Goal: Task Accomplishment & Management: Manage account settings

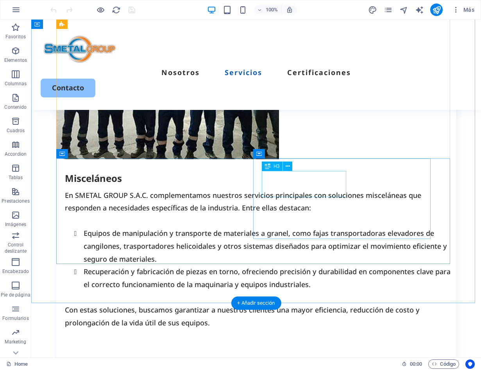
scroll to position [1827, 0]
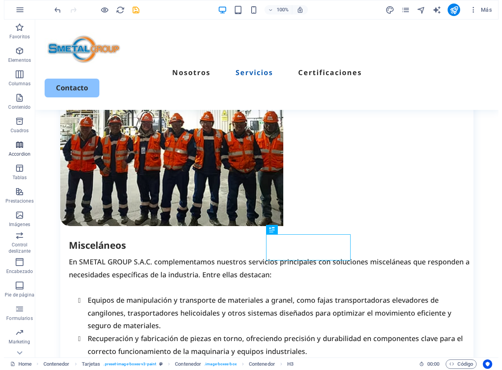
scroll to position [1503, 0]
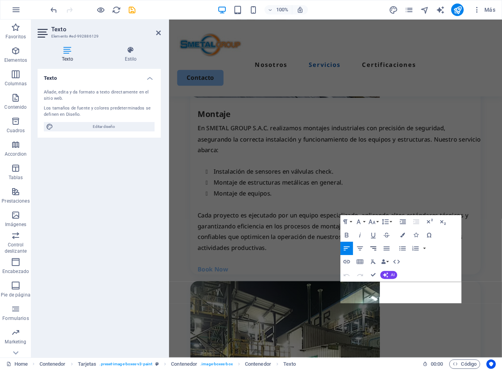
scroll to position [1890, 0]
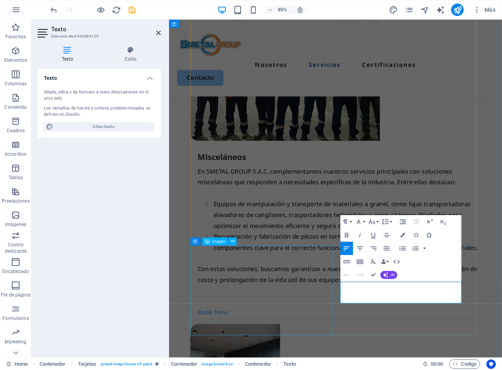
drag, startPoint x: 435, startPoint y: 344, endPoint x: 340, endPoint y: 331, distance: 96.2
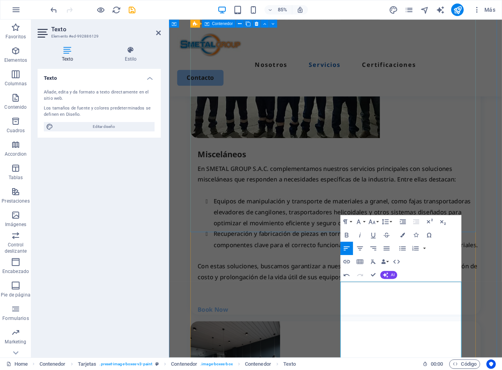
scroll to position [2085, 0]
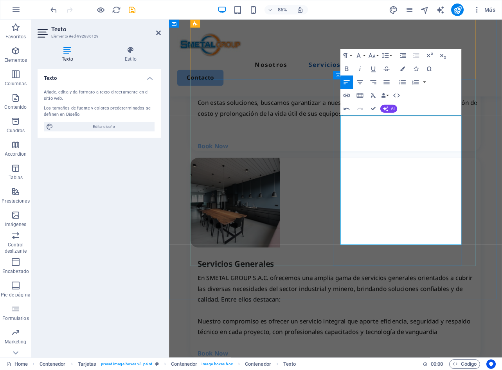
click at [399, 355] on p at bounding box center [368, 361] width 333 height 13
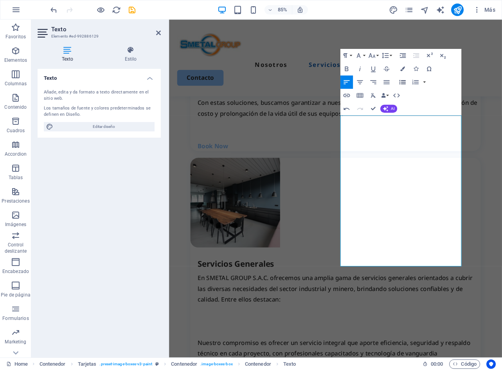
click at [402, 82] on icon "button" at bounding box center [402, 82] width 8 height 8
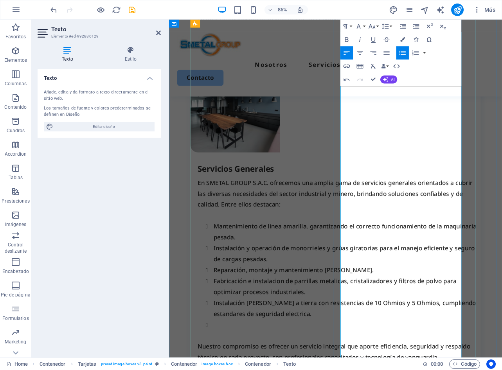
scroll to position [2235, 0]
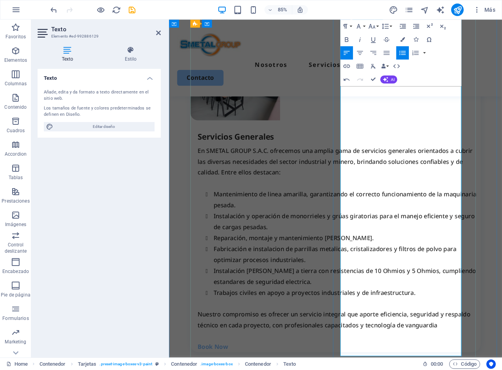
drag, startPoint x: 442, startPoint y: 307, endPoint x: 450, endPoint y: 322, distance: 17.3
click at [450, 334] on li "Trabajos civiles en apoyo a proyectos industriales y de infraestructura." at bounding box center [378, 340] width 314 height 13
drag, startPoint x: 441, startPoint y: 286, endPoint x: 439, endPoint y: 297, distance: 11.6
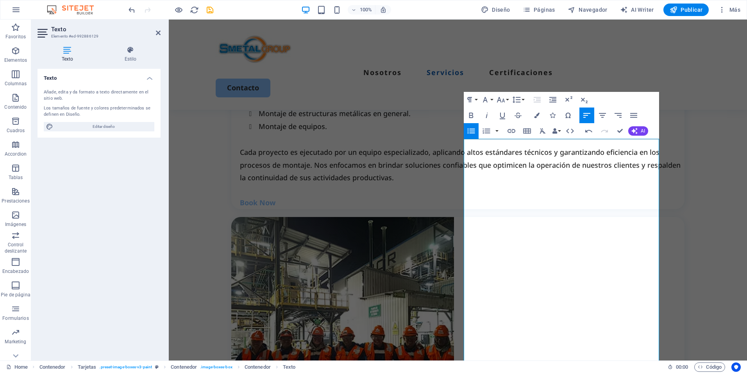
scroll to position [1514, 0]
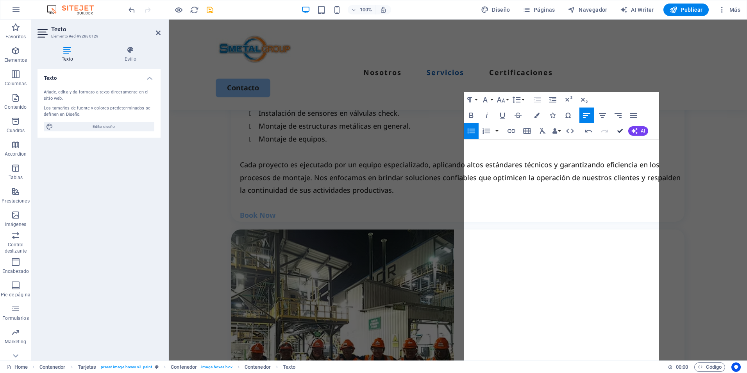
drag, startPoint x: 622, startPoint y: 128, endPoint x: 615, endPoint y: 161, distance: 33.6
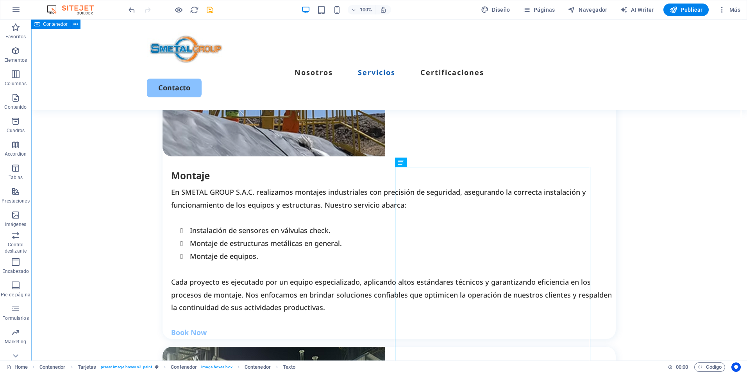
click at [641, 232] on div "Nuestros SERVICIOS Incididunt ut labore et dolore magna aliqua. Ut enim ad mini…" at bounding box center [389, 265] width 716 height 1721
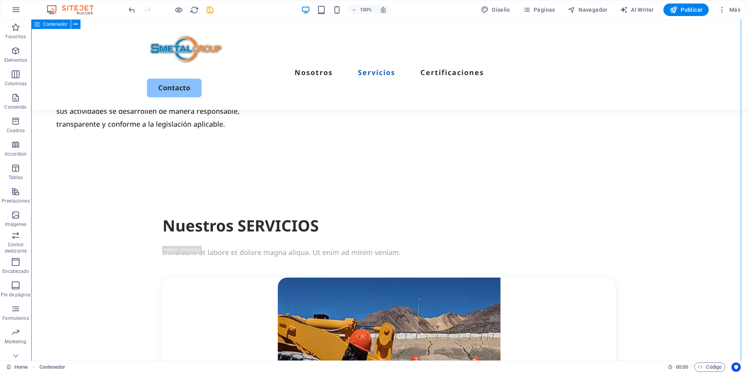
scroll to position [614, 0]
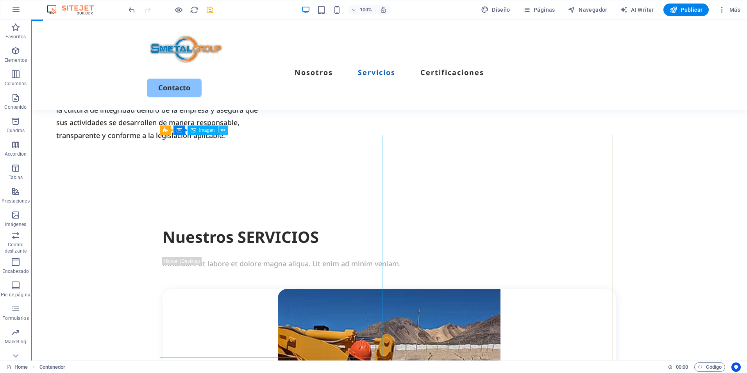
click at [222, 129] on icon at bounding box center [223, 130] width 4 height 8
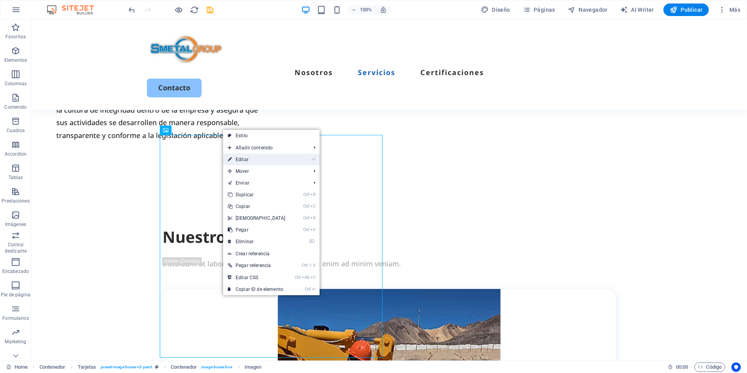
click at [263, 156] on link "⏎ Editar" at bounding box center [256, 160] width 67 height 12
select select "px"
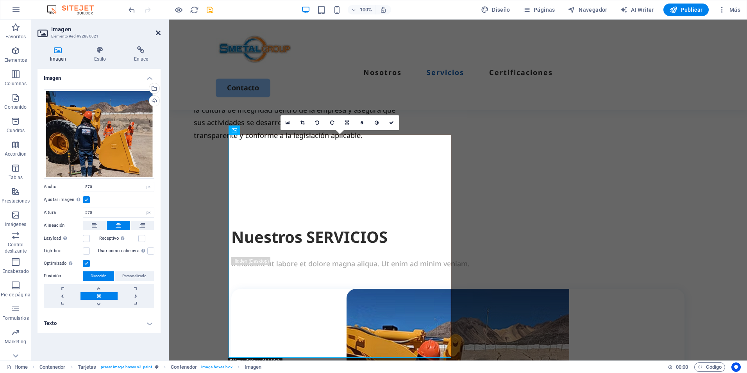
click at [157, 30] on icon at bounding box center [158, 33] width 5 height 6
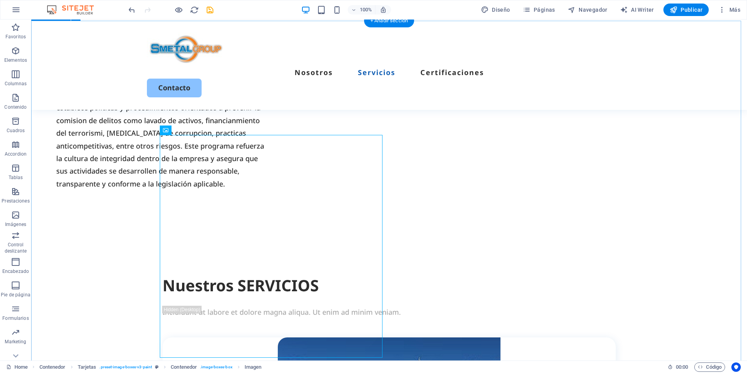
scroll to position [458, 0]
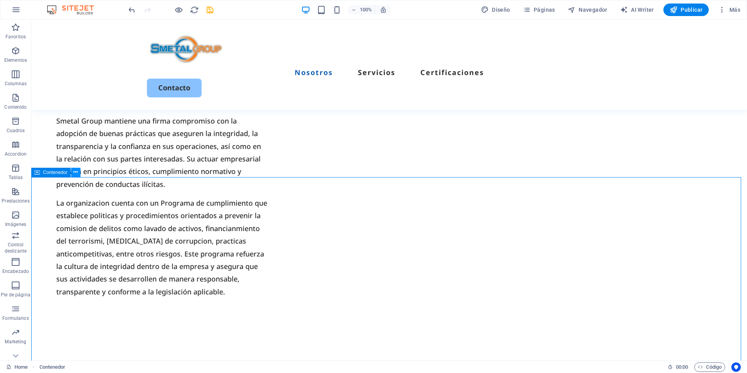
click at [77, 169] on icon at bounding box center [75, 172] width 4 height 8
click at [76, 171] on icon at bounding box center [75, 172] width 4 height 8
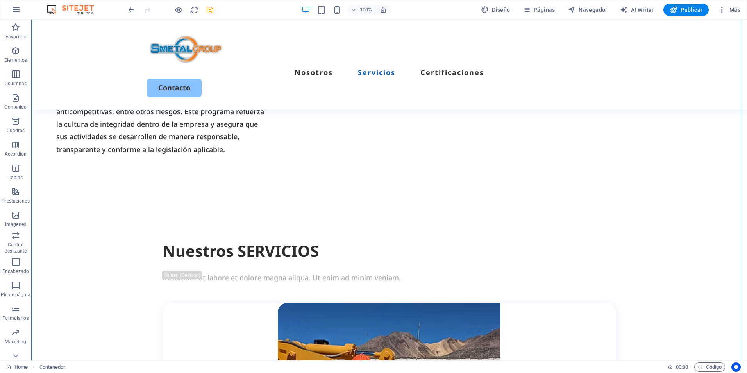
scroll to position [693, 0]
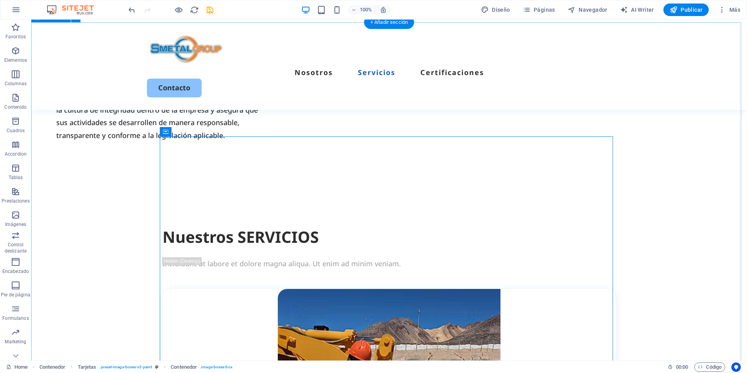
scroll to position [536, 0]
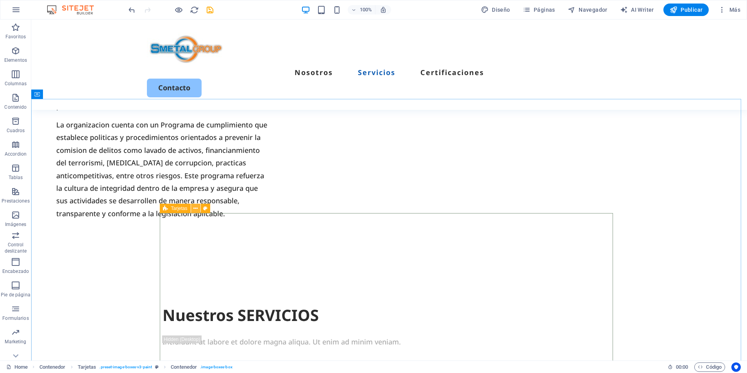
click at [195, 206] on icon at bounding box center [195, 208] width 4 height 8
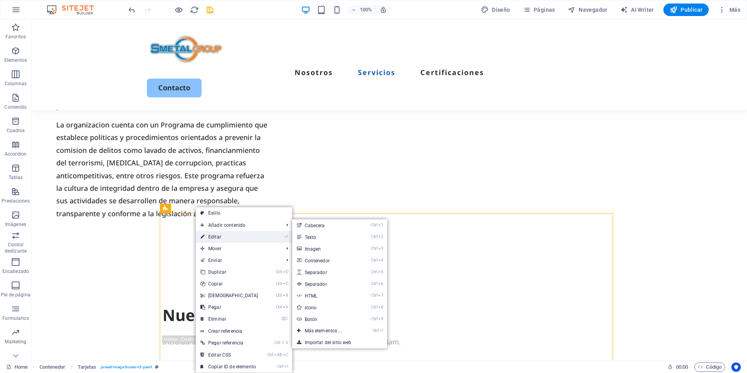
click at [225, 236] on link "⏎ Editar" at bounding box center [229, 237] width 67 height 12
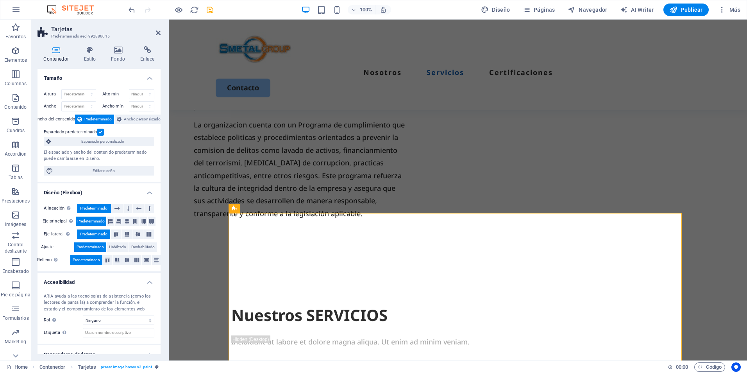
scroll to position [27, 0]
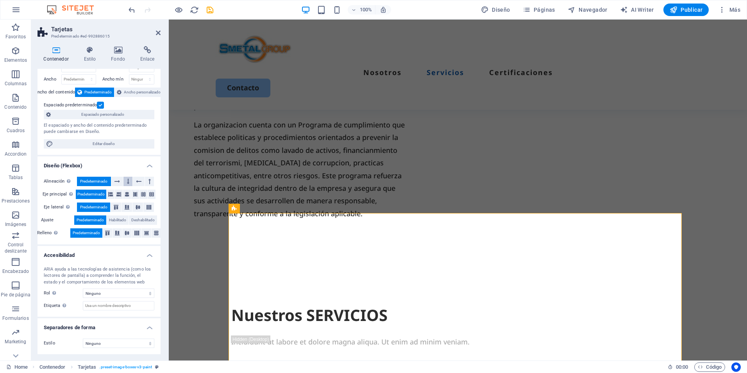
click at [130, 181] on button at bounding box center [128, 181] width 9 height 9
click at [136, 195] on icon at bounding box center [135, 194] width 9 height 5
click at [107, 236] on button at bounding box center [107, 232] width 9 height 9
click at [116, 233] on icon at bounding box center [117, 233] width 9 height 5
click at [99, 235] on span "Predeterminado" at bounding box center [86, 232] width 27 height 9
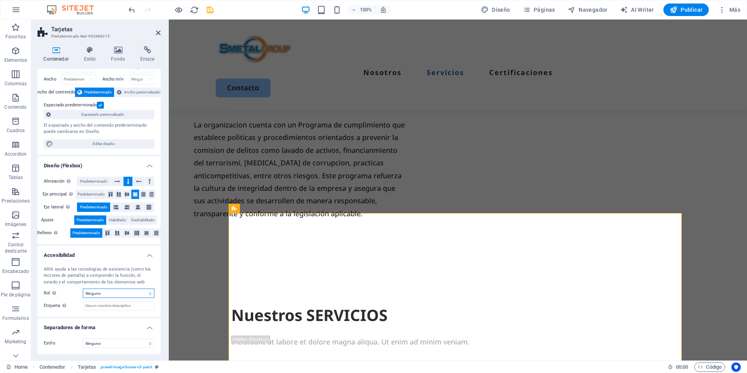
click at [131, 293] on select "Ninguno Alert Article Banner Comment Complementary Dialog Encabezado Marquee Pi…" at bounding box center [119, 292] width 72 height 9
click at [126, 295] on select "Ninguno Alert Article Banner Comment Complementary Dialog Encabezado Marquee Pi…" at bounding box center [119, 292] width 72 height 9
click at [135, 348] on select "Ninguno Triángulo Cuadrado Diagonal Polígono 1 Polígono 2 Zigzag Múltiples zigz…" at bounding box center [119, 343] width 72 height 9
click at [134, 345] on select "Ninguno Triángulo Cuadrado Diagonal Polígono 1 Polígono 2 Zigzag Múltiples zigz…" at bounding box center [119, 343] width 72 height 9
click at [115, 348] on div "Estilo Ninguno Triángulo Cuadrado Diagonal Polígono 1 Polígono 2 Zigzag Múltipl…" at bounding box center [99, 343] width 123 height 22
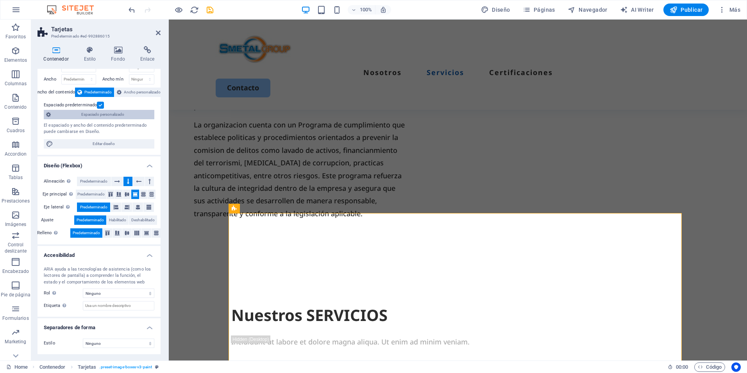
click at [121, 115] on span "Espaciado personalizado" at bounding box center [102, 114] width 99 height 9
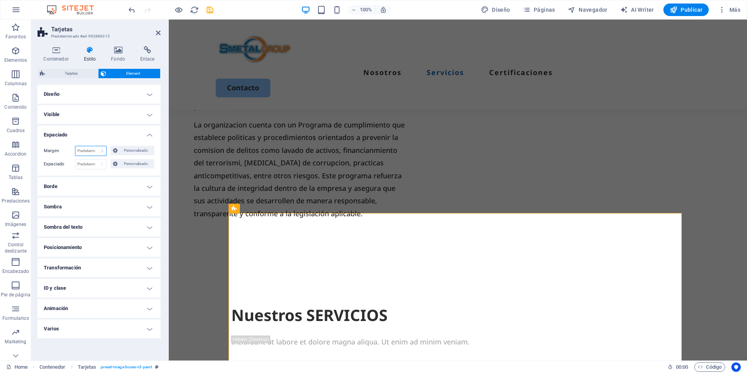
click at [91, 152] on select "Predeterminado automático px % rem vw vh Personalizado" at bounding box center [90, 150] width 31 height 9
click at [97, 149] on select "Predeterminado automático px % rem vw vh Personalizado" at bounding box center [90, 150] width 31 height 9
click at [97, 159] on select "Predeterminado px rem % vh vw Personalizado" at bounding box center [90, 163] width 31 height 9
click at [97, 160] on select "Predeterminado px rem % vh vw Personalizado" at bounding box center [90, 163] width 31 height 9
click at [136, 150] on span "Personalizado" at bounding box center [136, 150] width 32 height 9
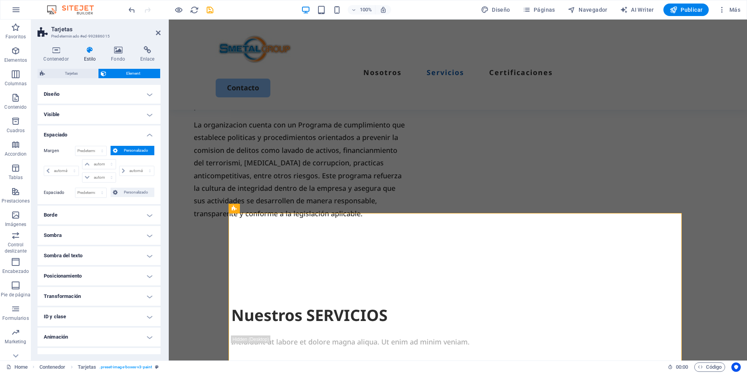
click at [136, 150] on span "Personalizado" at bounding box center [136, 150] width 32 height 9
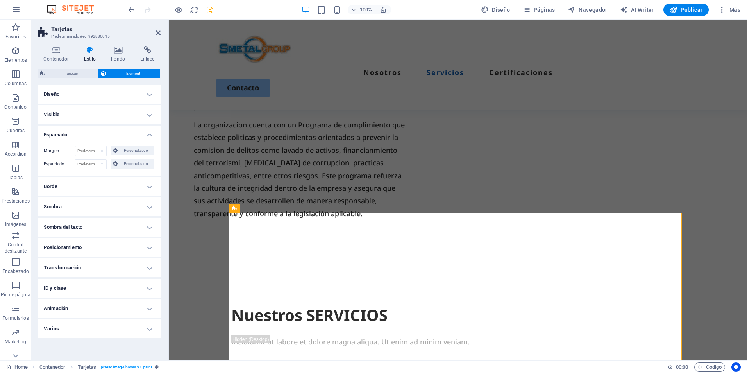
click at [144, 134] on h4 "Espaciado" at bounding box center [99, 132] width 123 height 14
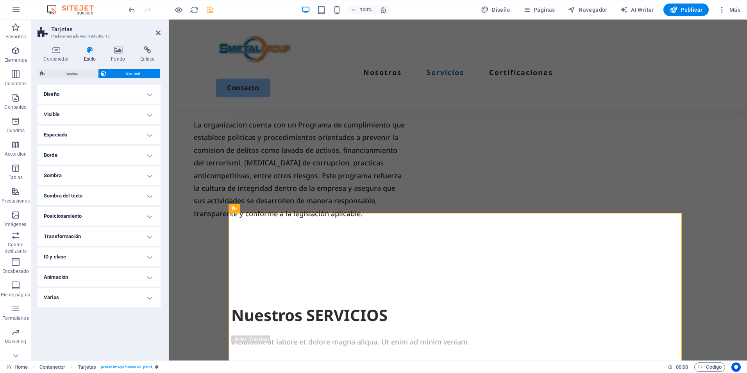
click at [136, 113] on h4 "Visible" at bounding box center [99, 114] width 123 height 19
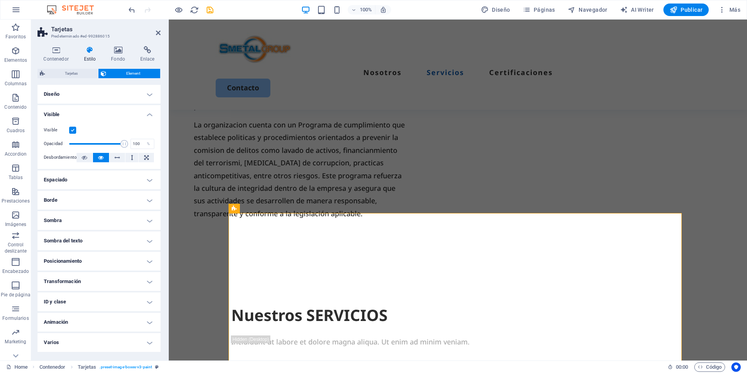
click at [136, 113] on h4 "Visible" at bounding box center [99, 112] width 123 height 14
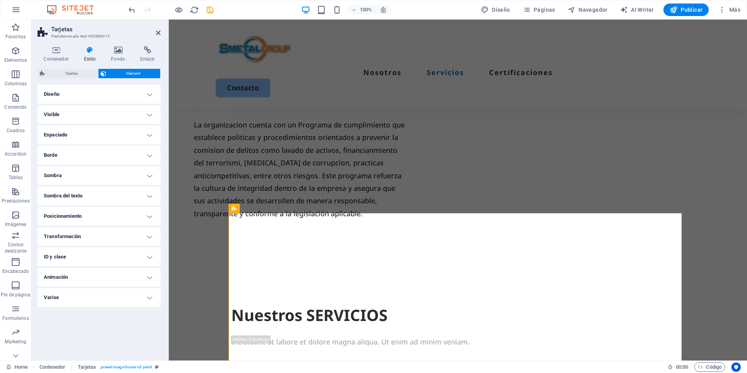
click at [136, 99] on h4 "Diseño" at bounding box center [99, 94] width 123 height 19
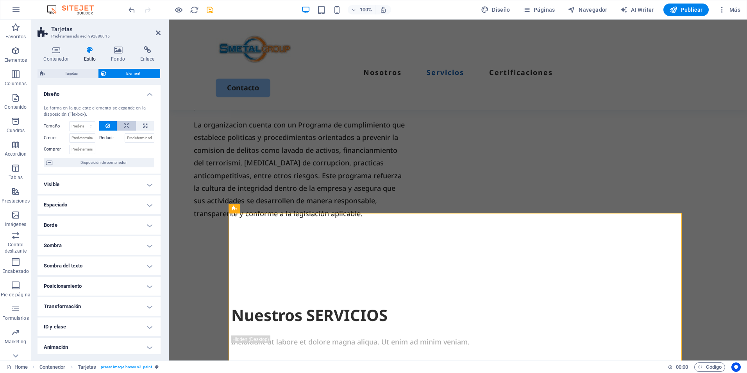
click at [124, 130] on icon at bounding box center [126, 125] width 5 height 9
click at [143, 125] on icon at bounding box center [145, 125] width 4 height 9
type input "100"
select select "%"
click at [109, 127] on icon at bounding box center [108, 125] width 5 height 9
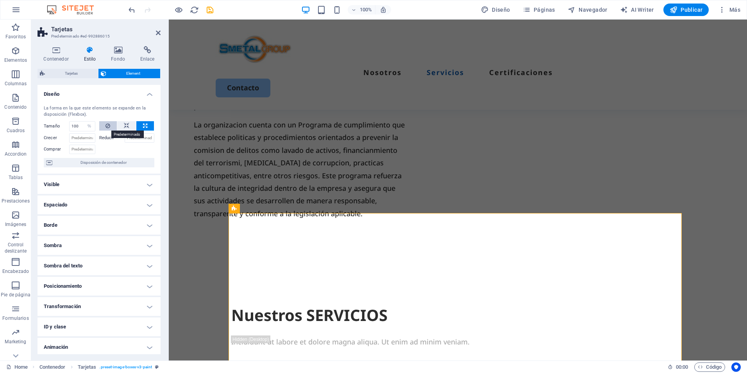
select select "DISABLED_OPTION_VALUE"
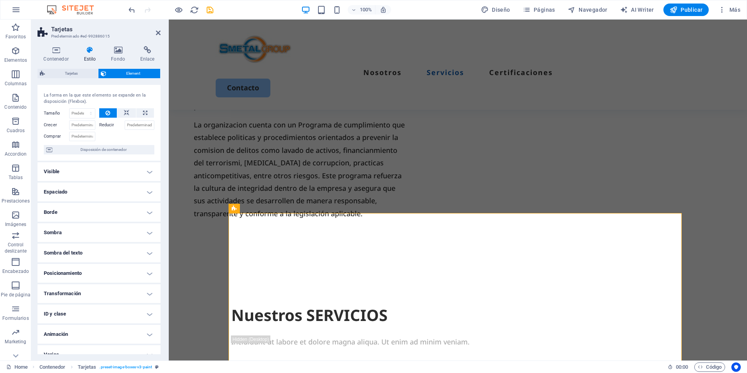
scroll to position [23, 0]
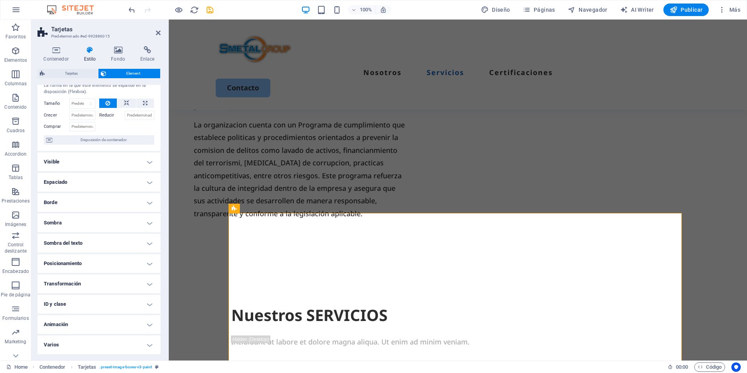
click at [115, 263] on h4 "Posicionamiento" at bounding box center [99, 263] width 123 height 19
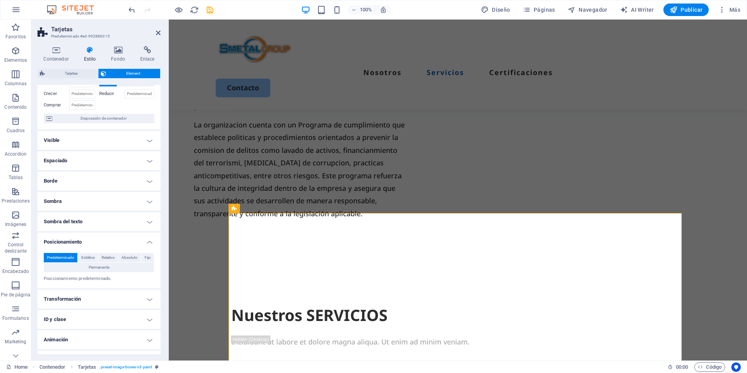
scroll to position [59, 0]
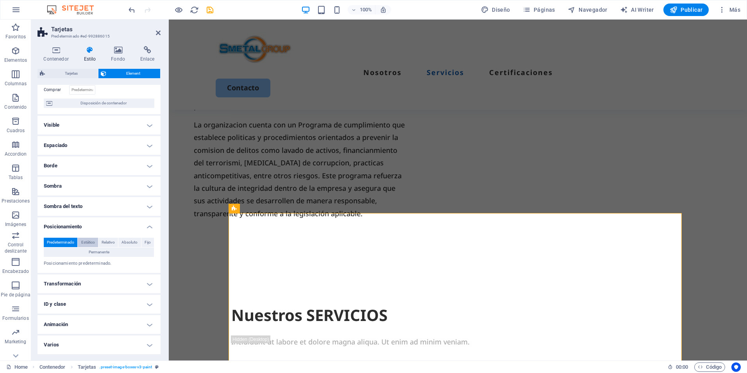
click at [93, 240] on span "Estático" at bounding box center [88, 242] width 14 height 9
click at [107, 254] on span "Permanente" at bounding box center [99, 251] width 21 height 9
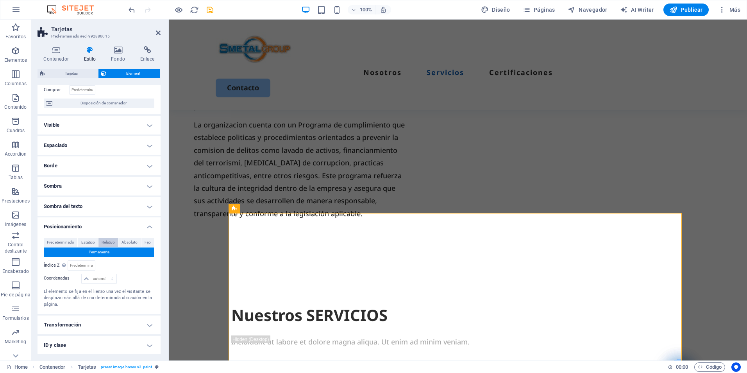
click at [112, 242] on span "Relativo" at bounding box center [108, 242] width 13 height 9
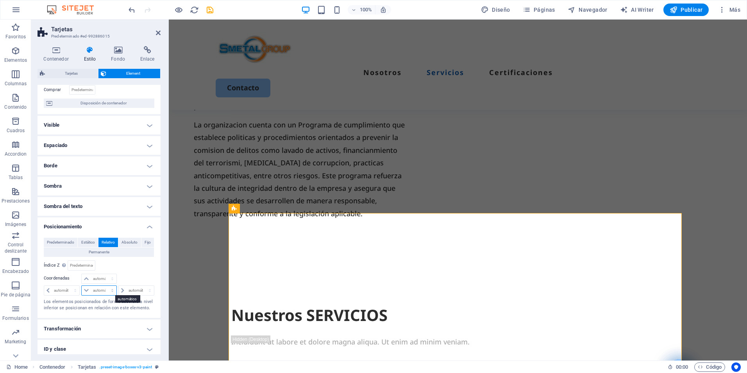
click at [96, 294] on select "automático px rem % em" at bounding box center [99, 290] width 34 height 9
click at [99, 289] on select "automático px rem % em" at bounding box center [99, 290] width 34 height 9
click at [141, 243] on button "Fijo" at bounding box center [147, 242] width 13 height 9
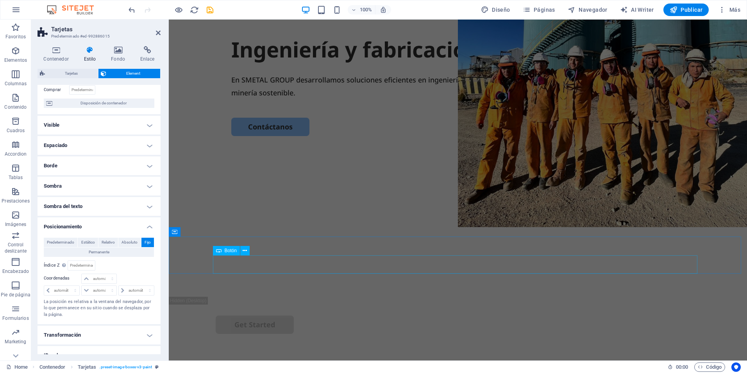
scroll to position [0, 0]
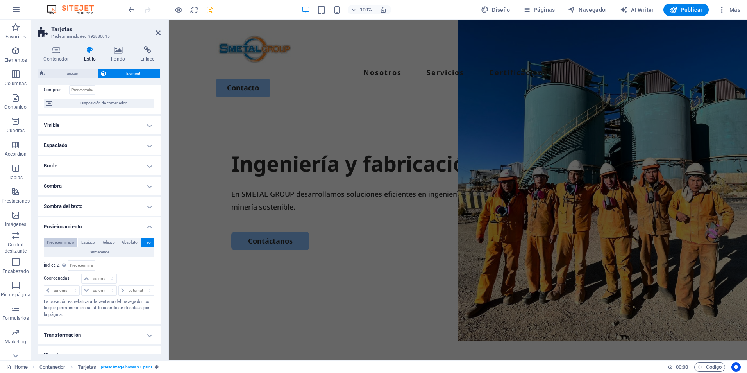
click at [55, 242] on span "Predeterminado" at bounding box center [60, 242] width 27 height 9
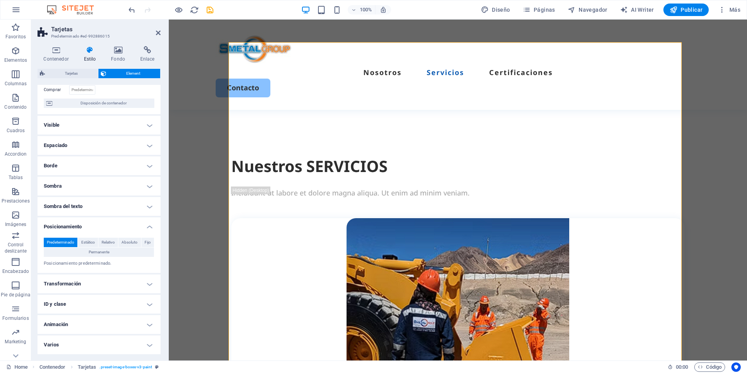
scroll to position [707, 0]
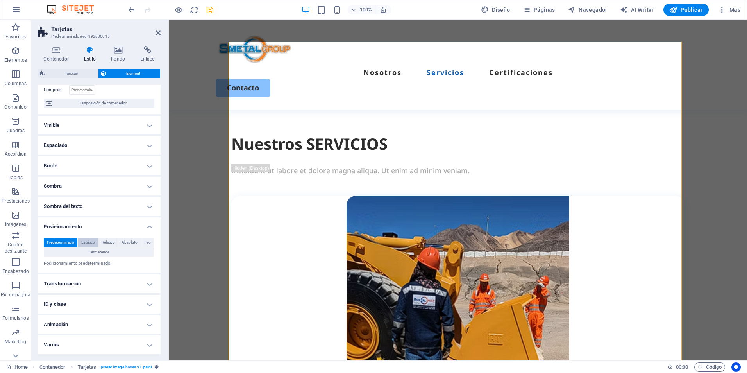
click at [89, 240] on span "Estático" at bounding box center [88, 242] width 14 height 9
click at [114, 242] on span "Relativo" at bounding box center [108, 242] width 13 height 9
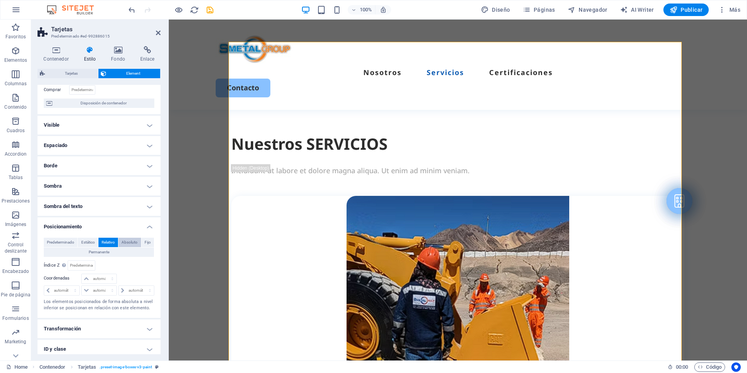
click at [127, 242] on span "Absoluto" at bounding box center [130, 242] width 16 height 9
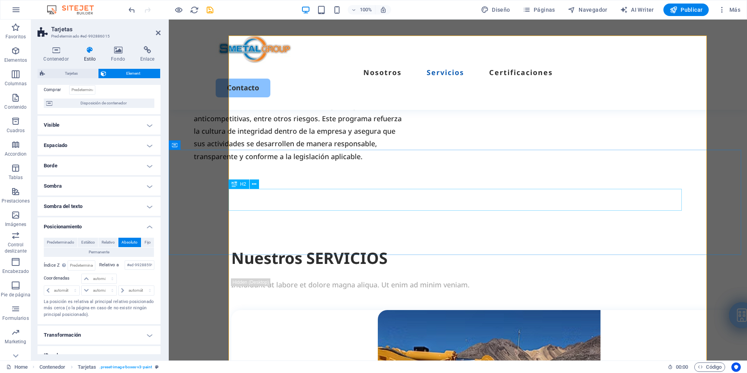
scroll to position [590, 0]
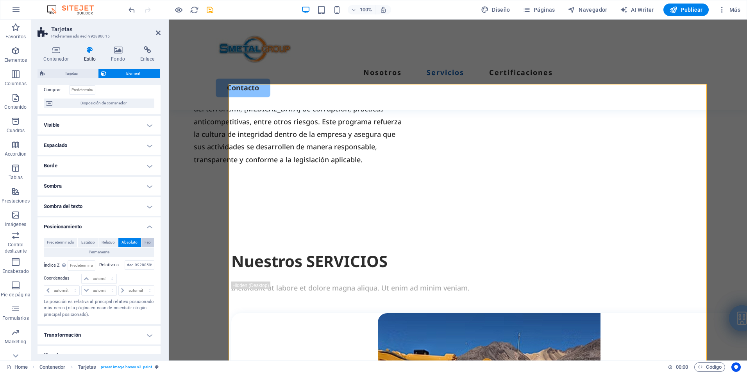
click at [146, 242] on span "Fijo" at bounding box center [148, 242] width 6 height 9
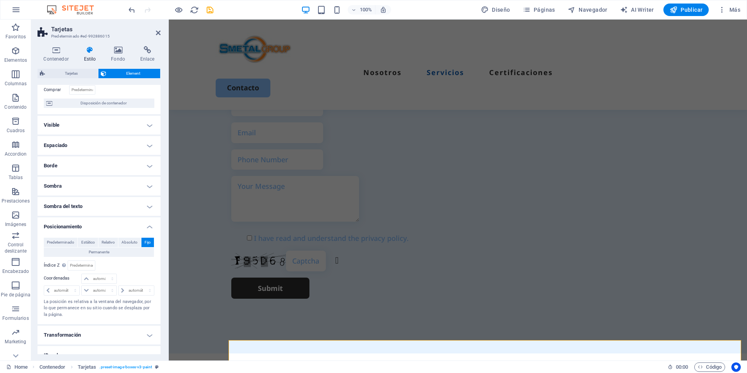
scroll to position [1997, 0]
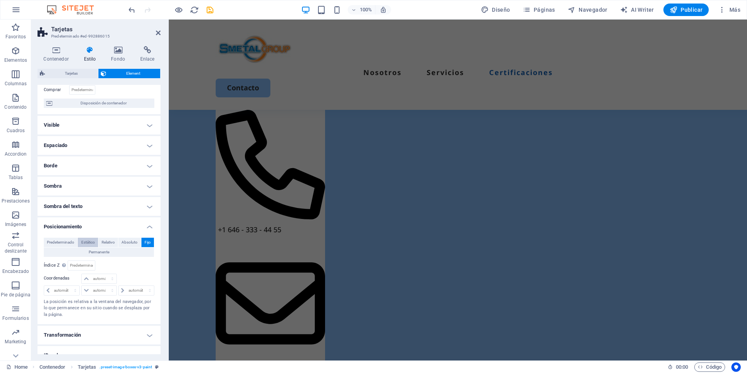
click at [90, 242] on span "Estático" at bounding box center [88, 242] width 14 height 9
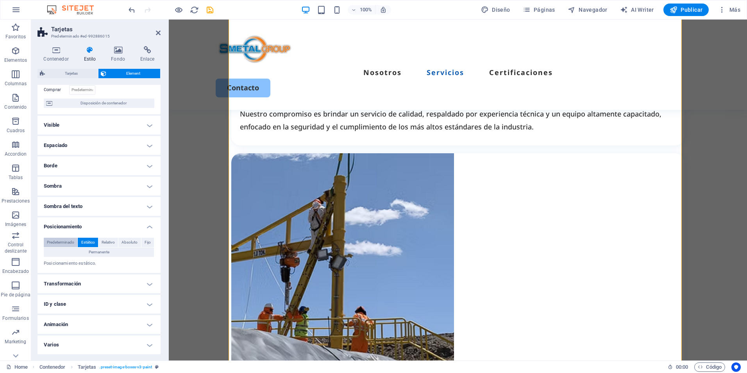
click at [56, 244] on span "Predeterminado" at bounding box center [60, 242] width 27 height 9
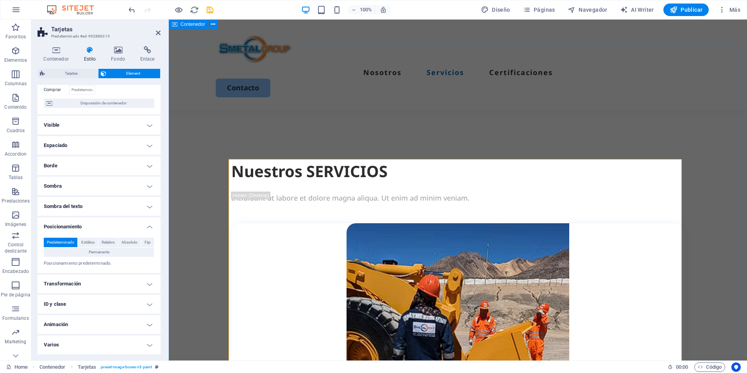
scroll to position [590, 0]
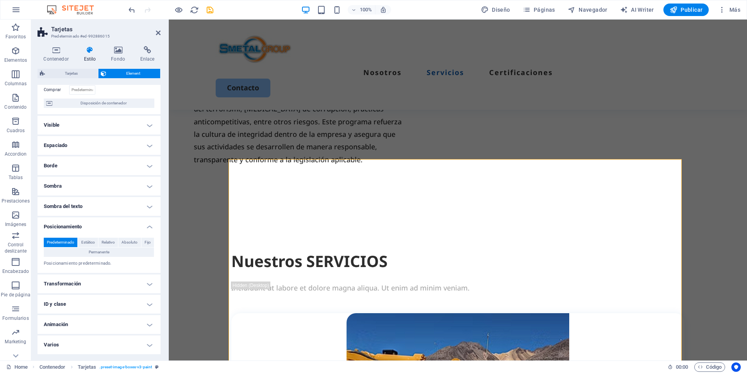
click at [113, 277] on h4 "Transformación" at bounding box center [99, 283] width 123 height 19
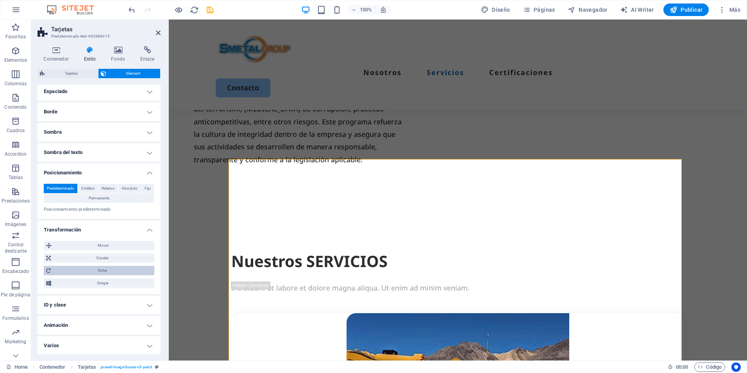
scroll to position [114, 0]
click at [122, 300] on h4 "ID y clase" at bounding box center [99, 304] width 123 height 19
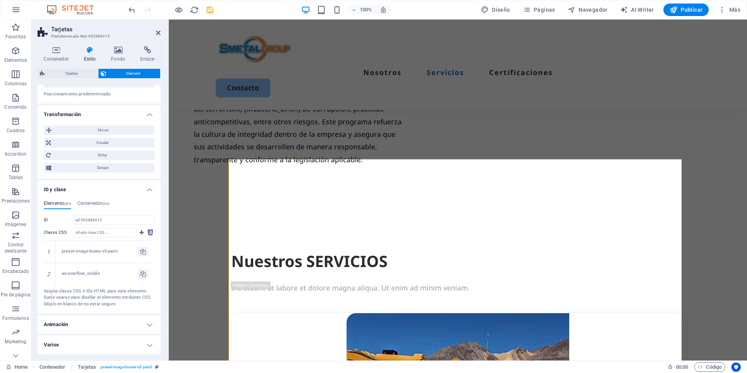
click at [109, 319] on h4 "Animación" at bounding box center [99, 324] width 123 height 19
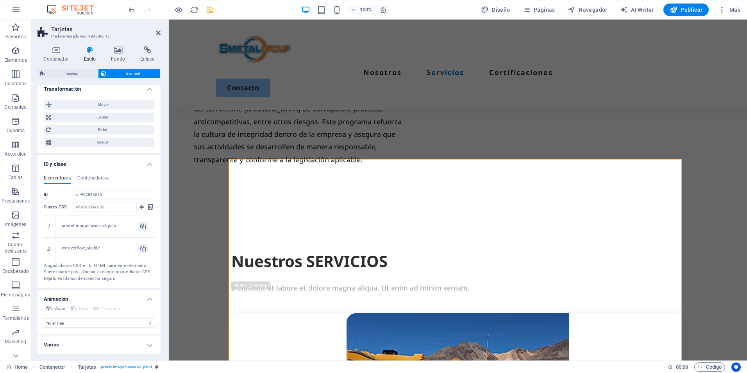
click at [124, 342] on h4 "Varios" at bounding box center [99, 344] width 123 height 19
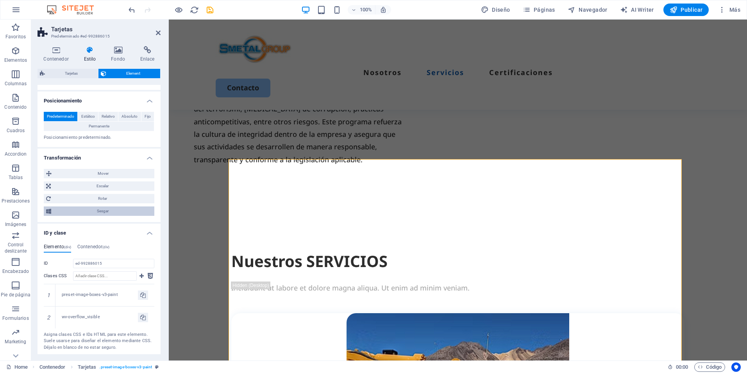
scroll to position [107, 0]
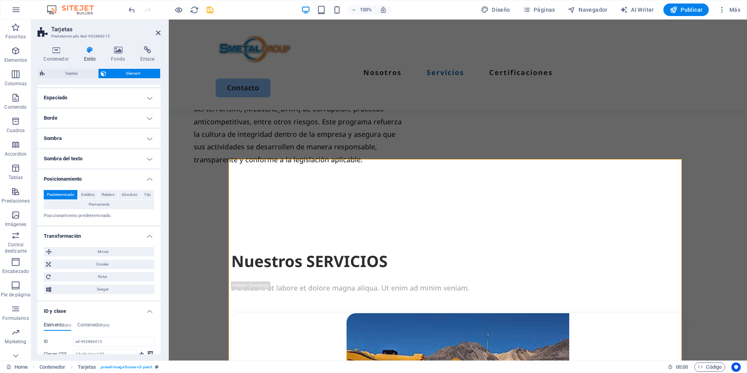
click at [111, 156] on h4 "Sombra del texto" at bounding box center [99, 158] width 123 height 19
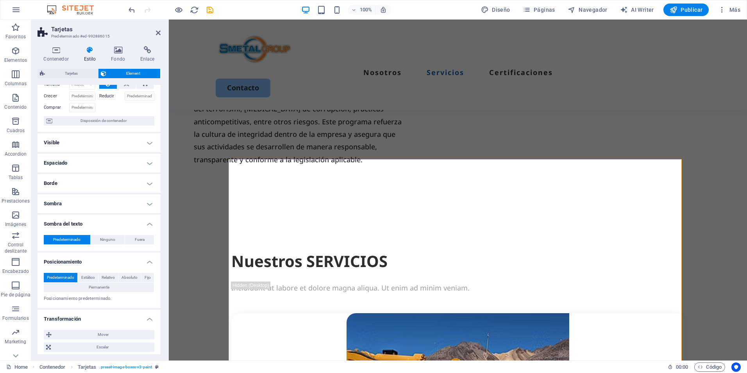
scroll to position [29, 0]
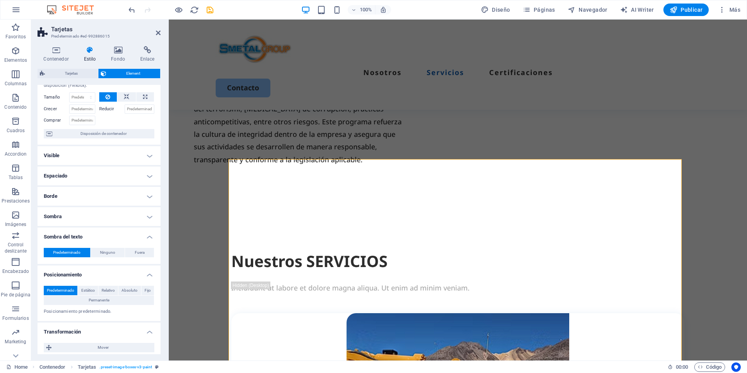
click at [111, 154] on h4 "Visible" at bounding box center [99, 155] width 123 height 19
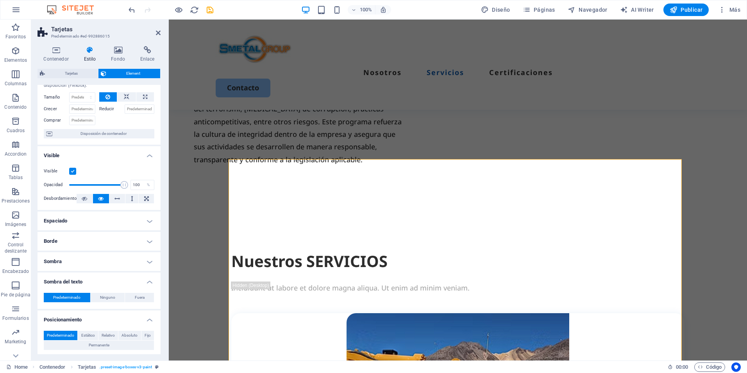
scroll to position [0, 0]
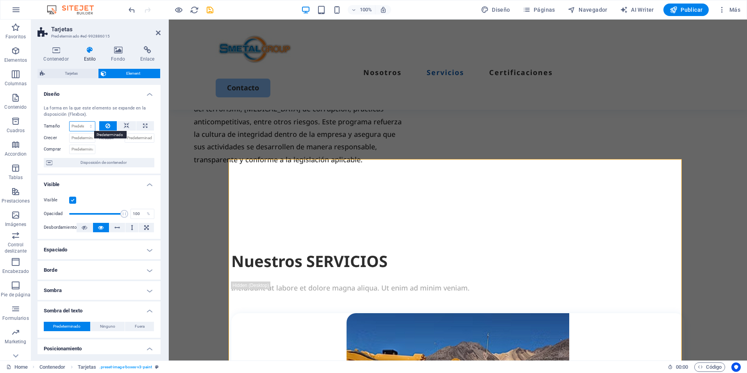
click at [91, 127] on select "Predeterminado automático px % 1/1 1/2 1/3 1/4 1/5 1/6 1/7 1/8 1/9 1/10" at bounding box center [82, 126] width 25 height 9
click at [112, 229] on button at bounding box center [117, 227] width 16 height 9
click at [131, 226] on icon at bounding box center [132, 227] width 2 height 9
click at [118, 228] on icon at bounding box center [117, 227] width 5 height 9
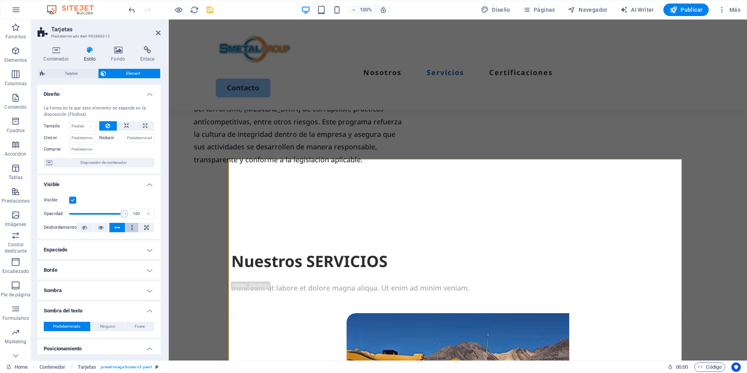
click at [127, 227] on button at bounding box center [131, 227] width 13 height 9
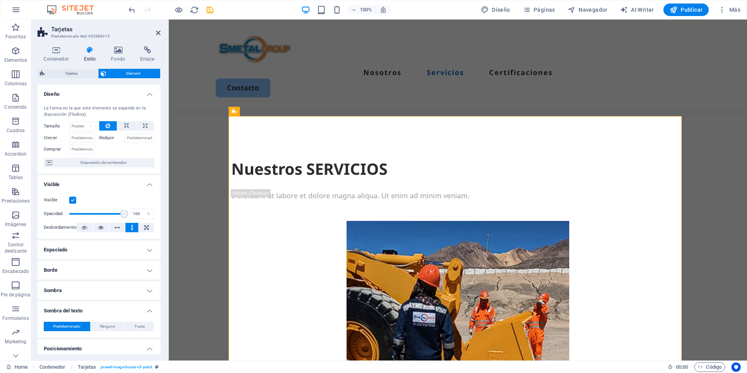
scroll to position [747, 0]
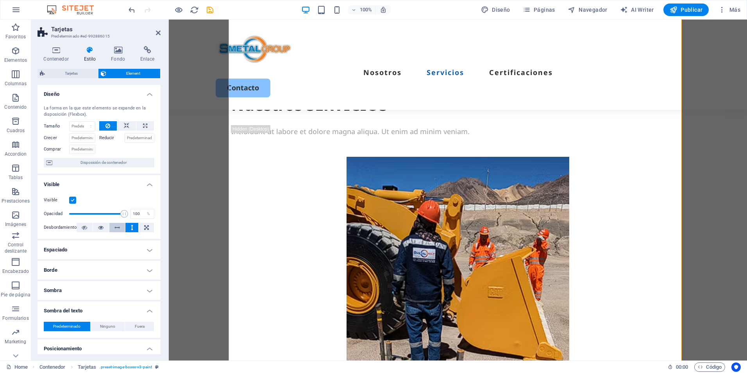
click at [118, 227] on icon at bounding box center [117, 227] width 5 height 9
click at [142, 226] on button at bounding box center [146, 227] width 15 height 9
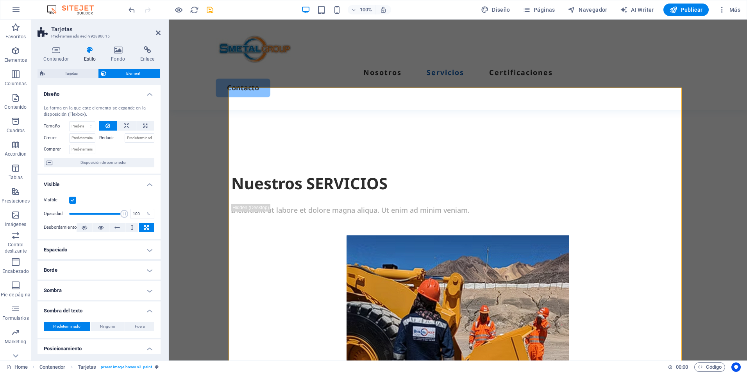
scroll to position [668, 0]
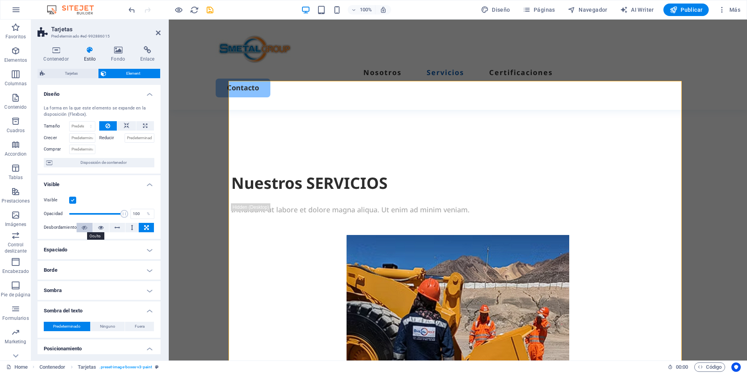
click at [84, 230] on icon at bounding box center [84, 227] width 5 height 9
click at [100, 227] on icon at bounding box center [100, 227] width 5 height 9
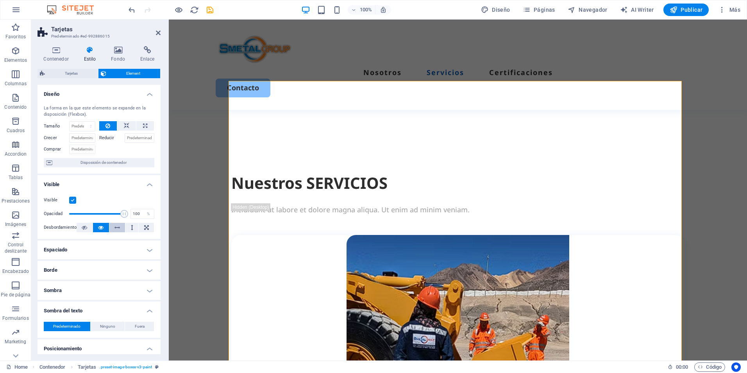
click at [120, 227] on button at bounding box center [117, 227] width 16 height 9
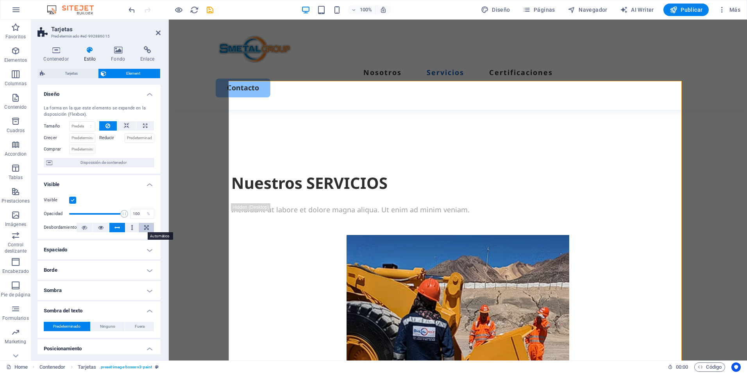
click at [146, 226] on icon at bounding box center [146, 227] width 5 height 9
drag, startPoint x: 124, startPoint y: 214, endPoint x: 104, endPoint y: 217, distance: 20.5
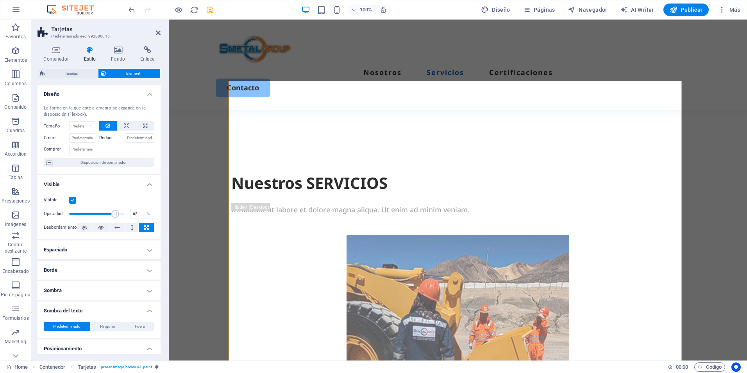
click at [111, 217] on span at bounding box center [115, 214] width 8 height 8
type input "100"
drag, startPoint x: 104, startPoint y: 217, endPoint x: 133, endPoint y: 214, distance: 29.1
click at [133, 214] on div "Opacidad 100 %" at bounding box center [99, 214] width 111 height 12
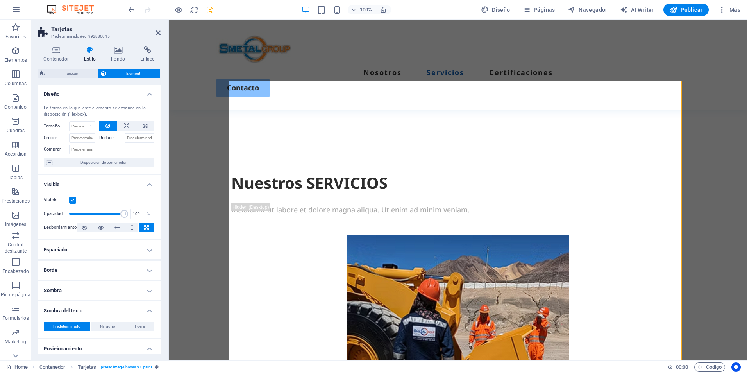
click at [74, 202] on label at bounding box center [72, 200] width 7 height 7
click at [0, 0] on input "Visible" at bounding box center [0, 0] width 0 height 0
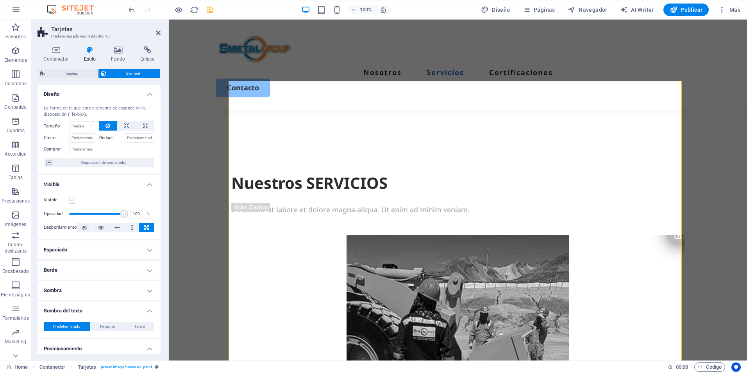
click at [74, 202] on label at bounding box center [72, 200] width 7 height 7
click at [0, 0] on input "Visible" at bounding box center [0, 0] width 0 height 0
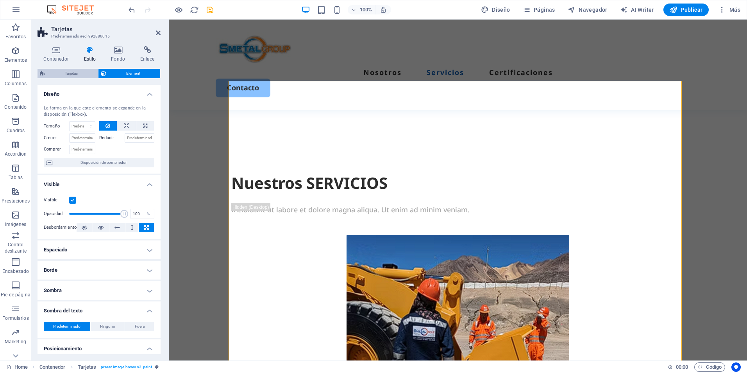
click at [71, 74] on span "Tarjetas" at bounding box center [71, 73] width 48 height 9
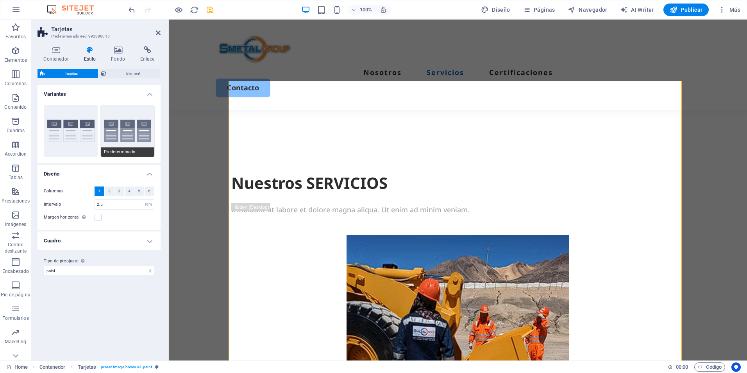
click at [136, 139] on button "Predeterminado" at bounding box center [128, 131] width 54 height 52
type input "2"
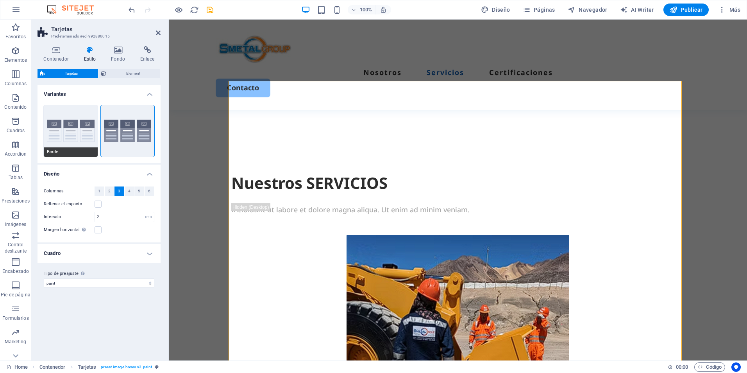
click at [84, 129] on button "Borde" at bounding box center [71, 131] width 54 height 52
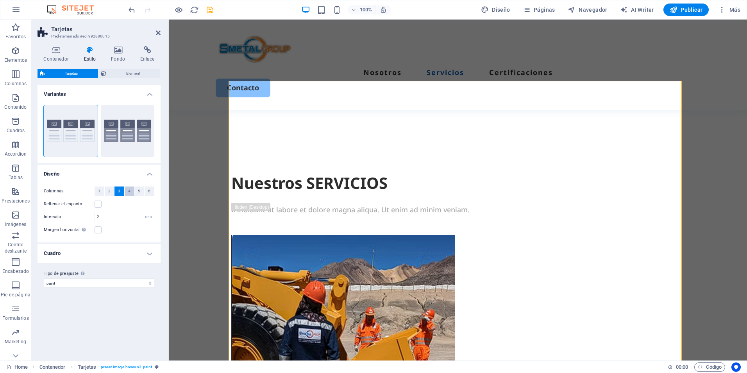
click at [128, 192] on span "4" at bounding box center [129, 190] width 2 height 9
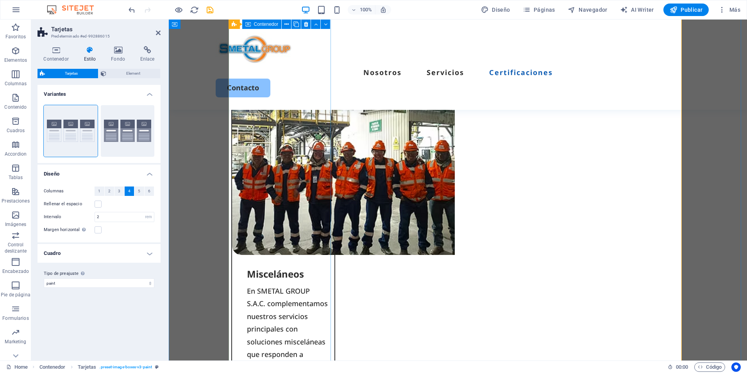
scroll to position [2310, 0]
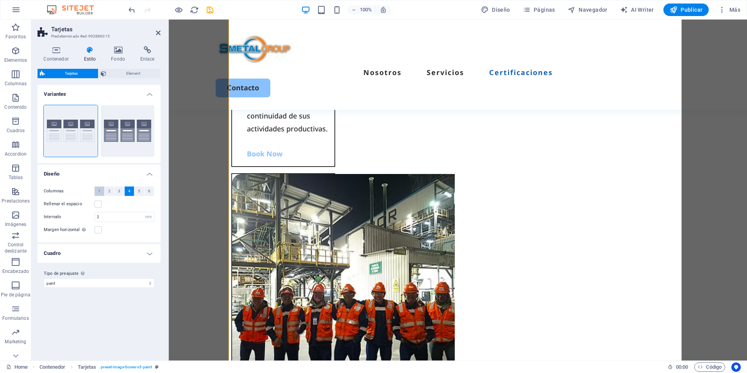
click at [100, 192] on span "1" at bounding box center [99, 190] width 2 height 9
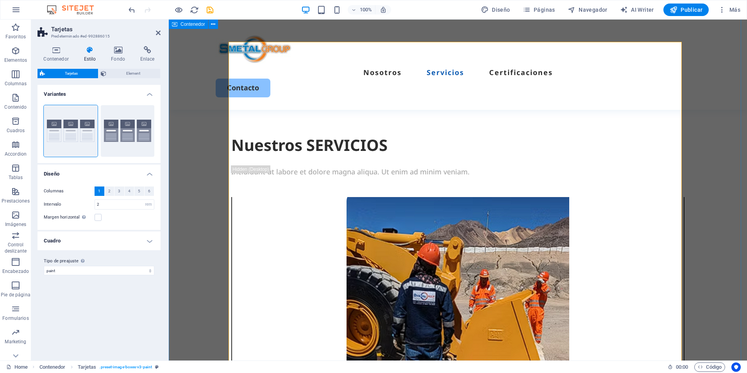
scroll to position [707, 0]
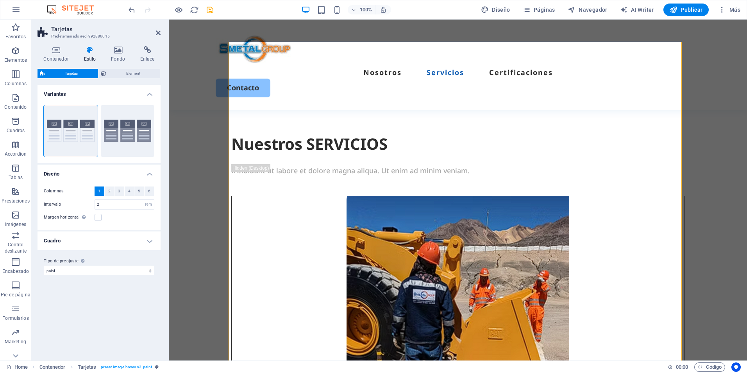
click at [148, 239] on h4 "Cuadro" at bounding box center [99, 240] width 123 height 19
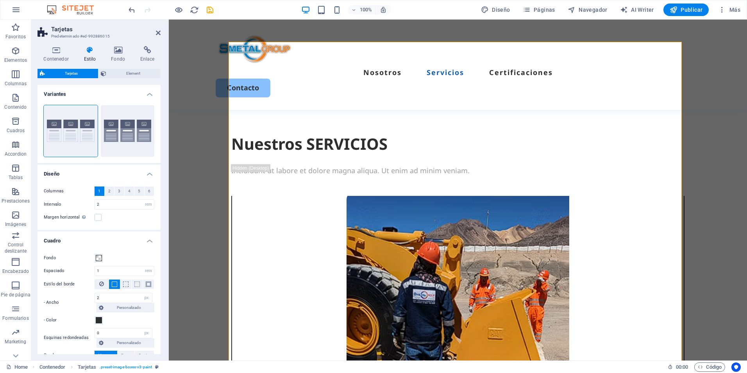
click at [151, 239] on h4 "Cuadro" at bounding box center [99, 238] width 123 height 14
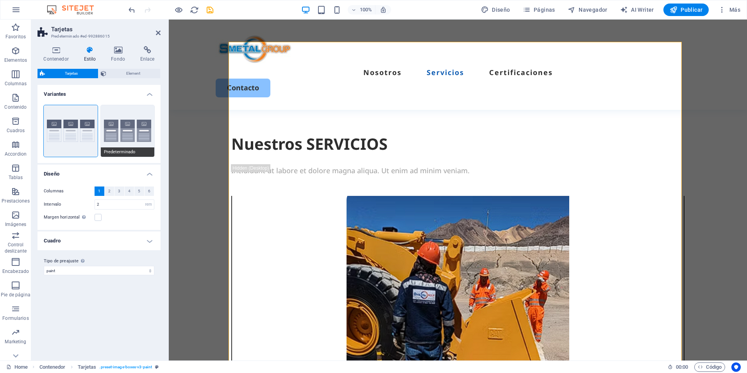
click at [125, 134] on button "Predeterminado" at bounding box center [128, 131] width 54 height 52
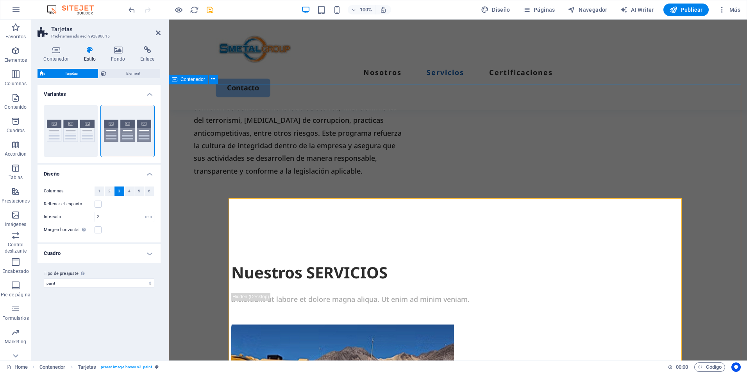
scroll to position [747, 0]
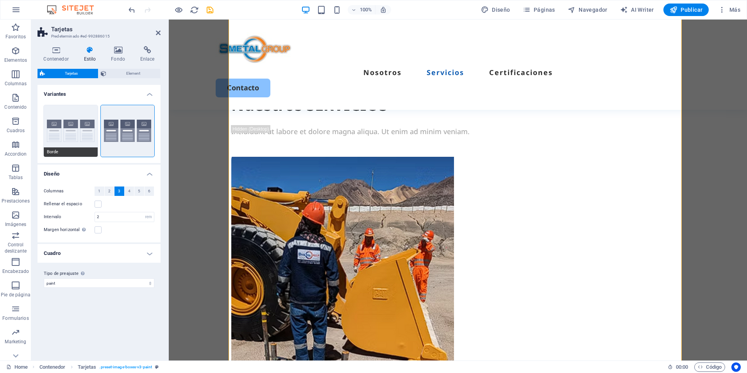
click at [77, 140] on button "Borde" at bounding box center [71, 131] width 54 height 52
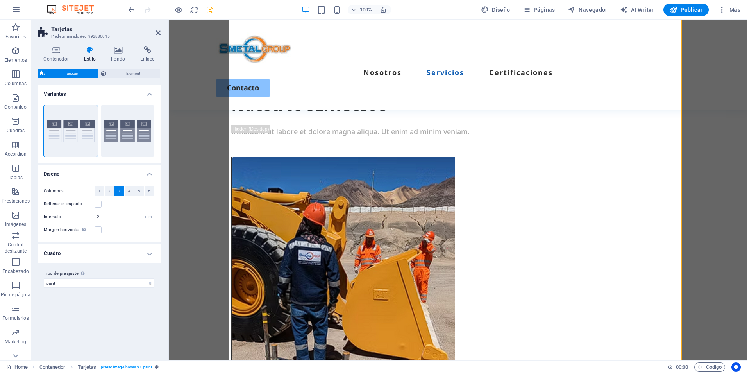
scroll to position [747, 0]
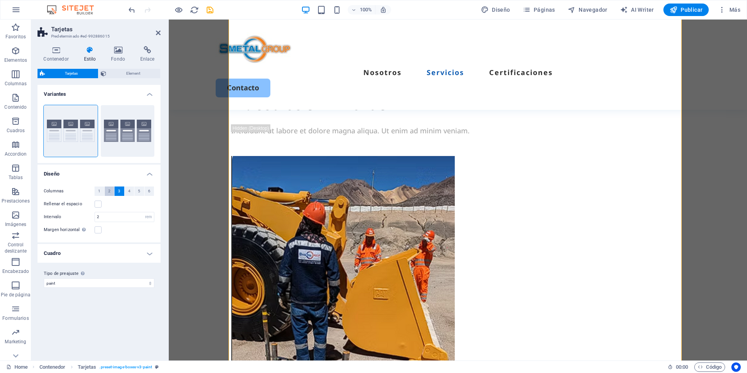
click at [108, 192] on span "2" at bounding box center [109, 190] width 2 height 9
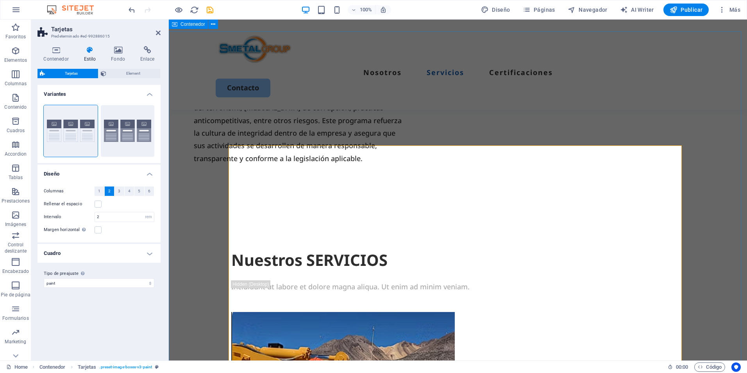
scroll to position [591, 0]
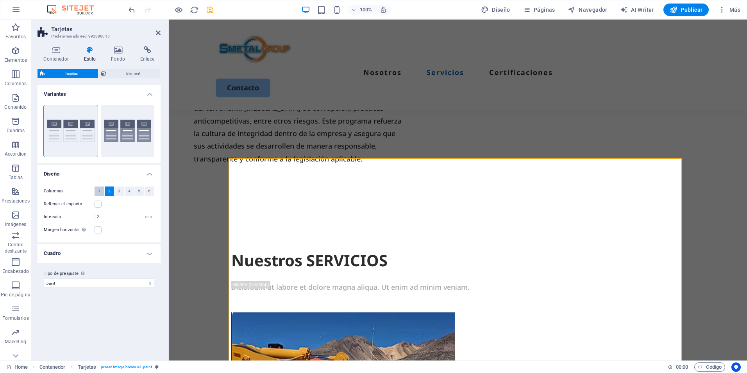
click at [102, 193] on button "1" at bounding box center [100, 190] width 10 height 9
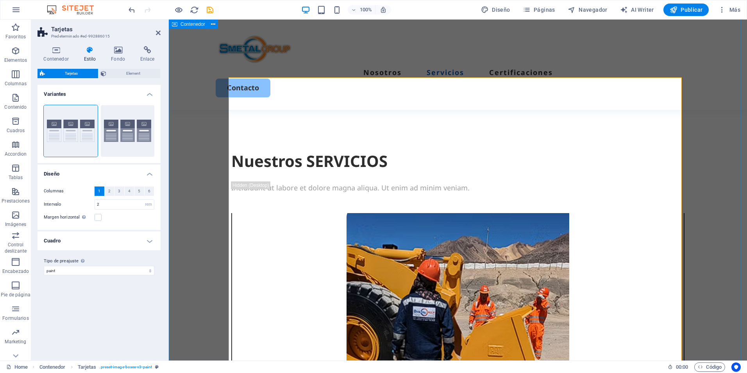
scroll to position [669, 0]
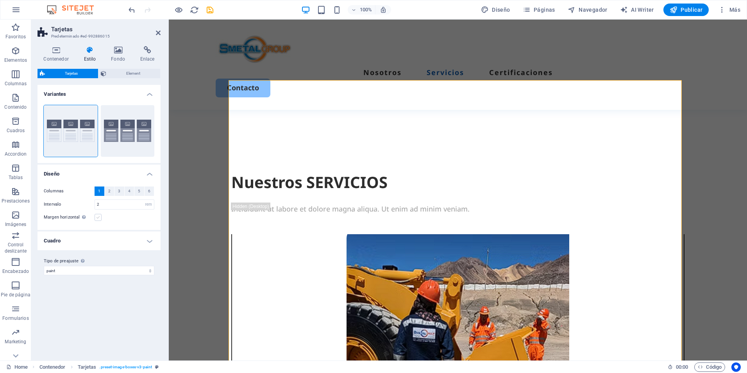
click at [101, 219] on label at bounding box center [98, 217] width 7 height 7
click at [0, 0] on input "Margen horizontal Solo si el "Ancho del contenido" de los contenedores no se ha…" at bounding box center [0, 0] width 0 height 0
click at [100, 218] on label at bounding box center [98, 217] width 7 height 7
click at [0, 0] on input "Margen horizontal Solo si el "Ancho del contenido" de los contenedores no se ha…" at bounding box center [0, 0] width 0 height 0
click at [140, 238] on h4 "Cuadro" at bounding box center [99, 240] width 123 height 19
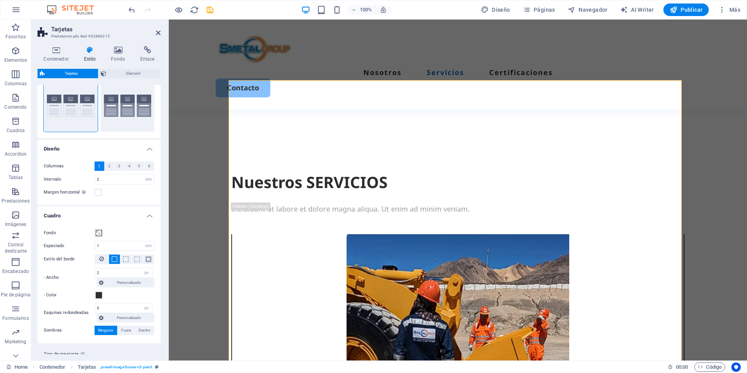
scroll to position [0, 0]
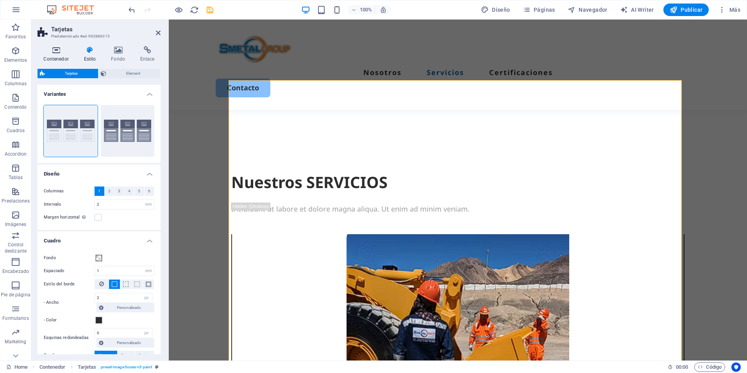
click at [65, 55] on h4 "Contenedor" at bounding box center [58, 54] width 40 height 16
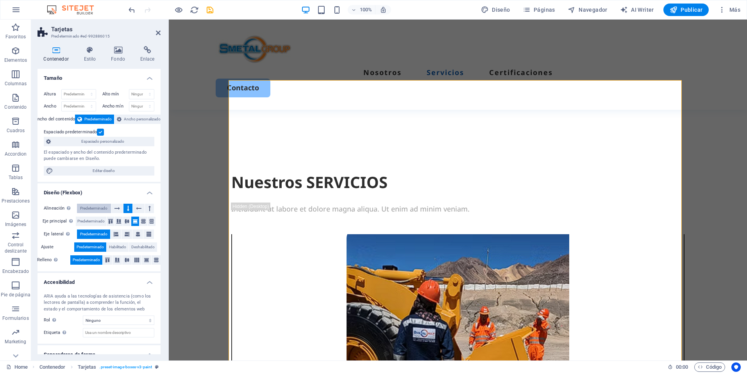
click at [101, 207] on span "Predeterminado" at bounding box center [93, 208] width 27 height 9
click at [102, 218] on span "Predeterminado" at bounding box center [90, 221] width 27 height 9
click at [135, 118] on span "Ancho personalizado" at bounding box center [142, 119] width 37 height 9
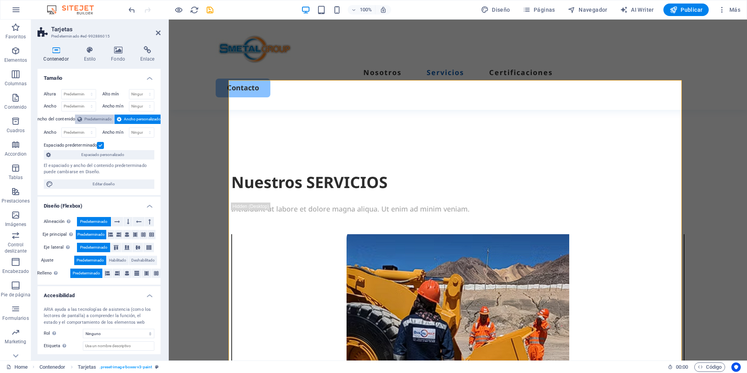
click at [96, 116] on span "Predeterminado" at bounding box center [97, 119] width 27 height 9
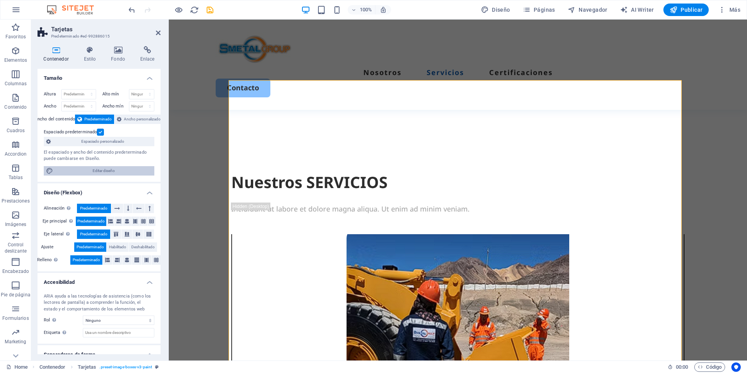
drag, startPoint x: 122, startPoint y: 167, endPoint x: 46, endPoint y: 138, distance: 81.5
click at [122, 167] on span "Editar diseño" at bounding box center [104, 170] width 97 height 9
select select "px"
select select "500"
select select "px"
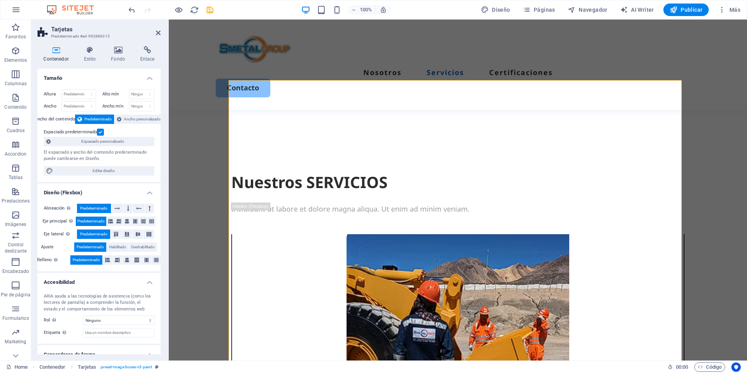
select select "rem"
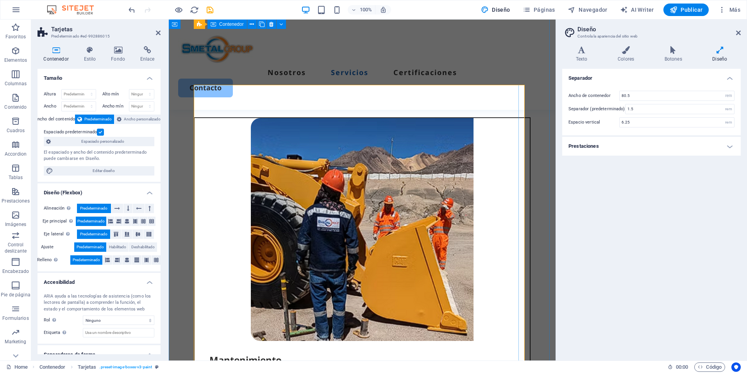
scroll to position [718, 0]
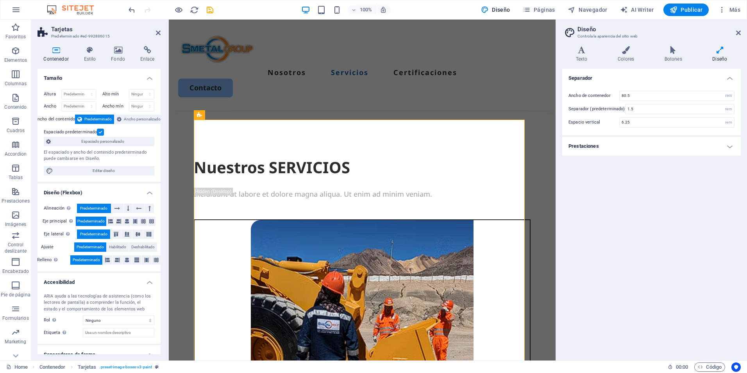
click at [742, 30] on aside "Diseño Controla la apariencia del sitio web Variantes Texto Colores Botones Dis…" at bounding box center [652, 190] width 192 height 341
click at [739, 33] on icon at bounding box center [738, 33] width 5 height 6
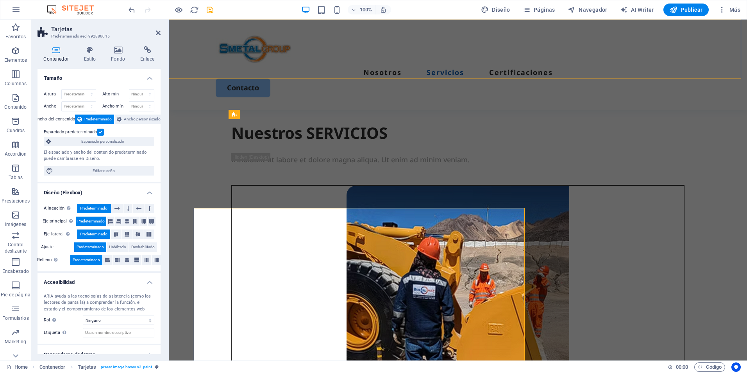
scroll to position [630, 0]
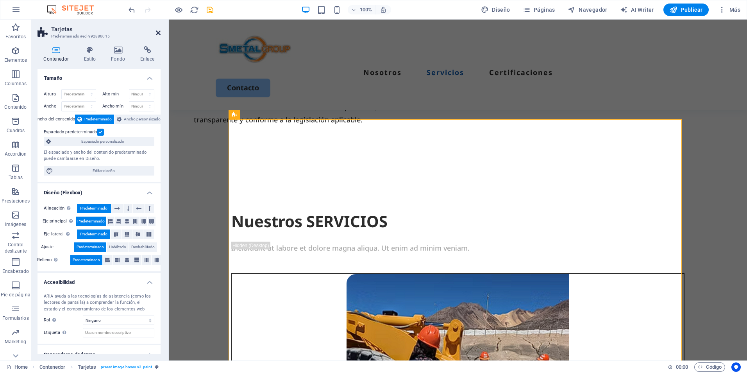
drag, startPoint x: 160, startPoint y: 35, endPoint x: 311, endPoint y: 79, distance: 157.2
click at [160, 35] on icon at bounding box center [158, 33] width 5 height 6
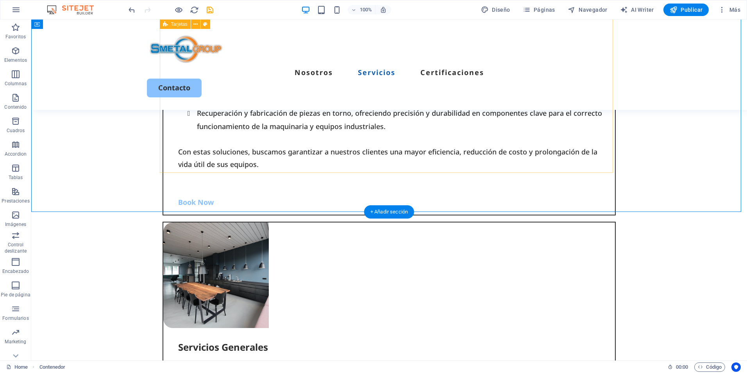
scroll to position [0, 0]
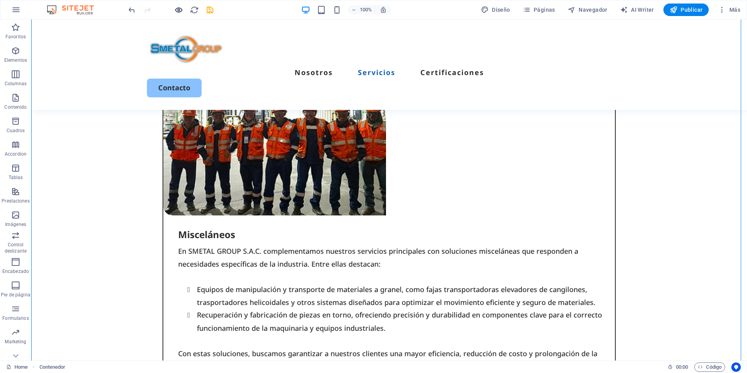
click at [177, 12] on icon "button" at bounding box center [178, 9] width 9 height 9
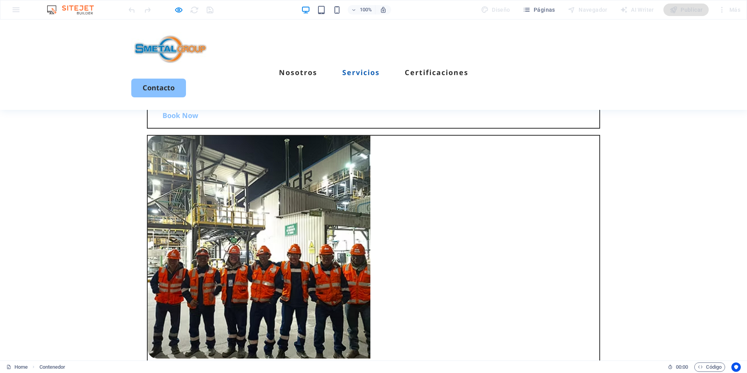
scroll to position [1467, 0]
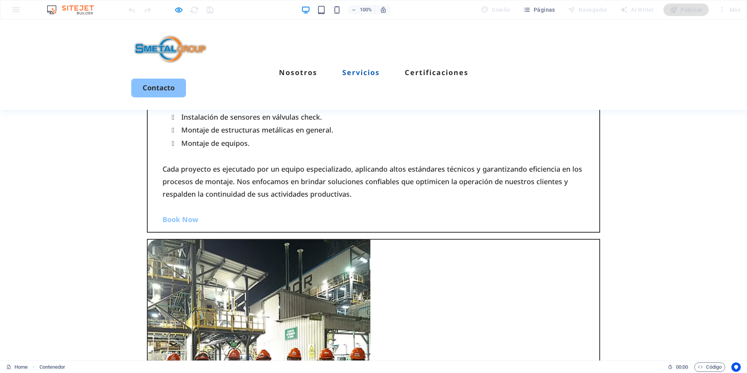
drag, startPoint x: 104, startPoint y: 140, endPoint x: 170, endPoint y: 36, distance: 122.9
click at [104, 140] on div "Nuestros SERVICIOS Incididunt ut labore et dolore magna aliqua. Ut enim ad mini…" at bounding box center [373, 171] width 747 height 1747
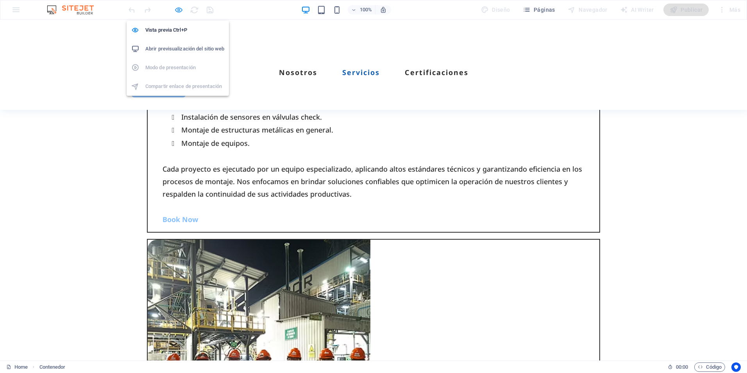
click at [177, 12] on icon "button" at bounding box center [178, 9] width 9 height 9
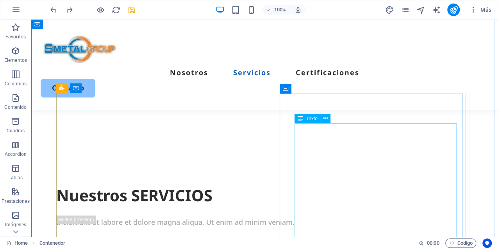
scroll to position [602, 0]
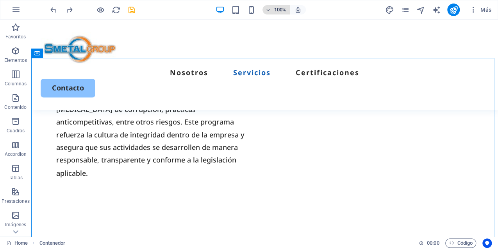
click at [269, 10] on icon "button" at bounding box center [268, 9] width 5 height 5
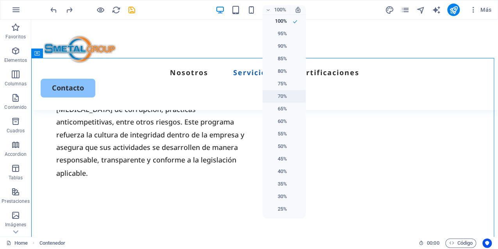
click at [283, 93] on h6 "70%" at bounding box center [277, 95] width 20 height 9
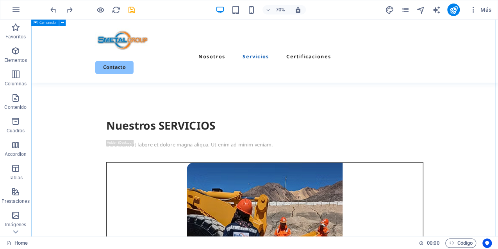
scroll to position [654, 0]
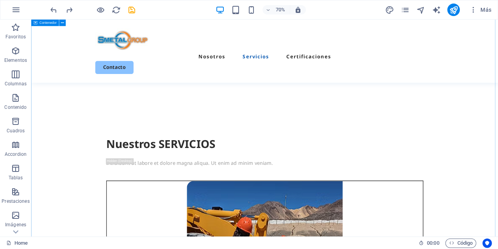
click at [127, 67] on button at bounding box center [130, 69] width 7 height 7
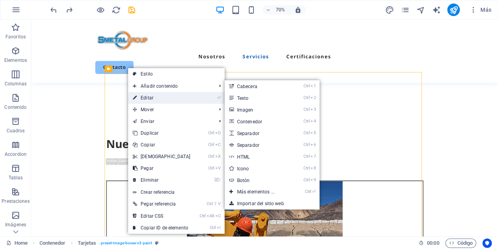
click at [149, 98] on link "⏎ Editar" at bounding box center [161, 98] width 67 height 12
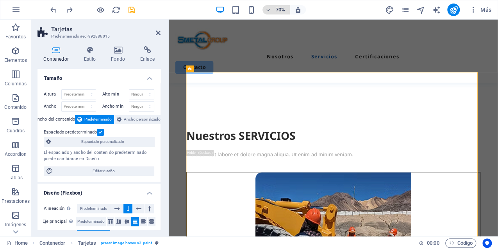
click at [276, 11] on h6 "70%" at bounding box center [280, 9] width 13 height 9
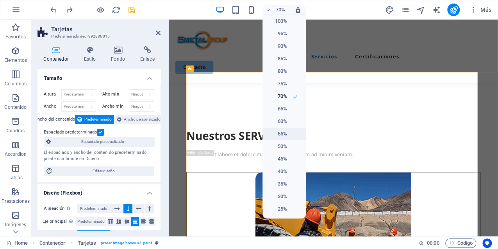
click at [281, 134] on h6 "55%" at bounding box center [277, 133] width 20 height 9
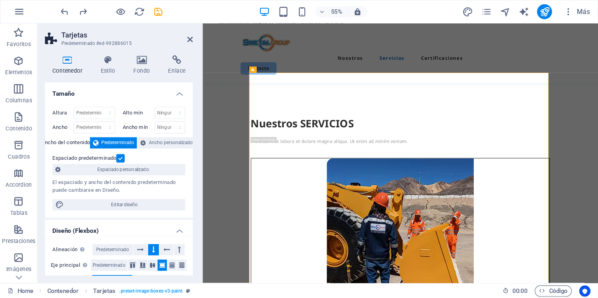
scroll to position [654, 0]
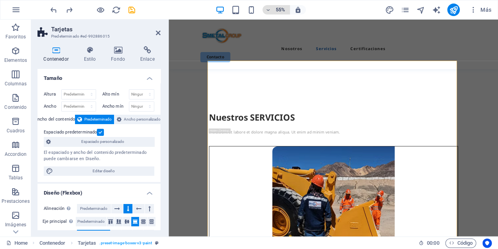
click at [274, 11] on h6 "55%" at bounding box center [280, 9] width 13 height 9
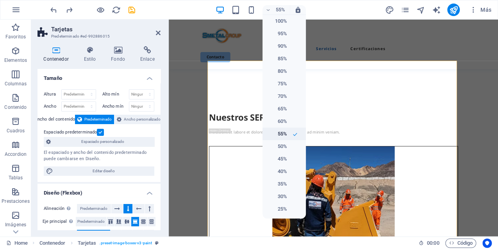
drag, startPoint x: 283, startPoint y: 149, endPoint x: 288, endPoint y: 140, distance: 10.1
click at [283, 149] on h6 "50%" at bounding box center [277, 145] width 20 height 9
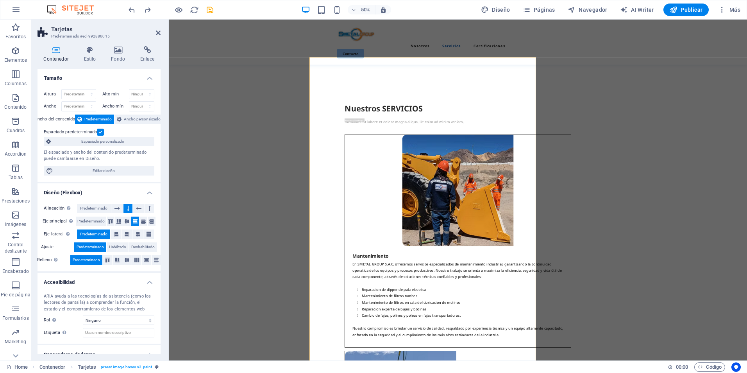
scroll to position [655, 0]
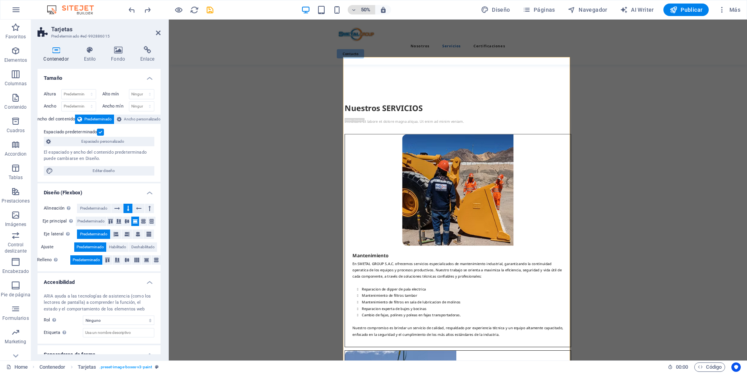
drag, startPoint x: 498, startPoint y: 0, endPoint x: 365, endPoint y: 10, distance: 133.3
click at [365, 10] on h6 "50%" at bounding box center [366, 9] width 13 height 9
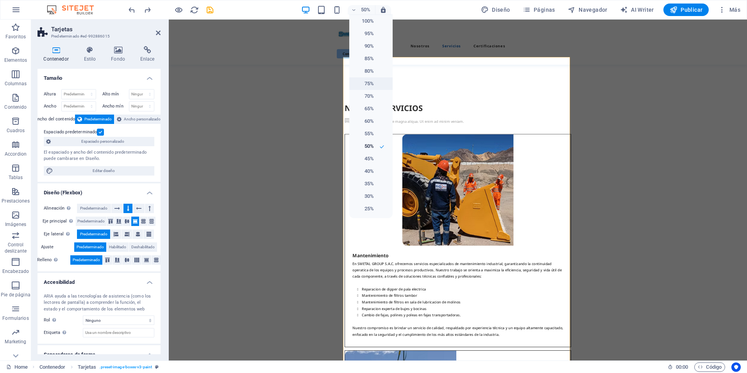
click at [373, 84] on h6 "75%" at bounding box center [364, 83] width 20 height 9
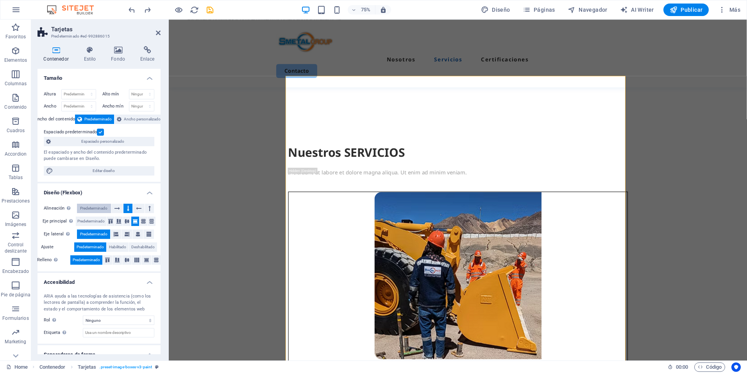
click at [102, 204] on span "Predeterminado" at bounding box center [93, 208] width 27 height 9
click at [88, 220] on span "Predeterminado" at bounding box center [90, 221] width 27 height 9
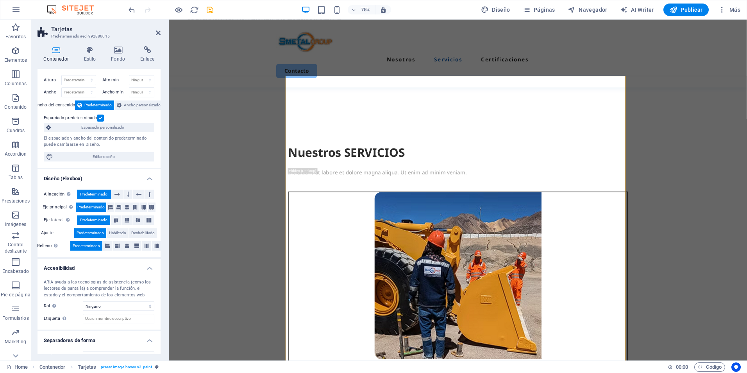
scroll to position [0, 0]
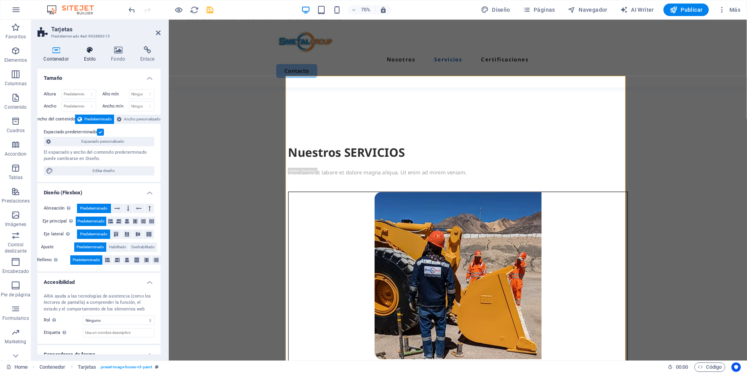
click at [94, 53] on icon at bounding box center [90, 50] width 24 height 8
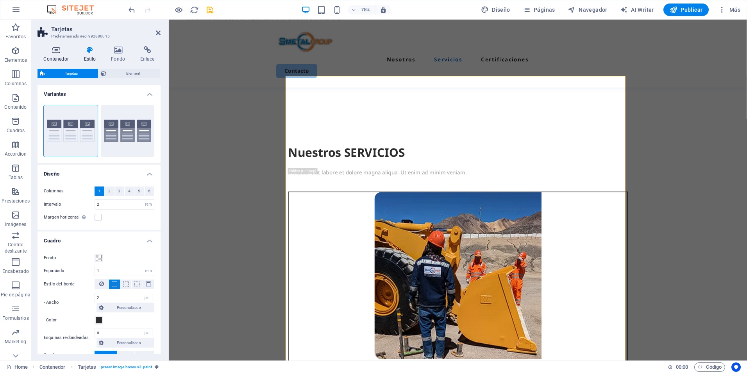
click at [51, 53] on icon at bounding box center [56, 50] width 37 height 8
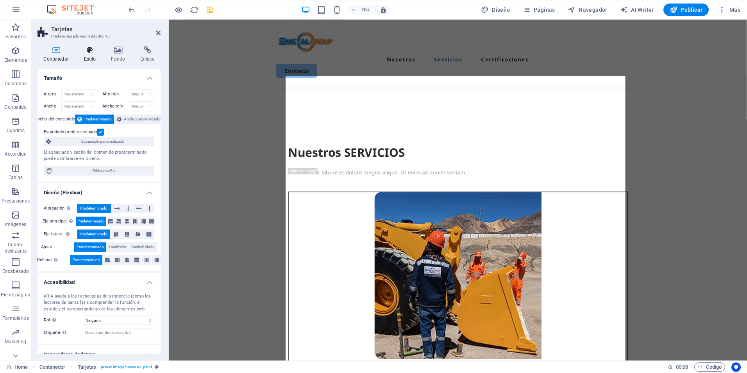
click at [92, 51] on icon at bounding box center [90, 50] width 24 height 8
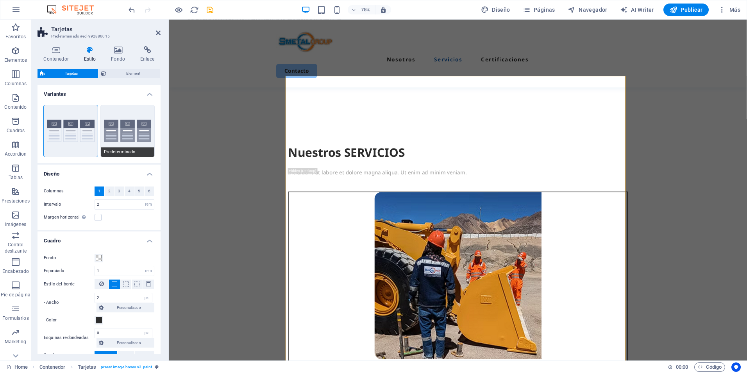
click at [111, 136] on button "Predeterminado" at bounding box center [128, 131] width 54 height 52
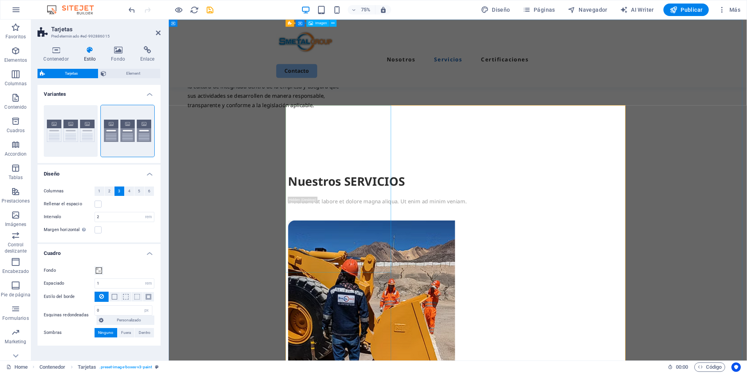
scroll to position [616, 0]
click at [157, 33] on icon at bounding box center [158, 33] width 5 height 6
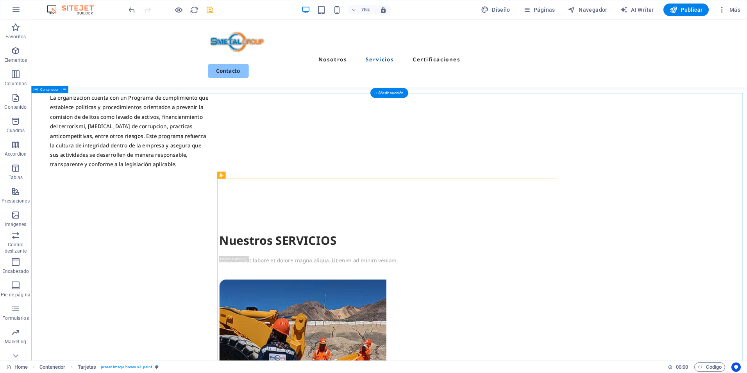
scroll to position [381, 0]
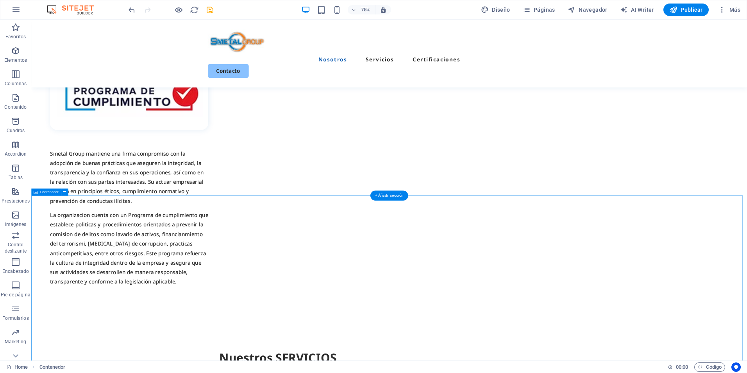
drag, startPoint x: 733, startPoint y: 391, endPoint x: 785, endPoint y: 388, distance: 52.4
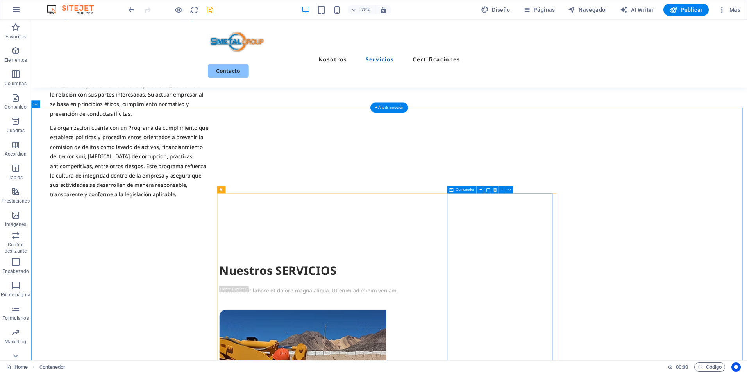
scroll to position [498, 0]
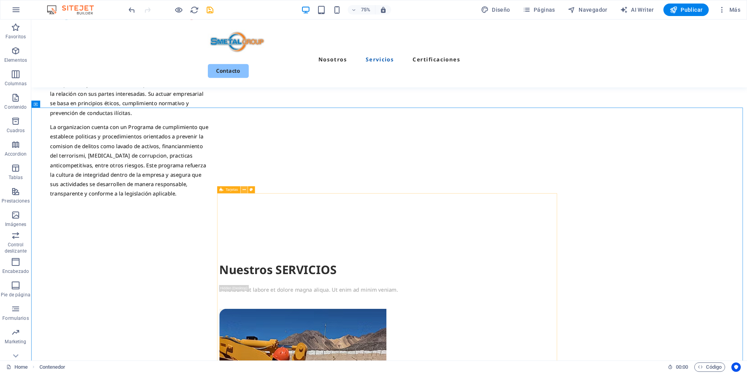
click at [244, 188] on icon at bounding box center [243, 189] width 3 height 6
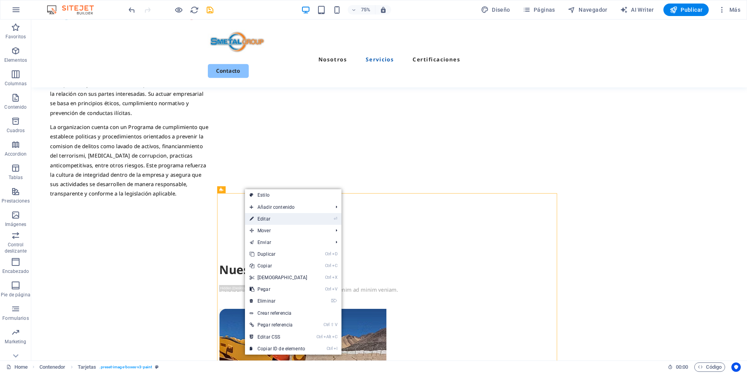
click at [312, 218] on li "⏎ Editar" at bounding box center [293, 219] width 97 height 12
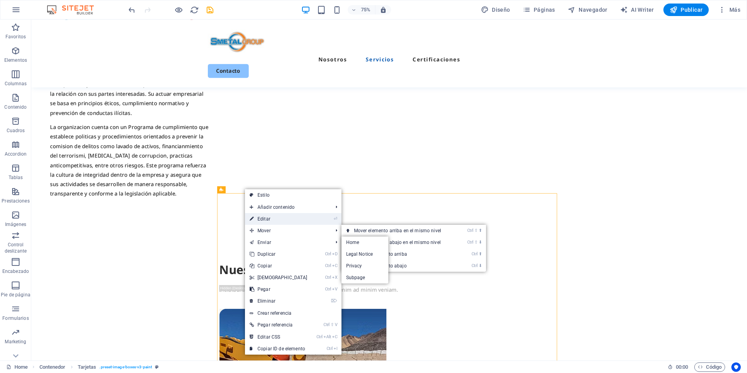
click at [262, 222] on link "⏎ Editar" at bounding box center [278, 219] width 67 height 12
select select "rem"
select select "px"
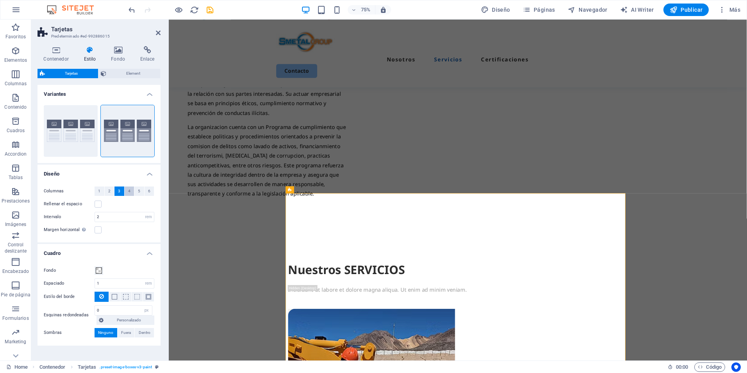
click at [128, 190] on span "4" at bounding box center [129, 190] width 2 height 9
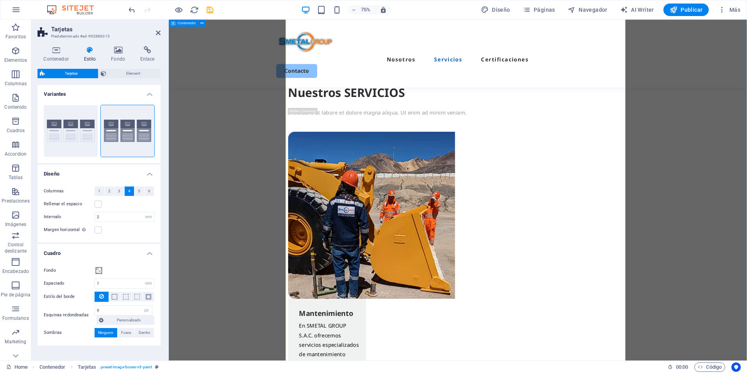
scroll to position [733, 0]
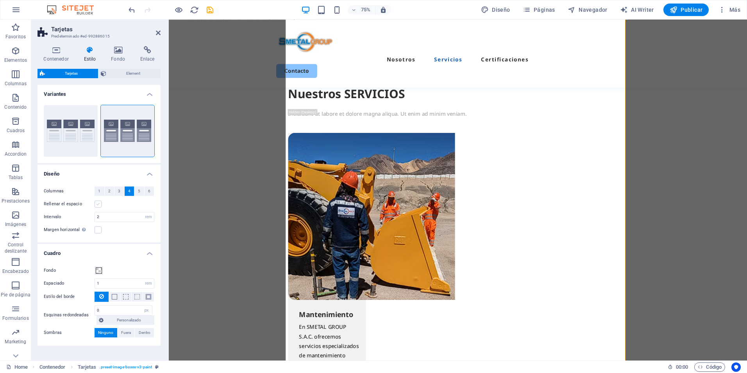
click at [97, 205] on label at bounding box center [98, 204] width 7 height 7
click at [0, 0] on input "Rellenar el espacio" at bounding box center [0, 0] width 0 height 0
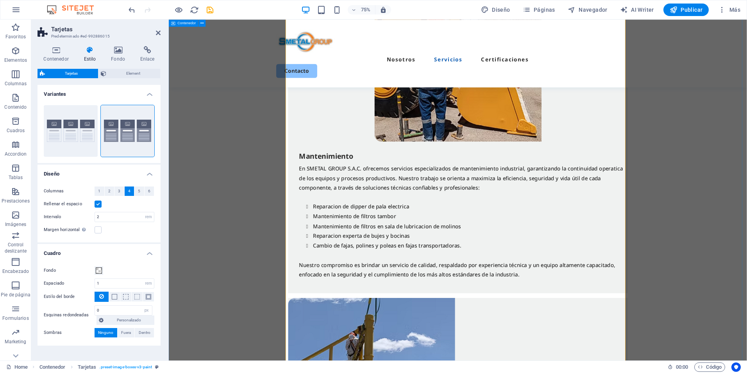
scroll to position [1046, 0]
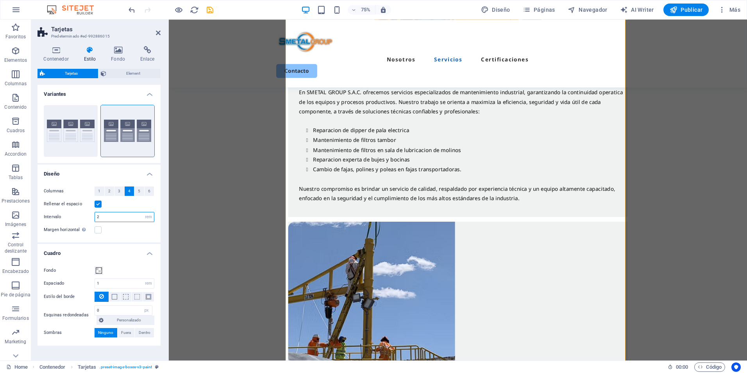
click at [109, 216] on input "2" at bounding box center [124, 216] width 59 height 9
type input "1"
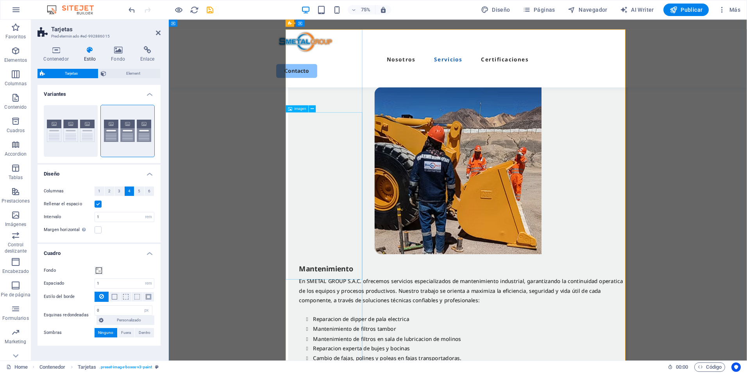
scroll to position [694, 0]
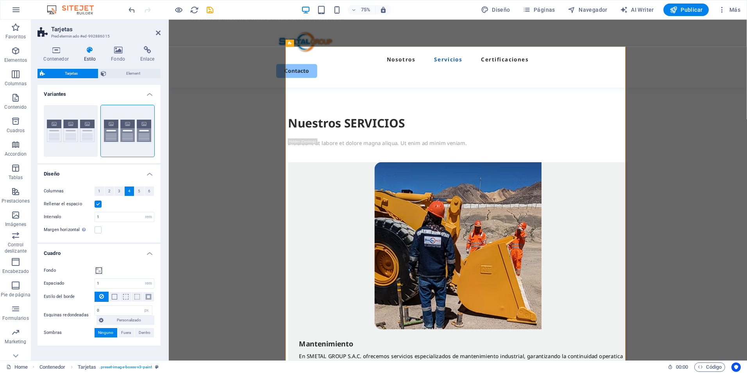
click at [122, 268] on div "Fondo" at bounding box center [99, 270] width 111 height 9
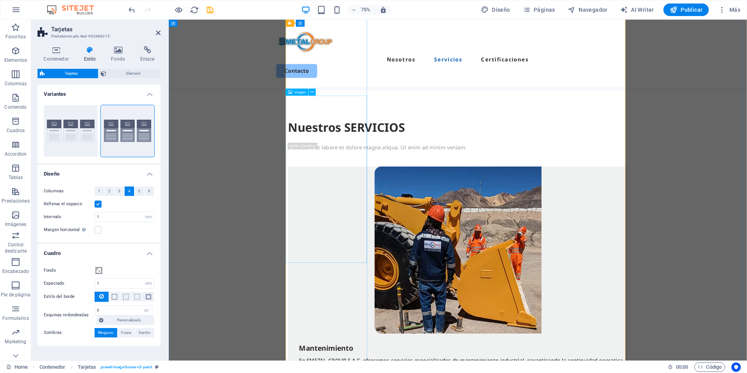
scroll to position [616, 0]
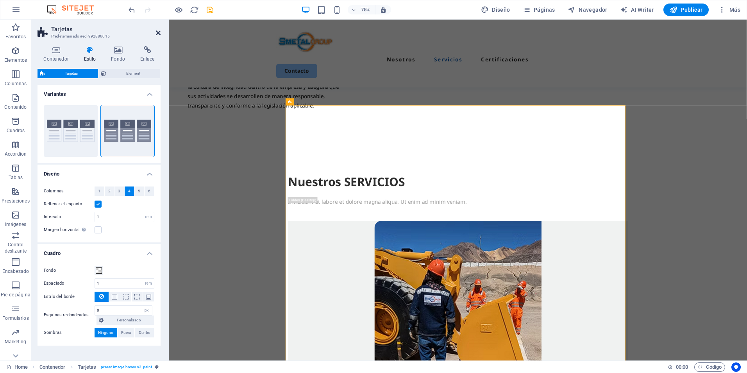
click at [161, 35] on aside "Tarjetas Predeterminado #ed-992886015 Contenedor Estilo Fondo Enlace Tamaño Alt…" at bounding box center [100, 190] width 138 height 341
click at [156, 30] on icon at bounding box center [158, 33] width 5 height 6
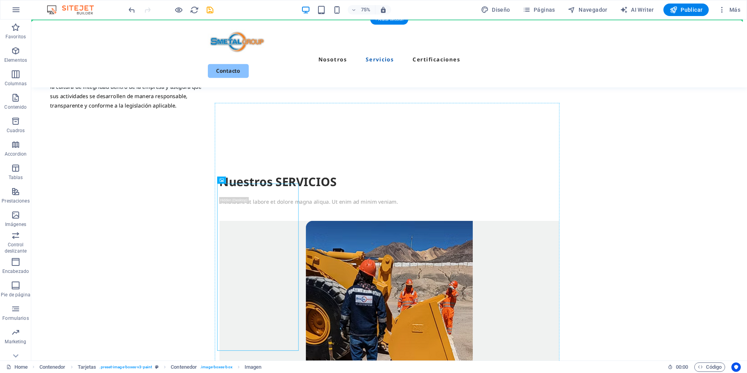
drag, startPoint x: 362, startPoint y: 322, endPoint x: 346, endPoint y: 191, distance: 131.8
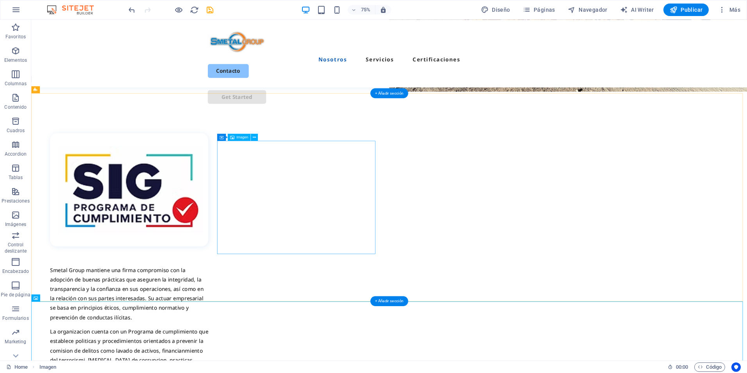
scroll to position [460, 0]
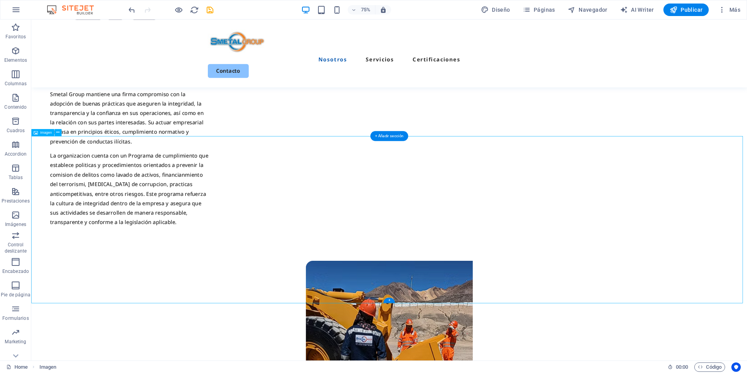
drag, startPoint x: 483, startPoint y: 298, endPoint x: 295, endPoint y: 296, distance: 187.6
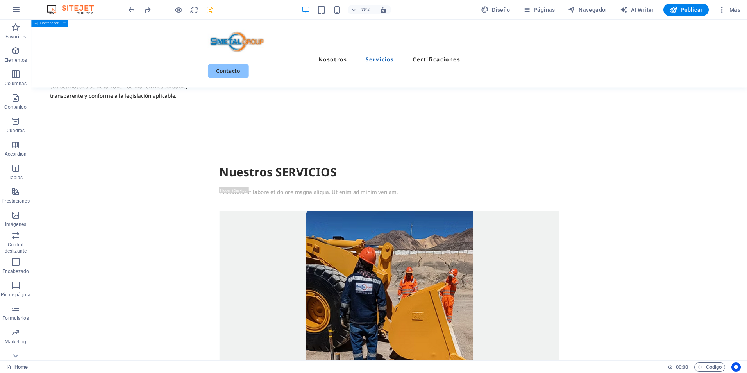
scroll to position [0, 0]
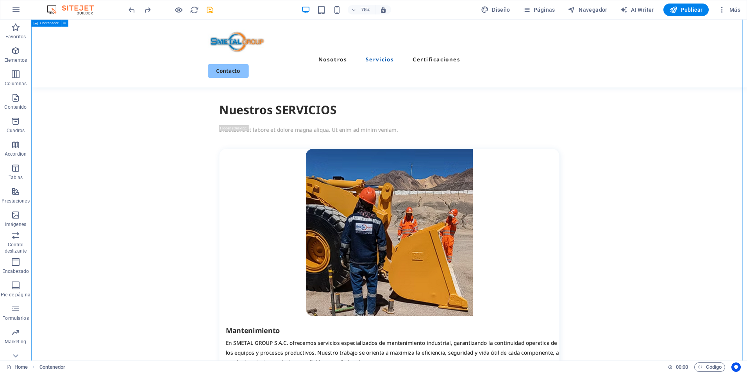
scroll to position [589, 0]
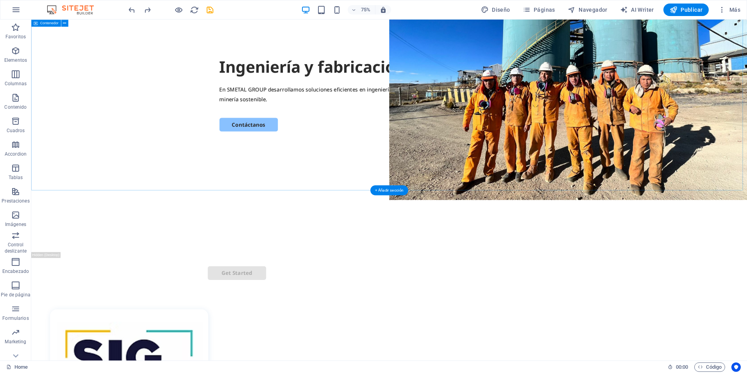
scroll to position [0, 0]
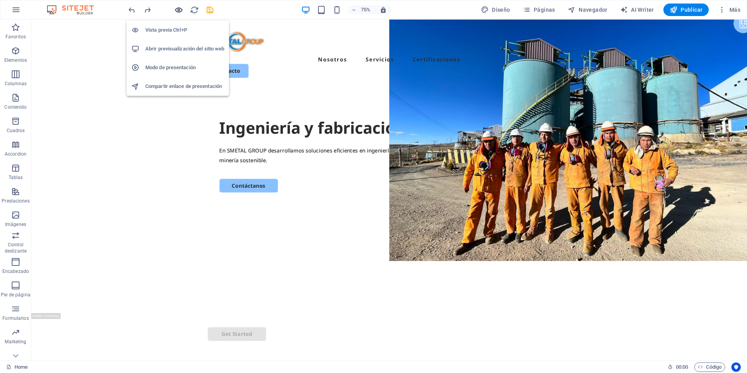
click at [177, 11] on icon "button" at bounding box center [178, 9] width 9 height 9
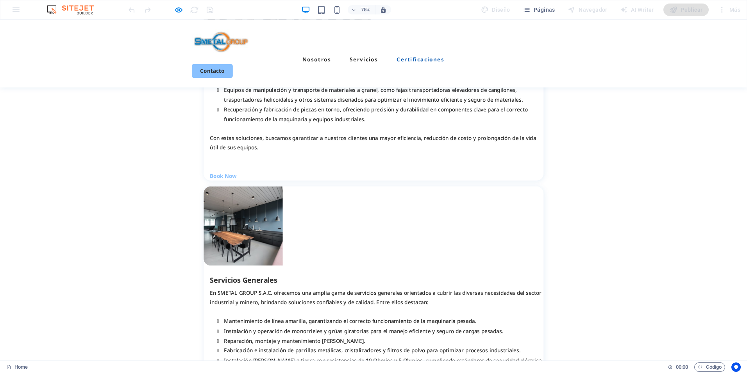
scroll to position [1798, 0]
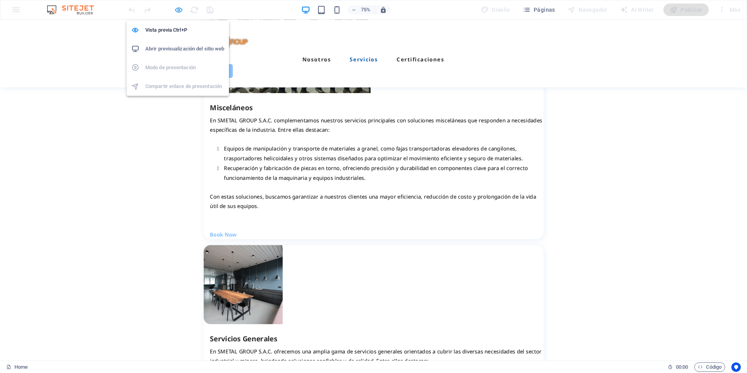
click at [174, 7] on icon "button" at bounding box center [178, 9] width 9 height 9
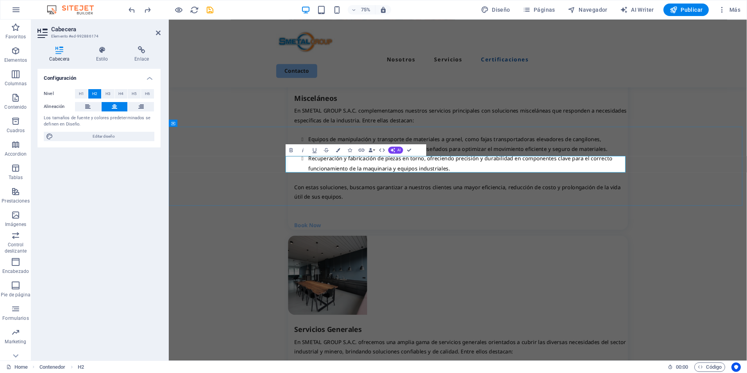
drag, startPoint x: 573, startPoint y: 208, endPoint x: 876, endPoint y: 199, distance: 303.1
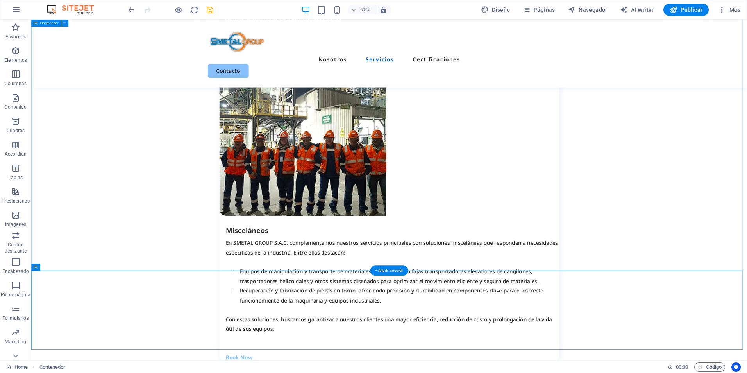
scroll to position [1704, 0]
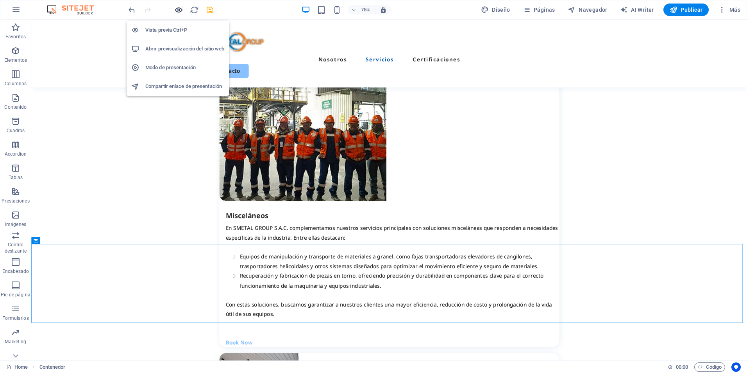
drag, startPoint x: 179, startPoint y: 11, endPoint x: 340, endPoint y: 76, distance: 173.4
click at [179, 11] on icon "button" at bounding box center [178, 9] width 9 height 9
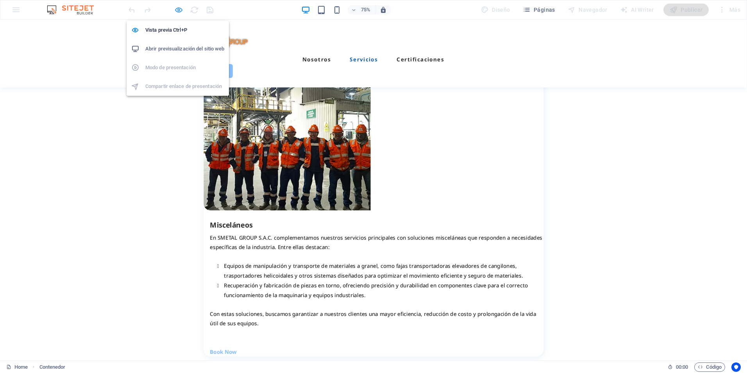
drag, startPoint x: 175, startPoint y: 6, endPoint x: 181, endPoint y: 13, distance: 8.9
click at [175, 6] on icon "button" at bounding box center [178, 9] width 9 height 9
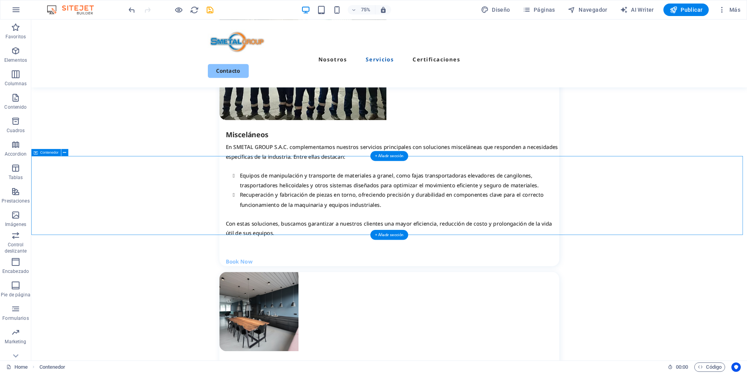
scroll to position [1822, 0]
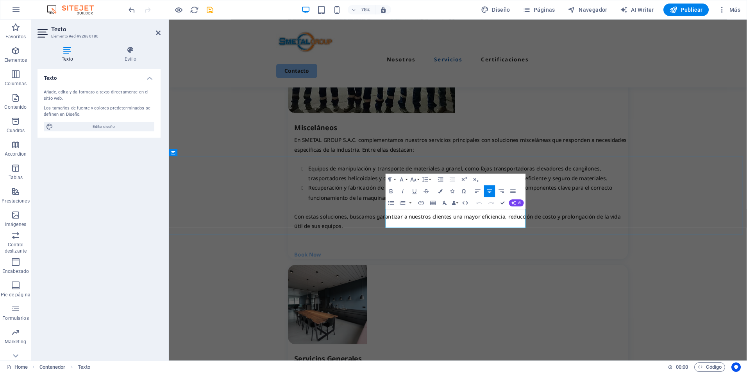
drag, startPoint x: 615, startPoint y: 291, endPoint x: 620, endPoint y: 292, distance: 4.8
click at [125, 50] on icon at bounding box center [130, 50] width 60 height 8
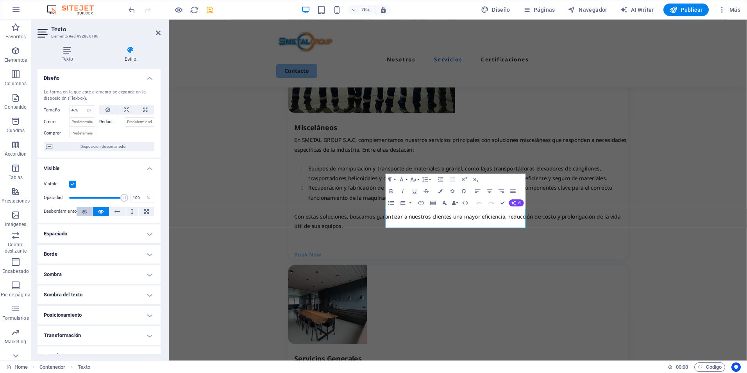
click at [81, 210] on button at bounding box center [85, 211] width 16 height 9
click at [102, 211] on icon at bounding box center [100, 211] width 5 height 9
click at [84, 211] on icon at bounding box center [84, 211] width 5 height 9
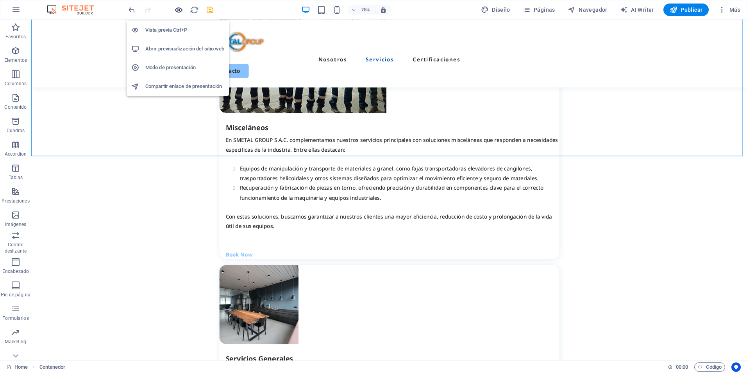
click at [178, 13] on icon "button" at bounding box center [178, 9] width 9 height 9
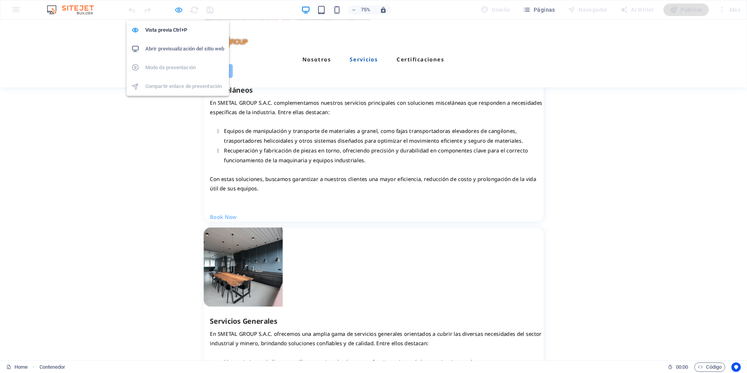
scroll to position [1759, 0]
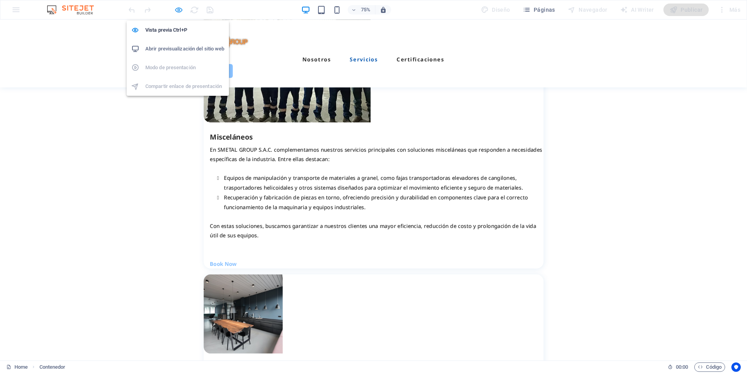
click at [178, 9] on icon "button" at bounding box center [178, 9] width 9 height 9
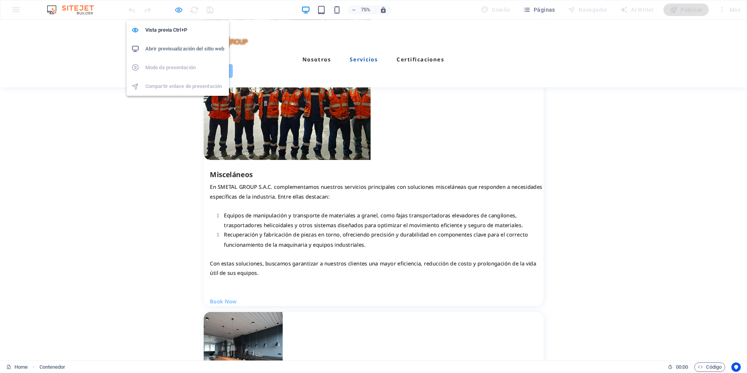
scroll to position [1822, 0]
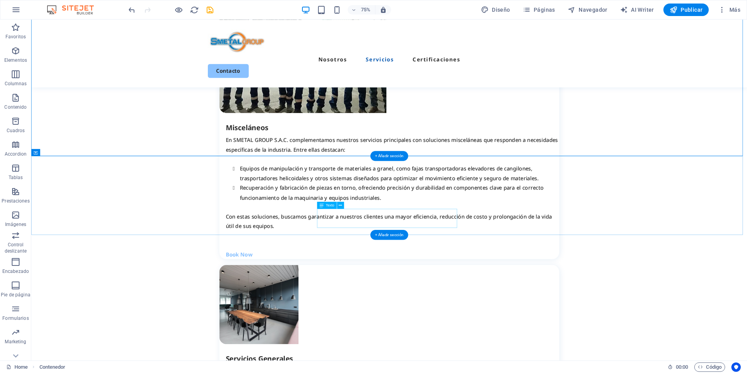
click at [340, 205] on icon at bounding box center [340, 205] width 3 height 6
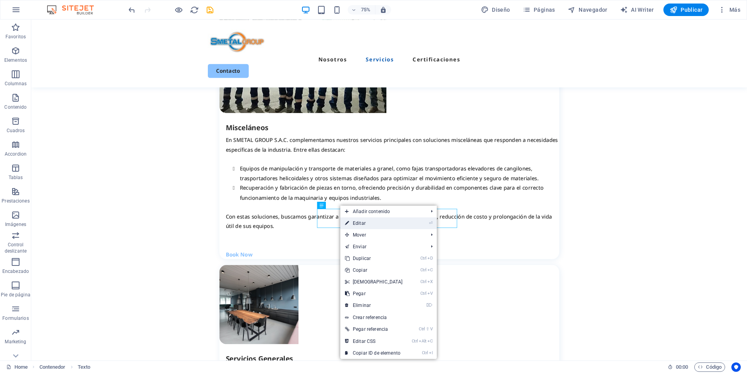
click at [380, 228] on link "⏎ Editar" at bounding box center [373, 223] width 67 height 12
select select "px"
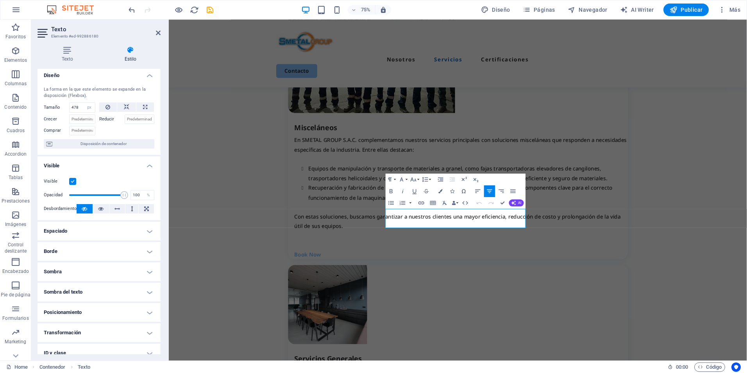
scroll to position [0, 0]
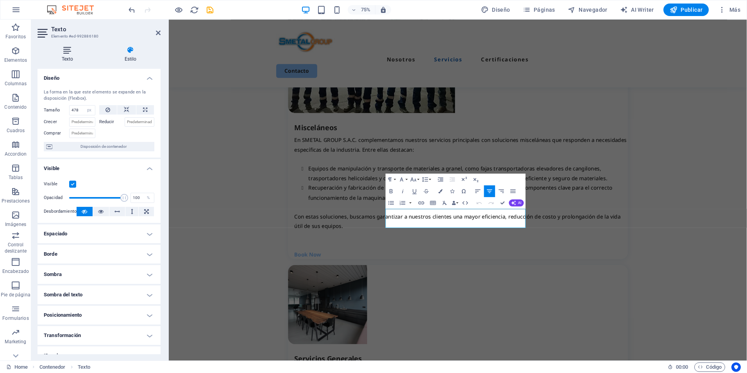
click at [82, 56] on h4 "Texto" at bounding box center [69, 54] width 63 height 16
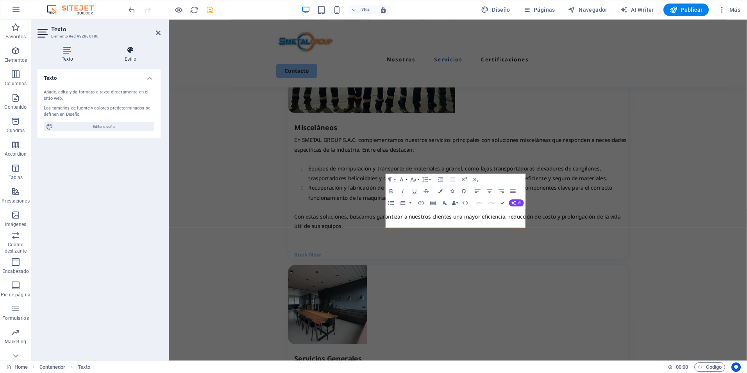
click at [127, 49] on icon at bounding box center [130, 50] width 60 height 8
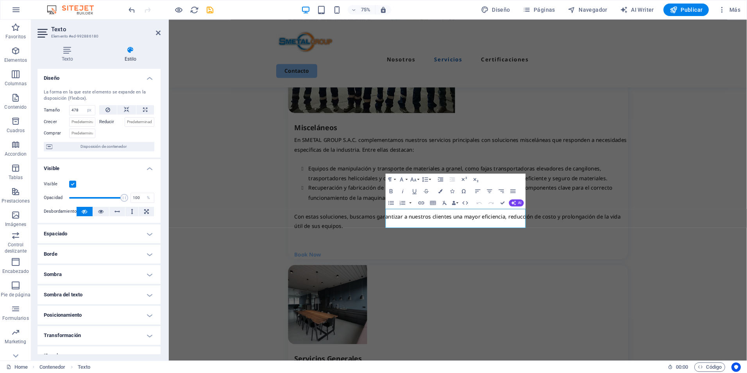
click at [72, 184] on label at bounding box center [72, 184] width 7 height 7
click at [0, 0] on input "Visible" at bounding box center [0, 0] width 0 height 0
click at [157, 33] on icon at bounding box center [158, 33] width 5 height 6
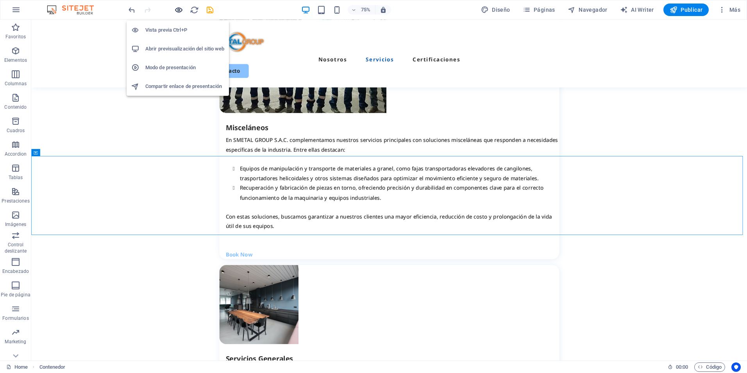
click at [174, 11] on icon "button" at bounding box center [178, 9] width 9 height 9
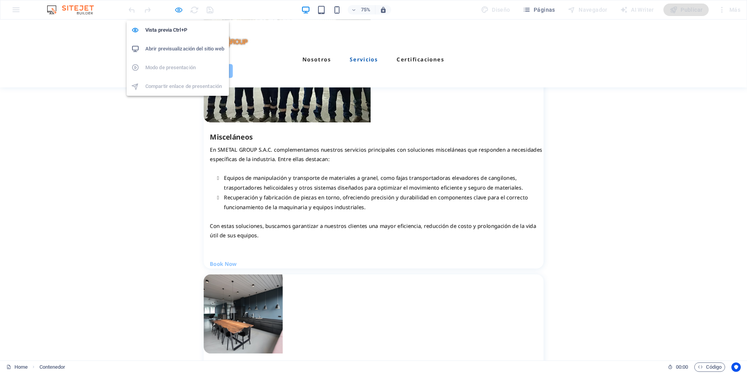
click at [174, 10] on icon "button" at bounding box center [178, 9] width 9 height 9
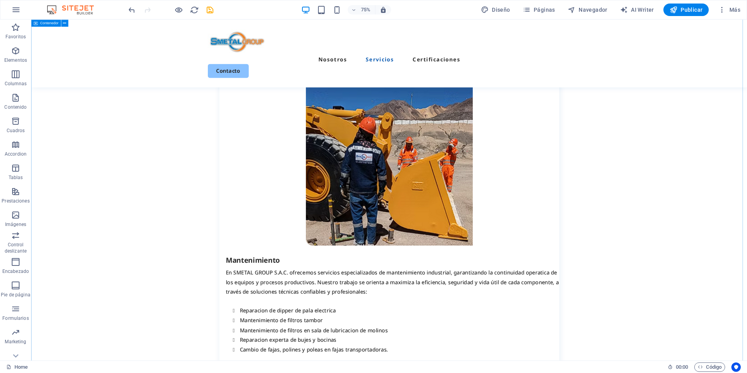
scroll to position [1079, 0]
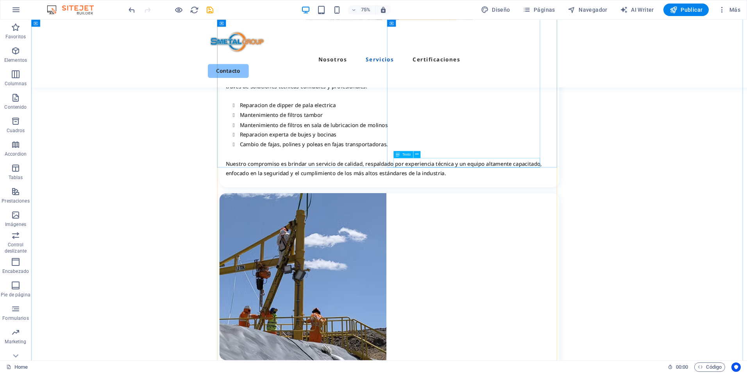
click at [417, 153] on icon at bounding box center [417, 154] width 3 height 6
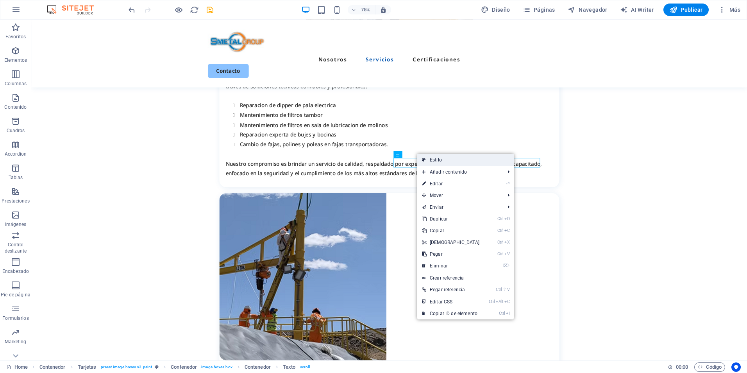
click at [439, 160] on link "Estilo" at bounding box center [465, 160] width 97 height 12
select select "rem"
select select "px"
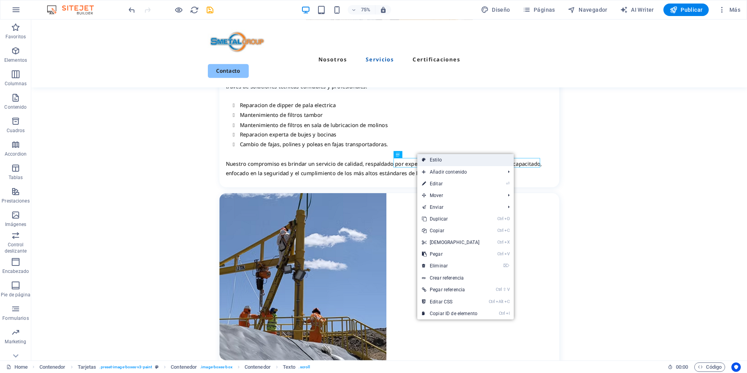
select select "px"
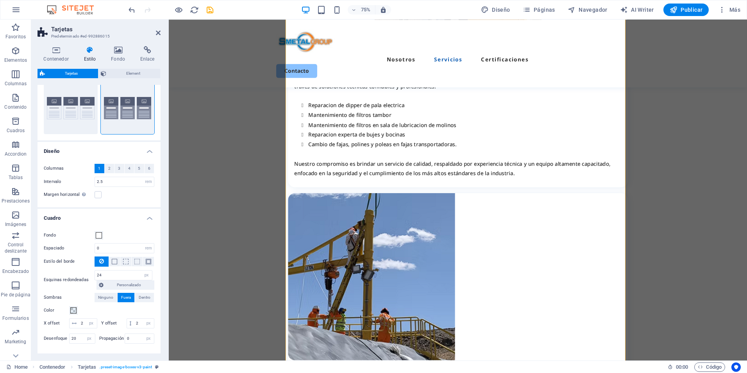
scroll to position [0, 0]
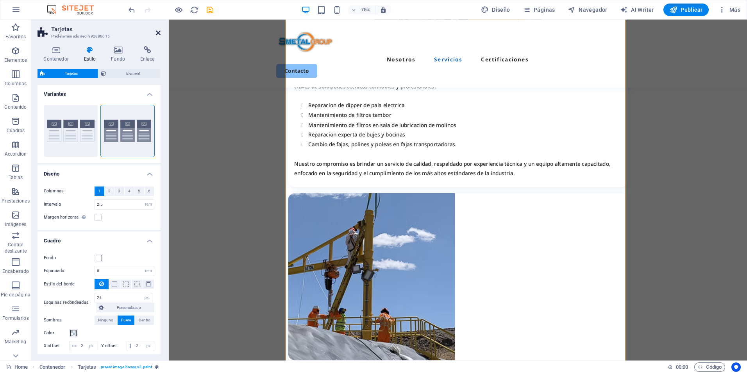
click at [158, 33] on icon at bounding box center [158, 33] width 5 height 6
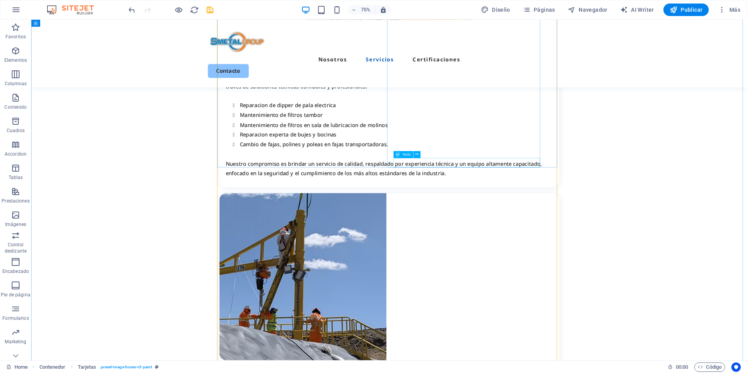
click at [419, 154] on button at bounding box center [417, 154] width 7 height 7
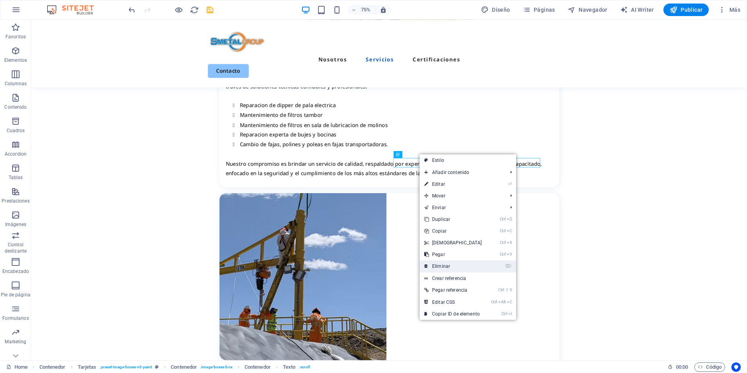
click at [453, 270] on link "⌦ Eliminar" at bounding box center [453, 266] width 67 height 12
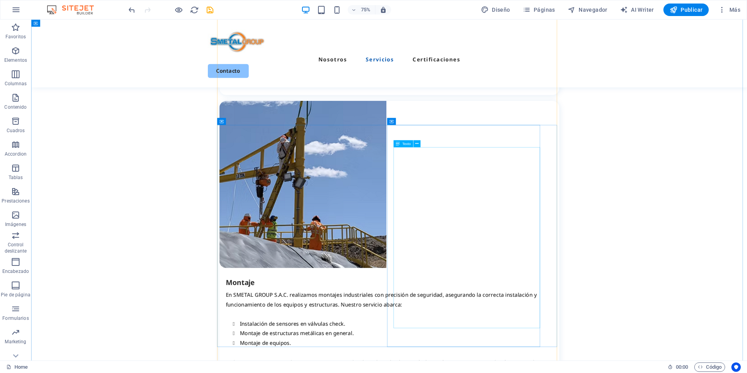
scroll to position [1274, 0]
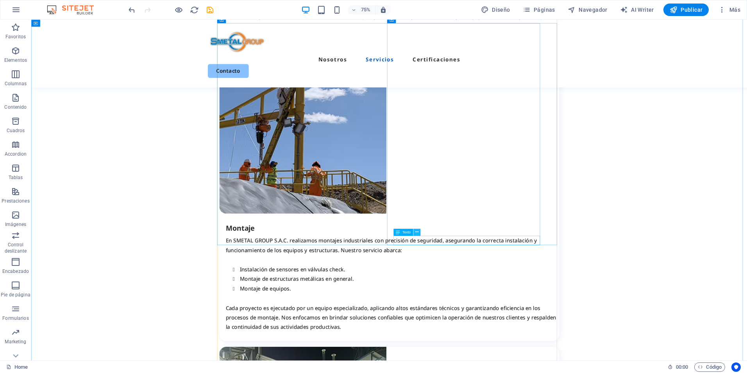
click at [416, 234] on icon at bounding box center [417, 232] width 3 height 6
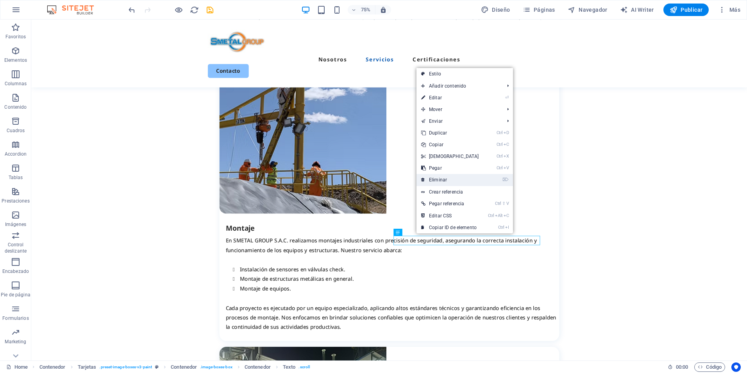
click at [445, 179] on link "⌦ Eliminar" at bounding box center [450, 180] width 67 height 12
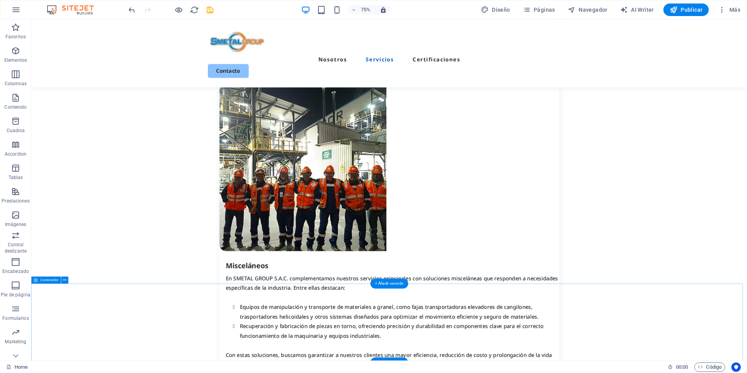
scroll to position [1626, 0]
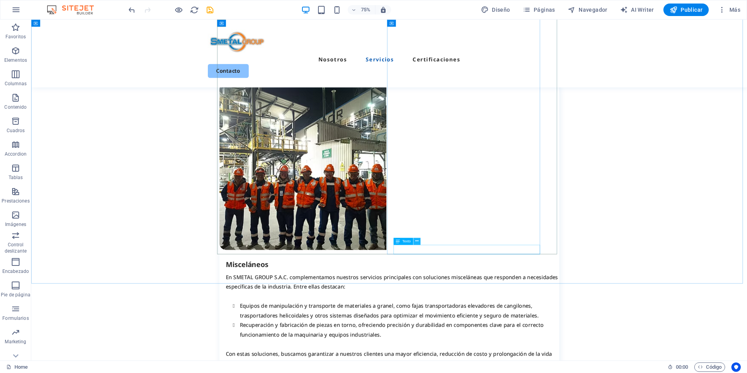
click at [416, 242] on icon at bounding box center [417, 241] width 3 height 6
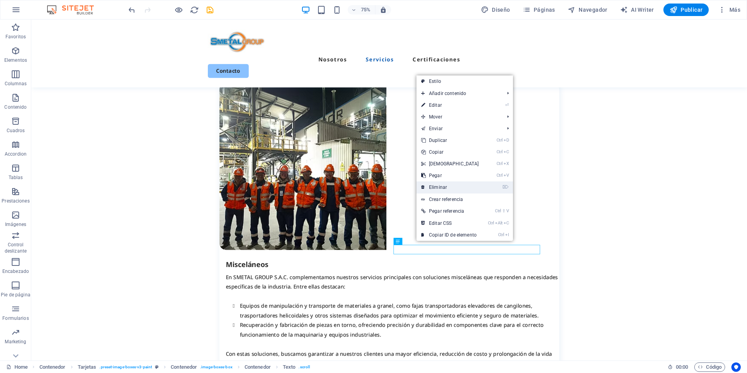
click at [446, 187] on link "⌦ Eliminar" at bounding box center [450, 187] width 67 height 12
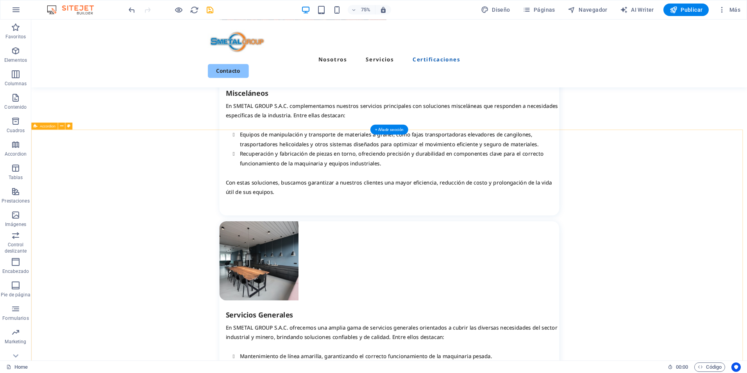
scroll to position [1822, 0]
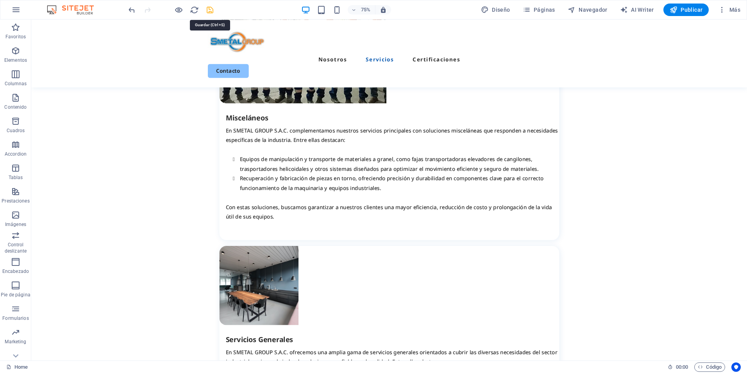
click at [209, 7] on icon "save" at bounding box center [210, 9] width 9 height 9
checkbox input "false"
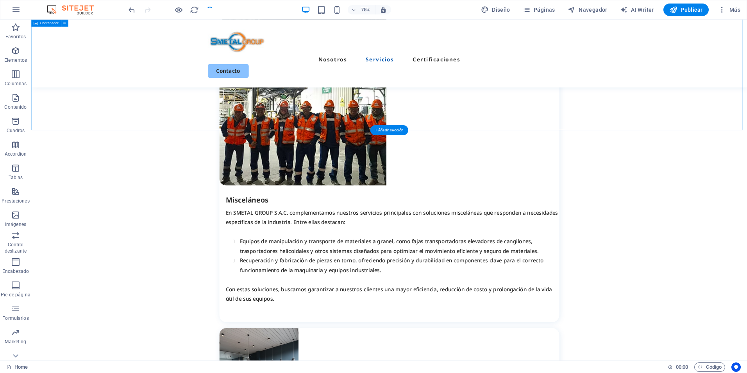
scroll to position [1704, 0]
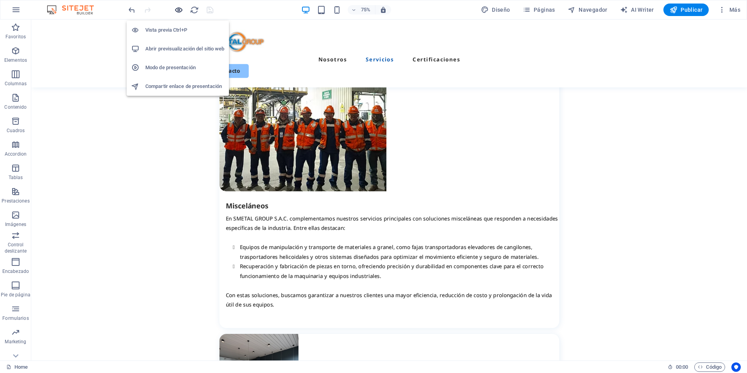
click at [178, 11] on icon "button" at bounding box center [178, 9] width 9 height 9
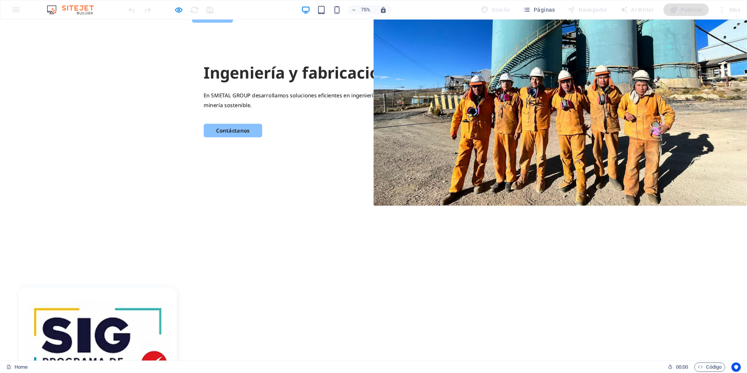
scroll to position [0, 0]
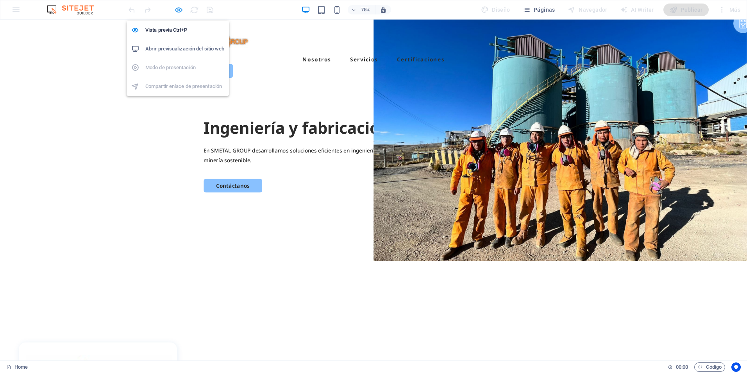
click at [176, 13] on icon "button" at bounding box center [178, 9] width 9 height 9
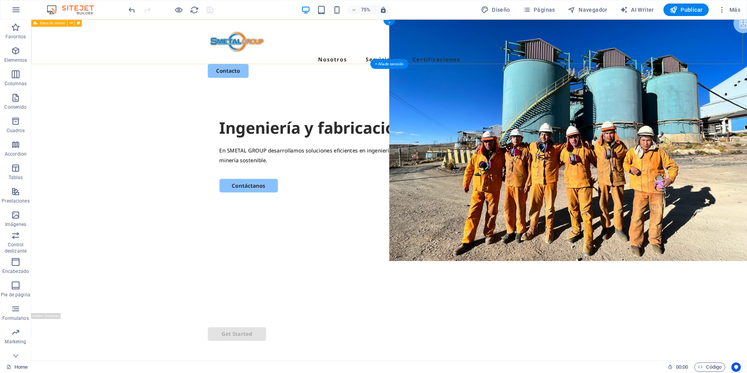
click at [747, 57] on div "Menu Nosotros Servicios Certificaciones Contacto" at bounding box center [508, 65] width 955 height 90
drag, startPoint x: 764, startPoint y: 28, endPoint x: 763, endPoint y: 73, distance: 45.0
click at [747, 73] on div "Menu Nosotros Servicios Certificaciones Contacto" at bounding box center [508, 65] width 955 height 90
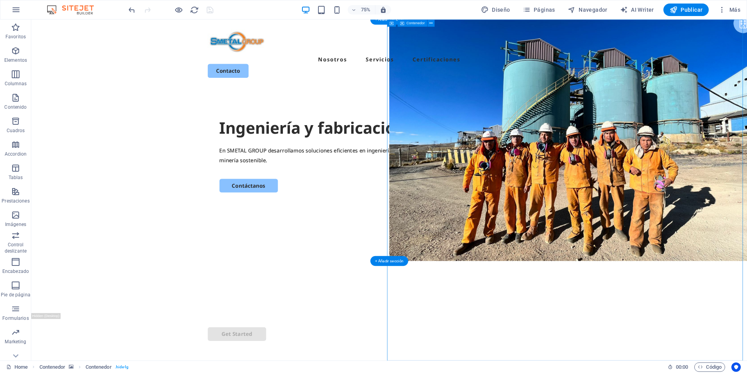
drag, startPoint x: 772, startPoint y: 138, endPoint x: 450, endPoint y: 258, distance: 343.9
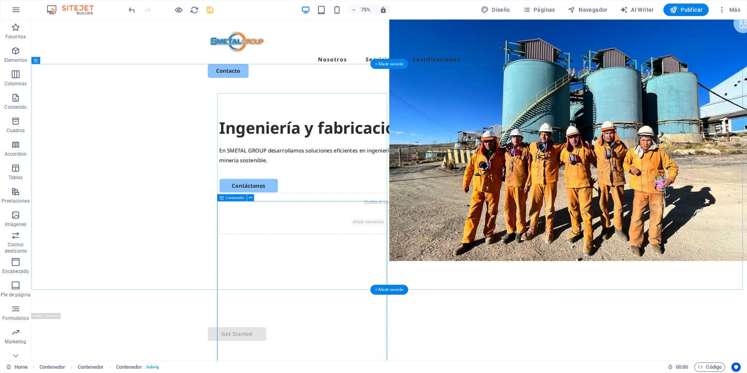
drag, startPoint x: 453, startPoint y: 277, endPoint x: 682, endPoint y: 139, distance: 267.6
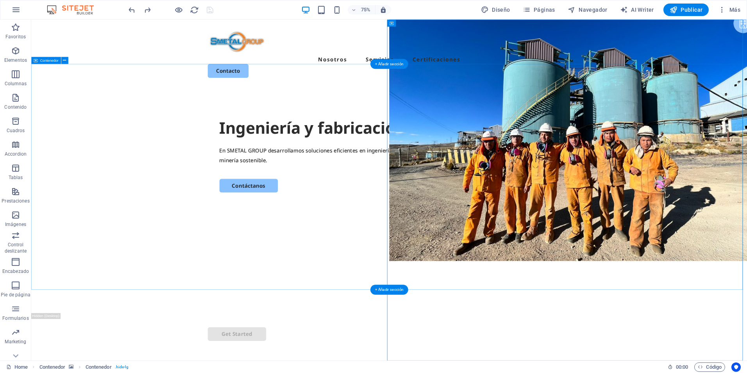
click at [432, 310] on div "Ingeniería y fabricación En SMETAL GROUP desarrollamos soluciones eficientes en…" at bounding box center [508, 260] width 955 height 301
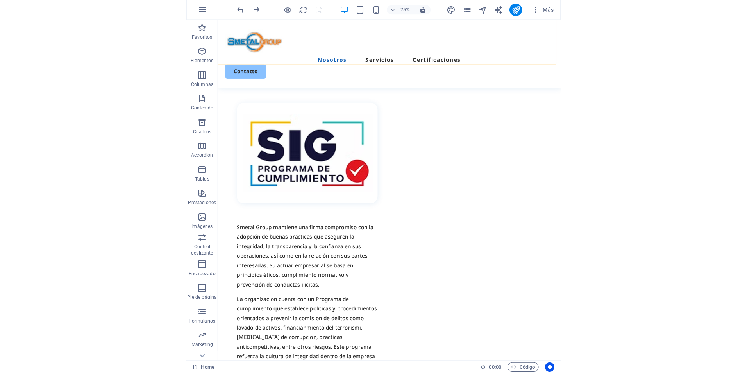
scroll to position [274, 0]
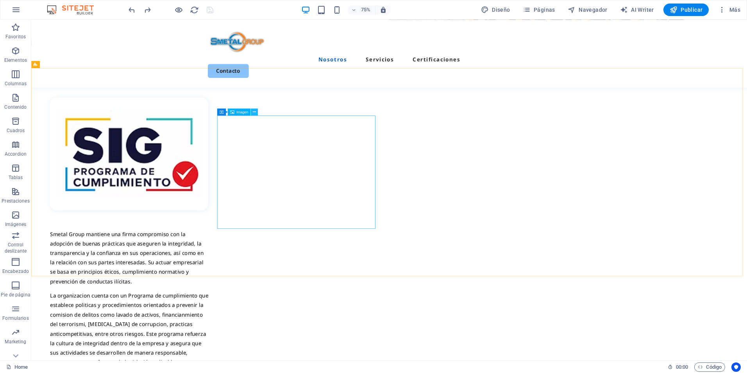
click at [254, 112] on icon at bounding box center [254, 112] width 3 height 6
click at [267, 170] on figure at bounding box center [161, 198] width 211 height 151
select select "%"
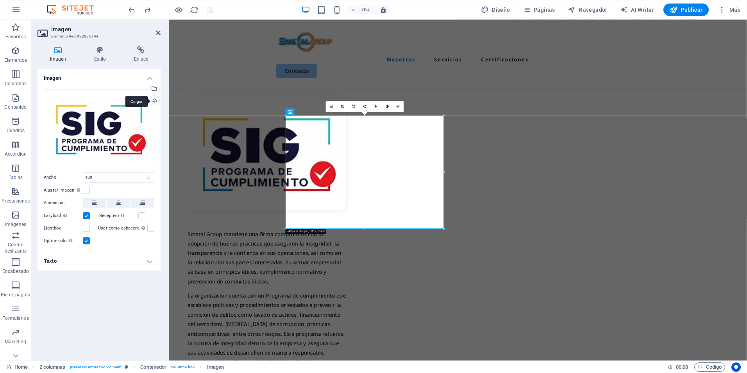
click at [154, 102] on div "Cargar" at bounding box center [154, 102] width 12 height 12
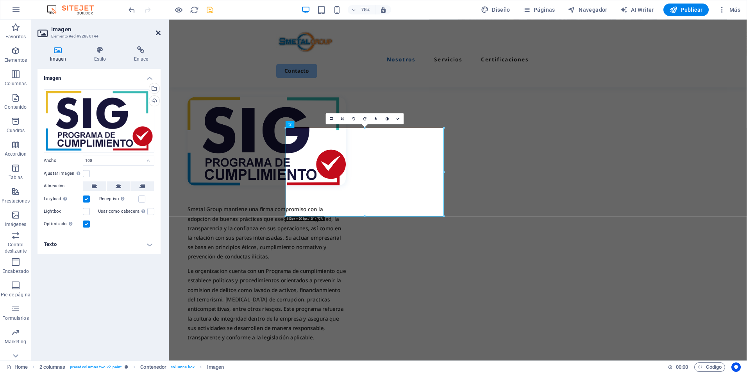
click at [158, 33] on icon at bounding box center [158, 33] width 5 height 6
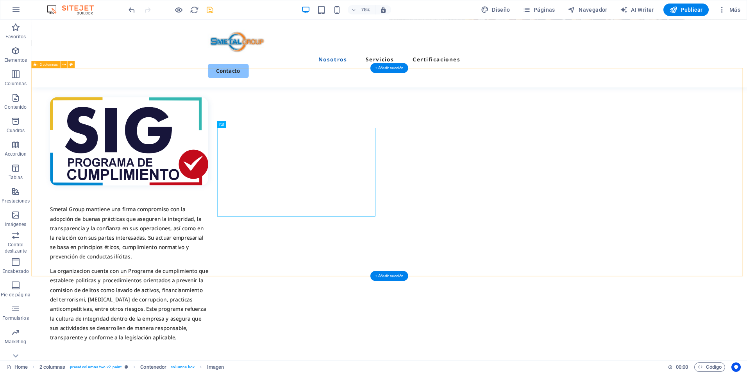
drag, startPoint x: 809, startPoint y: 305, endPoint x: 844, endPoint y: 312, distance: 35.0
click at [747, 309] on div "Smetal Group mantiene una firma compromiso con la adopción de buenas prácticas …" at bounding box center [508, 289] width 955 height 411
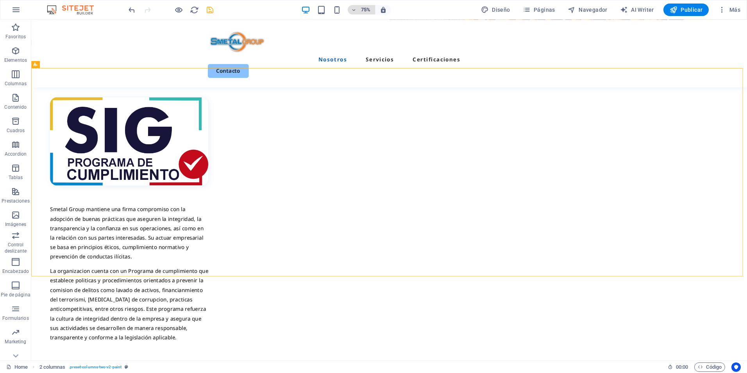
click at [356, 11] on icon "button" at bounding box center [353, 9] width 5 height 5
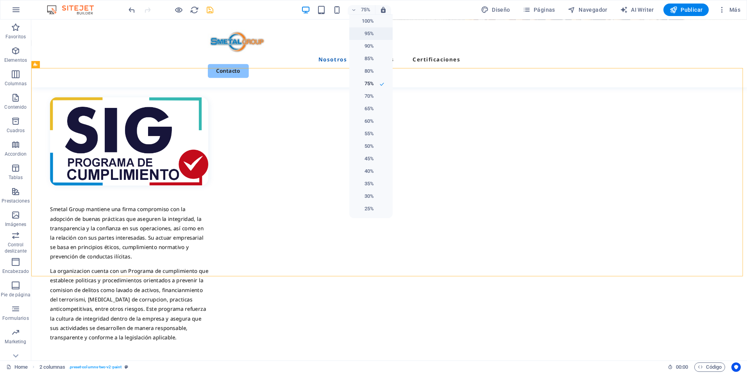
click at [368, 27] on li "95%" at bounding box center [370, 33] width 43 height 13
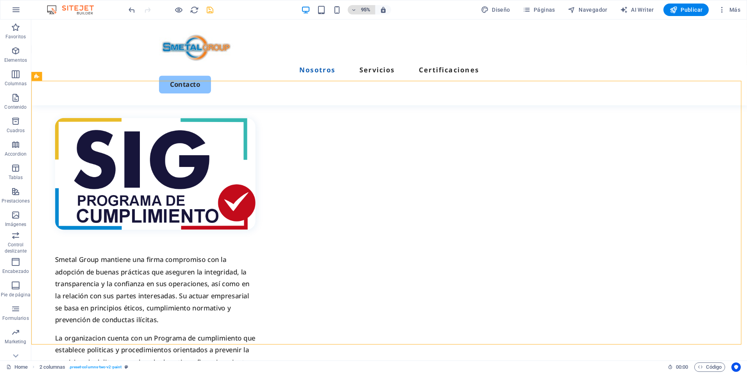
click at [364, 8] on h6 "95%" at bounding box center [366, 9] width 13 height 9
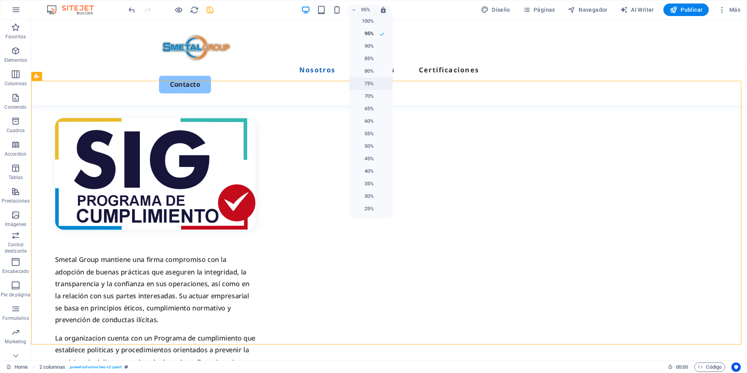
click at [372, 82] on h6 "75%" at bounding box center [364, 83] width 20 height 9
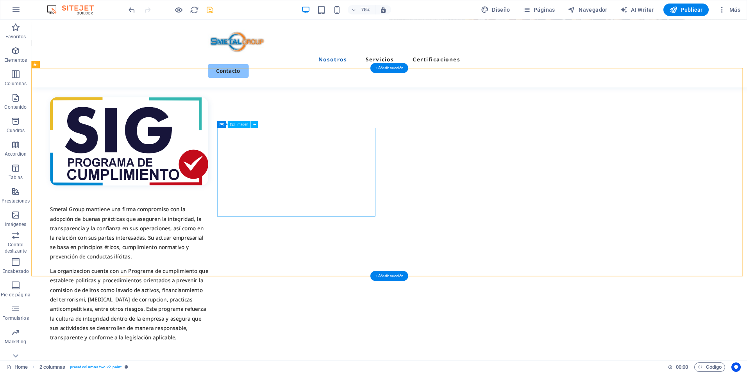
click at [267, 186] on figure at bounding box center [161, 182] width 211 height 118
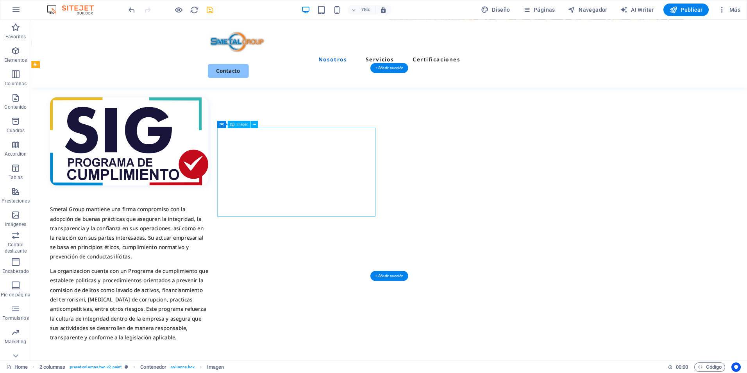
click at [267, 186] on figure at bounding box center [161, 182] width 211 height 118
select select "%"
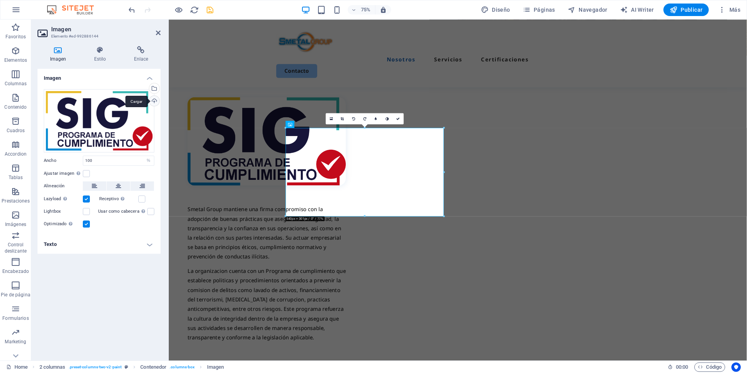
click at [158, 101] on div "Cargar" at bounding box center [154, 102] width 12 height 12
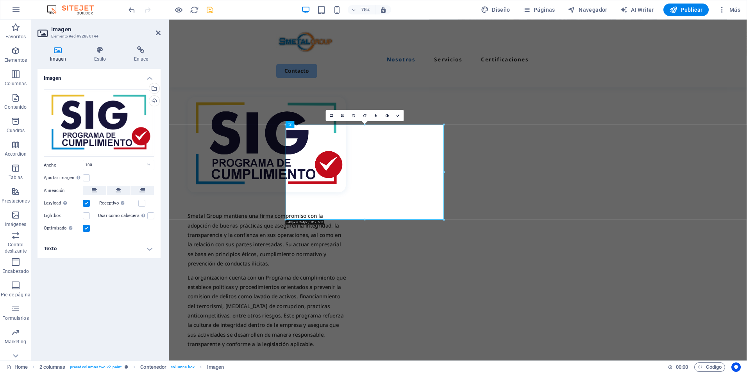
click at [155, 35] on header "Imagen Elemento #ed-992886144" at bounding box center [99, 30] width 123 height 20
click at [158, 33] on icon at bounding box center [158, 33] width 5 height 6
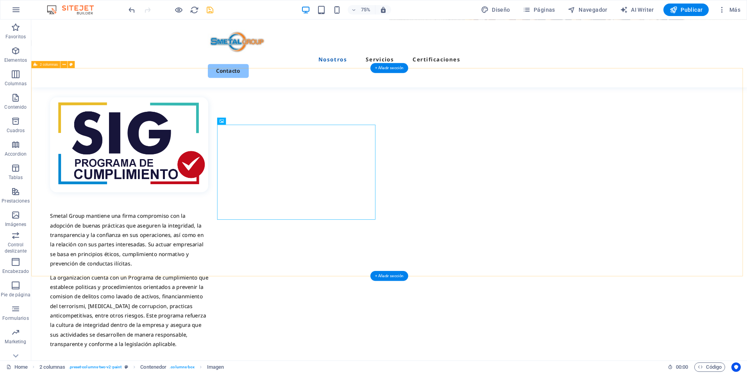
click at [747, 290] on div "Smetal Group mantiene una firma compromiso con la adopción de buenas prácticas …" at bounding box center [508, 293] width 955 height 419
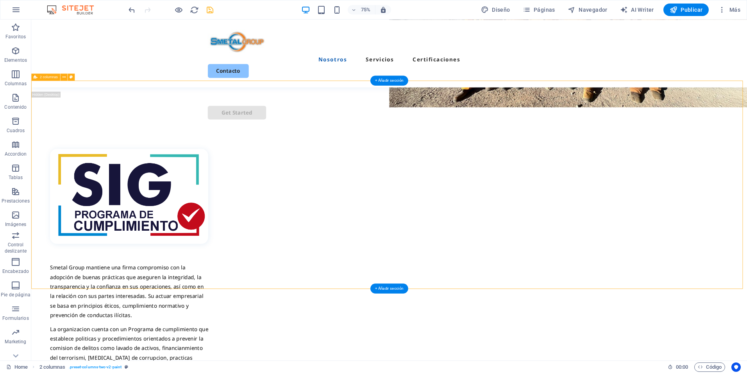
scroll to position [195, 0]
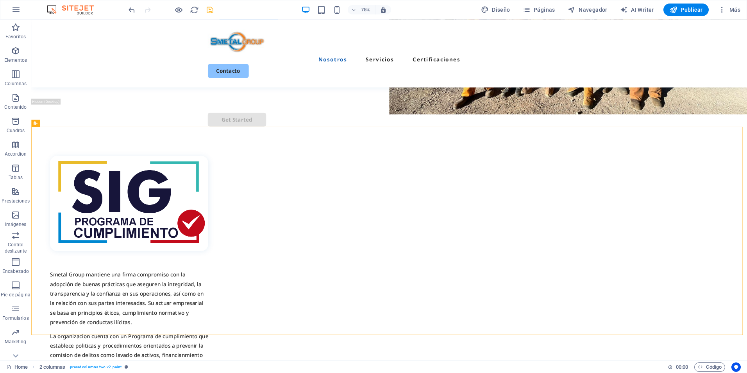
click at [360, 15] on div "75%" at bounding box center [346, 10] width 90 height 13
click at [355, 14] on span "75%" at bounding box center [361, 9] width 21 height 9
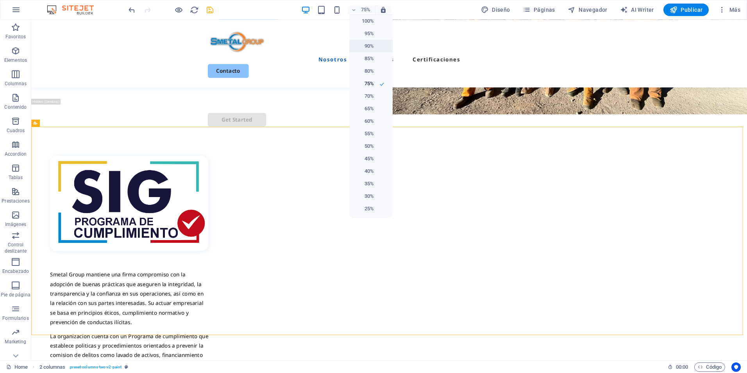
drag, startPoint x: 371, startPoint y: 22, endPoint x: 373, endPoint y: 40, distance: 17.7
click at [371, 22] on h6 "100%" at bounding box center [364, 20] width 20 height 9
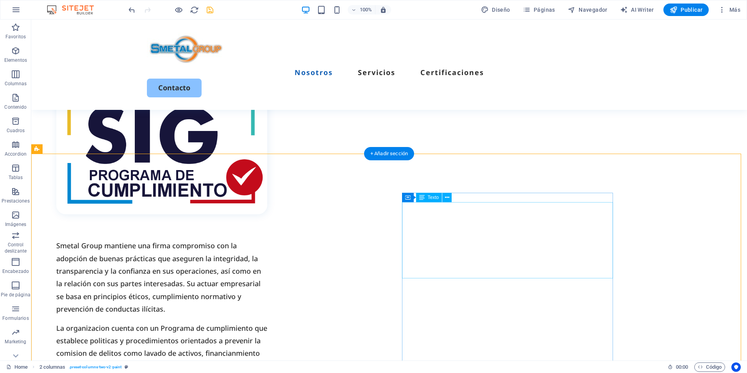
scroll to position [313, 0]
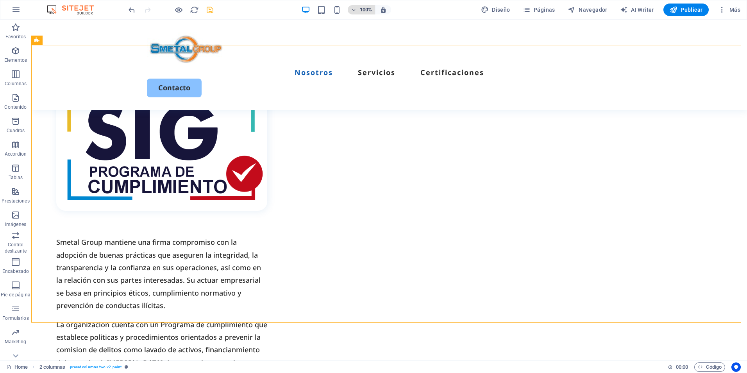
click at [360, 12] on span "100%" at bounding box center [361, 9] width 21 height 9
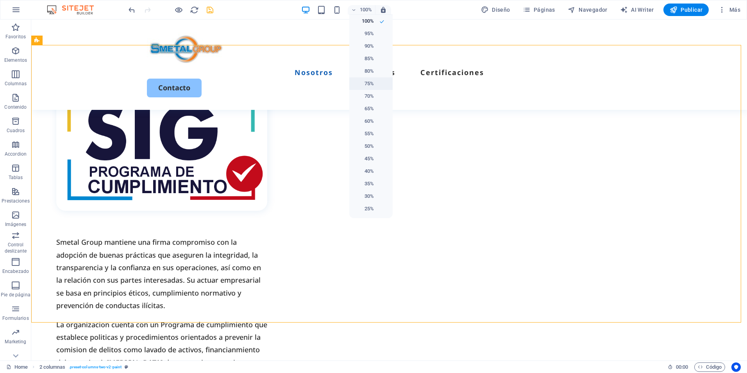
click at [374, 79] on li "75%" at bounding box center [370, 83] width 43 height 13
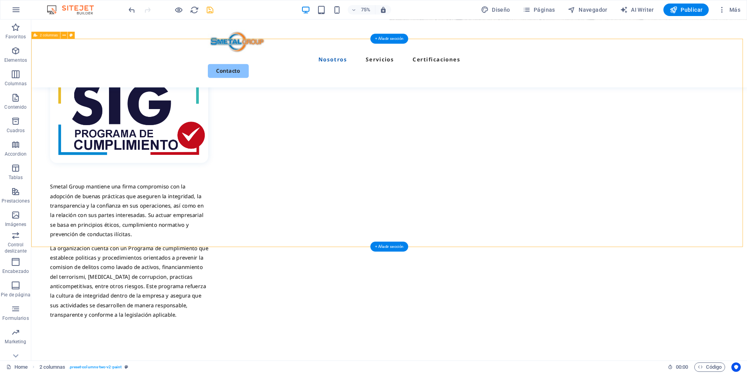
click at [746, 250] on div "Smetal Group mantiene una firma compromiso con la adopción de buenas prácticas …" at bounding box center [508, 254] width 955 height 419
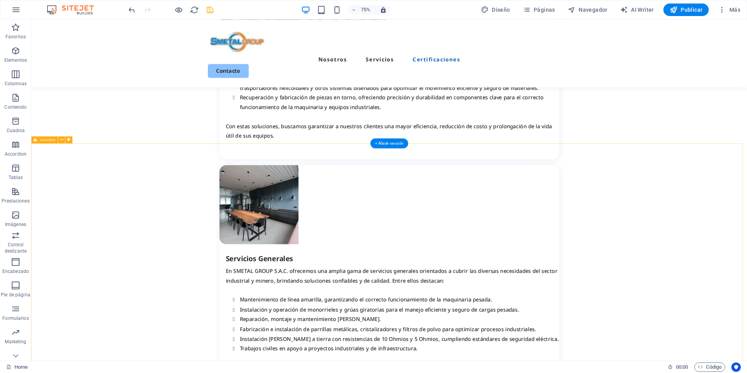
scroll to position [1915, 0]
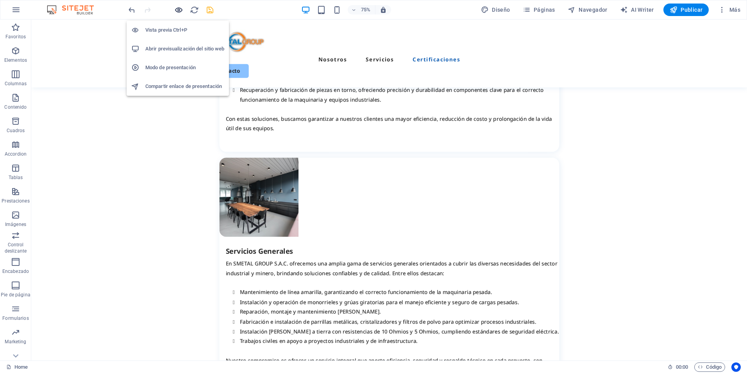
click at [183, 10] on icon "button" at bounding box center [178, 9] width 9 height 9
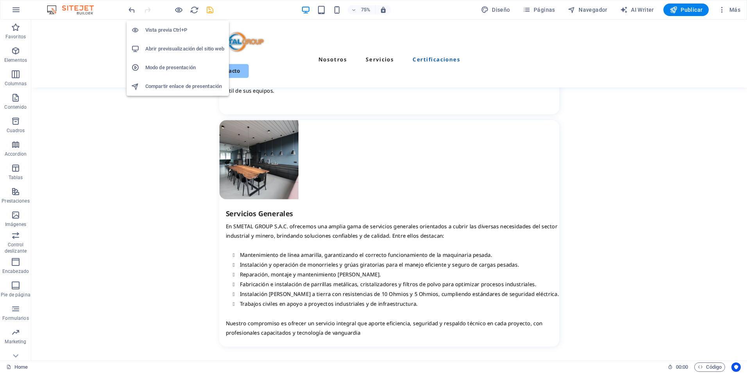
scroll to position [1853, 0]
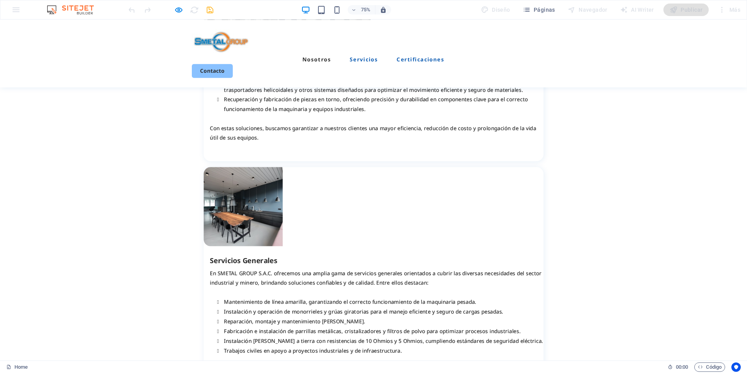
click at [476, 69] on link "Servicios" at bounding box center [486, 72] width 38 height 7
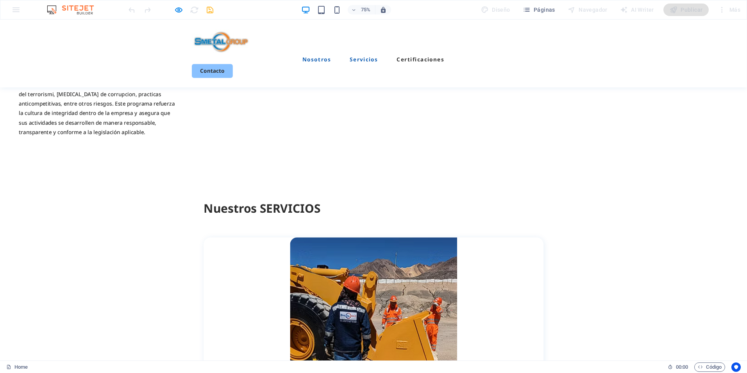
click at [435, 69] on link "Nosotros" at bounding box center [422, 72] width 38 height 7
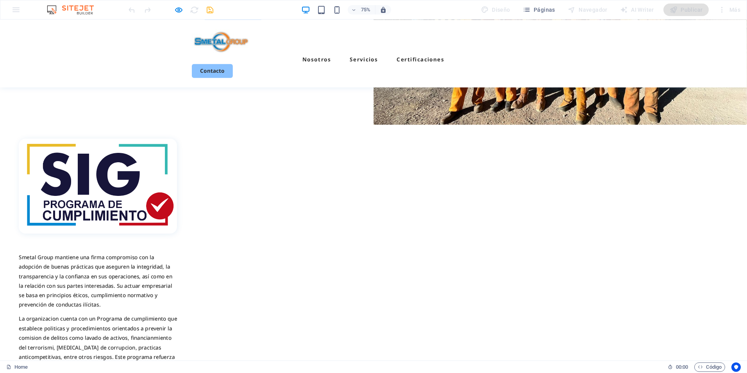
scroll to position [70, 0]
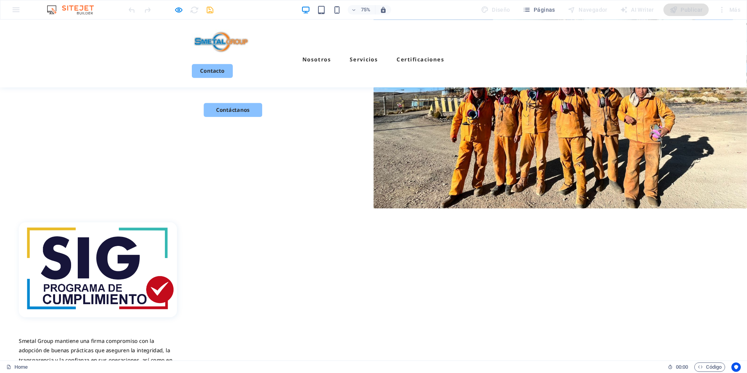
click at [373, 66] on ul "Nosotros Servicios Certificaciones" at bounding box center [498, 72] width 485 height 13
click at [177, 7] on icon "button" at bounding box center [178, 9] width 9 height 9
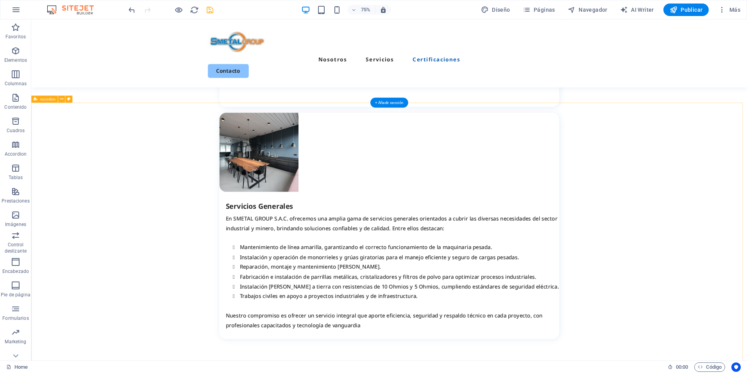
scroll to position [1915, 0]
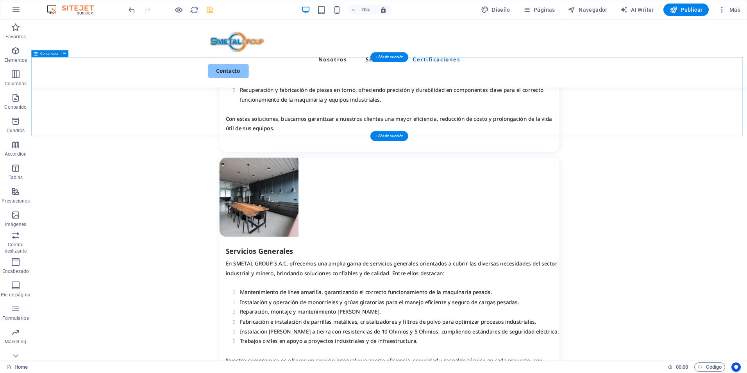
click at [384, 136] on div "+ Añadir sección" at bounding box center [390, 136] width 38 height 10
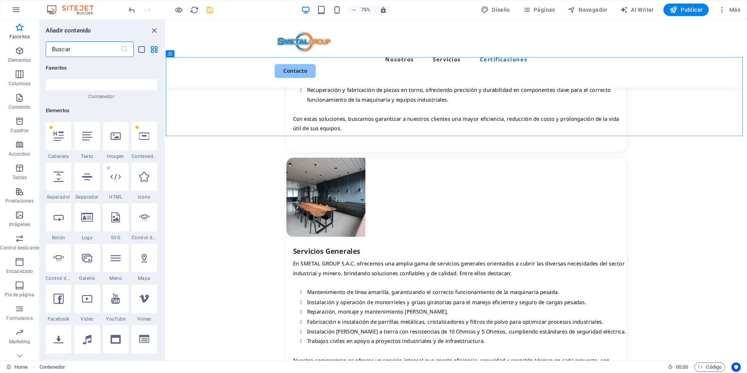
scroll to position [156, 0]
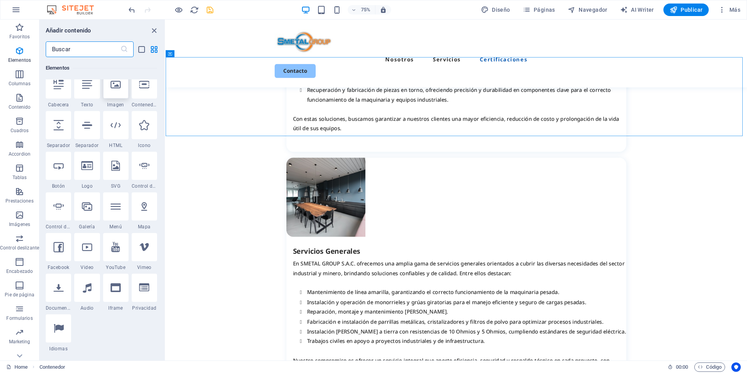
click at [120, 89] on icon at bounding box center [116, 84] width 10 height 10
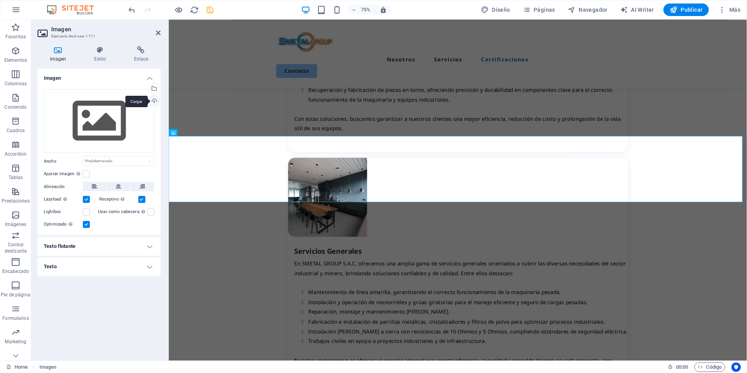
click at [153, 102] on div "Cargar" at bounding box center [154, 102] width 12 height 12
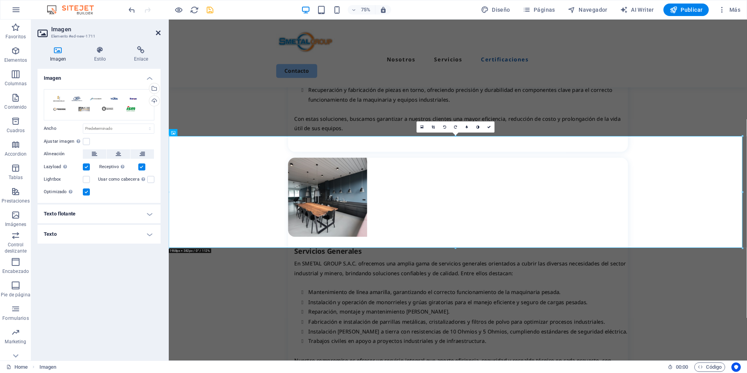
drag, startPoint x: 158, startPoint y: 33, endPoint x: 306, endPoint y: 79, distance: 154.5
click at [158, 33] on icon at bounding box center [158, 33] width 5 height 6
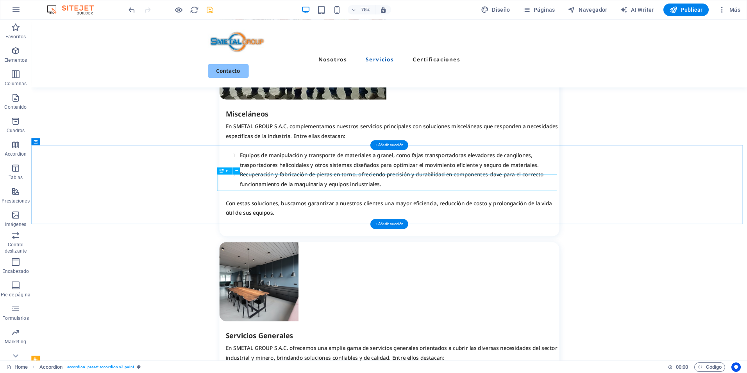
scroll to position [1798, 0]
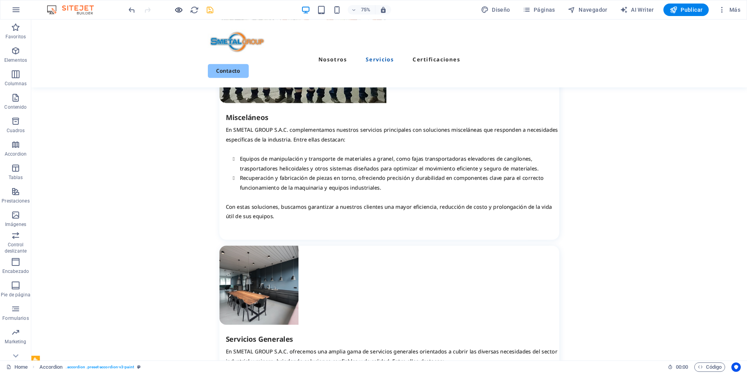
click at [180, 9] on icon "button" at bounding box center [178, 9] width 9 height 9
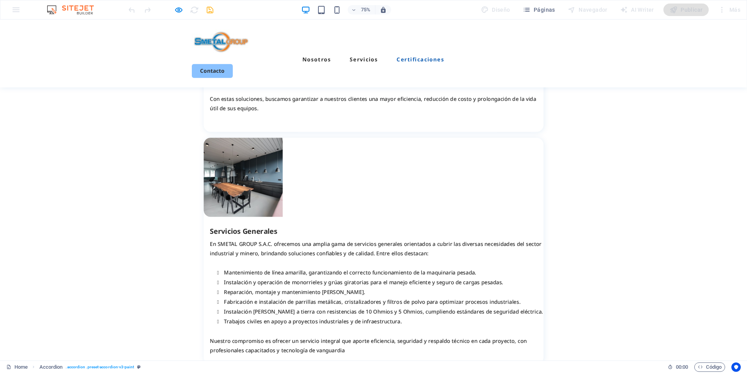
scroll to position [1775, 0]
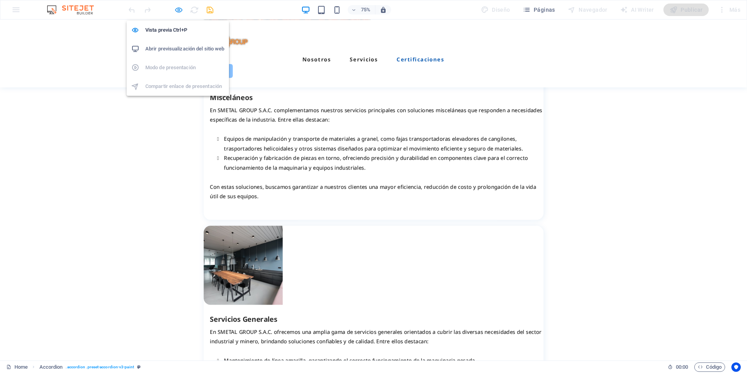
click at [181, 10] on icon "button" at bounding box center [178, 9] width 9 height 9
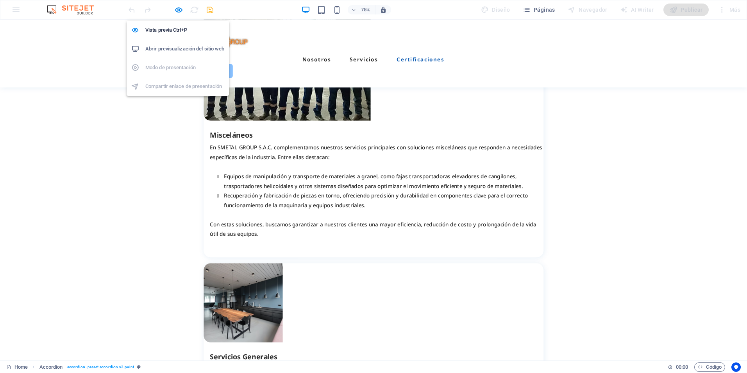
scroll to position [1837, 0]
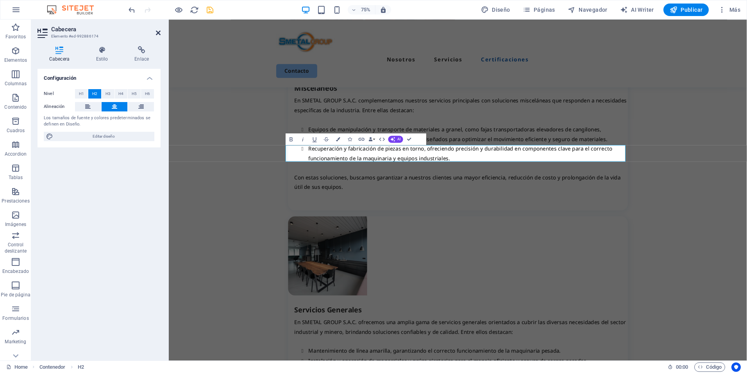
click at [156, 32] on icon at bounding box center [158, 33] width 5 height 6
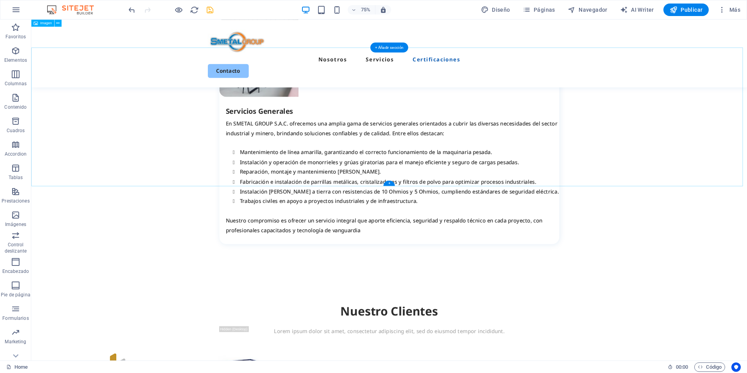
scroll to position [2033, 0]
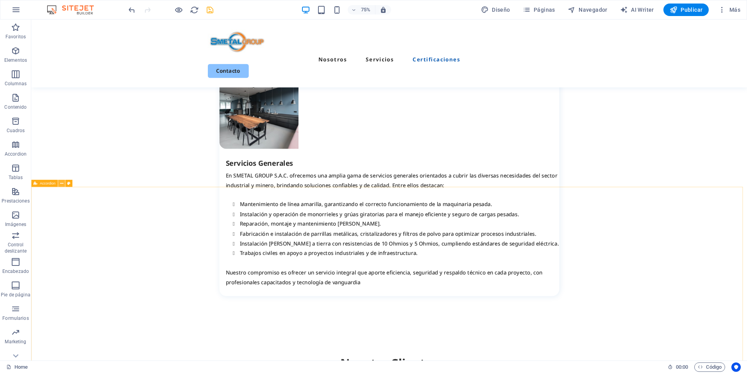
click at [60, 184] on icon at bounding box center [61, 183] width 3 height 6
click at [60, 182] on icon at bounding box center [61, 183] width 3 height 6
click at [70, 183] on icon at bounding box center [68, 183] width 3 height 6
select select "rem"
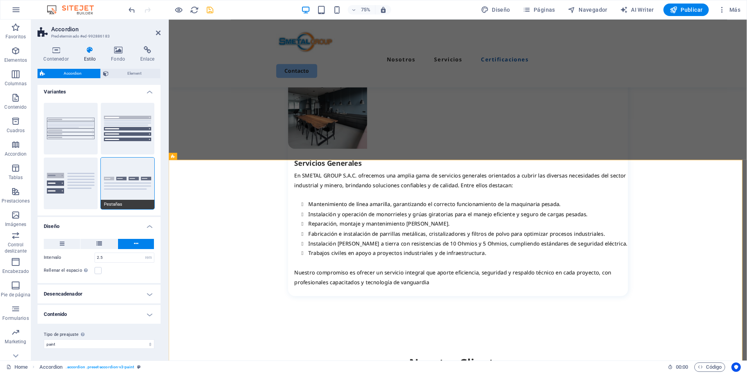
scroll to position [3, 0]
click at [158, 36] on header "Accordion Predeterminado #ed-992886183" at bounding box center [99, 30] width 123 height 20
click at [159, 33] on icon at bounding box center [158, 33] width 5 height 6
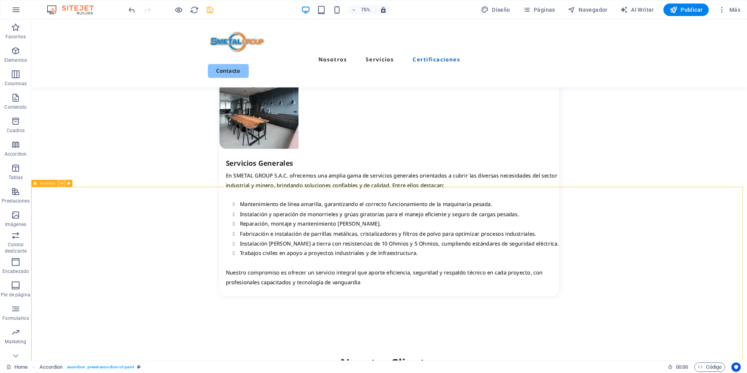
click at [61, 182] on icon at bounding box center [61, 183] width 3 height 6
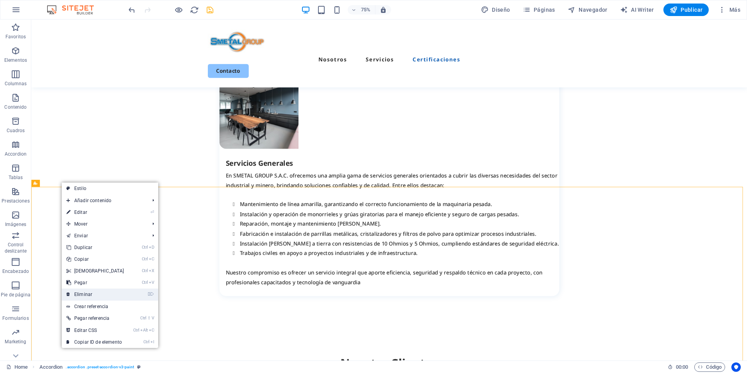
click at [103, 293] on link "⌦ Eliminar" at bounding box center [95, 294] width 67 height 12
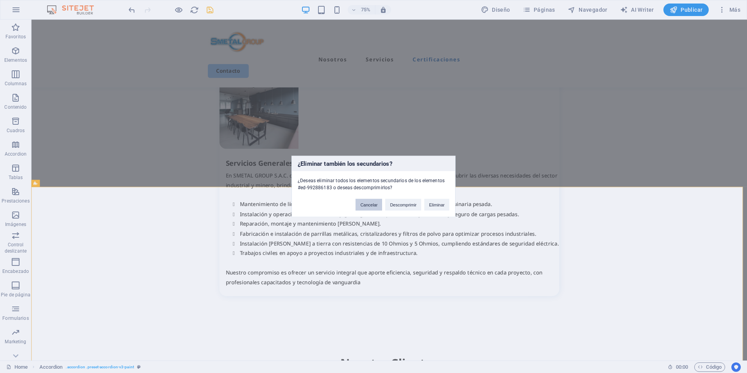
drag, startPoint x: 364, startPoint y: 209, endPoint x: 303, endPoint y: 239, distance: 68.5
click at [364, 209] on button "Cancelar" at bounding box center [369, 205] width 27 height 12
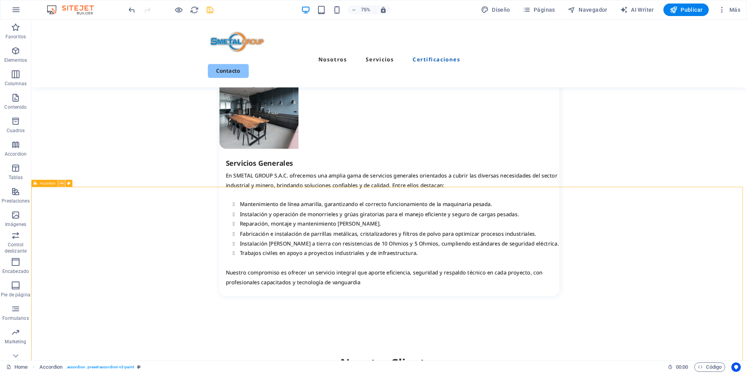
click at [59, 182] on button at bounding box center [61, 183] width 7 height 7
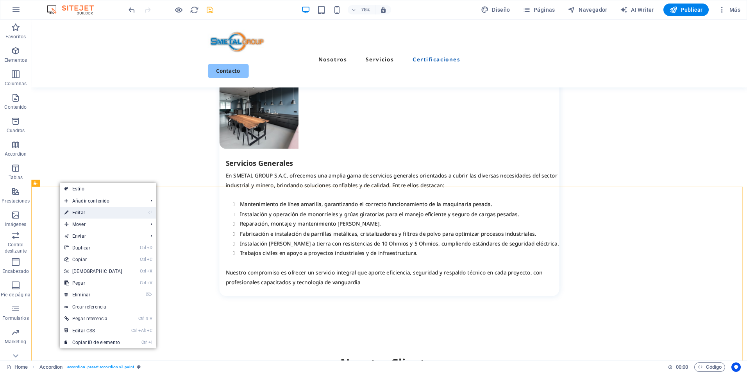
click at [94, 215] on link "⏎ Editar" at bounding box center [93, 213] width 67 height 12
select select "rem"
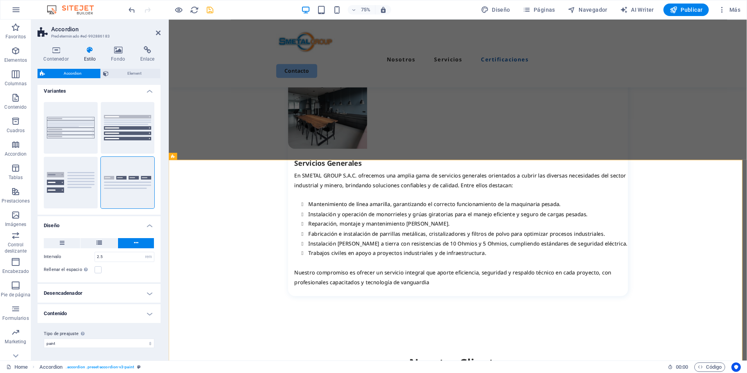
click at [148, 313] on h4 "Contenido" at bounding box center [99, 313] width 123 height 19
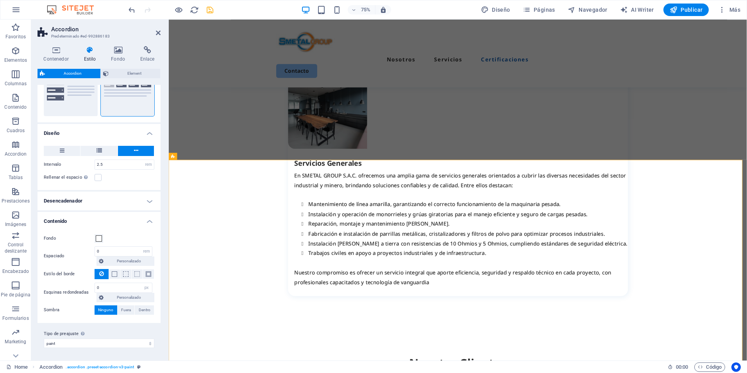
click at [146, 198] on h4 "Desencadenador" at bounding box center [99, 201] width 123 height 19
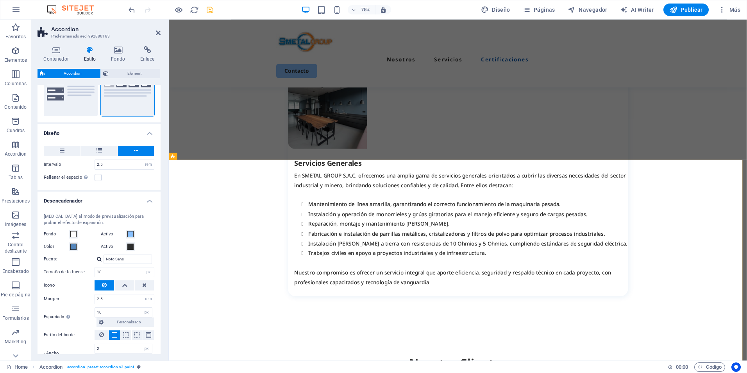
click at [147, 197] on h4 "Desencadenador" at bounding box center [99, 199] width 123 height 14
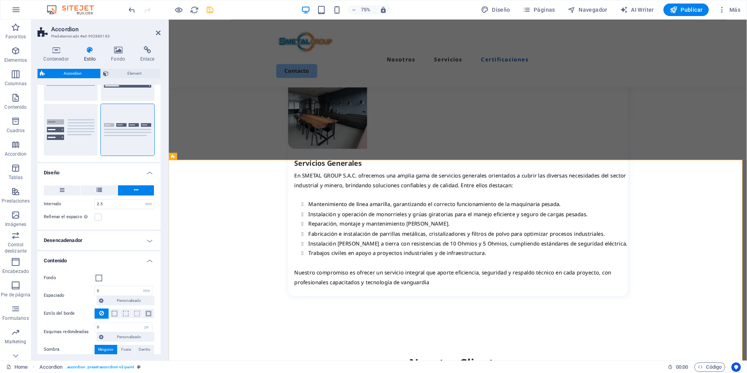
scroll to position [0, 0]
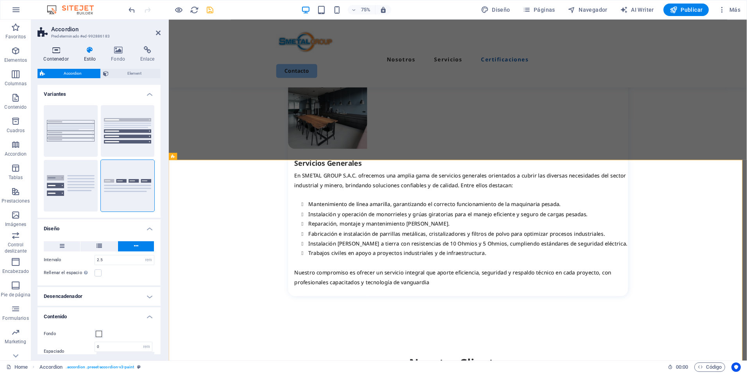
click at [58, 51] on icon at bounding box center [56, 50] width 37 height 8
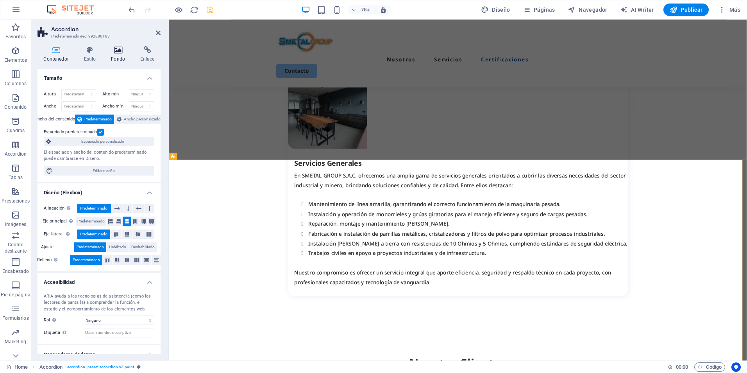
click at [122, 54] on h4 "Fondo" at bounding box center [119, 54] width 29 height 16
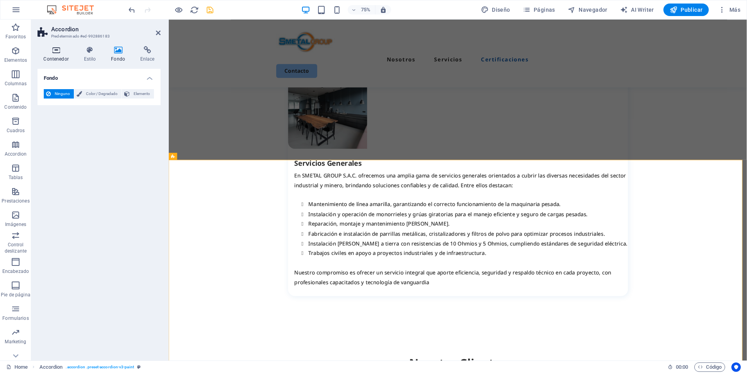
click at [56, 52] on icon at bounding box center [56, 50] width 37 height 8
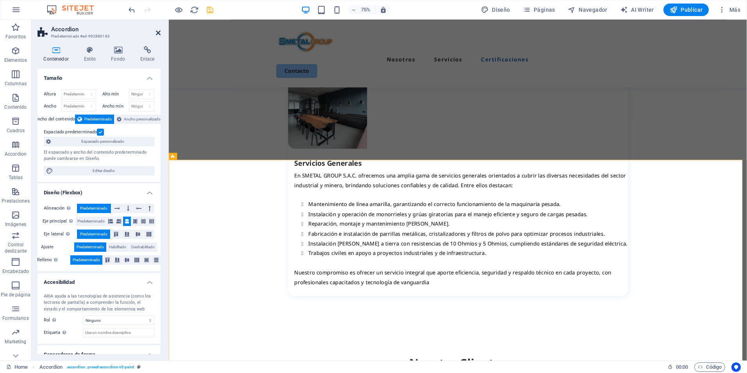
click at [159, 32] on icon at bounding box center [158, 33] width 5 height 6
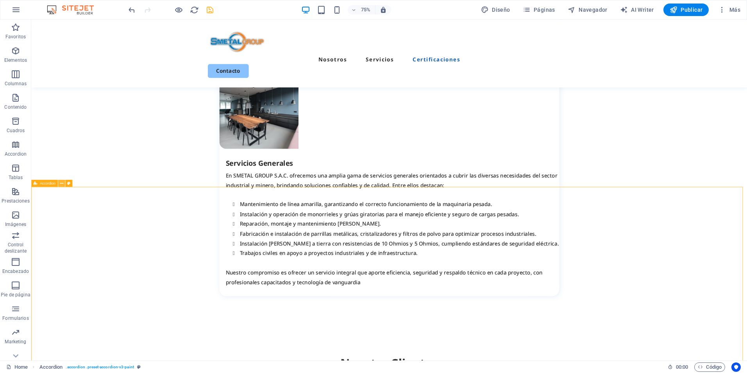
click at [62, 185] on icon at bounding box center [61, 183] width 3 height 6
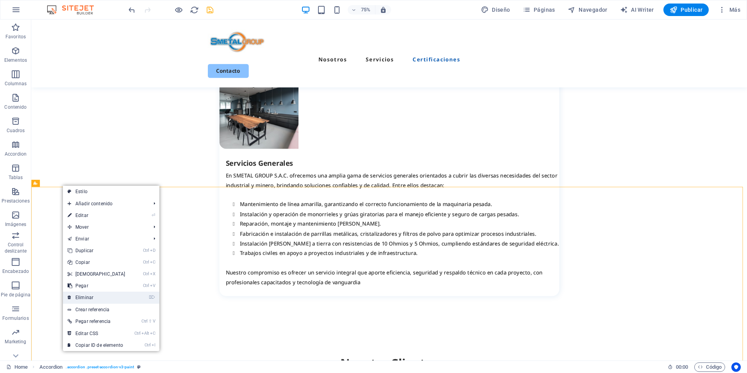
click at [113, 295] on link "⌦ Eliminar" at bounding box center [96, 298] width 67 height 12
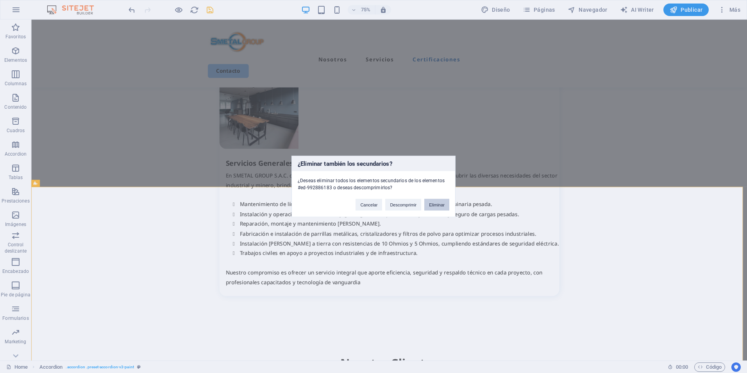
click at [432, 205] on button "Eliminar" at bounding box center [436, 205] width 25 height 12
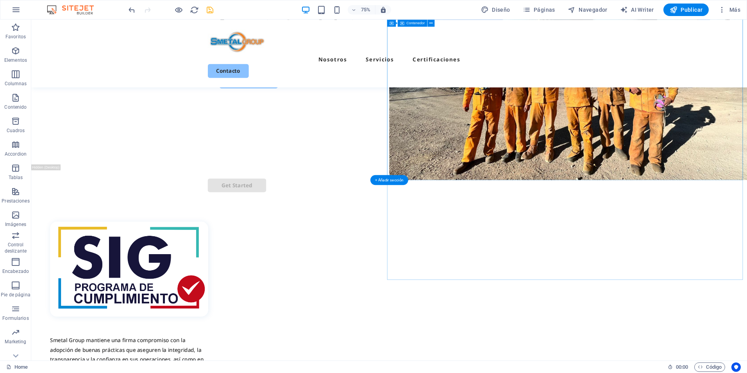
scroll to position [78, 0]
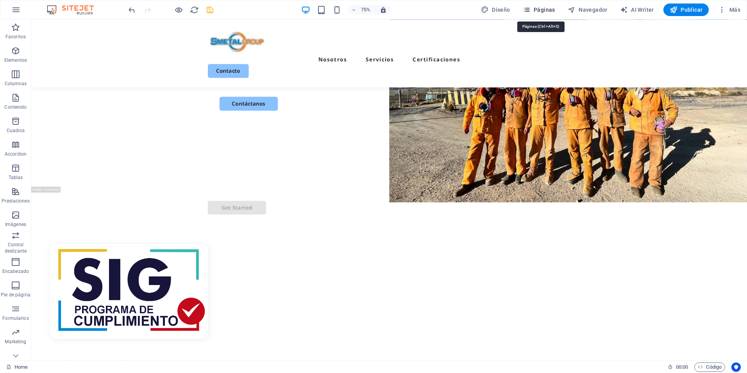
click at [543, 9] on span "Páginas" at bounding box center [539, 10] width 32 height 8
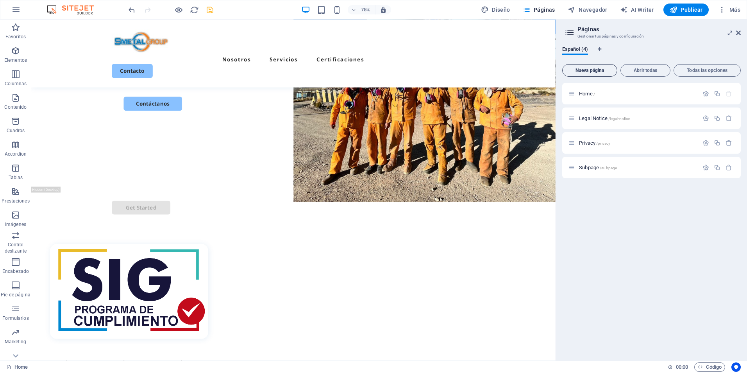
click at [588, 72] on span "Nueva página" at bounding box center [590, 70] width 48 height 5
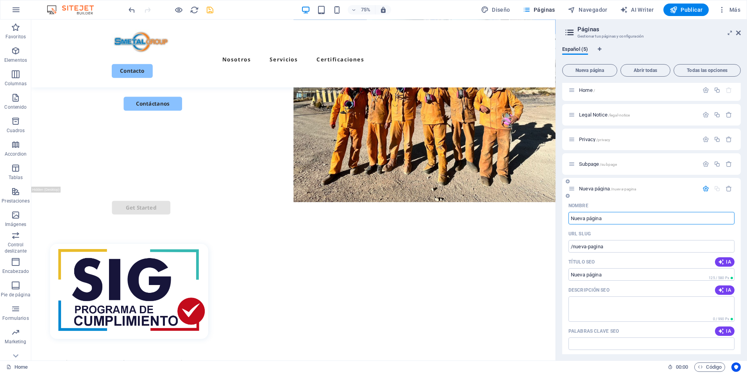
scroll to position [0, 0]
click at [729, 193] on icon "button" at bounding box center [729, 192] width 7 height 7
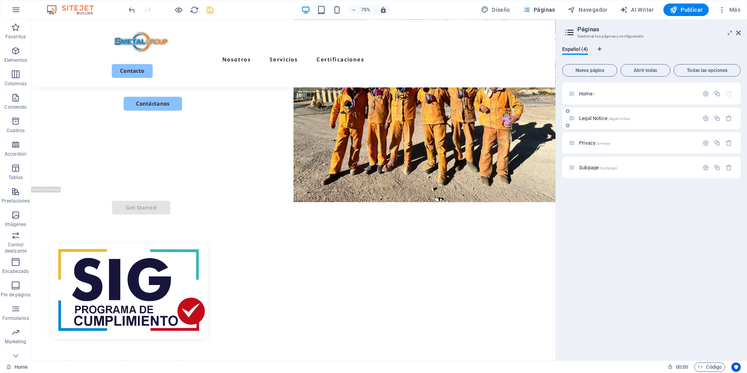
click at [594, 117] on span "Legal Notice /legal-notice" at bounding box center [604, 118] width 51 height 6
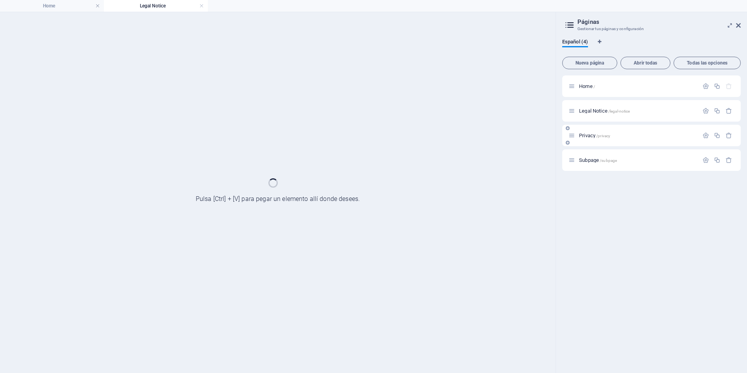
click at [590, 136] on span "Privacy /privacy" at bounding box center [594, 136] width 31 height 6
click at [596, 161] on span "Subpage /subpage" at bounding box center [598, 160] width 38 height 6
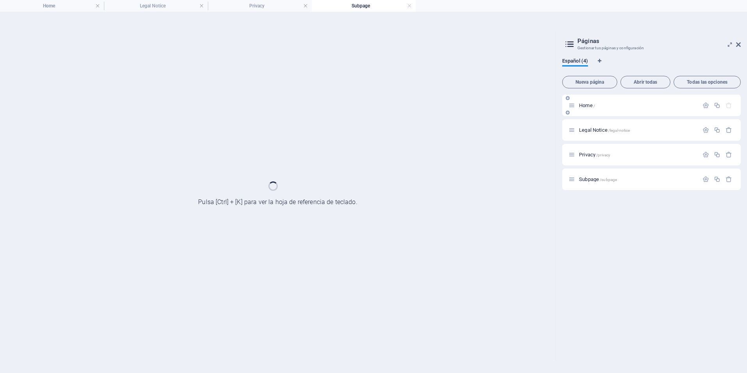
click at [598, 113] on div "Home /" at bounding box center [651, 105] width 179 height 21
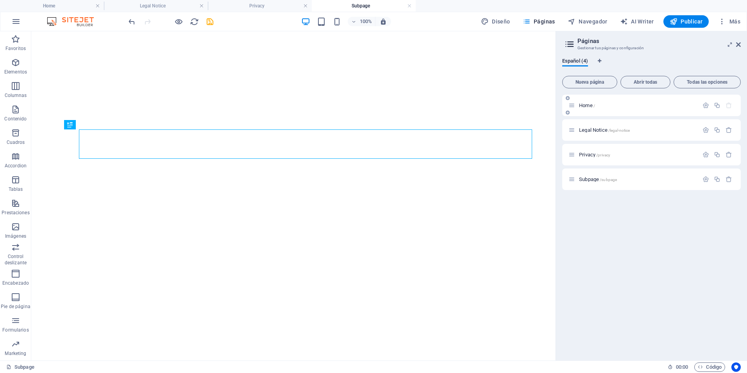
click at [589, 107] on span "Home /" at bounding box center [587, 105] width 16 height 6
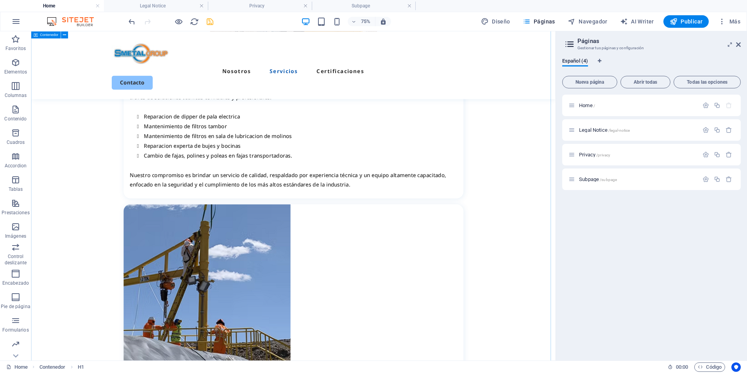
scroll to position [821, 0]
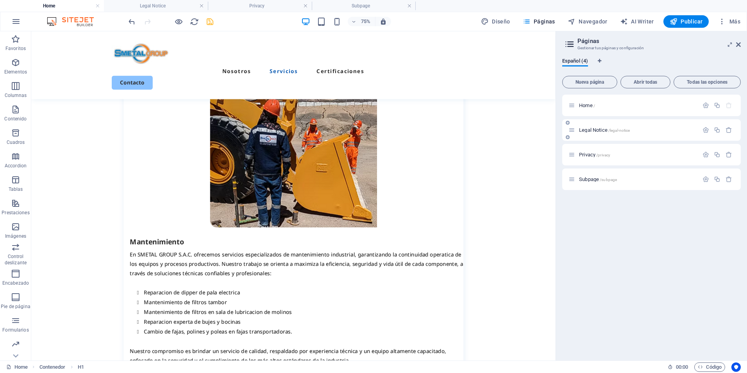
click at [567, 123] on icon at bounding box center [568, 122] width 4 height 5
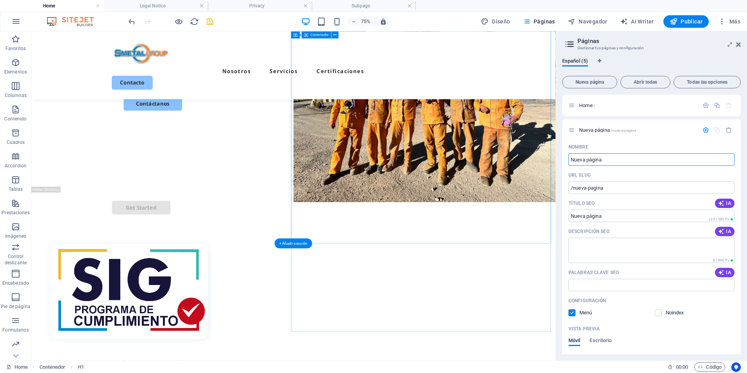
scroll to position [39, 0]
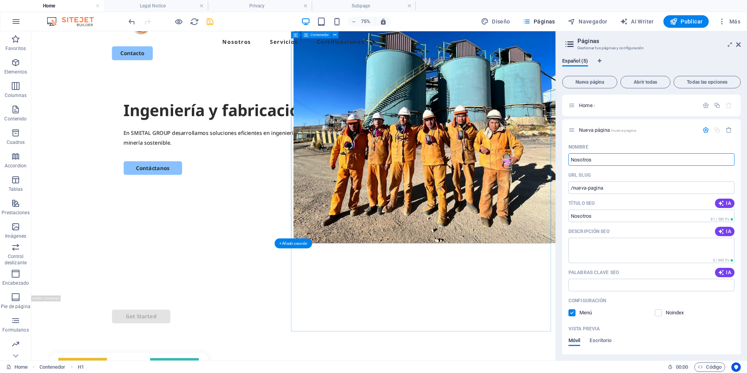
type input "Nosotros"
type input "/nosotros"
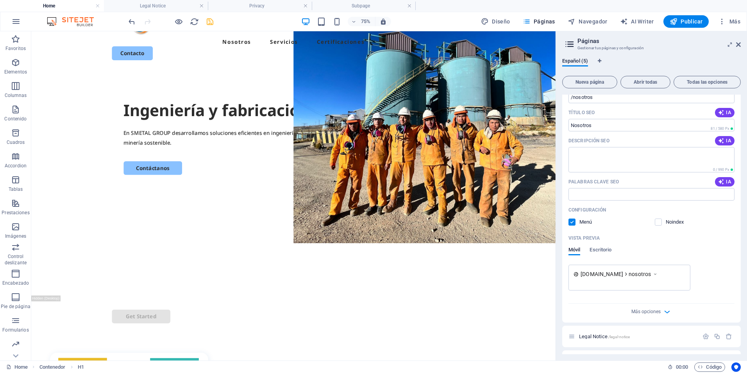
scroll to position [136, 0]
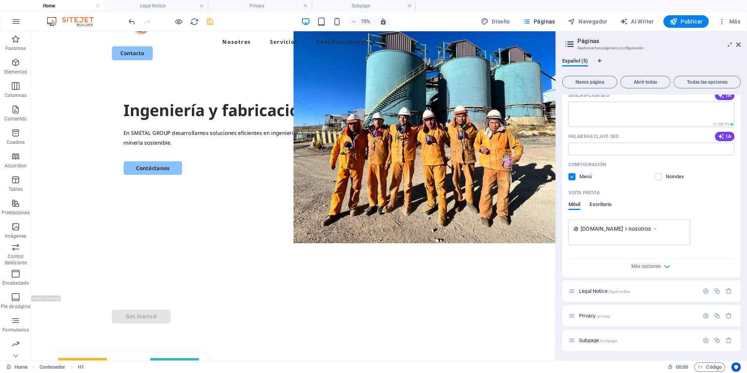
type input "Nosotros"
click at [607, 207] on span "Escritorio" at bounding box center [601, 205] width 22 height 11
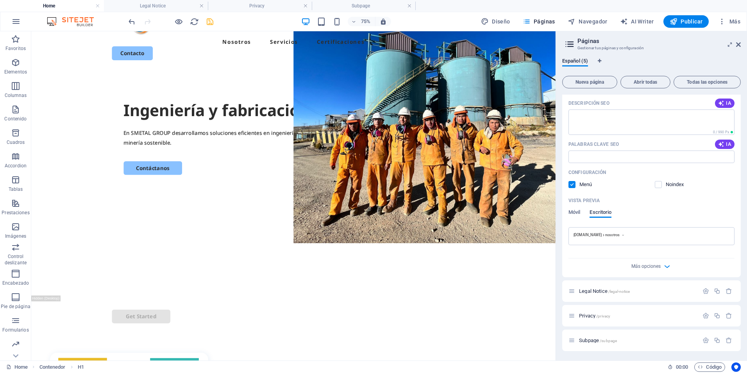
scroll to position [128, 0]
click at [578, 214] on span "Móvil" at bounding box center [575, 213] width 12 height 11
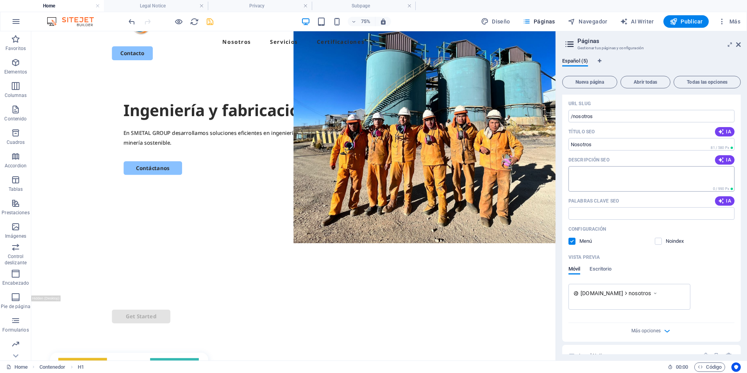
scroll to position [0, 0]
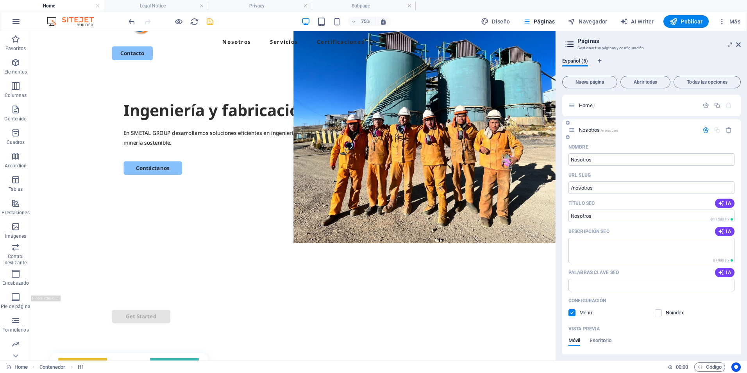
click at [574, 131] on icon at bounding box center [572, 130] width 7 height 7
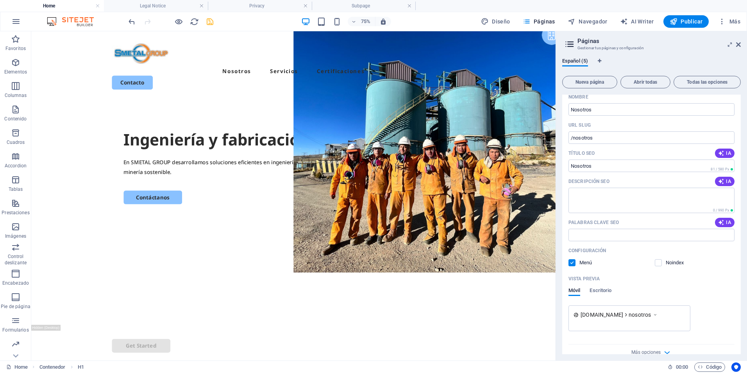
scroll to position [136, 0]
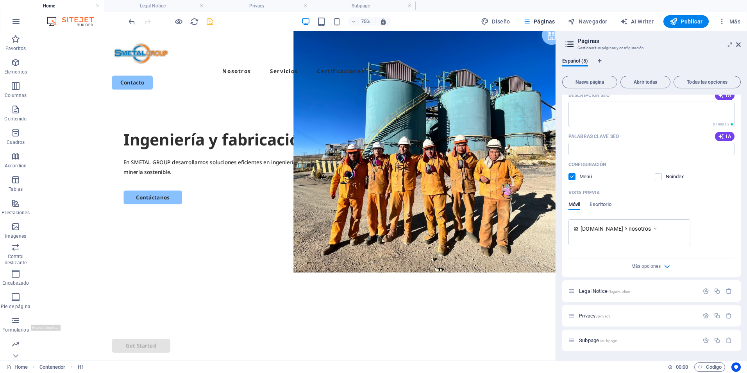
click at [657, 271] on div "Más opciones" at bounding box center [652, 264] width 166 height 13
click at [658, 265] on span "Más opciones" at bounding box center [646, 265] width 29 height 5
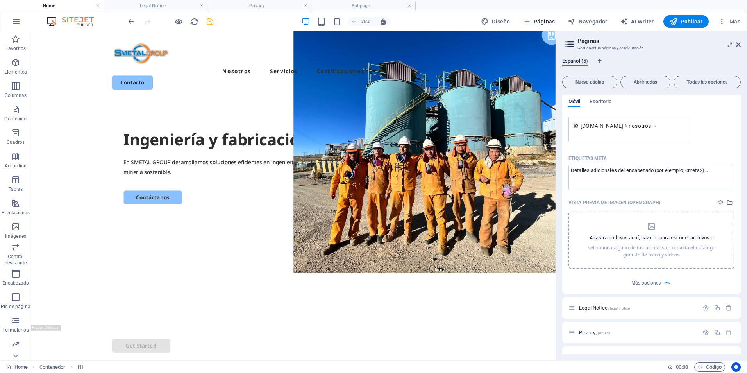
scroll to position [256, 0]
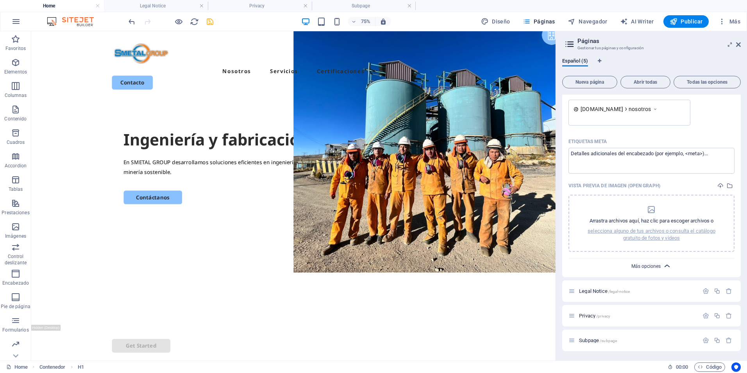
click at [652, 265] on span "Más opciones" at bounding box center [646, 265] width 29 height 5
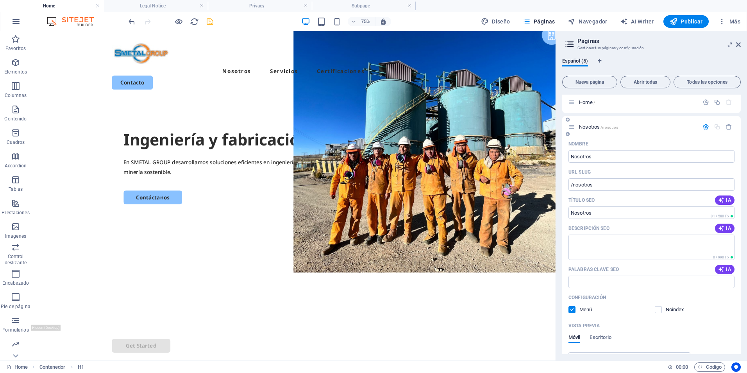
scroll to position [0, 0]
click at [572, 61] on span "Español (5)" at bounding box center [575, 61] width 26 height 11
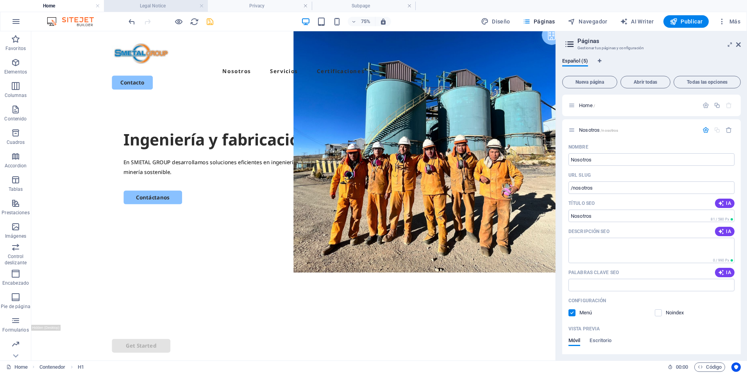
click at [147, 6] on h4 "Legal Notice" at bounding box center [156, 6] width 104 height 9
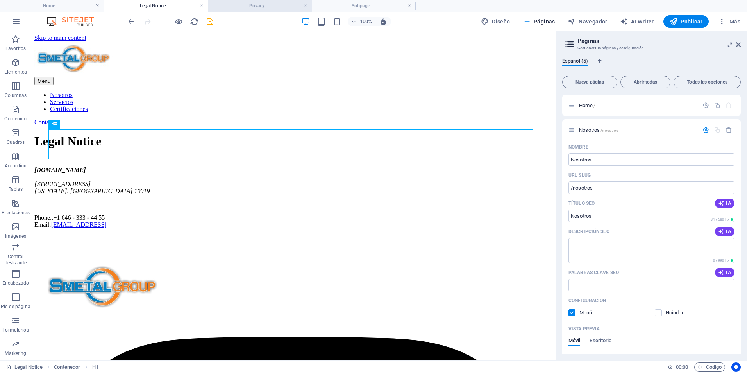
click at [245, 0] on li "Privacy" at bounding box center [260, 6] width 104 height 12
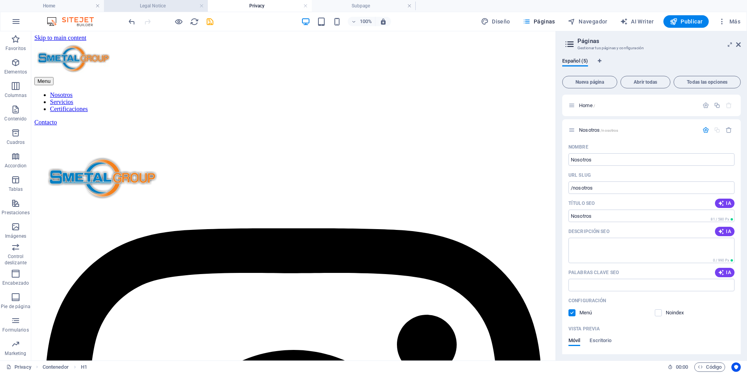
click at [151, 6] on h4 "Legal Notice" at bounding box center [156, 6] width 104 height 9
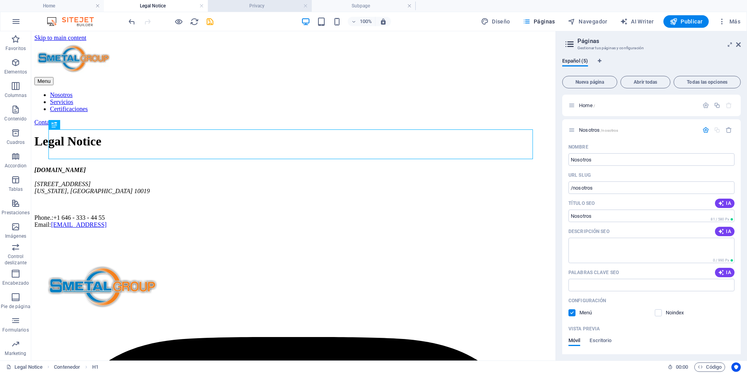
click at [275, 4] on h4 "Privacy" at bounding box center [260, 6] width 104 height 9
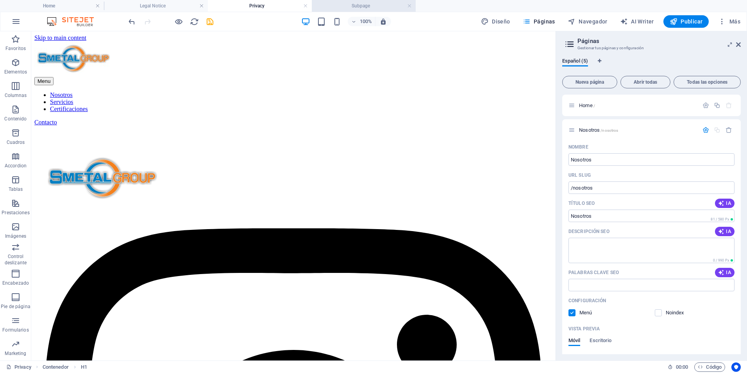
click at [350, 4] on h4 "Subpage" at bounding box center [364, 6] width 104 height 9
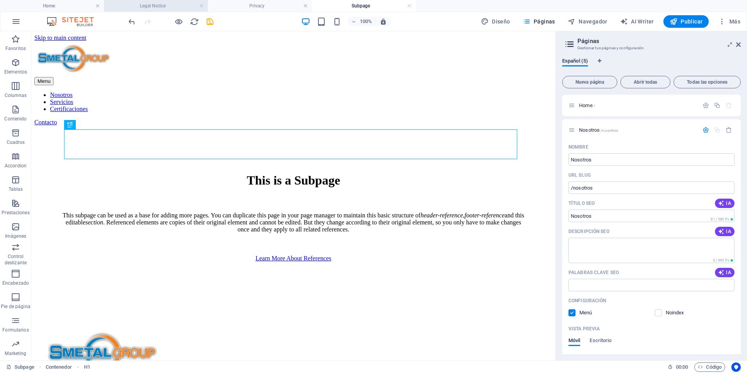
click at [167, 4] on h4 "Legal Notice" at bounding box center [156, 6] width 104 height 9
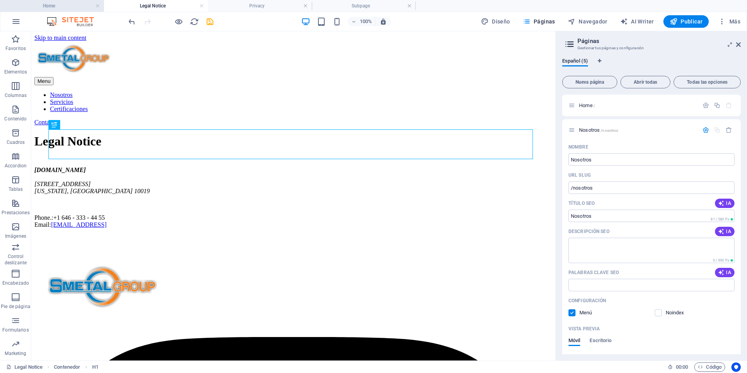
click at [47, 3] on h4 "Home" at bounding box center [52, 6] width 104 height 9
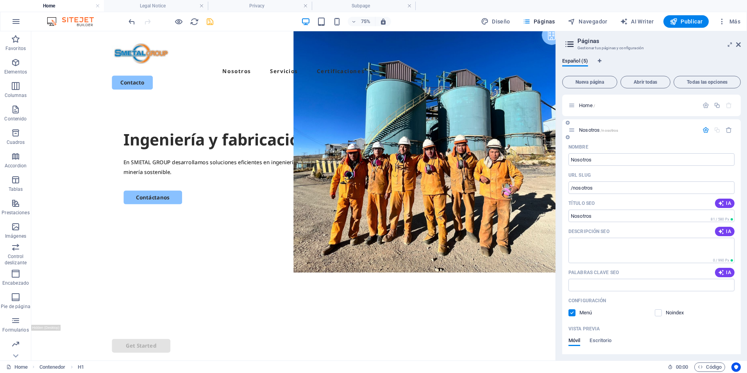
click at [583, 129] on span "Nosotros /nosotros" at bounding box center [598, 130] width 39 height 6
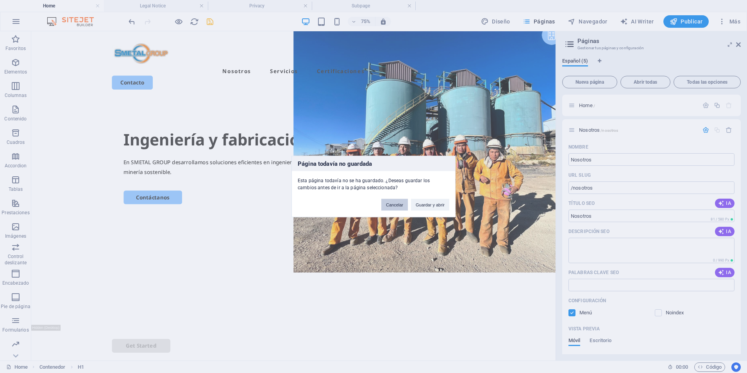
click at [398, 209] on button "Cancelar" at bounding box center [395, 205] width 27 height 12
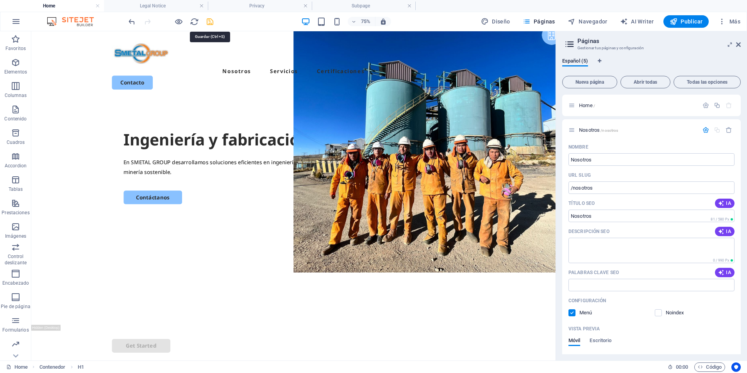
click at [210, 23] on icon "save" at bounding box center [210, 21] width 9 height 9
checkbox input "false"
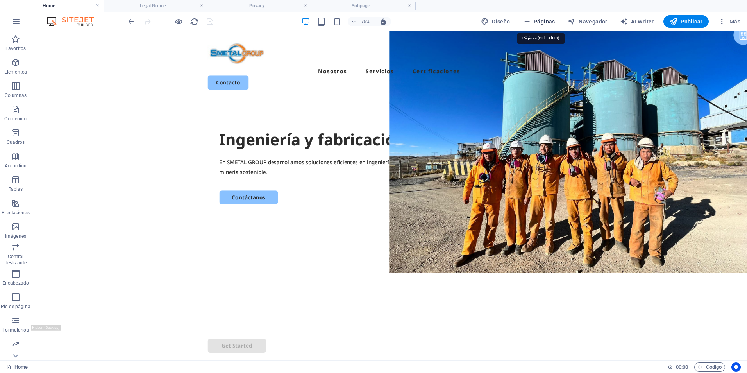
click at [536, 21] on span "Páginas" at bounding box center [539, 22] width 32 height 8
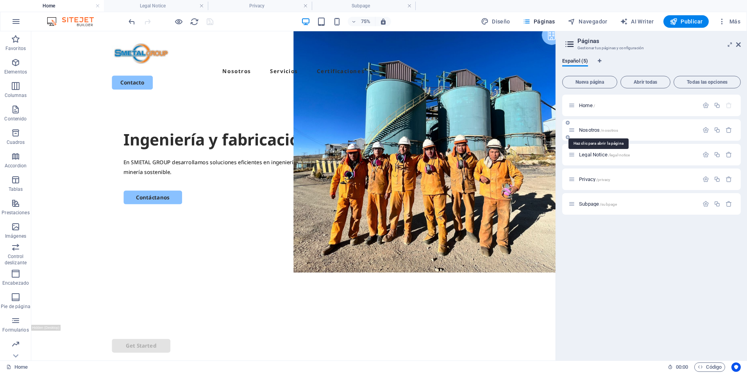
click at [589, 128] on span "Nosotros /nosotros" at bounding box center [598, 130] width 39 height 6
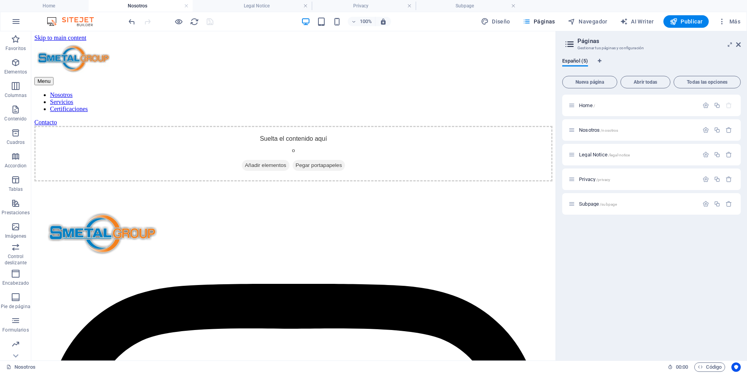
drag, startPoint x: 457, startPoint y: 4, endPoint x: 130, endPoint y: -1, distance: 327.2
click at [68, 8] on h4 "Home" at bounding box center [52, 6] width 104 height 9
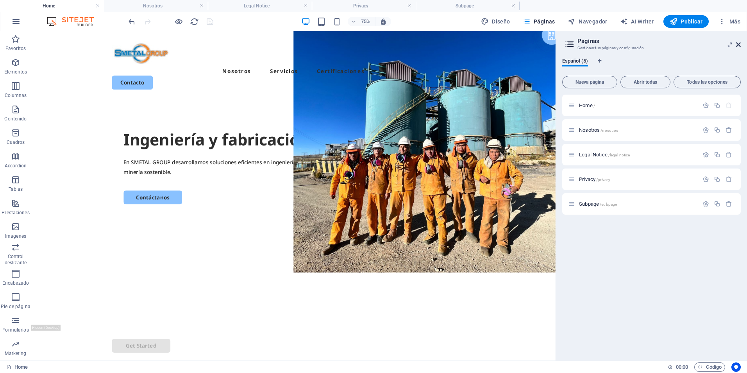
click at [739, 46] on icon at bounding box center [738, 44] width 5 height 6
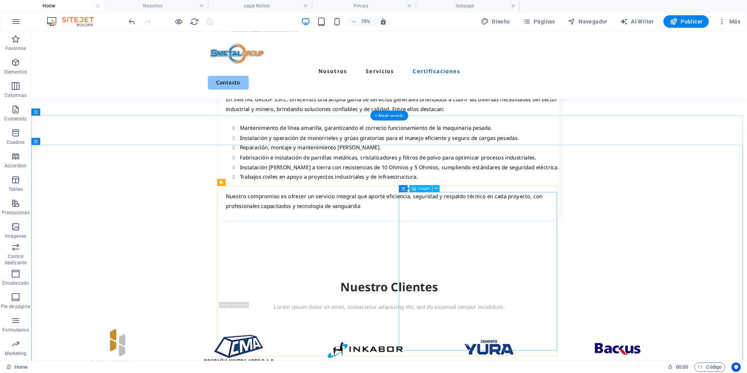
scroll to position [1876, 0]
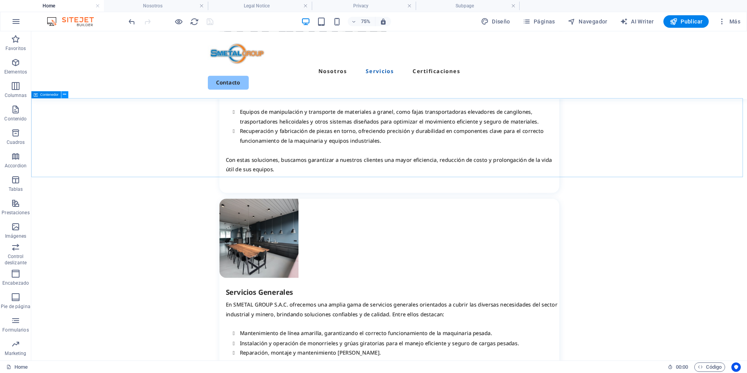
click at [64, 95] on icon at bounding box center [64, 94] width 3 height 6
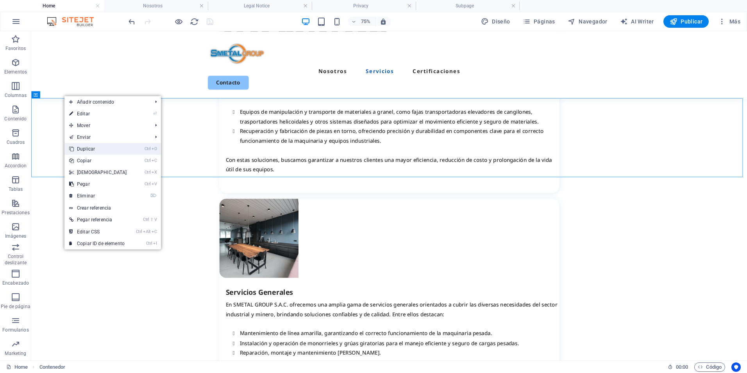
click at [103, 149] on link "Ctrl D Duplicar" at bounding box center [97, 149] width 67 height 12
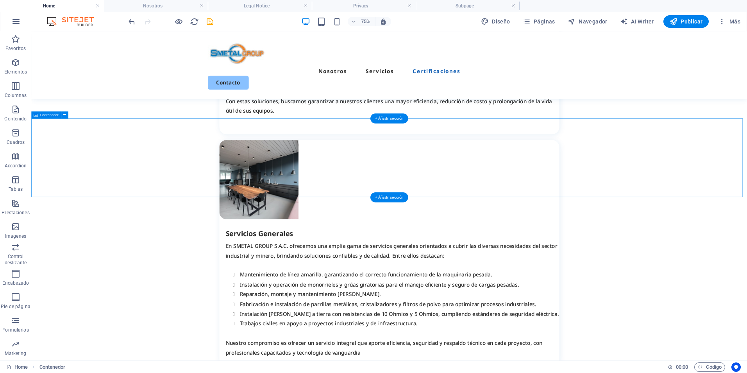
scroll to position [2072, 0]
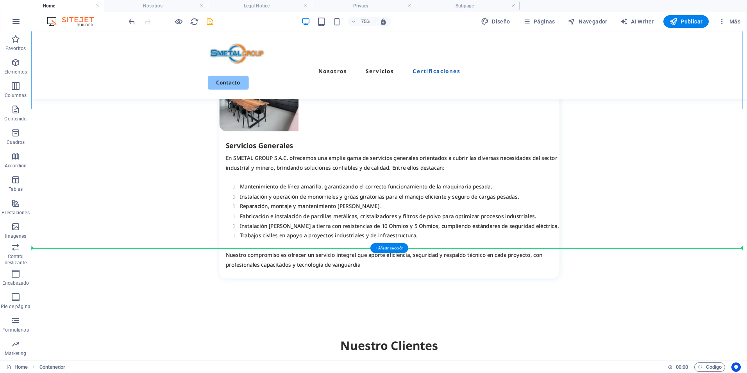
drag, startPoint x: 68, startPoint y: 117, endPoint x: 55, endPoint y: 345, distance: 228.3
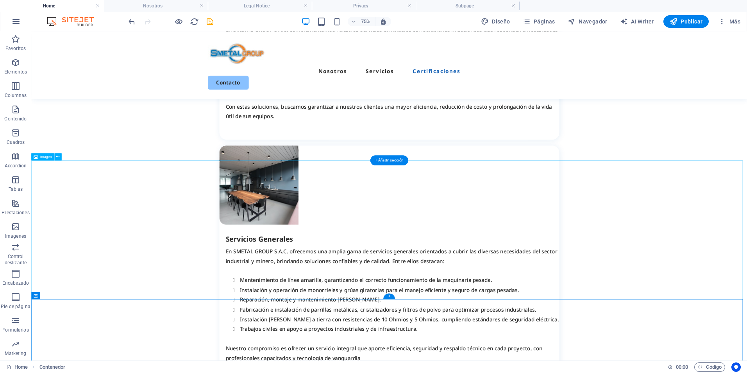
scroll to position [2045, 0]
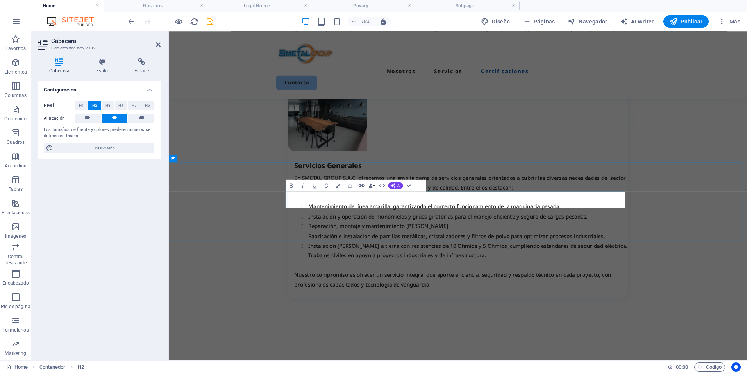
drag, startPoint x: 374, startPoint y: 220, endPoint x: 410, endPoint y: 182, distance: 51.4
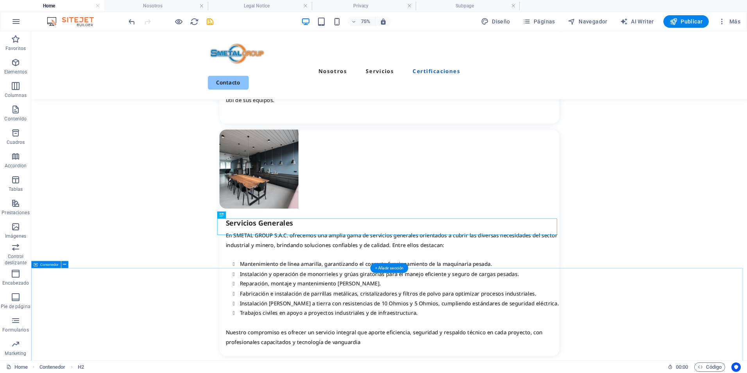
scroll to position [1968, 0]
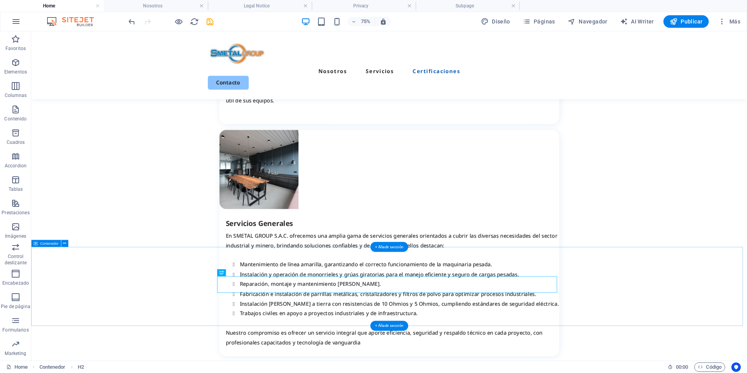
click at [390, 324] on div "+ Añadir sección" at bounding box center [390, 326] width 38 height 10
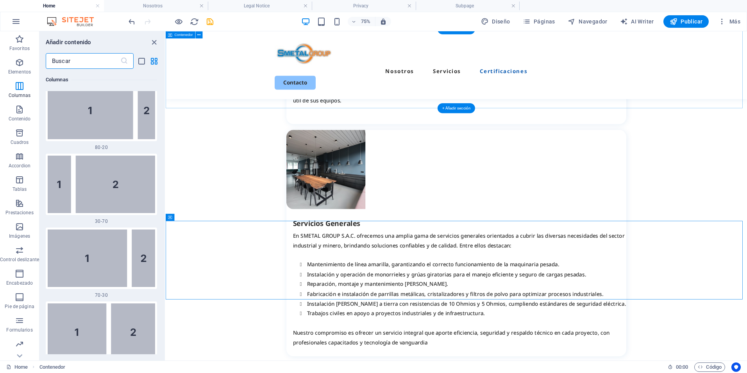
scroll to position [984, 0]
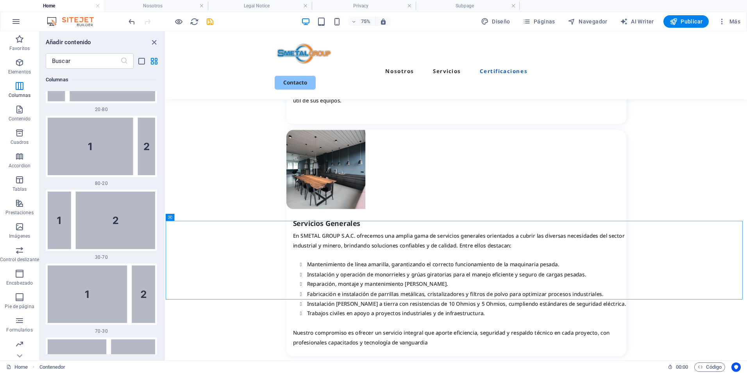
drag, startPoint x: 163, startPoint y: 89, endPoint x: 157, endPoint y: 77, distance: 13.3
click at [163, 70] on div "Favoritos 1 Star Cabecera 1 Star Contenedor Elementos 1 Star Cabecera 1 Star Te…" at bounding box center [101, 211] width 125 height 285
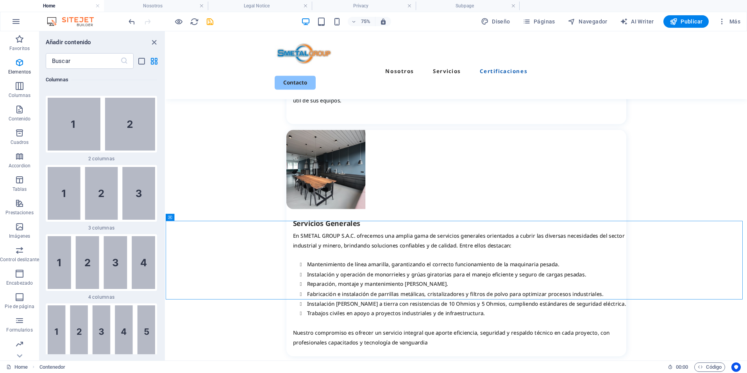
scroll to position [0, 0]
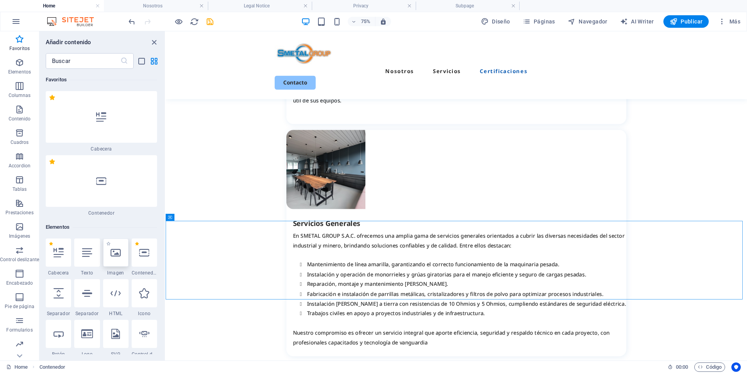
click at [113, 258] on div at bounding box center [115, 252] width 25 height 28
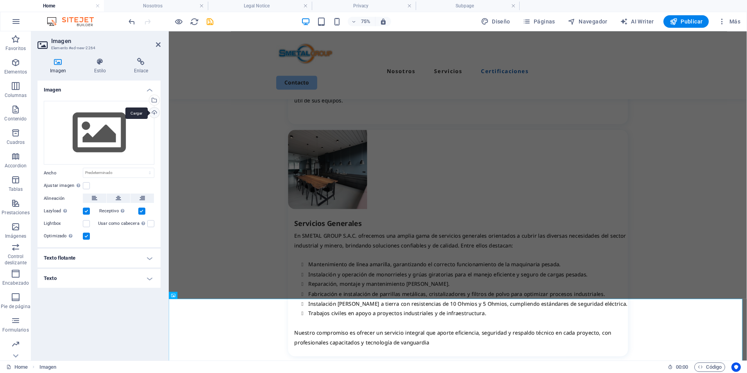
click at [155, 115] on div "Cargar" at bounding box center [154, 113] width 12 height 12
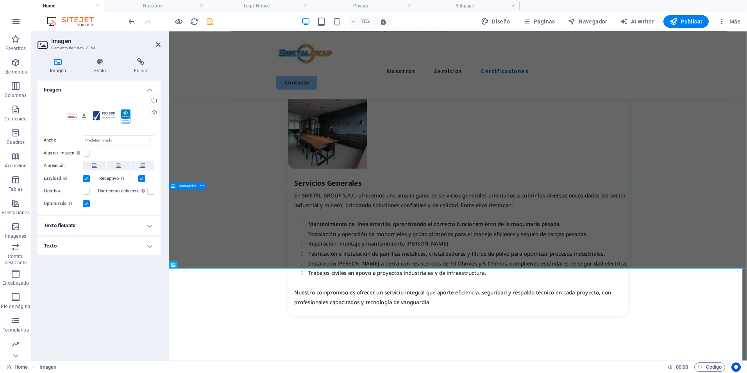
scroll to position [2085, 0]
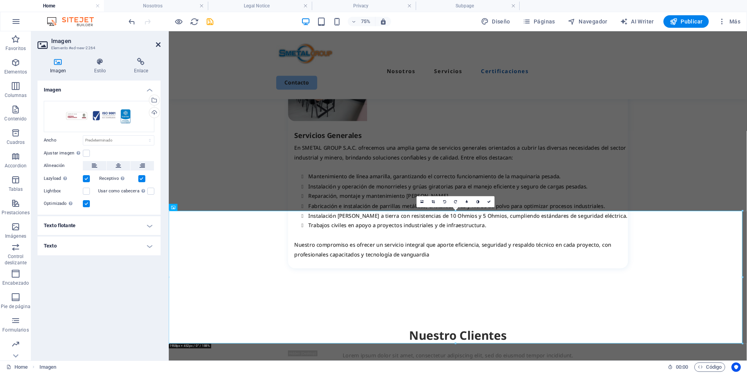
drag, startPoint x: 163, startPoint y: 44, endPoint x: 159, endPoint y: 45, distance: 4.5
click at [163, 44] on aside "Imagen Elemento #ed-new-2264 Imagen Estilo Enlace Imagen Arrastra archivos aquí…" at bounding box center [100, 195] width 138 height 329
click at [159, 45] on icon at bounding box center [158, 44] width 5 height 6
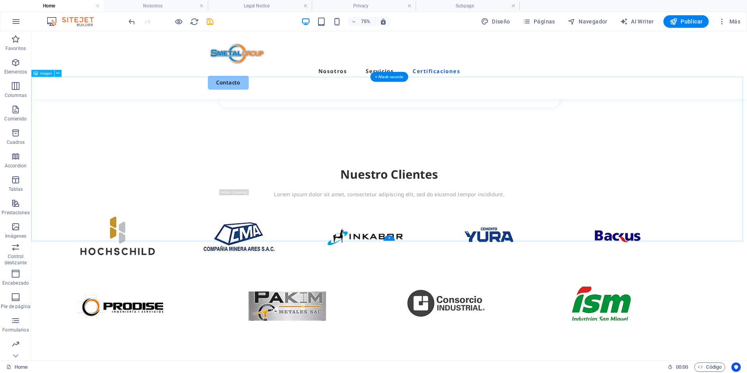
scroll to position [2320, 0]
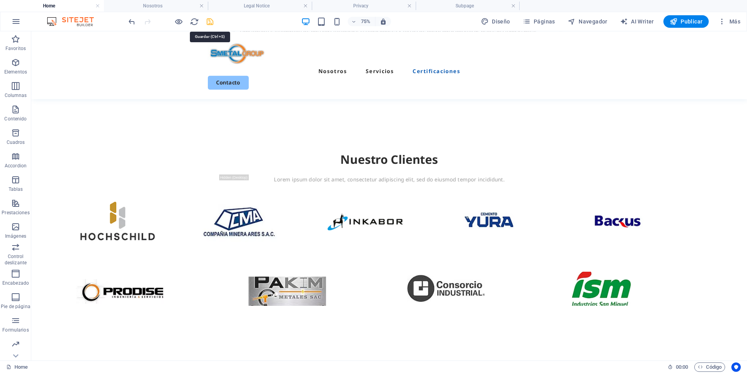
click at [210, 25] on icon "save" at bounding box center [210, 21] width 9 height 9
checkbox input "false"
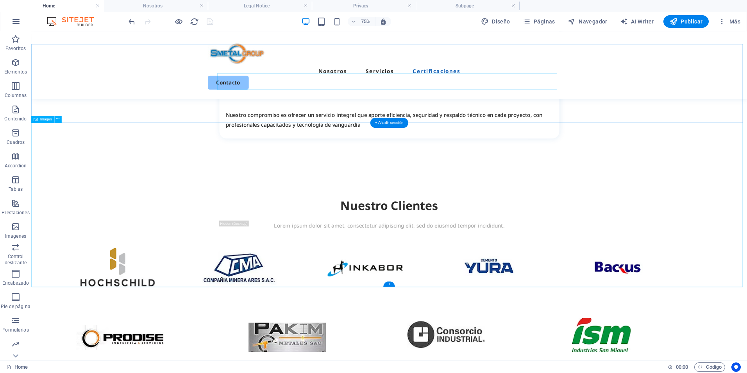
scroll to position [2164, 0]
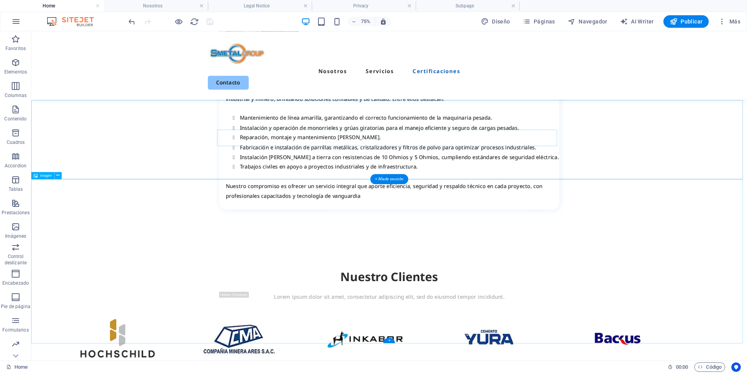
click at [58, 177] on icon at bounding box center [57, 175] width 3 height 6
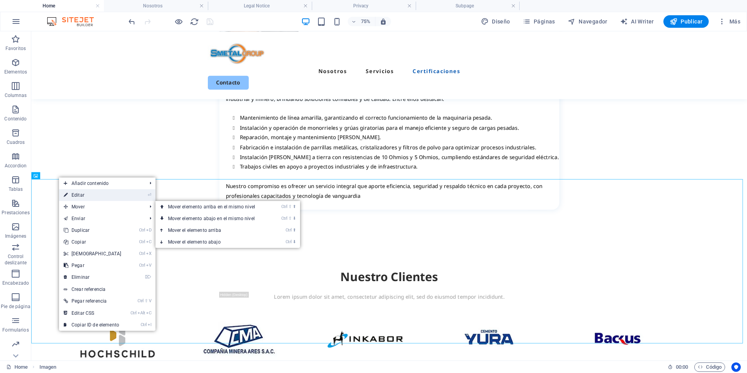
click at [96, 195] on link "⏎ Editar" at bounding box center [92, 195] width 67 height 12
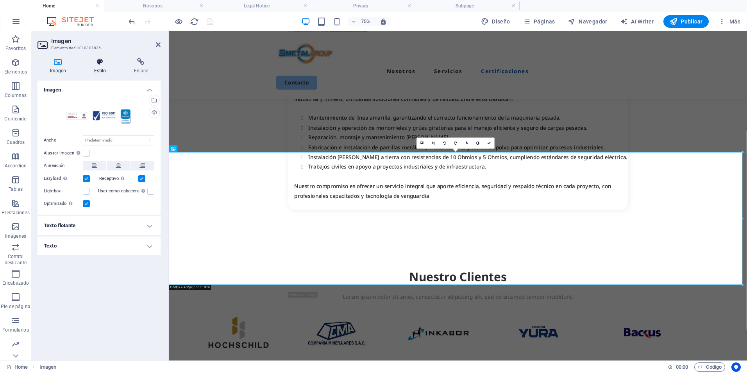
click at [99, 74] on h4 "Estilo" at bounding box center [102, 66] width 40 height 16
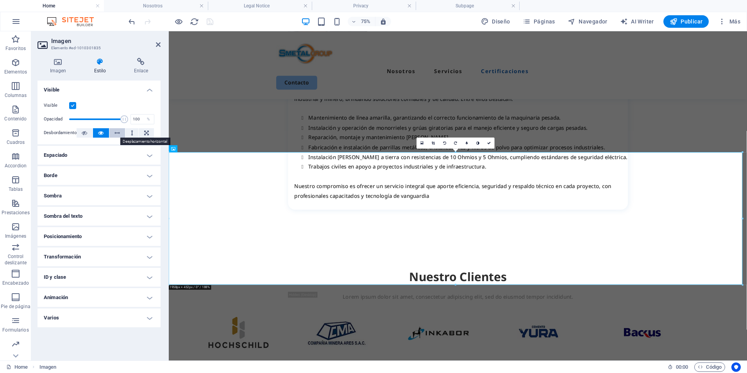
click at [117, 131] on icon at bounding box center [117, 132] width 5 height 9
click at [106, 133] on button at bounding box center [101, 132] width 16 height 9
click at [140, 156] on h4 "Espaciado" at bounding box center [99, 155] width 123 height 19
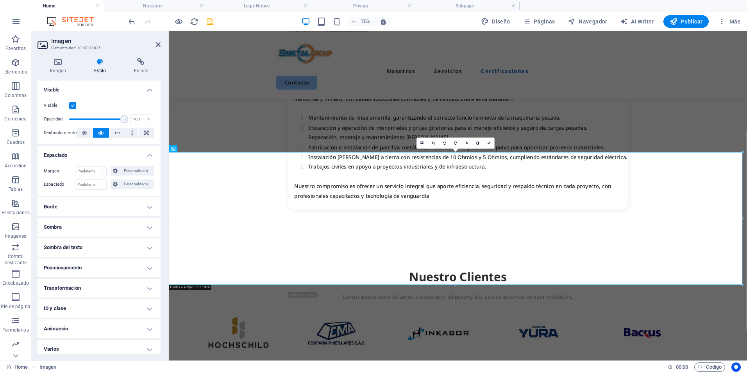
click at [144, 154] on h4 "Espaciado" at bounding box center [99, 153] width 123 height 14
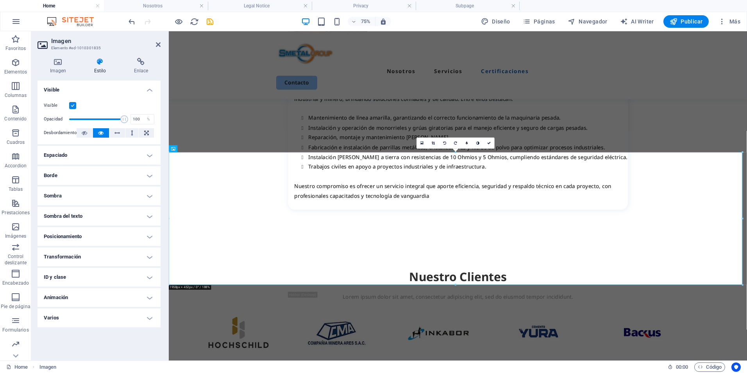
click at [145, 172] on h4 "Borde" at bounding box center [99, 175] width 123 height 19
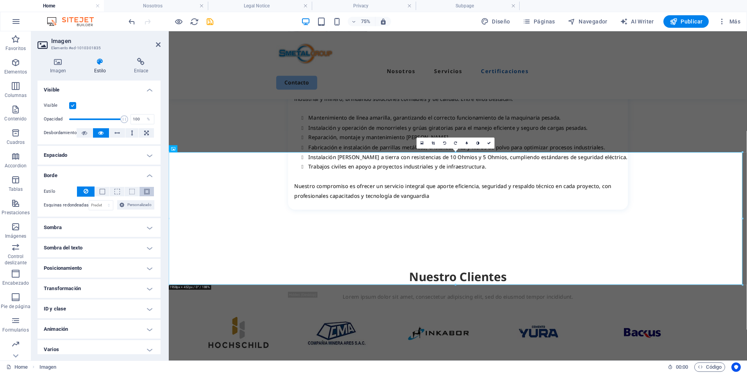
click at [142, 193] on button at bounding box center [147, 191] width 14 height 9
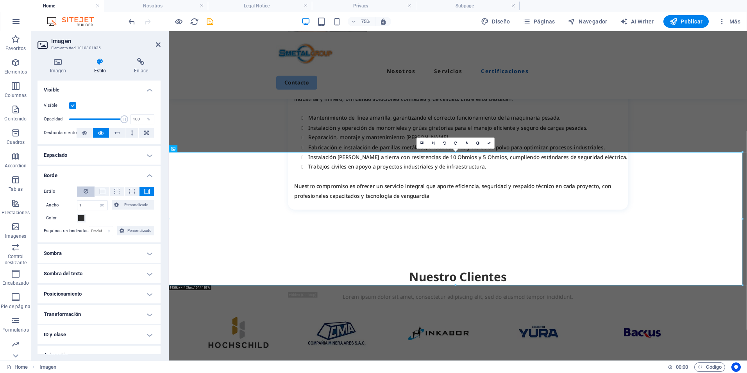
click at [89, 193] on button at bounding box center [86, 191] width 18 height 10
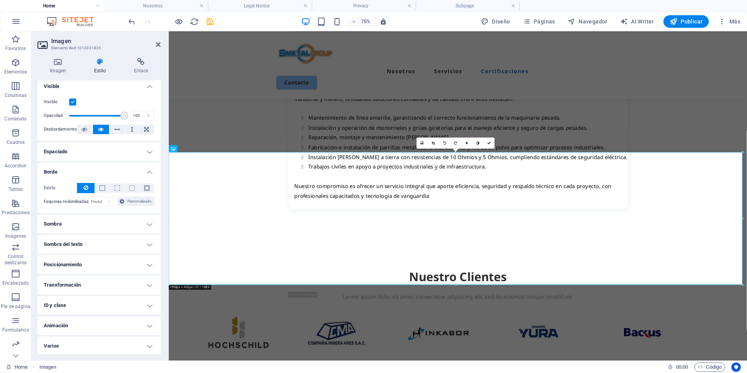
scroll to position [5, 0]
click at [129, 265] on h4 "Posicionamiento" at bounding box center [99, 263] width 123 height 19
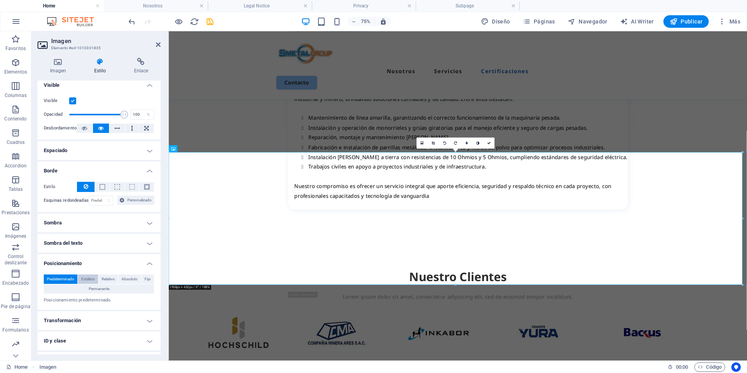
click at [90, 281] on span "Estático" at bounding box center [88, 278] width 14 height 9
click at [60, 278] on span "Predeterminado" at bounding box center [60, 278] width 27 height 9
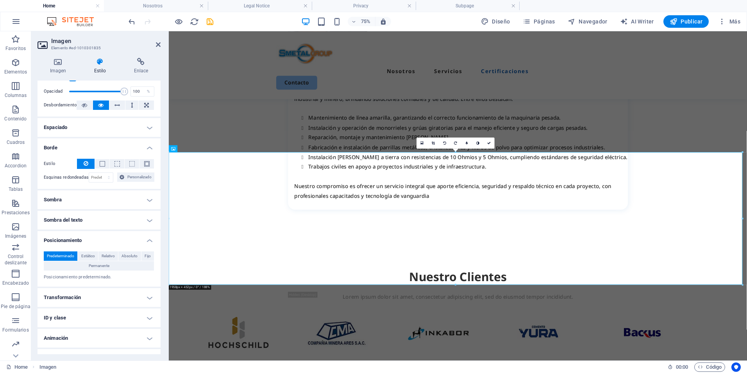
scroll to position [41, 0]
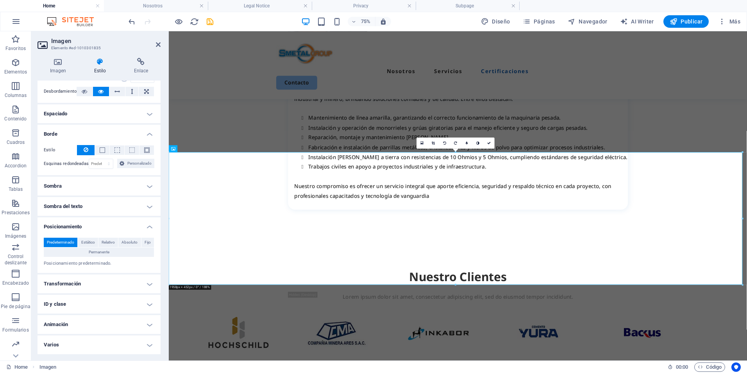
click at [109, 286] on h4 "Transformación" at bounding box center [99, 283] width 123 height 19
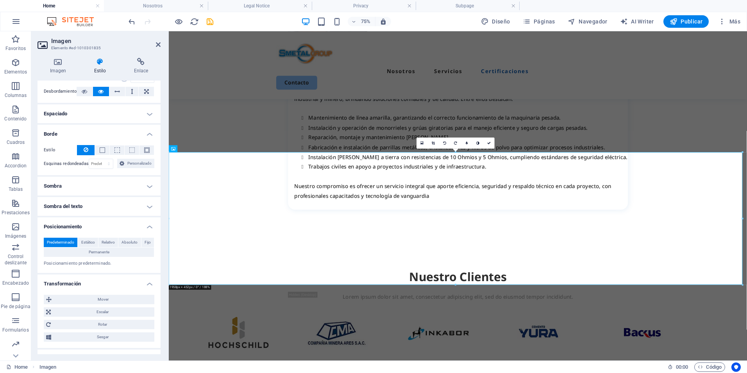
click at [111, 286] on h4 "Transformación" at bounding box center [99, 281] width 123 height 14
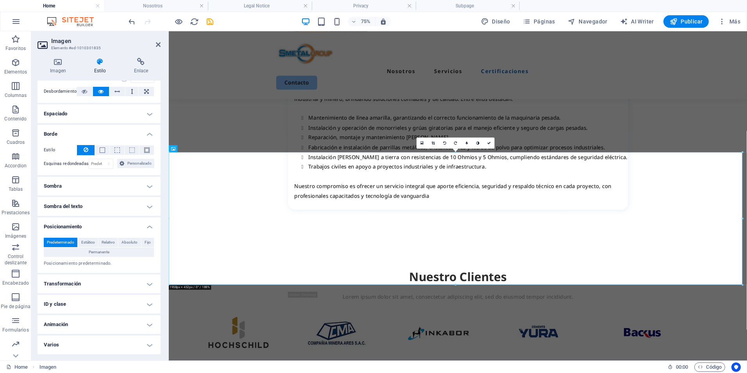
click at [111, 286] on h4 "Transformación" at bounding box center [99, 283] width 123 height 19
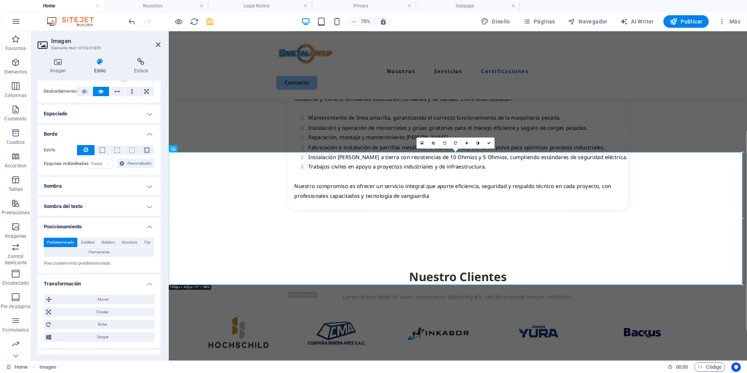
click at [99, 209] on h4 "Sombra del texto" at bounding box center [99, 206] width 123 height 19
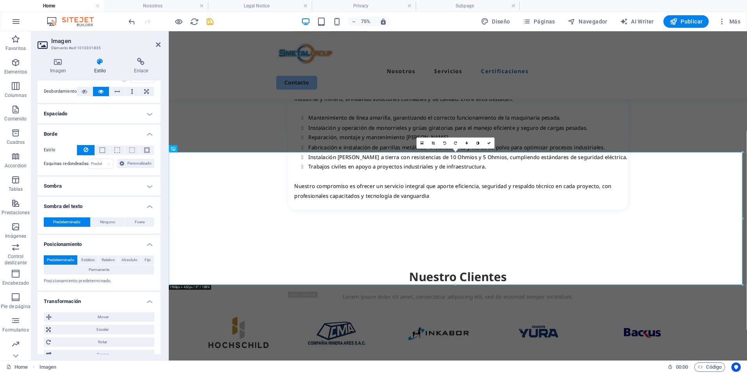
click at [100, 206] on h4 "Sombra del texto" at bounding box center [99, 204] width 123 height 14
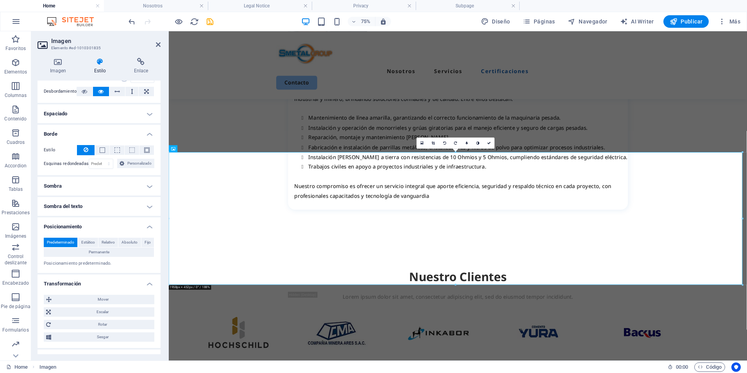
click at [162, 43] on aside "Imagen Elemento #ed-1010301835 Imagen Estilo Enlace Imagen Arrastra archivos aq…" at bounding box center [100, 195] width 138 height 329
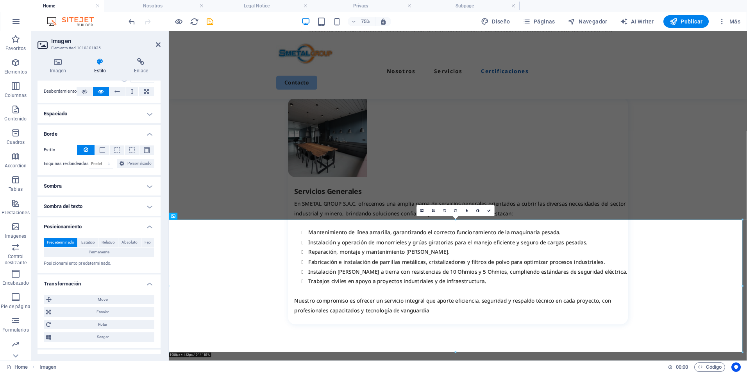
scroll to position [2007, 0]
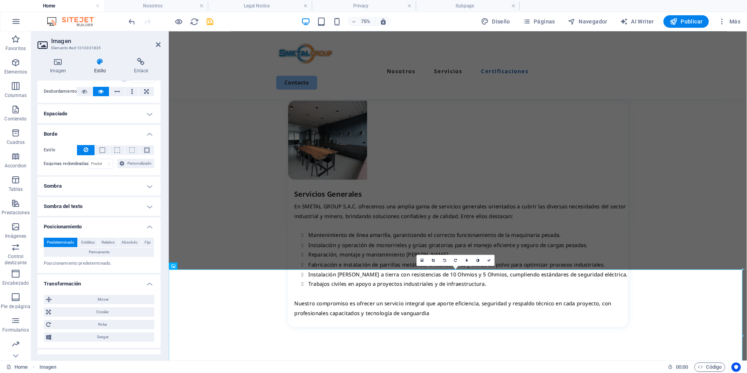
click at [162, 45] on aside "Imagen Elemento #ed-1010301835 Imagen Estilo Enlace Imagen Arrastra archivos aq…" at bounding box center [100, 195] width 138 height 329
click at [161, 46] on aside "Imagen Elemento #ed-1010301835 Imagen Estilo Enlace Imagen Arrastra archivos aq…" at bounding box center [100, 195] width 138 height 329
click at [158, 45] on icon at bounding box center [158, 44] width 5 height 6
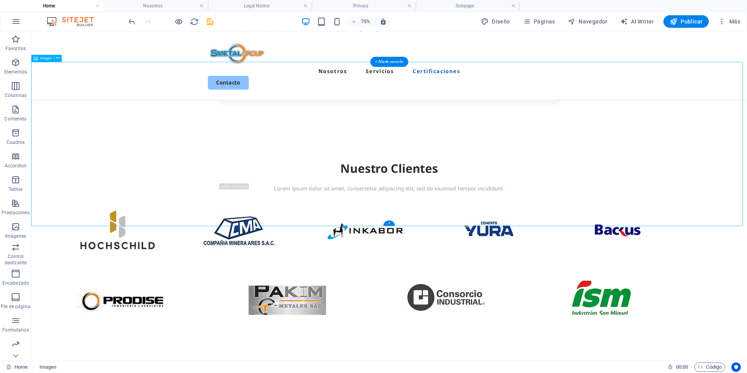
scroll to position [2320, 0]
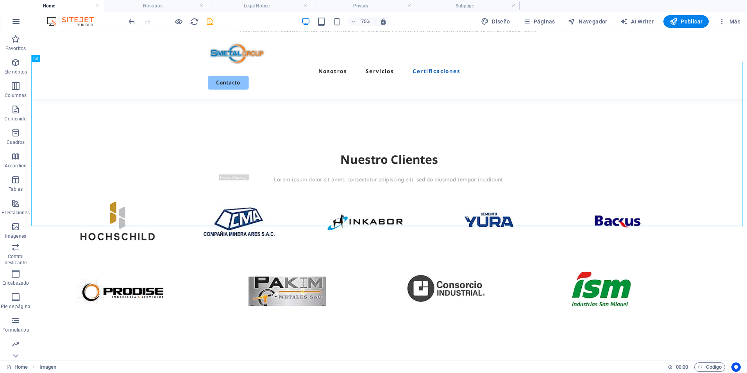
click at [172, 21] on div at bounding box center [171, 21] width 88 height 13
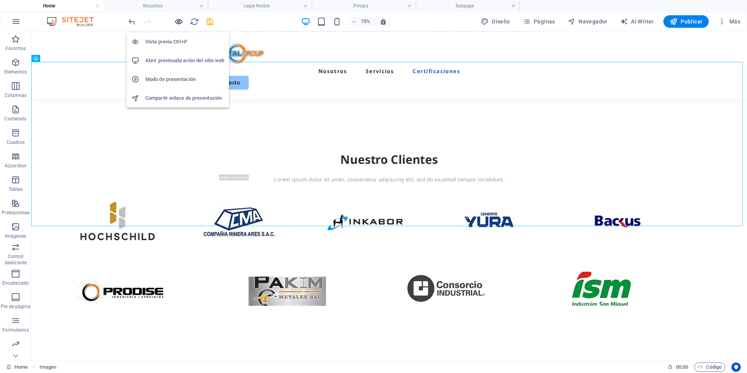
click at [177, 21] on icon "button" at bounding box center [178, 21] width 9 height 9
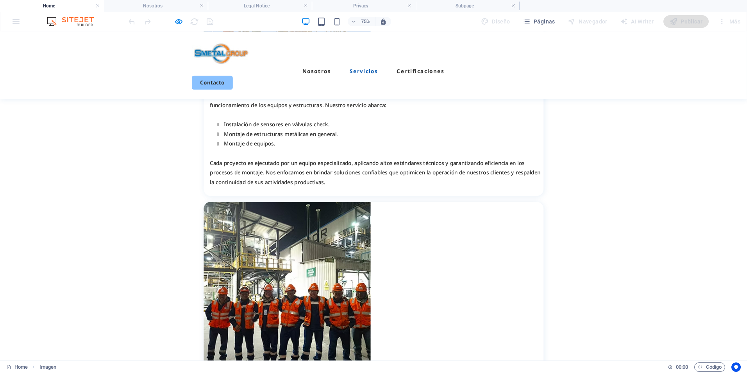
scroll to position [1603, 0]
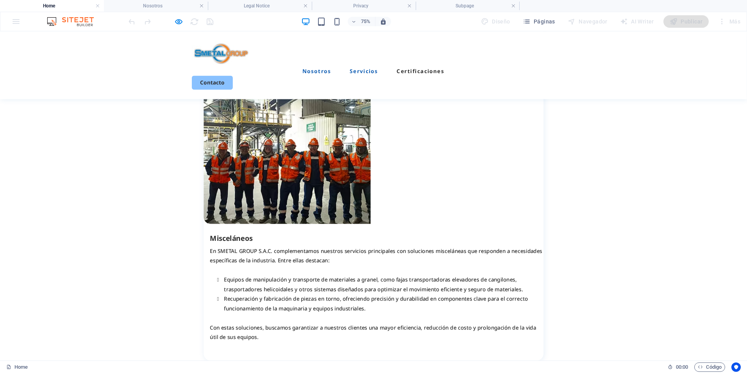
click at [437, 81] on link "Nosotros" at bounding box center [422, 84] width 38 height 7
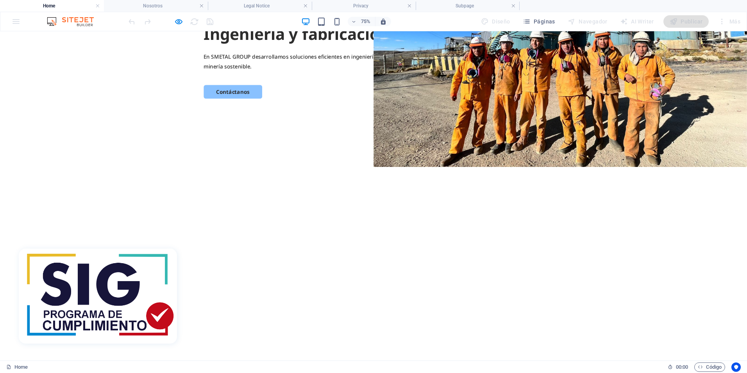
scroll to position [0, 0]
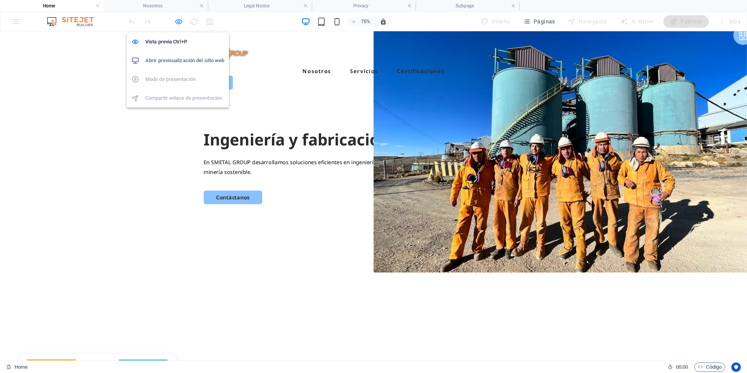
click at [177, 21] on icon "button" at bounding box center [178, 21] width 9 height 9
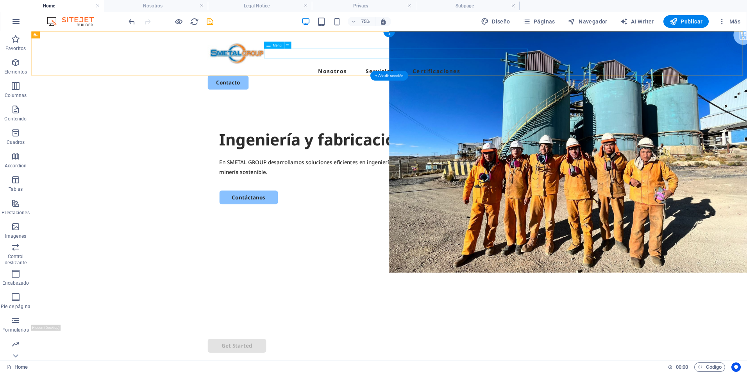
click at [398, 78] on nav "Nosotros Servicios Certificaciones" at bounding box center [509, 84] width 485 height 13
select select
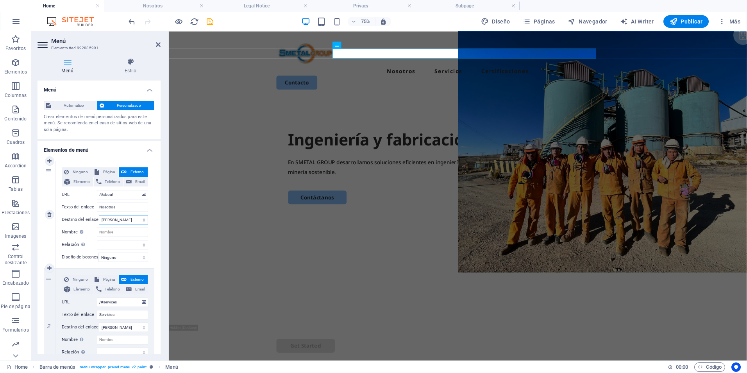
click at [143, 222] on select "Nueva pestaña Misma pestaña Superposición" at bounding box center [123, 219] width 49 height 9
select select "blank"
click at [99, 215] on select "Nueva pestaña Misma pestaña Superposición" at bounding box center [123, 219] width 49 height 9
select select
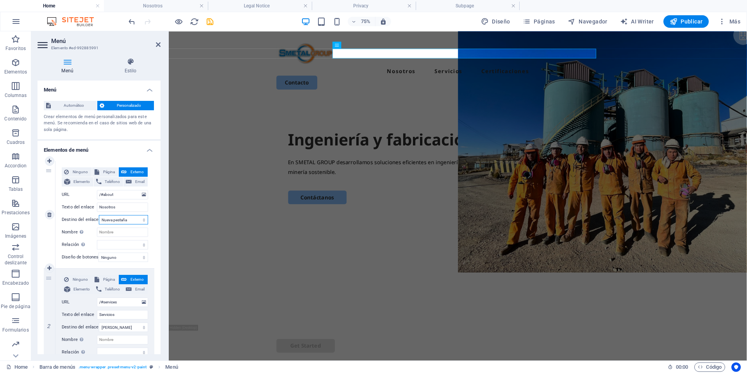
select select
click at [128, 234] on input "Nombre Una descripción adicional del enlace no debería ser igual al texto del e…" at bounding box center [122, 231] width 51 height 9
click at [137, 218] on select "Nueva pestaña Misma pestaña Superposición" at bounding box center [123, 219] width 49 height 9
click at [135, 221] on select "Nueva pestaña Misma pestaña Superposición" at bounding box center [123, 219] width 49 height 9
click at [126, 235] on input "Nombre Una descripción adicional del enlace no debería ser igual al texto del e…" at bounding box center [122, 231] width 51 height 9
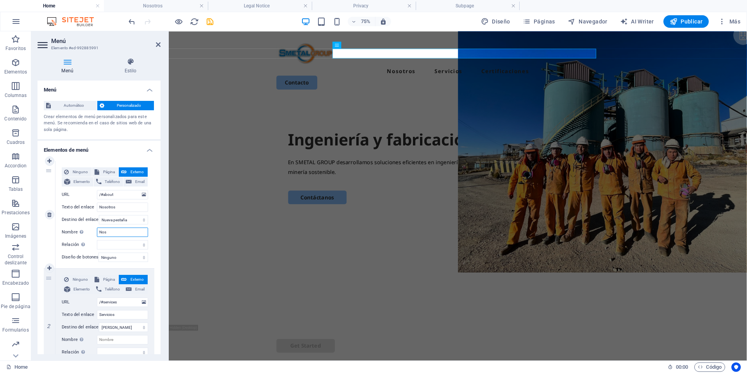
type input "Noso"
select select
type input "Nosotros"
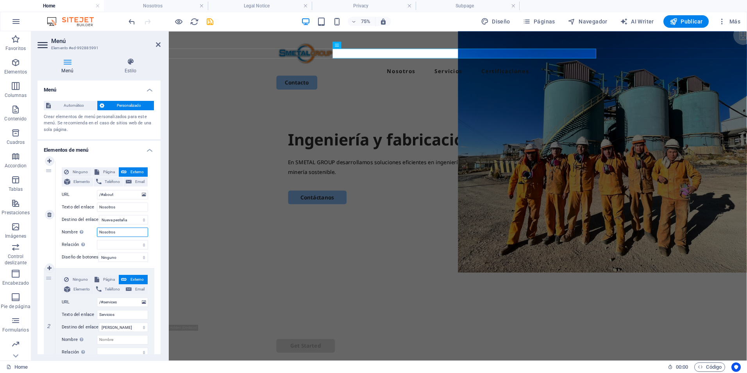
select select
type input "Nosotros"
click at [129, 197] on input "/#about" at bounding box center [122, 194] width 51 height 9
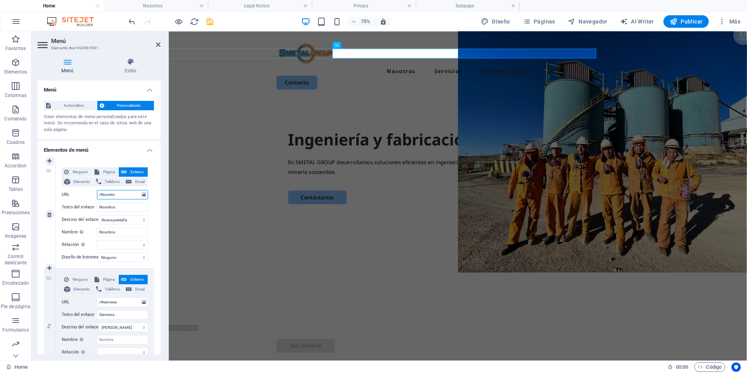
type input "/Nosotros"
select select
type input "/Nosotros"
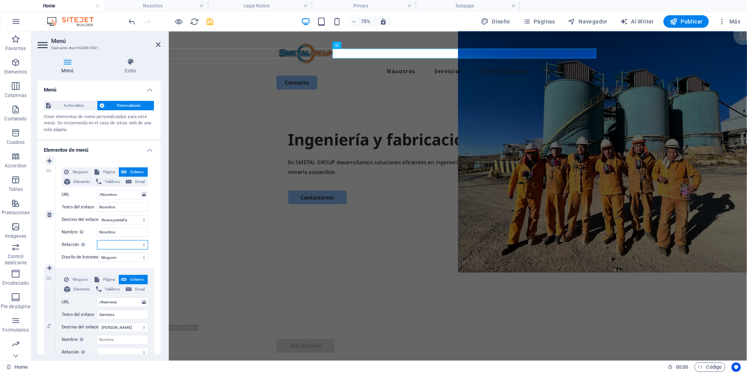
drag, startPoint x: 110, startPoint y: 244, endPoint x: 119, endPoint y: 244, distance: 8.6
click at [110, 244] on select "alternativo autor marcador externo ayuda licencia siguiente nofollow noreferrer…" at bounding box center [122, 244] width 51 height 9
click at [130, 247] on select "alternativo autor marcador externo ayuda licencia siguiente nofollow noreferrer…" at bounding box center [122, 244] width 51 height 9
click at [107, 174] on span "Página" at bounding box center [109, 171] width 15 height 9
select select
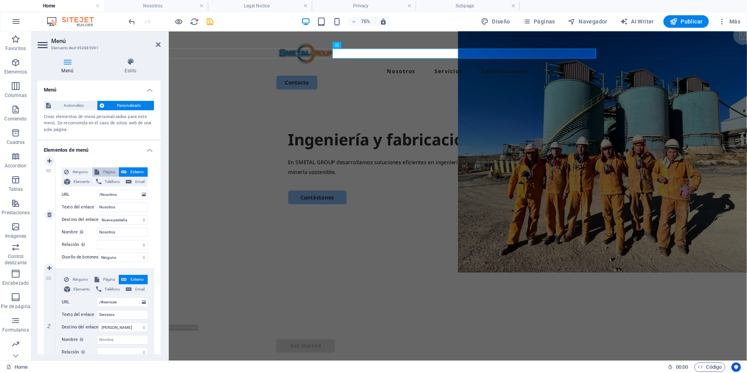
select select
click at [118, 194] on select "Home Nosotros Legal Notice Privacy Subpage" at bounding box center [122, 194] width 51 height 9
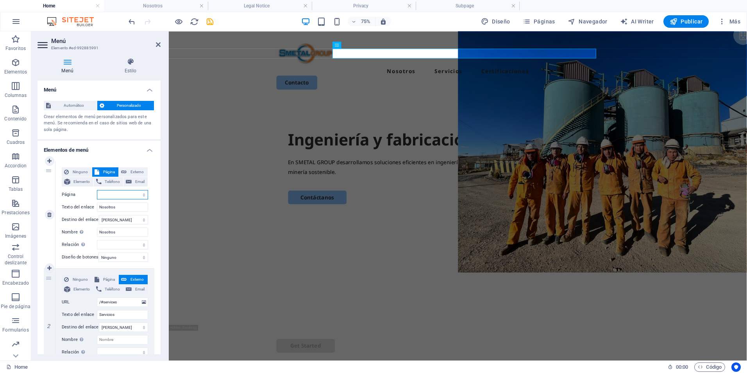
select select "1"
click at [97, 190] on select "Home Nosotros Legal Notice Privacy Subpage" at bounding box center [122, 194] width 51 height 9
select select
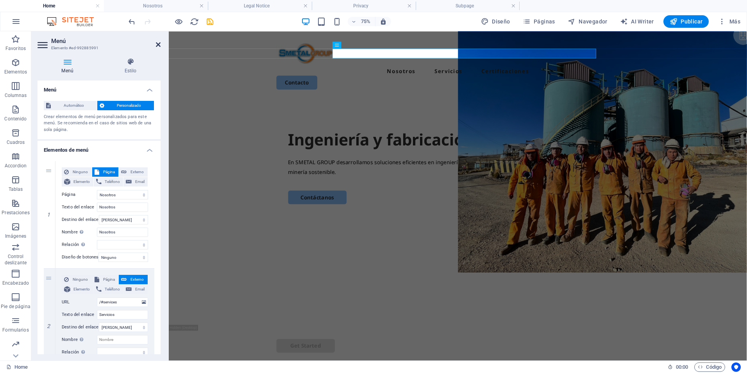
click at [157, 47] on icon at bounding box center [158, 44] width 5 height 6
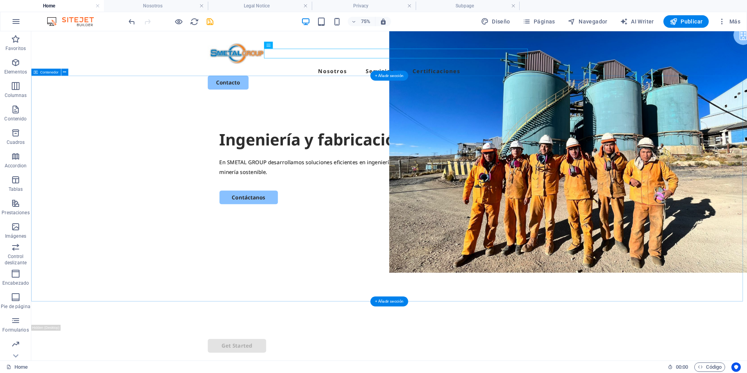
click at [221, 205] on div "Ingeniería y fabricación En SMETAL GROUP desarrollamos soluciones eficientes en…" at bounding box center [508, 272] width 955 height 301
click at [442, 78] on nav "Nosotros Servicios Certificaciones" at bounding box center [509, 84] width 485 height 13
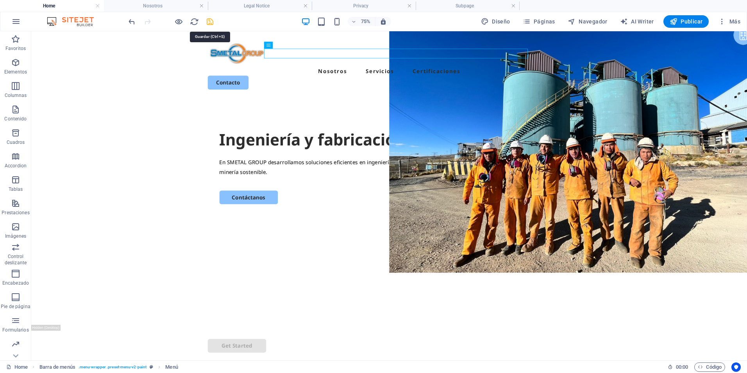
click at [208, 24] on icon "save" at bounding box center [210, 21] width 9 height 9
checkbox input "false"
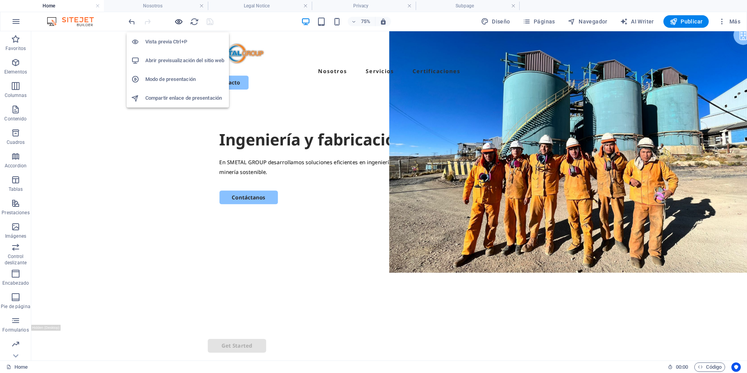
click at [178, 21] on icon "button" at bounding box center [178, 21] width 9 height 9
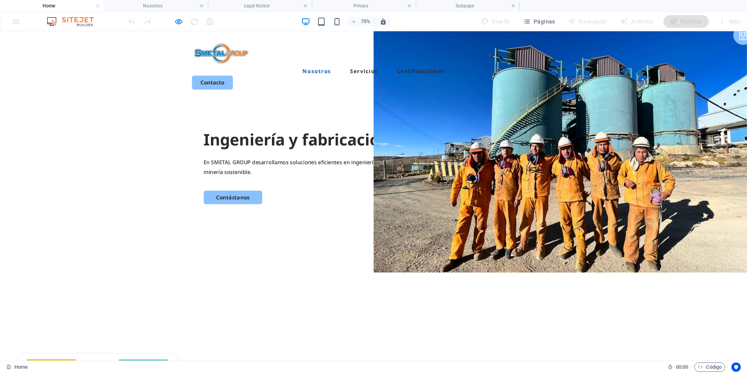
click at [440, 81] on link "Nosotros" at bounding box center [422, 84] width 38 height 7
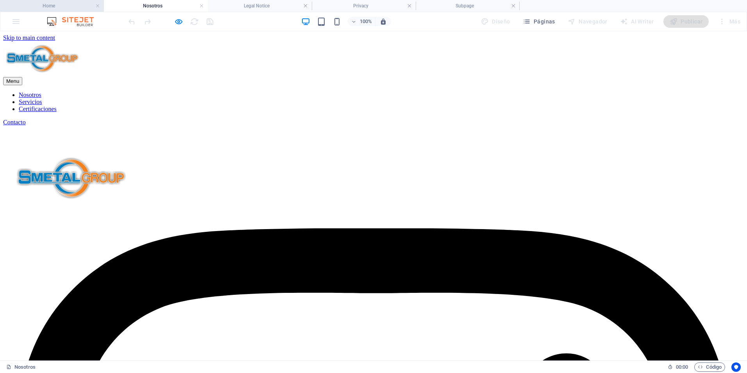
click at [52, 6] on h4 "Home" at bounding box center [52, 6] width 104 height 9
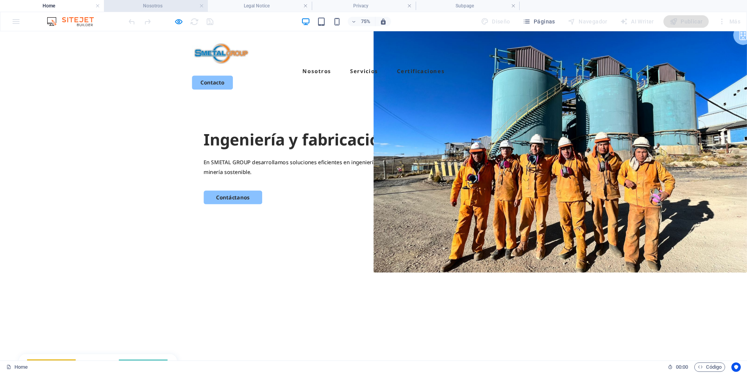
click at [162, 8] on h4 "Nosotros" at bounding box center [156, 6] width 104 height 9
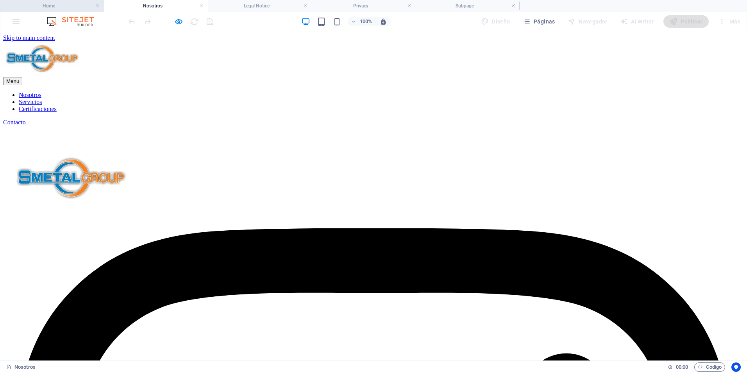
click at [54, 7] on h4 "Home" at bounding box center [52, 6] width 104 height 9
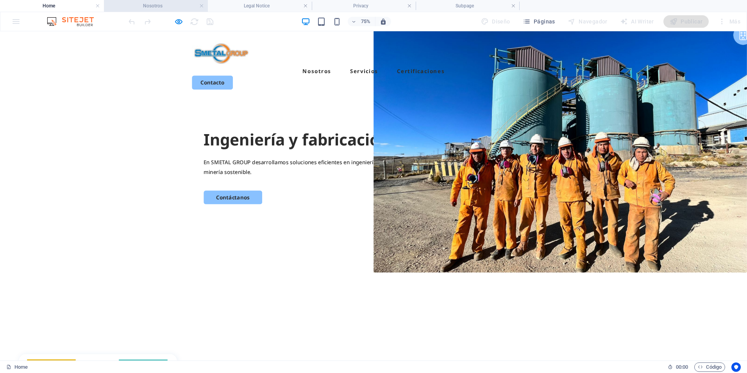
click at [160, 3] on h4 "Nosotros" at bounding box center [156, 6] width 104 height 9
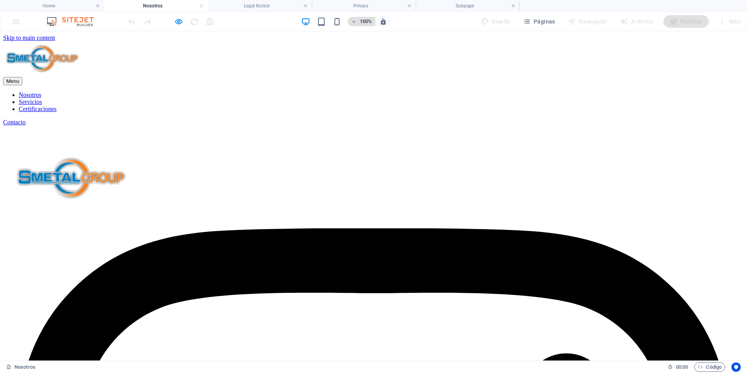
click at [350, 20] on button "100%" at bounding box center [362, 21] width 28 height 9
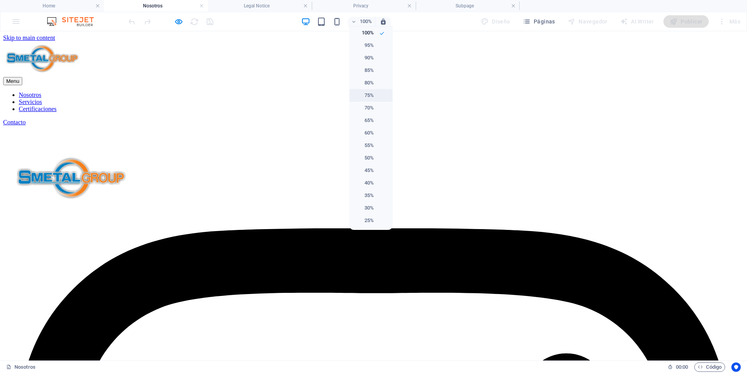
click at [371, 92] on h6 "75%" at bounding box center [364, 95] width 20 height 9
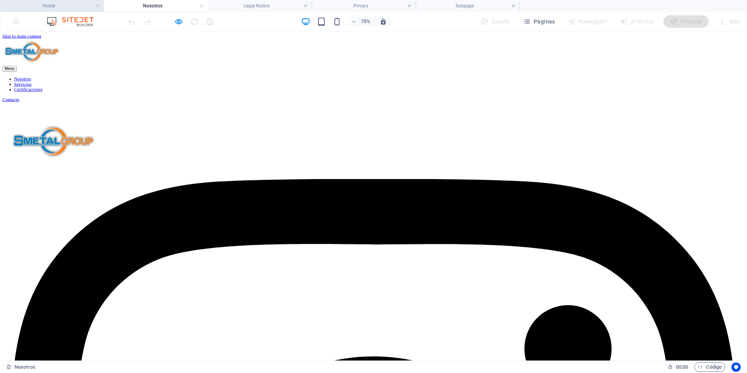
click at [78, 5] on h4 "Home" at bounding box center [52, 6] width 104 height 9
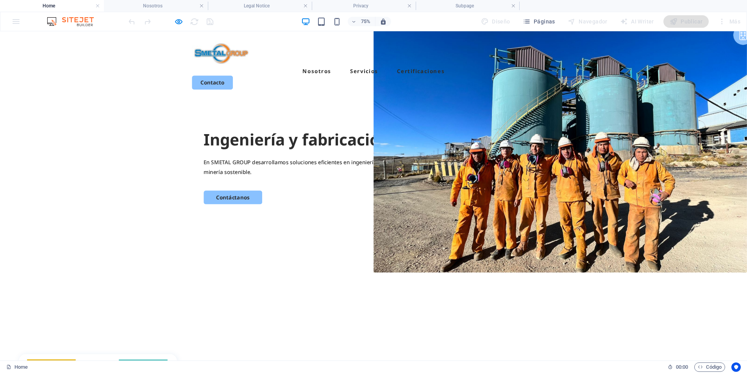
click at [374, 70] on header "Menu Nosotros Servicios Certificaciones Contacto" at bounding box center [498, 76] width 503 height 90
click at [173, 20] on div at bounding box center [171, 21] width 88 height 13
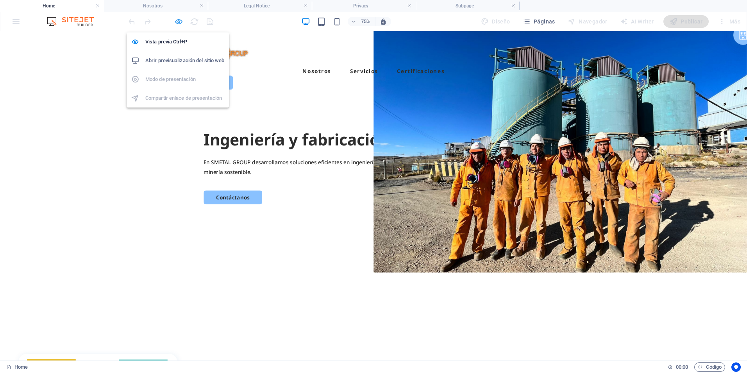
click at [179, 20] on icon "button" at bounding box center [178, 21] width 9 height 9
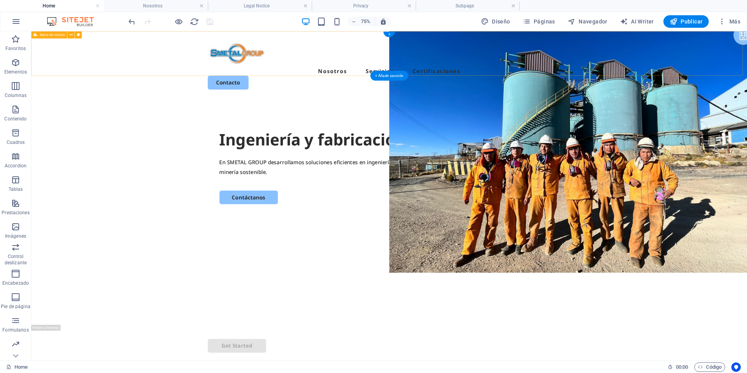
click at [416, 75] on div "Menu Nosotros Servicios Certificaciones Contacto" at bounding box center [508, 76] width 955 height 90
drag, startPoint x: 415, startPoint y: 75, endPoint x: 171, endPoint y: 143, distance: 253.8
click at [415, 75] on div "Menu Nosotros Servicios Certificaciones Contacto" at bounding box center [508, 76] width 955 height 90
select select "header"
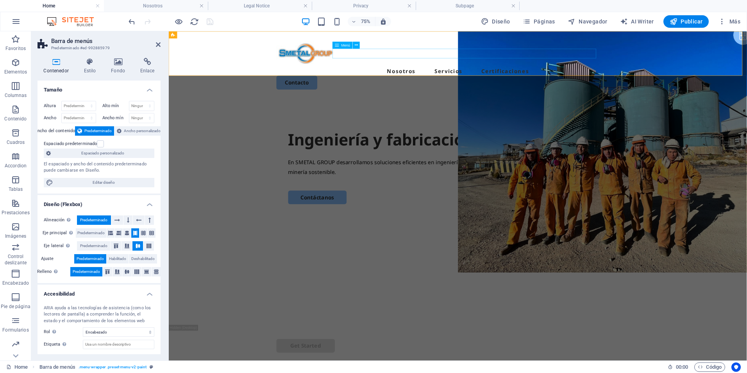
click at [441, 78] on nav "Nosotros Servicios Certificaciones" at bounding box center [554, 84] width 485 height 13
select select "1"
select select
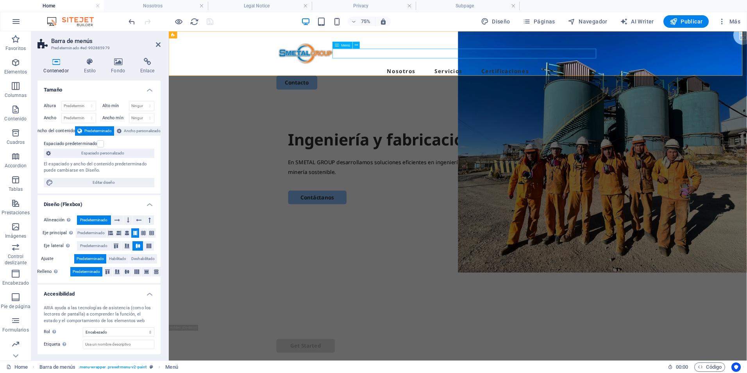
select select
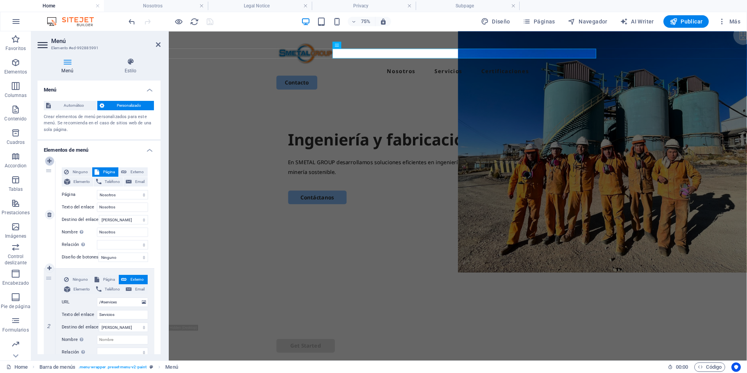
click at [52, 161] on link at bounding box center [49, 160] width 9 height 9
select select
select select "1"
type input "Nosotros"
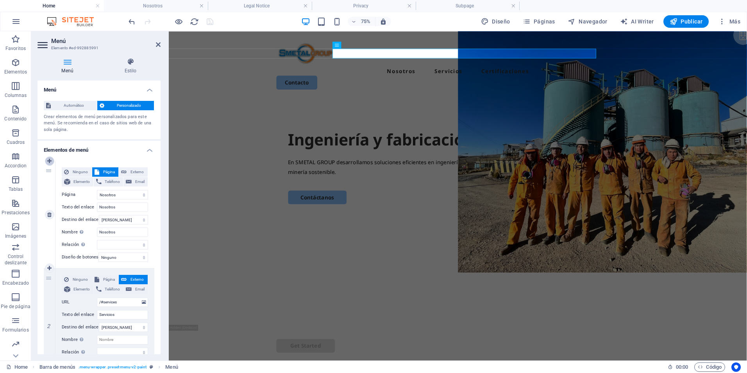
select select
type input "/#services"
type input "Servicios"
select select
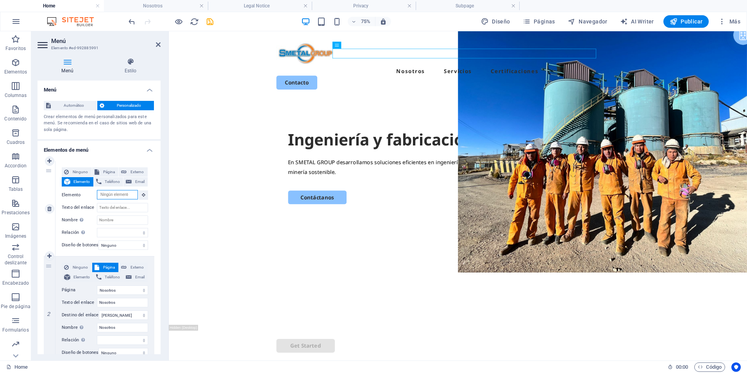
click at [113, 198] on input "Elemento" at bounding box center [117, 194] width 41 height 9
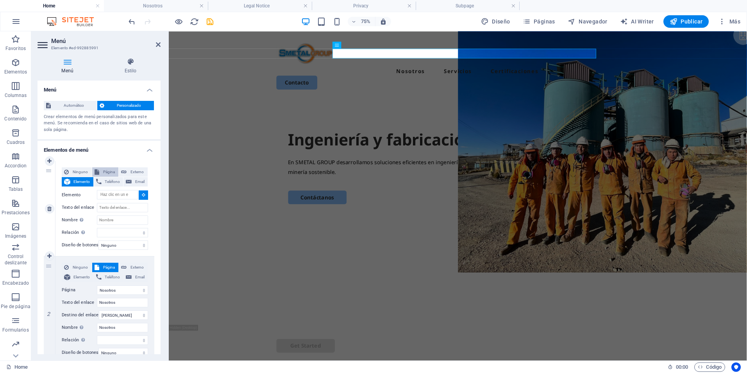
click at [108, 173] on span "Página" at bounding box center [109, 171] width 15 height 9
select select
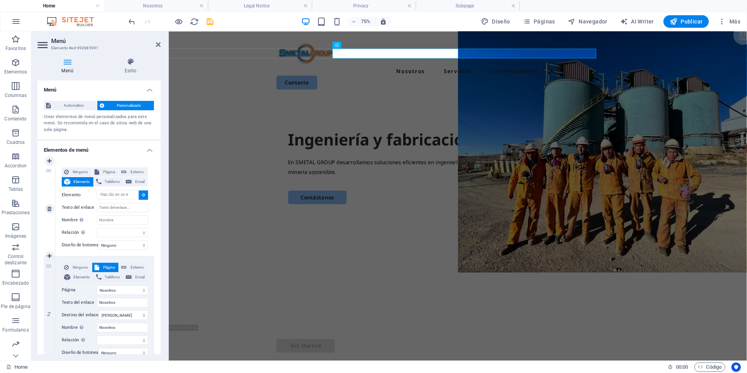
select select
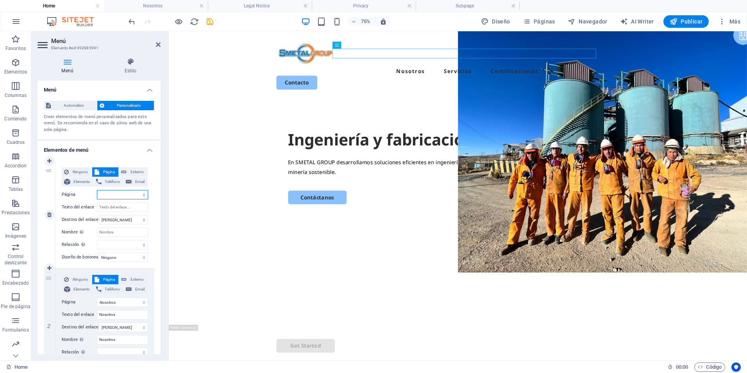
click at [117, 197] on select "Home Nosotros Legal Notice Privacy Subpage" at bounding box center [122, 194] width 51 height 9
select select "0"
click at [97, 190] on select "Home Nosotros Legal Notice Privacy Subpage" at bounding box center [122, 194] width 51 height 9
select select
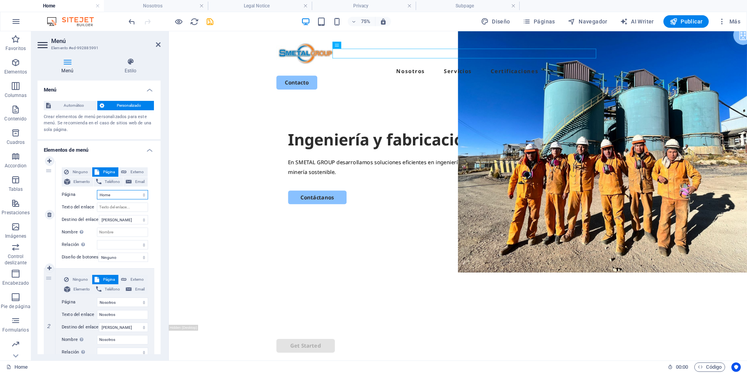
select select
click at [115, 206] on input "Texto del enlace" at bounding box center [122, 206] width 51 height 9
type input "Inicio"
select select
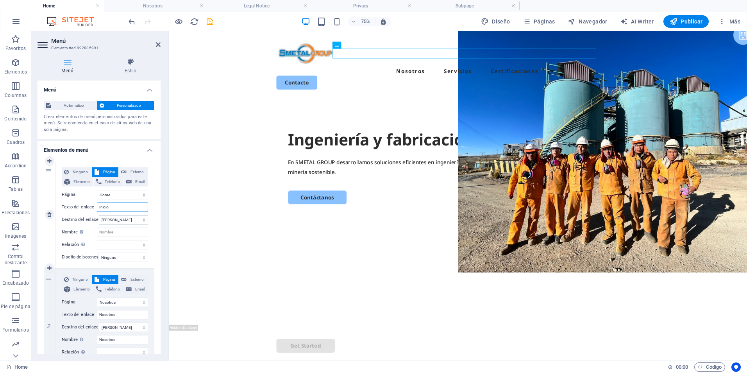
select select
type input "Inicio"
drag, startPoint x: 160, startPoint y: 46, endPoint x: 167, endPoint y: 26, distance: 20.6
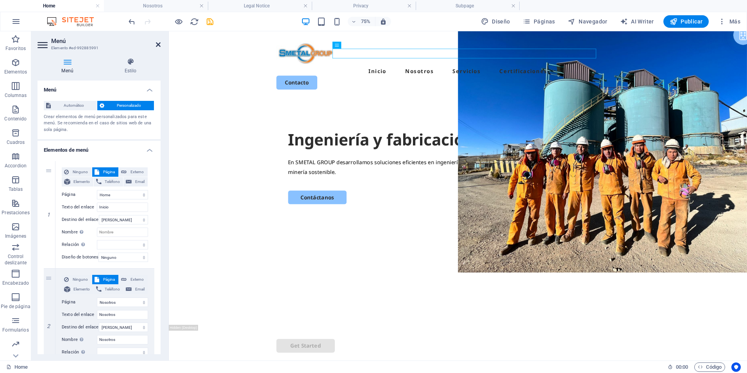
click at [160, 46] on icon at bounding box center [158, 44] width 5 height 6
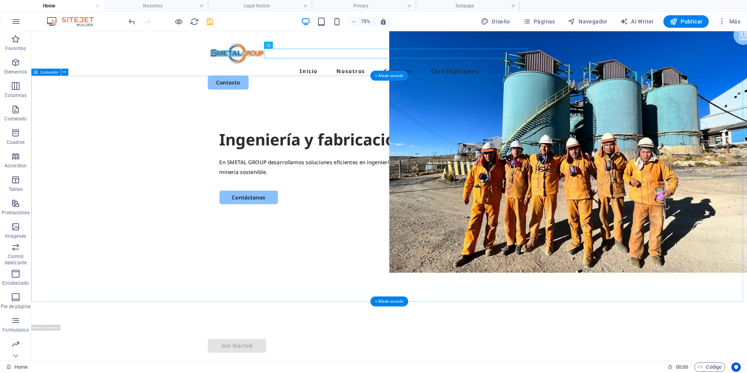
click at [197, 177] on div "Ingeniería y fabricación En SMETAL GROUP desarrollamos soluciones eficientes en…" at bounding box center [508, 272] width 955 height 301
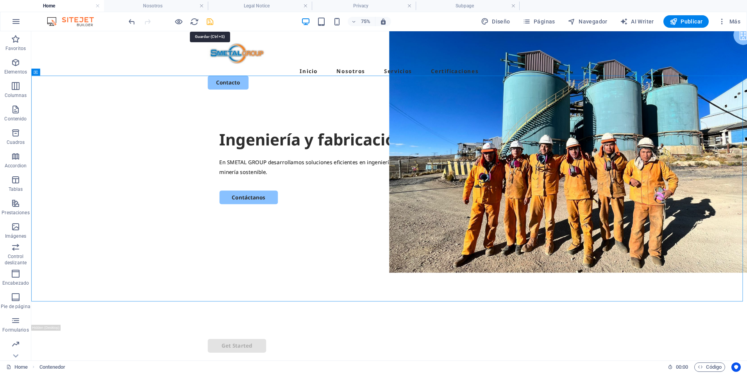
click at [212, 22] on icon "save" at bounding box center [210, 21] width 9 height 9
checkbox input "false"
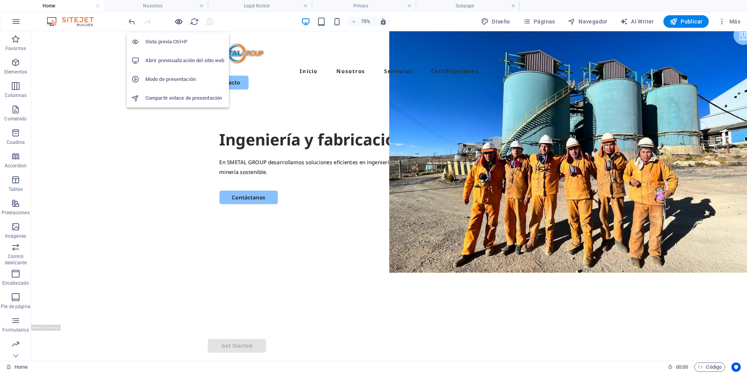
click at [179, 23] on icon "button" at bounding box center [178, 21] width 9 height 9
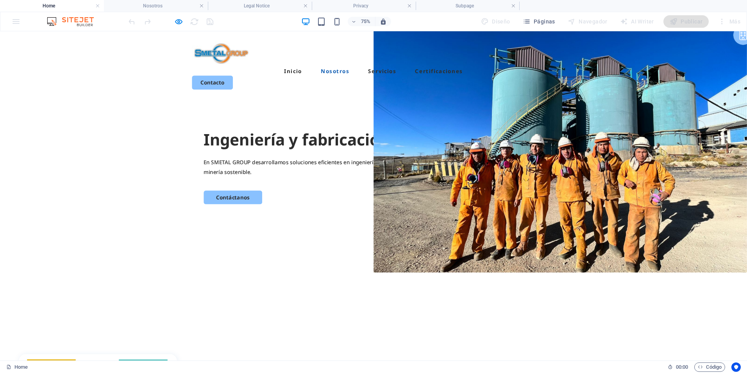
click at [442, 81] on link "Nosotros" at bounding box center [447, 84] width 38 height 7
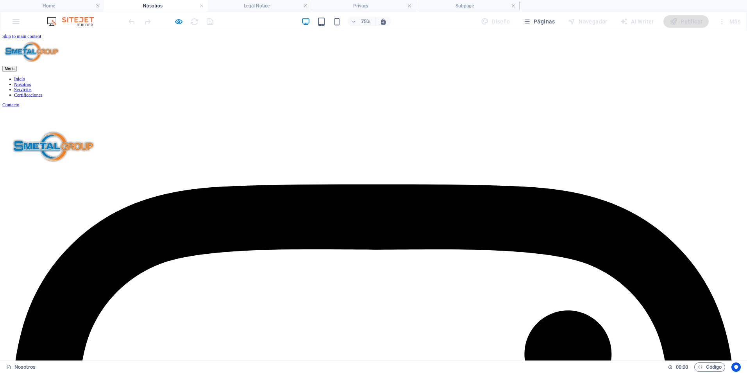
click at [33, 91] on link "Inicio" at bounding box center [26, 94] width 14 height 7
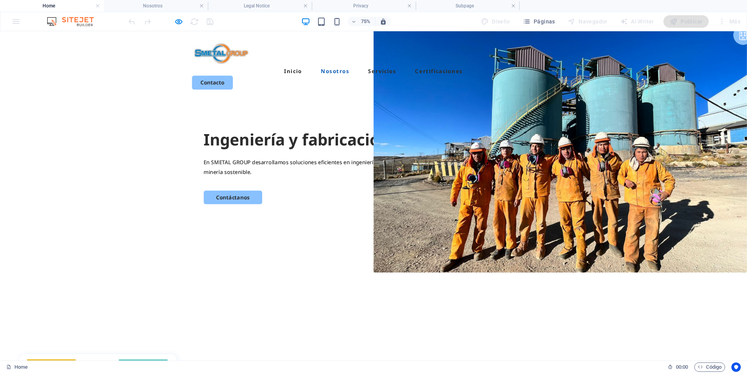
click at [454, 81] on link "Nosotros" at bounding box center [447, 84] width 38 height 7
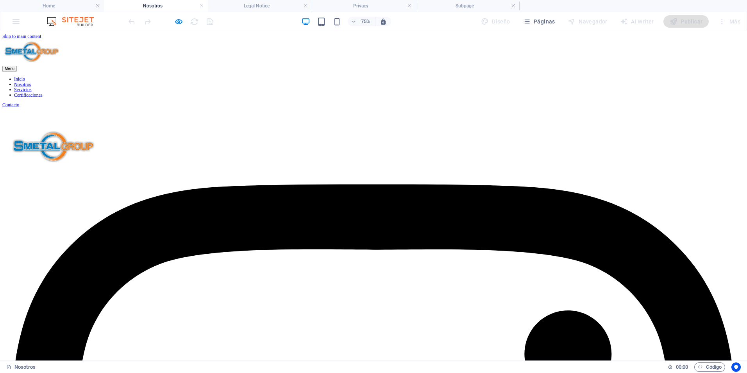
click at [42, 106] on link "Servicios" at bounding box center [30, 109] width 23 height 7
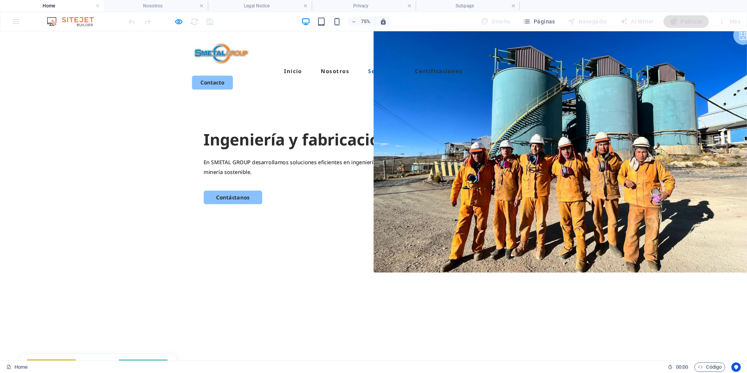
click at [507, 81] on link "Servicios" at bounding box center [510, 84] width 38 height 7
click at [398, 81] on link "Inicio" at bounding box center [391, 84] width 24 height 7
click at [451, 81] on link "Nosotros" at bounding box center [447, 84] width 38 height 7
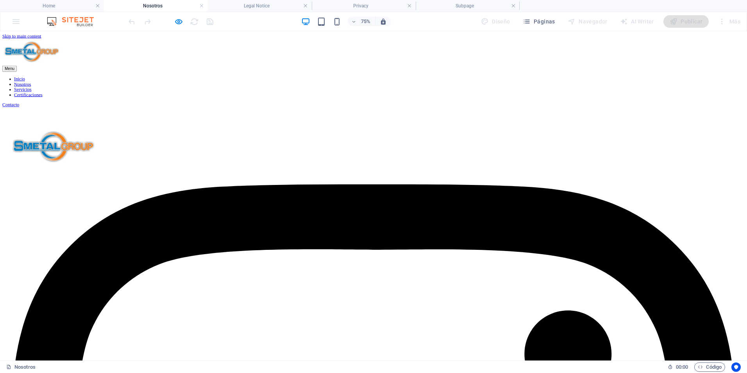
click at [417, 91] on ul "Inicio Nosotros Servicios Certificaciones" at bounding box center [498, 105] width 990 height 28
click at [33, 91] on link "Inicio" at bounding box center [26, 94] width 14 height 7
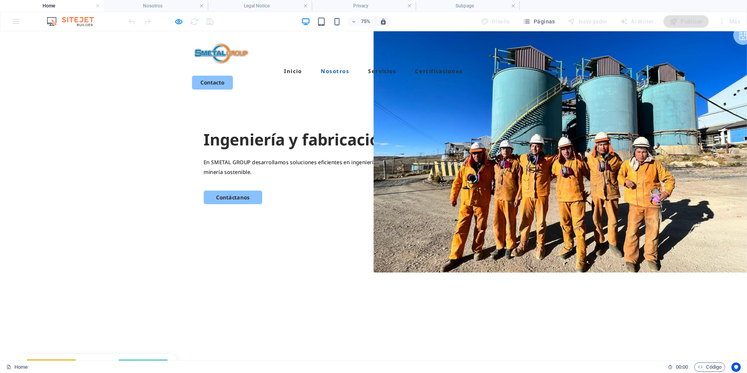
click at [440, 81] on link "Nosotros" at bounding box center [447, 84] width 38 height 7
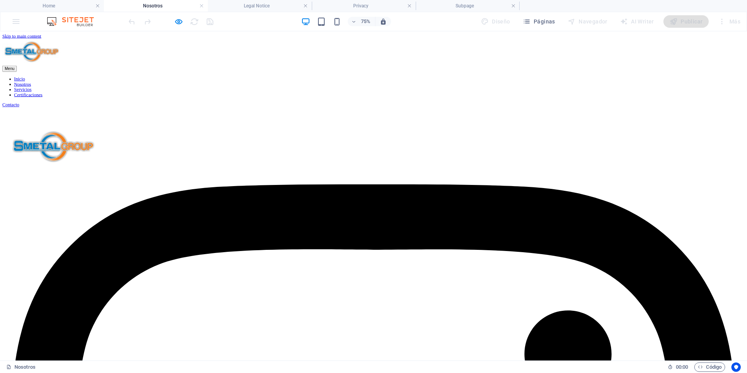
click at [33, 91] on link "Inicio" at bounding box center [26, 94] width 14 height 7
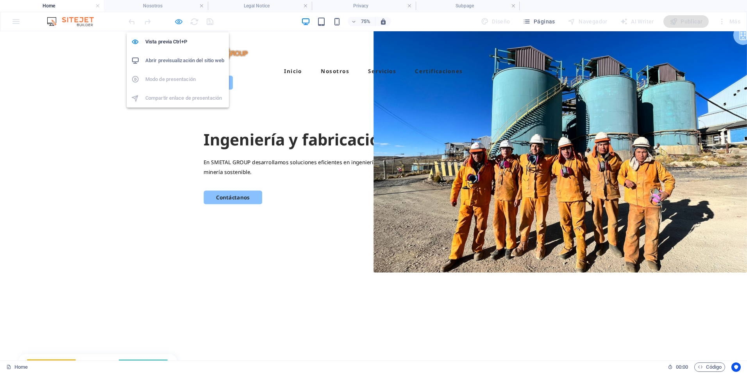
click at [179, 20] on icon "button" at bounding box center [178, 21] width 9 height 9
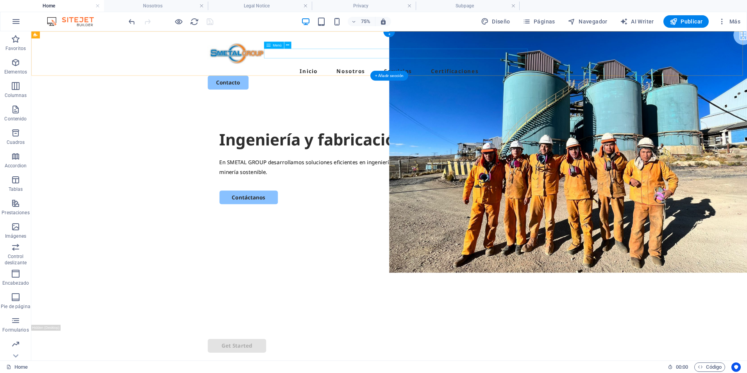
click at [493, 78] on nav "Inicio Nosotros Servicios Certificaciones" at bounding box center [509, 84] width 485 height 13
select select
select select "1"
select select
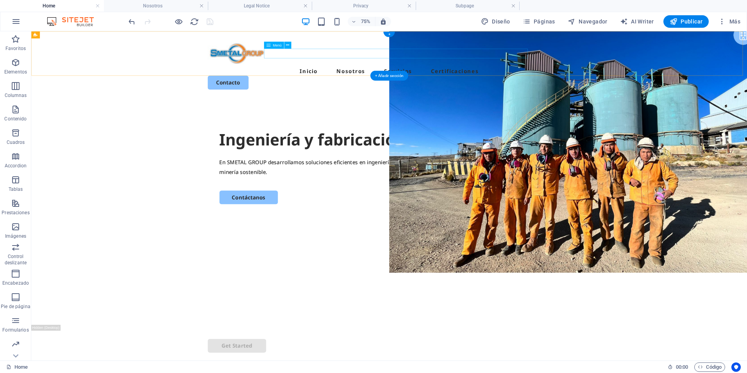
select select
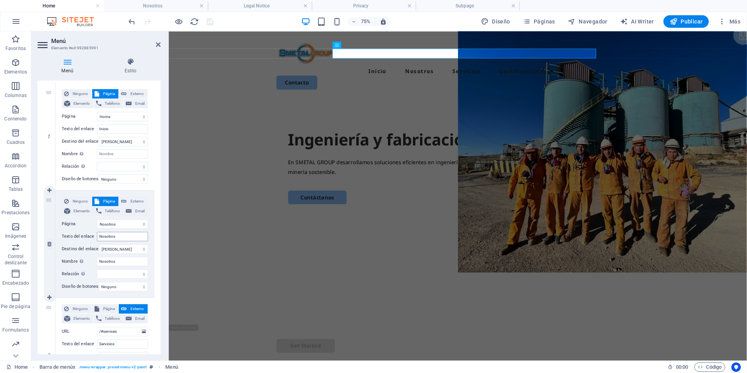
scroll to position [195, 0]
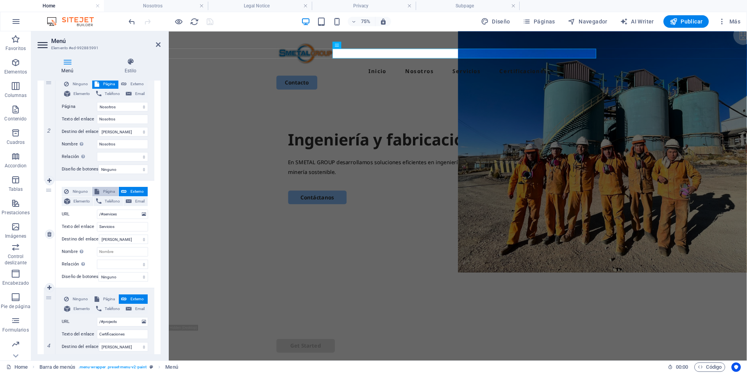
click at [110, 192] on span "Página" at bounding box center [109, 191] width 15 height 9
select select
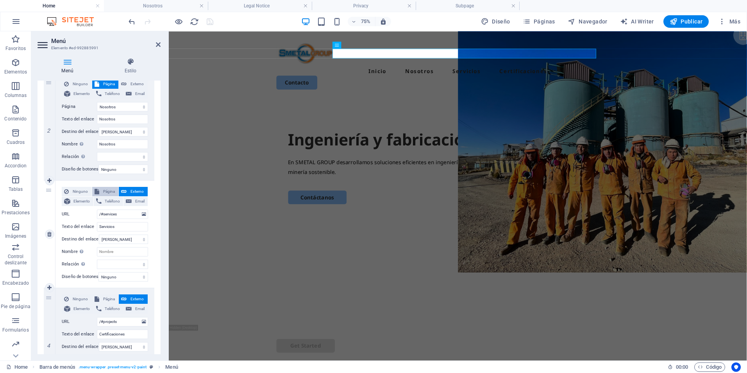
select select
click at [132, 189] on span "Externo" at bounding box center [137, 191] width 16 height 9
select select
select select "blank"
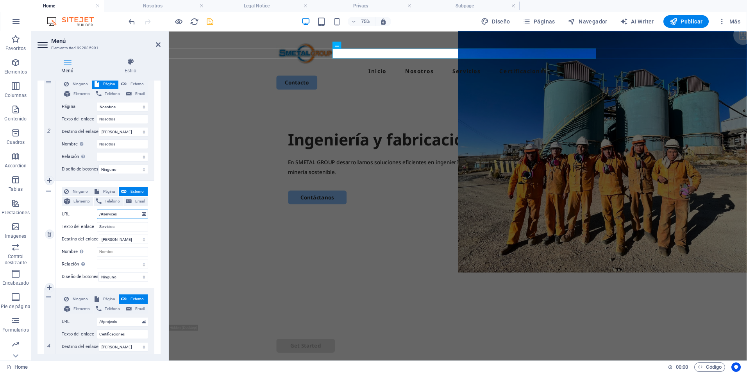
select select
click at [158, 46] on icon at bounding box center [158, 44] width 5 height 6
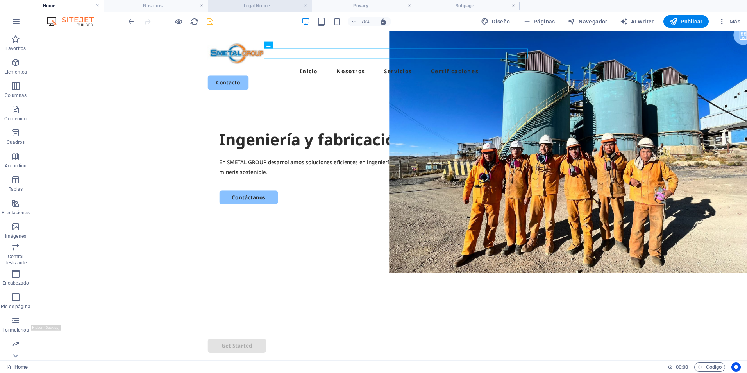
click at [244, 4] on h4 "Legal Notice" at bounding box center [260, 6] width 104 height 9
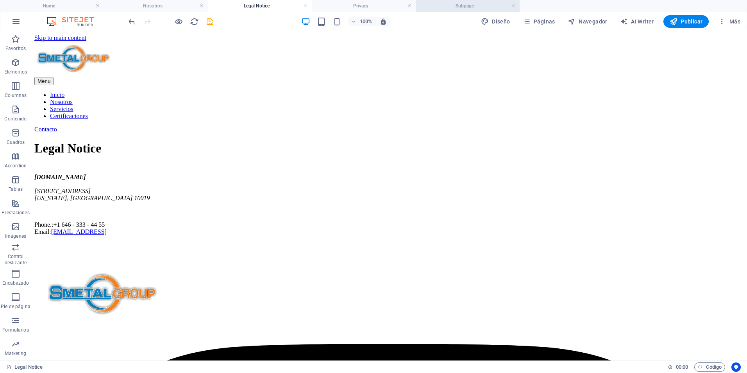
click at [446, 4] on h4 "Subpage" at bounding box center [468, 6] width 104 height 9
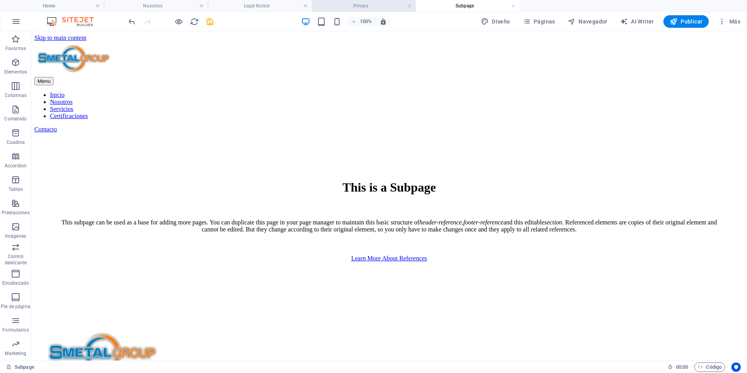
click at [371, 2] on h4 "Privacy" at bounding box center [364, 6] width 104 height 9
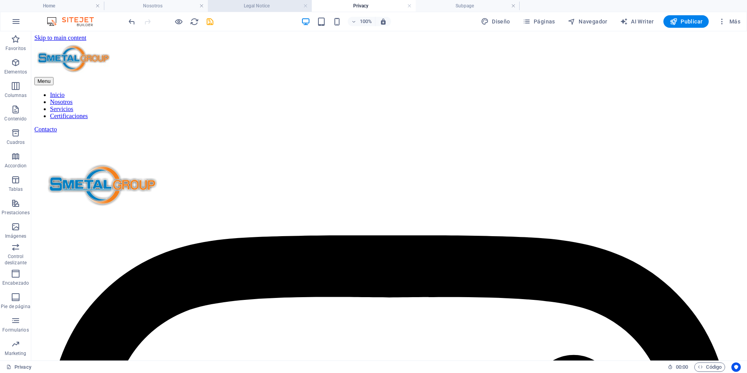
click at [283, 6] on h4 "Legal Notice" at bounding box center [260, 6] width 104 height 9
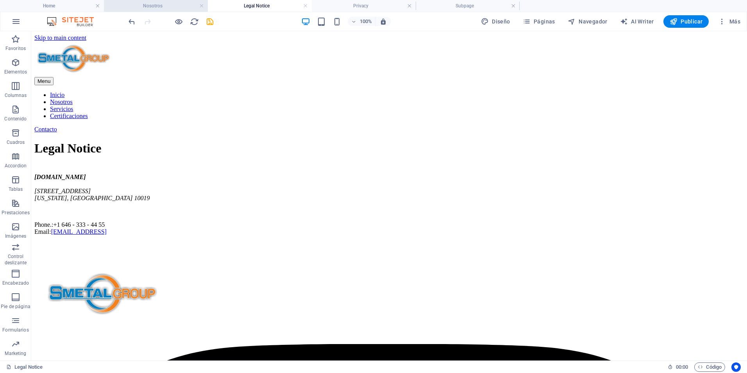
click at [170, 8] on h4 "Nosotros" at bounding box center [156, 6] width 104 height 9
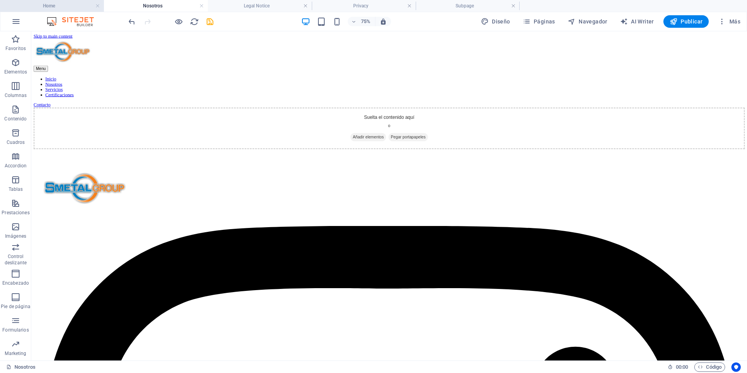
click at [81, 9] on h4 "Home" at bounding box center [52, 6] width 104 height 9
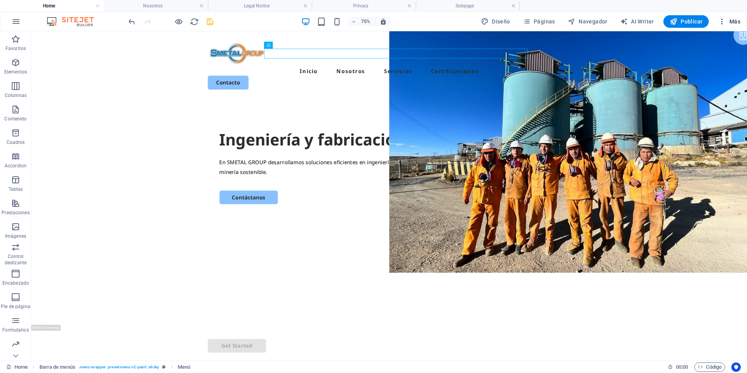
click at [726, 22] on icon "button" at bounding box center [722, 22] width 8 height 8
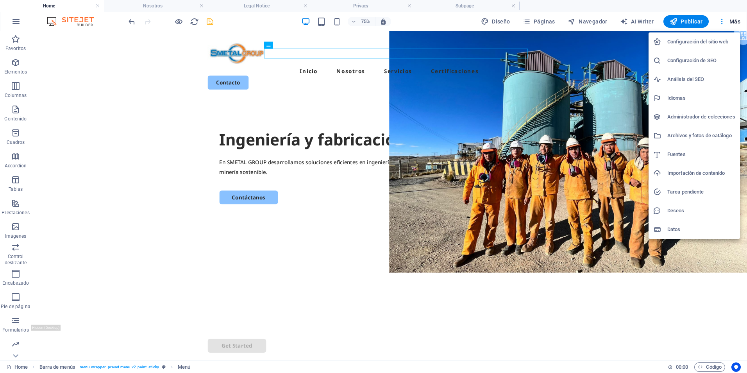
click at [557, 23] on div at bounding box center [373, 186] width 747 height 373
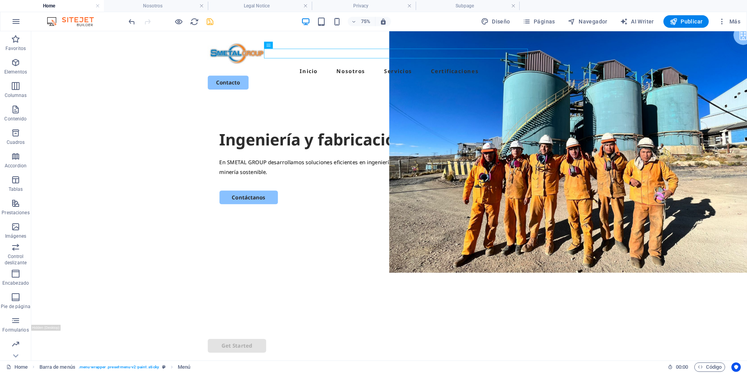
click at [545, 23] on span "Páginas" at bounding box center [539, 22] width 32 height 8
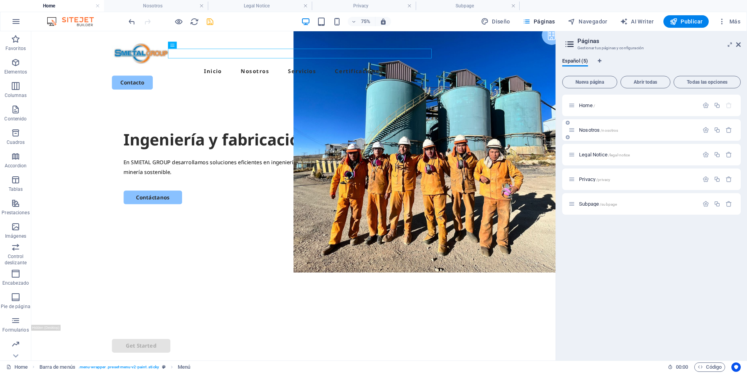
click at [569, 138] on icon at bounding box center [568, 137] width 4 height 5
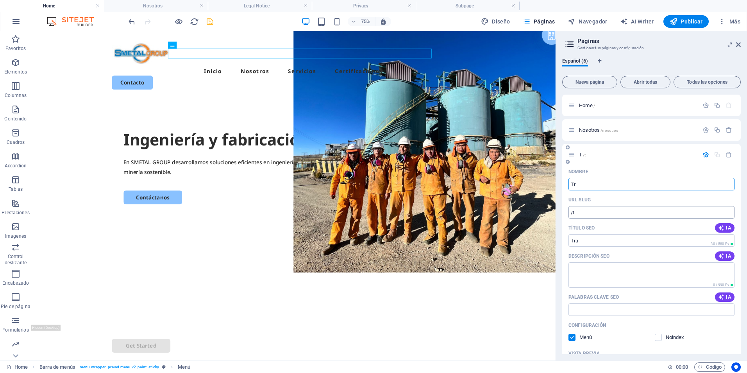
type input "Tra"
type input "/t"
type input "Tra"
type input "/tra"
type input "Trabaja co"
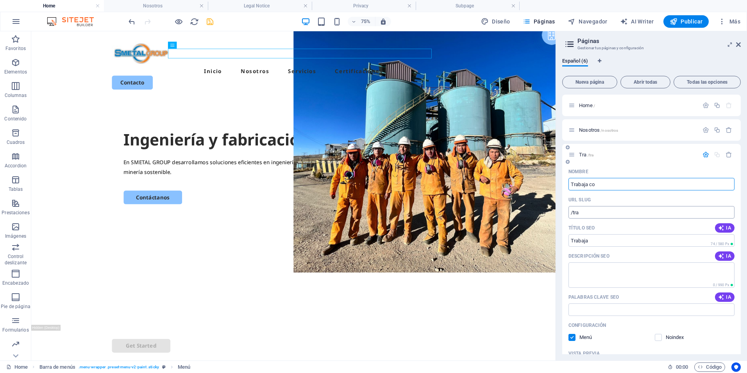
type input "/trabaja"
type input "Trabaja con Nosotros"
type input "/trabaja-con-nosotros"
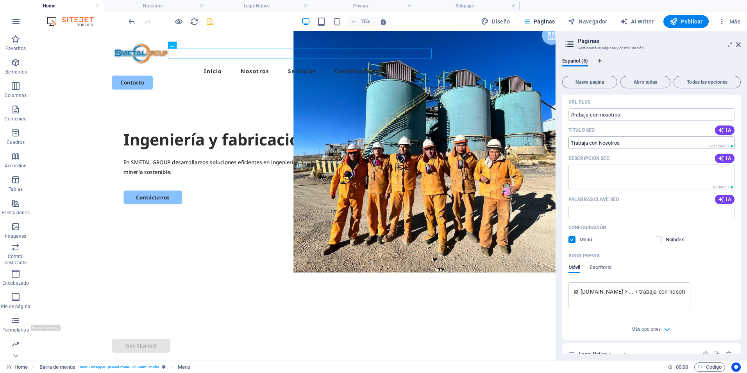
scroll to position [0, 0]
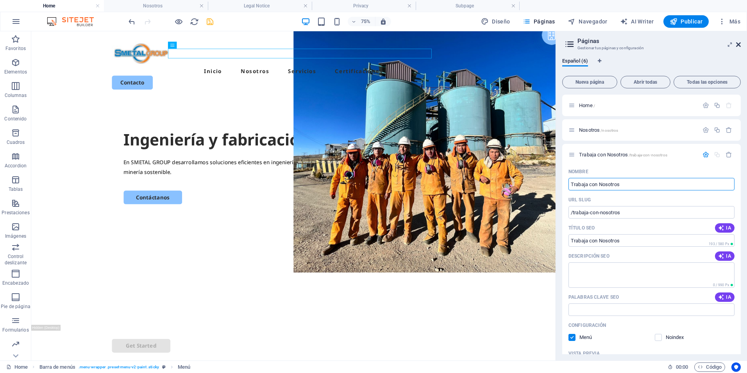
type input "Trabaja con Nosotros"
drag, startPoint x: 740, startPoint y: 43, endPoint x: 905, endPoint y: 16, distance: 167.1
click at [740, 43] on icon at bounding box center [738, 44] width 5 height 6
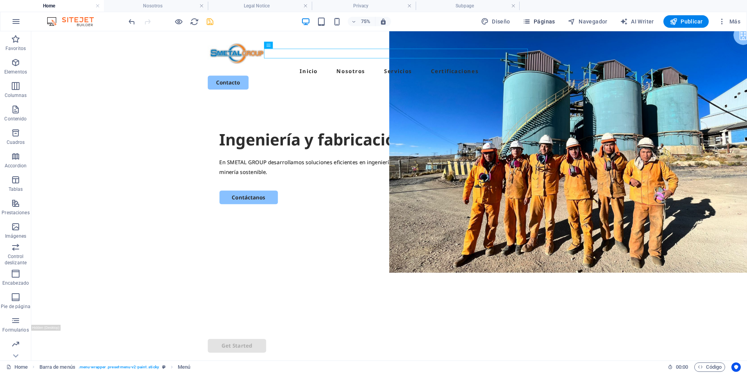
click at [553, 20] on span "Páginas" at bounding box center [539, 22] width 32 height 8
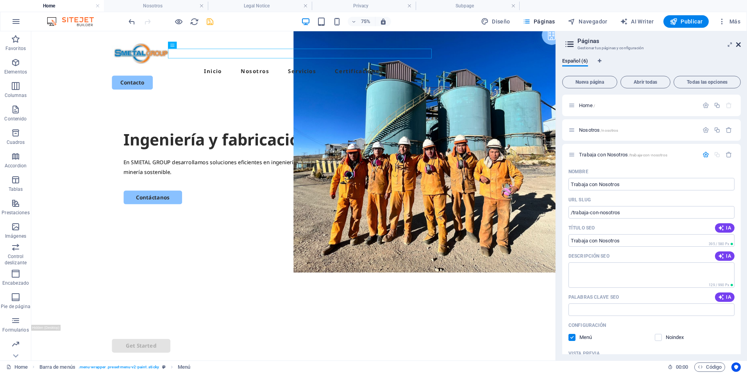
click at [740, 44] on icon at bounding box center [738, 44] width 5 height 6
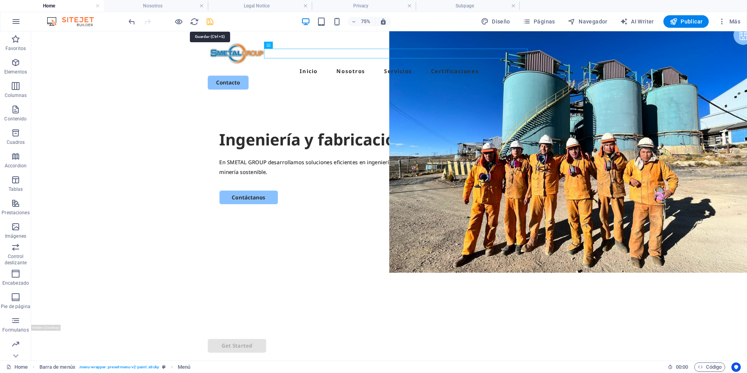
click at [206, 20] on icon "save" at bounding box center [210, 21] width 9 height 9
checkbox input "false"
click at [599, 20] on span "Navegador" at bounding box center [588, 22] width 40 height 8
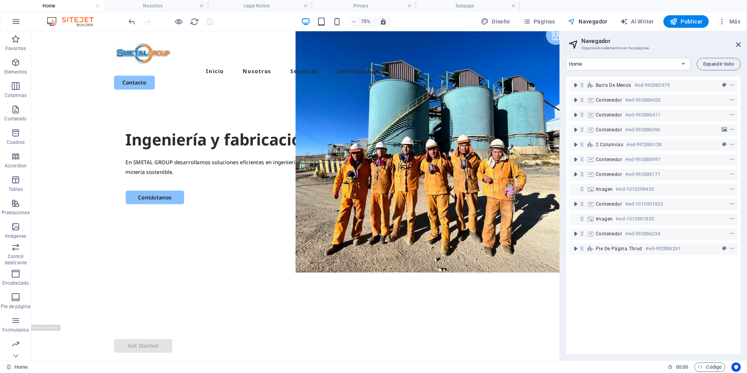
click at [588, 19] on span "Navegador" at bounding box center [588, 22] width 40 height 8
click at [544, 21] on span "Páginas" at bounding box center [539, 22] width 32 height 8
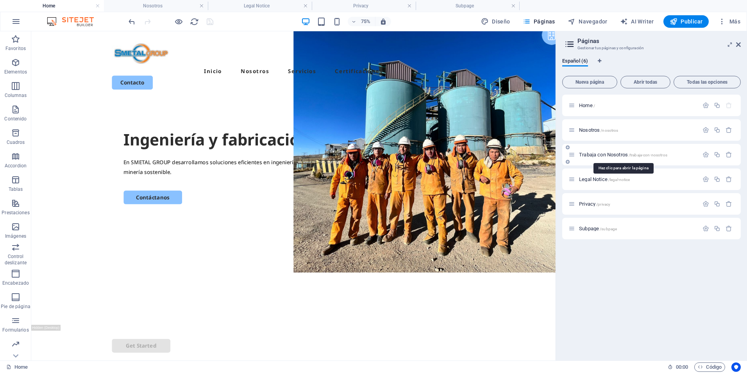
click at [601, 153] on span "Trabaja con [PERSON_NAME] /trabaja-con-nosotros" at bounding box center [623, 155] width 88 height 6
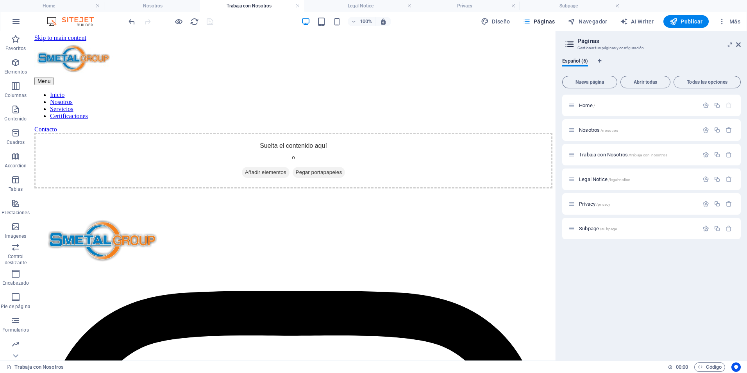
drag, startPoint x: 557, startPoint y: 1, endPoint x: 239, endPoint y: 12, distance: 318.8
click at [70, 7] on h4 "Home" at bounding box center [52, 6] width 104 height 9
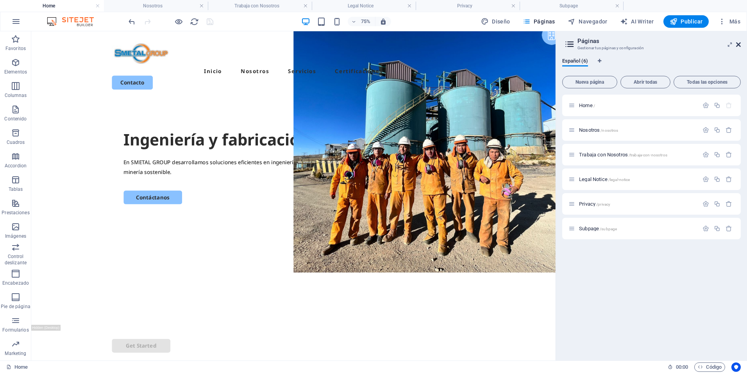
click at [740, 44] on icon at bounding box center [738, 44] width 5 height 6
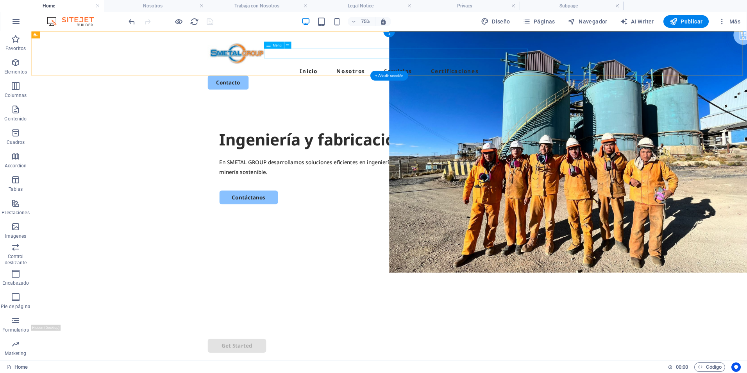
click at [499, 78] on nav "Inicio Nosotros Servicios Certificaciones" at bounding box center [509, 84] width 485 height 13
select select
select select "1"
select select
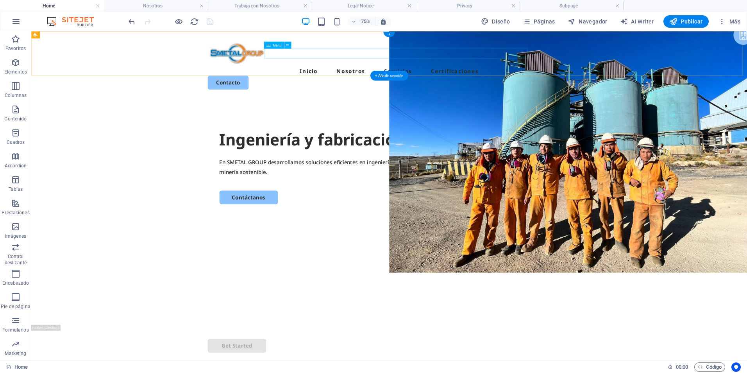
select select
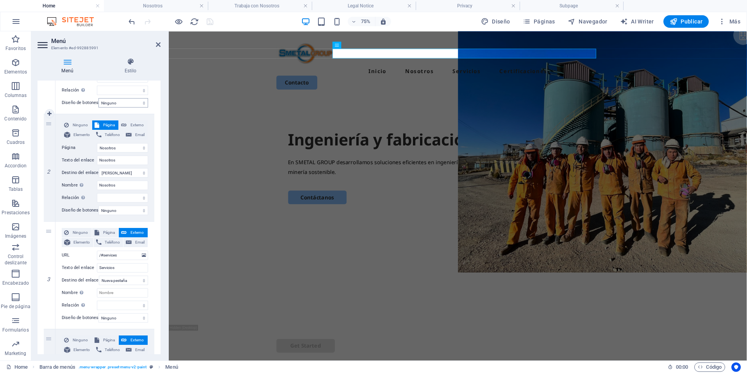
scroll to position [156, 0]
click at [107, 229] on span "Página" at bounding box center [109, 230] width 15 height 9
select select
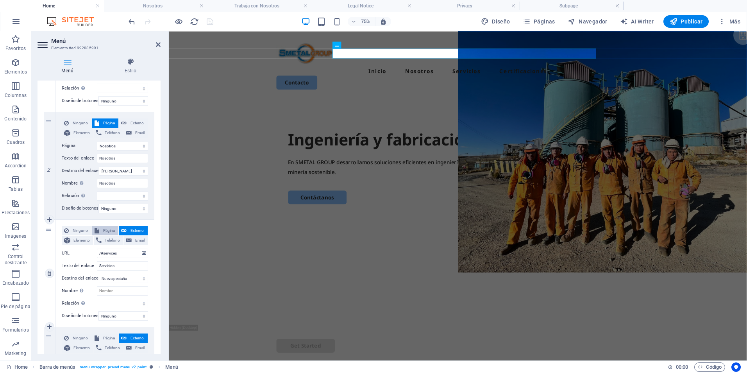
select select
click at [111, 251] on select "Home Nosotros Trabaja con Nosotros Legal Notice Privacy Subpage" at bounding box center [122, 253] width 51 height 9
select select "2"
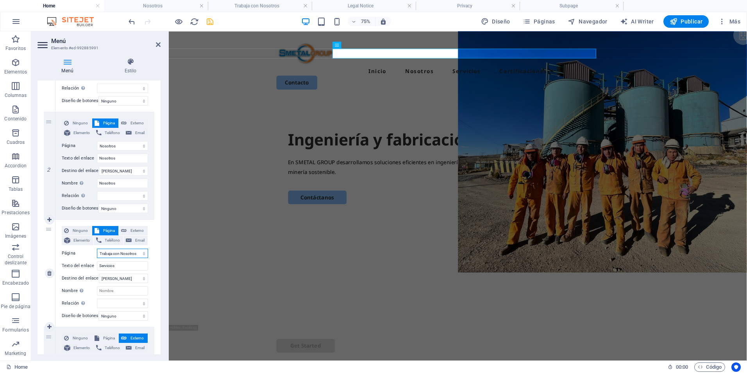
click at [97, 249] on select "Home Nosotros Trabaja con Nosotros Legal Notice Privacy Subpage" at bounding box center [122, 253] width 51 height 9
select select
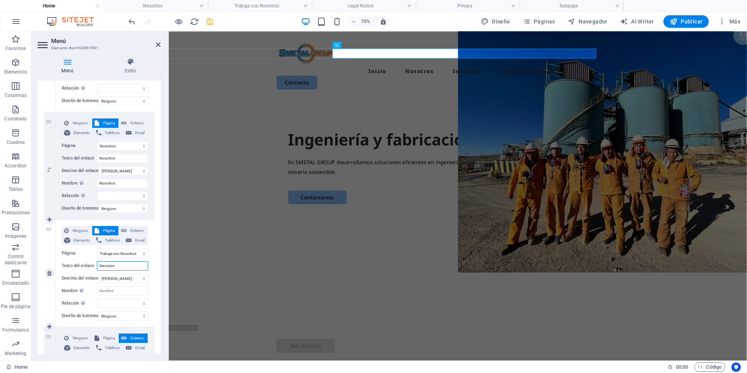
drag, startPoint x: 125, startPoint y: 267, endPoint x: 73, endPoint y: 265, distance: 52.4
click at [73, 265] on div "Texto del enlace Servicios" at bounding box center [105, 265] width 86 height 9
type input "Tra"
select select
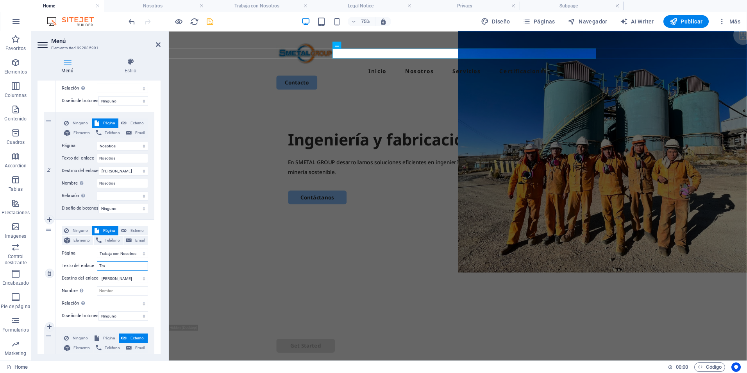
select select
type input "Trabaj"
select select
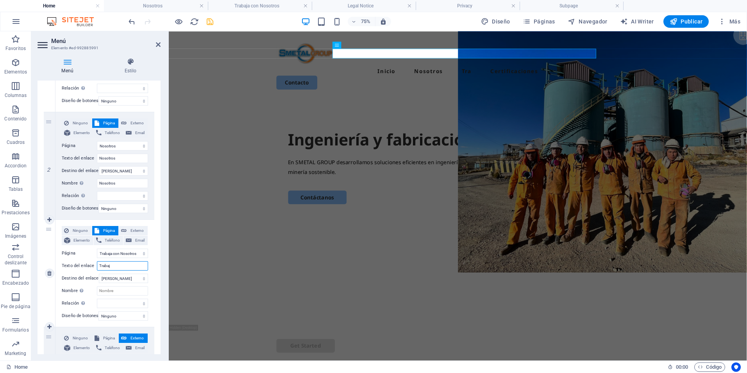
type input "Trabaja"
select select
type input "Trabaja con"
select select
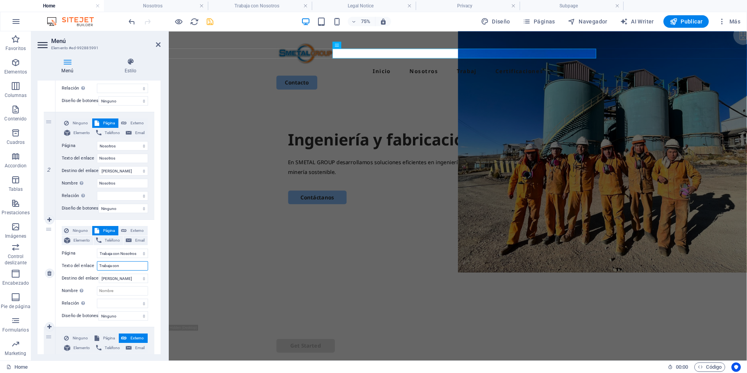
select select
type input "Trabaja con nosotros"
select select
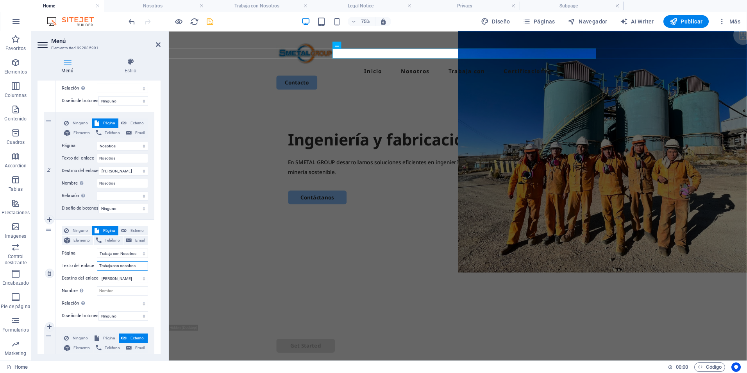
select select
click at [124, 263] on input "Trabaja con nosotros" at bounding box center [122, 265] width 51 height 9
type input "Trabaja con Nosotros"
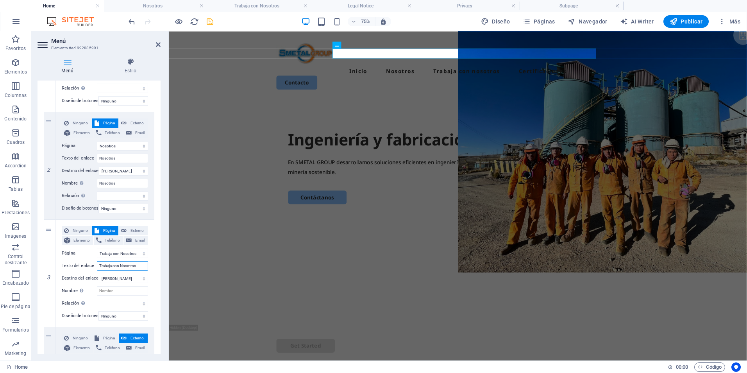
select select
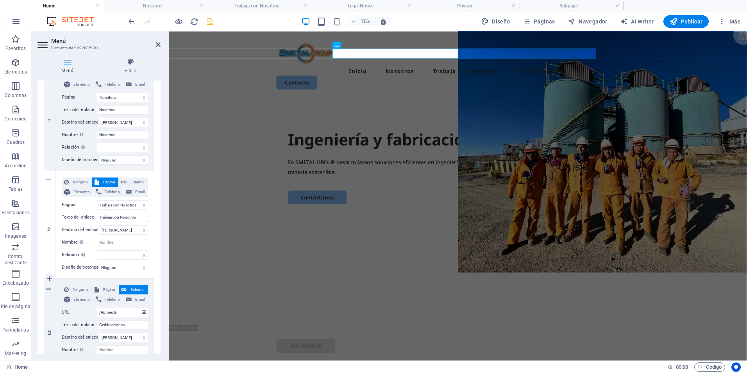
scroll to position [263, 0]
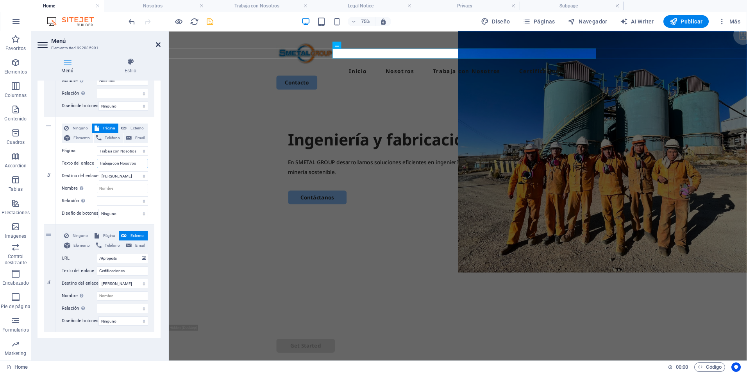
type input "Trabaja con Nosotros"
click at [156, 45] on icon at bounding box center [158, 44] width 5 height 6
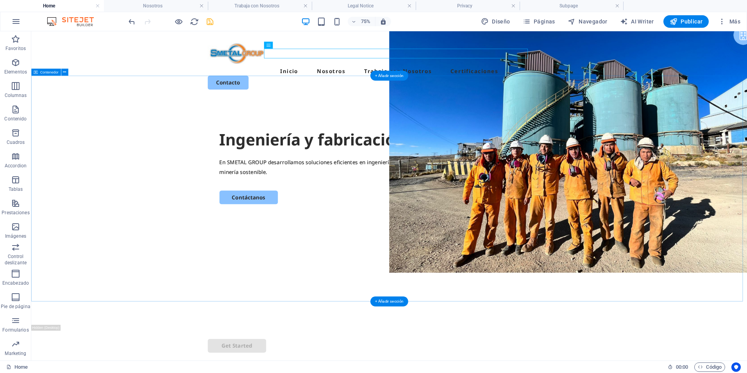
click at [204, 179] on div "Ingeniería y fabricación En SMETAL GROUP desarrollamos soluciones eficientes en…" at bounding box center [508, 272] width 955 height 301
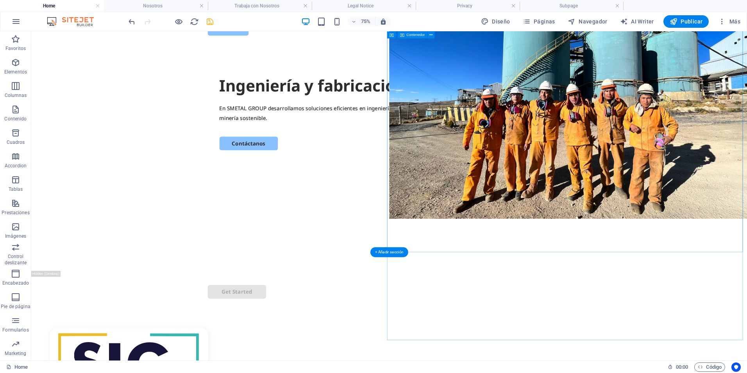
scroll to position [0, 0]
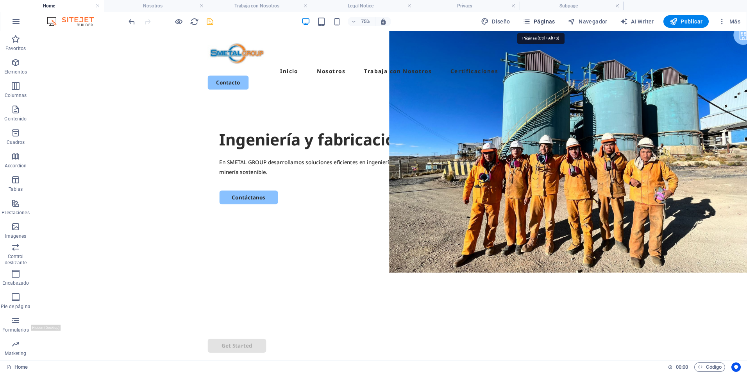
click at [550, 23] on span "Páginas" at bounding box center [539, 22] width 32 height 8
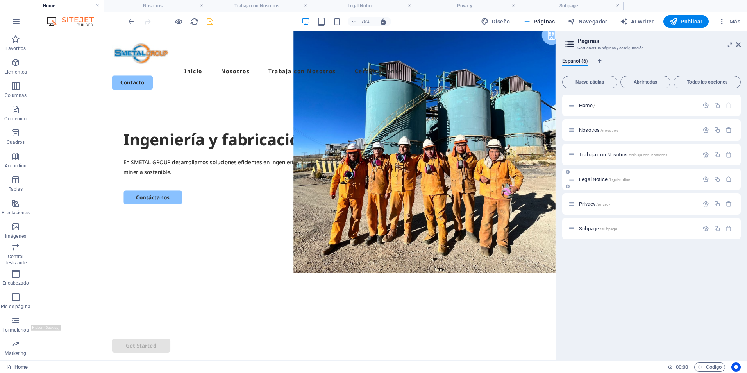
click at [567, 172] on icon at bounding box center [568, 172] width 4 height 5
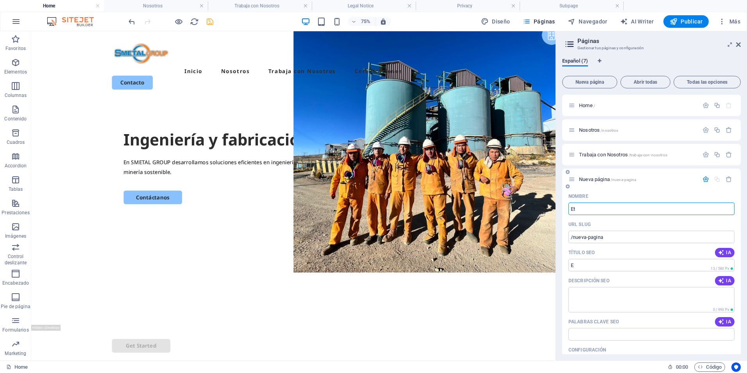
type input "Eti"
type input "/e"
type input "Etica"
type input "/etica"
type input "Etica y cu"
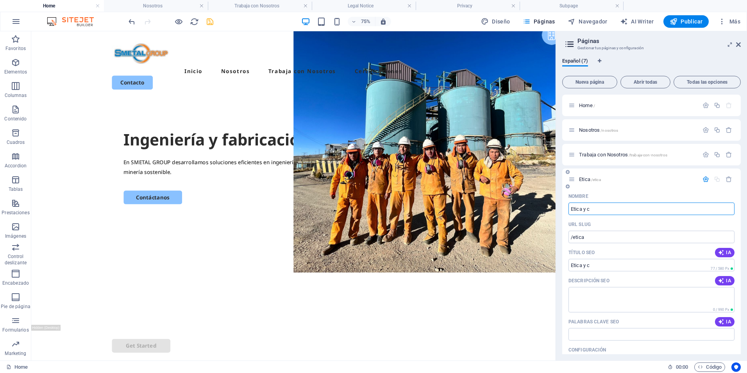
type input "/etica-y-c"
type input "Etica y cumplim"
type input "/etica-y-cumpl"
type input "Etica y cumplimiento"
type input "/etica-y-cumplimiento"
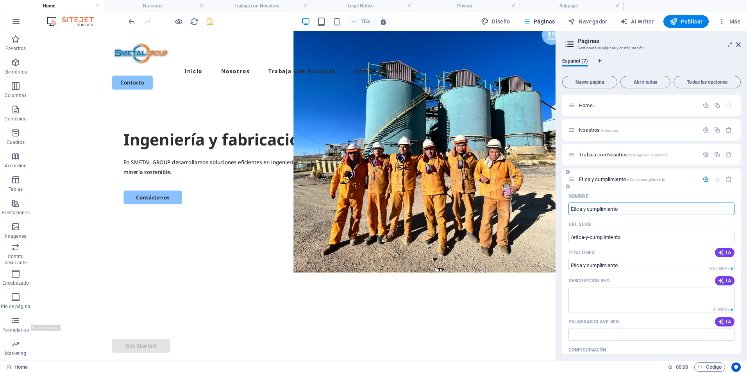
drag, startPoint x: 580, startPoint y: 210, endPoint x: 589, endPoint y: 213, distance: 9.3
click at [580, 211] on input "Etica y cumplimiento" at bounding box center [652, 208] width 166 height 13
click at [623, 207] on input "Etica y cumplimiento" at bounding box center [652, 208] width 166 height 13
click at [625, 206] on input "Ética y cumplimiento" at bounding box center [652, 208] width 166 height 13
type input "Ética y cumplimiento"
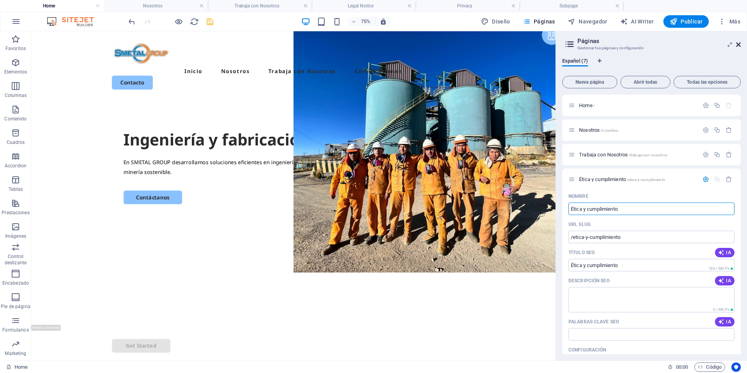
click at [741, 43] on icon at bounding box center [738, 44] width 5 height 6
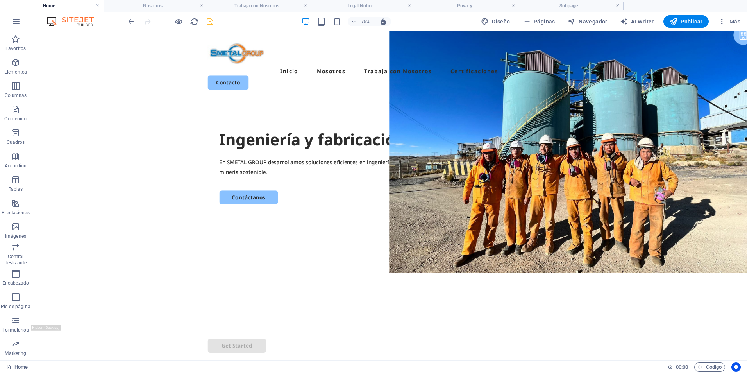
click at [214, 21] on icon "save" at bounding box center [210, 21] width 9 height 9
checkbox input "false"
click at [596, 21] on span "Navegador" at bounding box center [588, 22] width 40 height 8
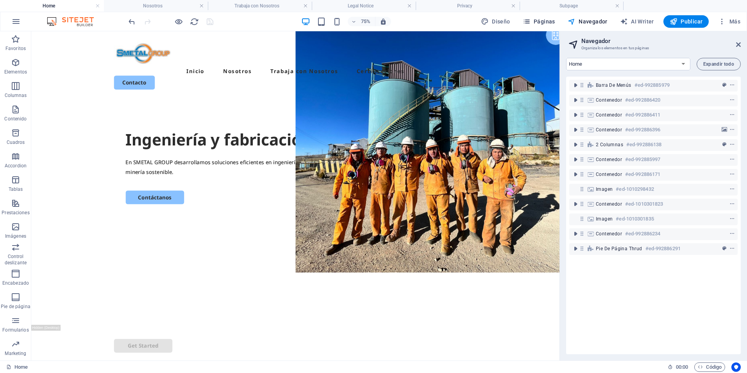
click at [551, 23] on span "Páginas" at bounding box center [539, 22] width 32 height 8
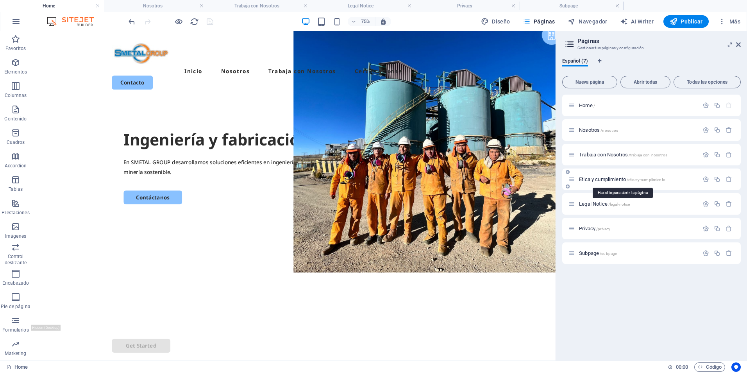
click at [605, 178] on span "Ética y cumplimiento /etica-y-cumplimiento" at bounding box center [622, 179] width 86 height 6
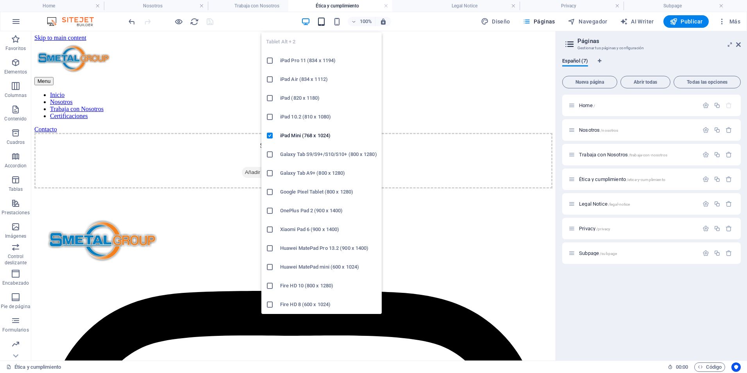
drag, startPoint x: 660, startPoint y: 7, endPoint x: 325, endPoint y: 20, distance: 335.6
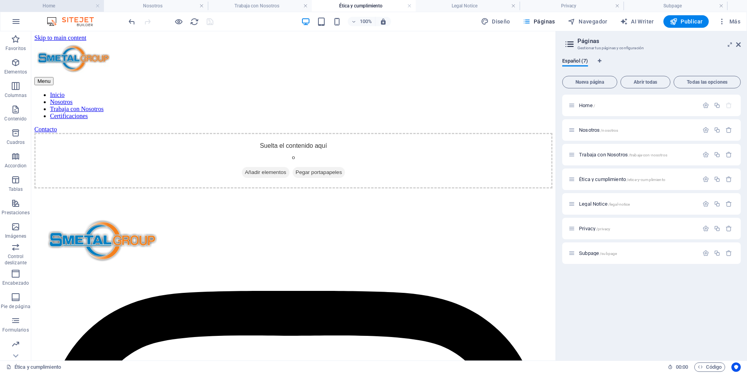
click at [54, 7] on h4 "Home" at bounding box center [52, 6] width 104 height 9
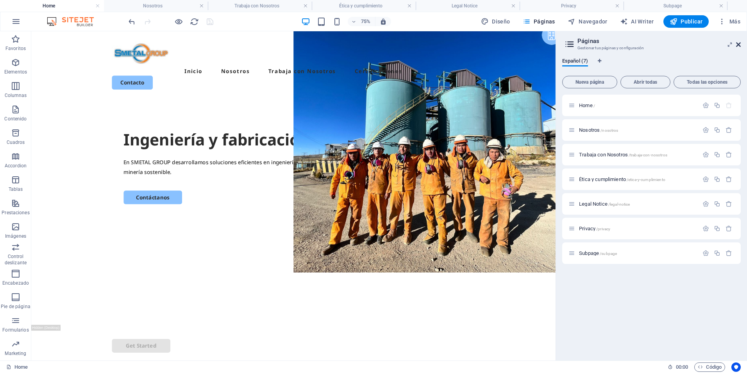
click at [740, 47] on icon at bounding box center [738, 44] width 5 height 6
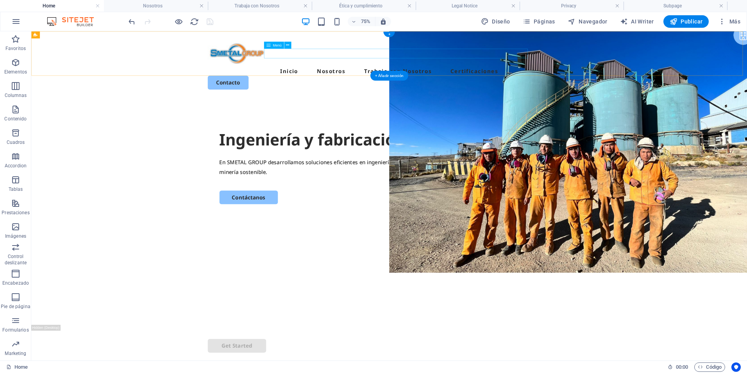
click at [579, 78] on nav "Inicio Nosotros Trabaja con Nosotros Certificaciones" at bounding box center [509, 84] width 485 height 13
select select
select select "1"
select select
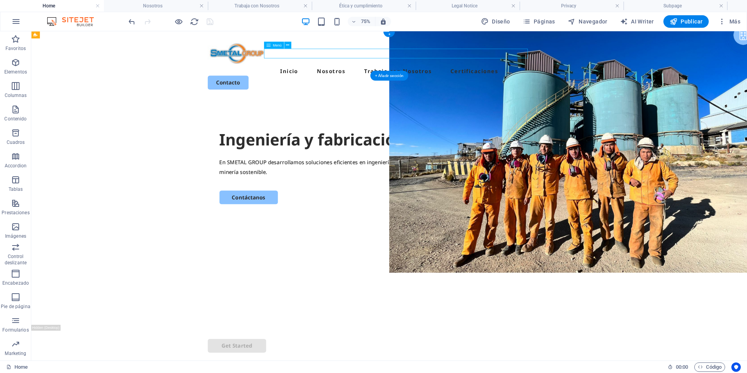
select select "2"
select select
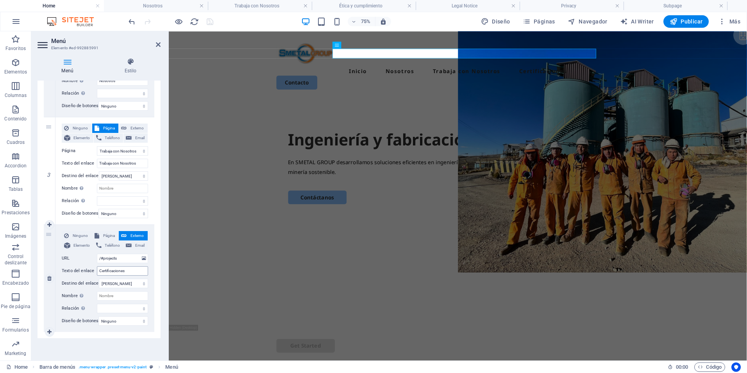
scroll to position [263, 0]
drag, startPoint x: 132, startPoint y: 265, endPoint x: 71, endPoint y: 268, distance: 61.0
click at [71, 268] on div "Texto del enlace Certificaciones" at bounding box center [105, 270] width 86 height 9
type input "Et"
select select
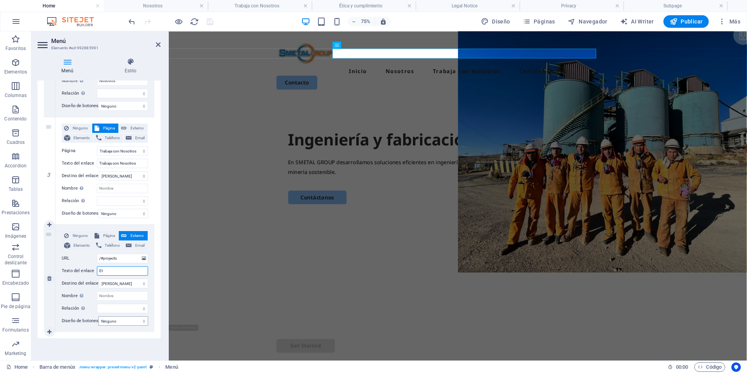
select select
type input "Etica y cumplimiento"
select select
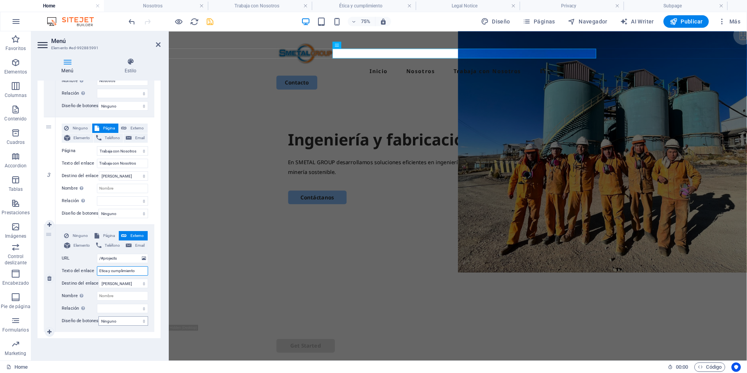
select select
type input "Ética y cumplimiento"
click at [103, 231] on span "Página" at bounding box center [109, 235] width 15 height 9
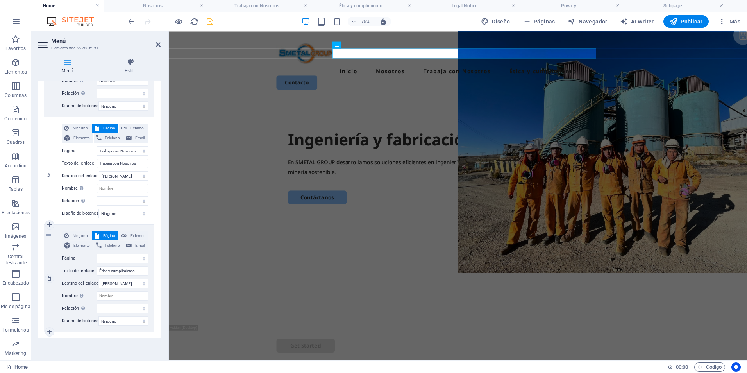
click at [122, 254] on select "Home Nosotros Trabaja con Nosotros Ética y cumplimiento Legal Notice Privacy Su…" at bounding box center [122, 258] width 51 height 9
click at [97, 254] on select "Home Nosotros Trabaja con Nosotros Ética y cumplimiento Legal Notice Privacy Su…" at bounding box center [122, 258] width 51 height 9
click at [158, 44] on icon at bounding box center [158, 44] width 5 height 6
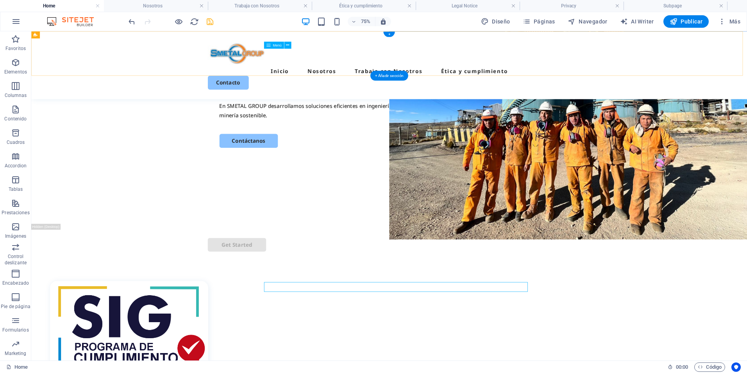
scroll to position [0, 0]
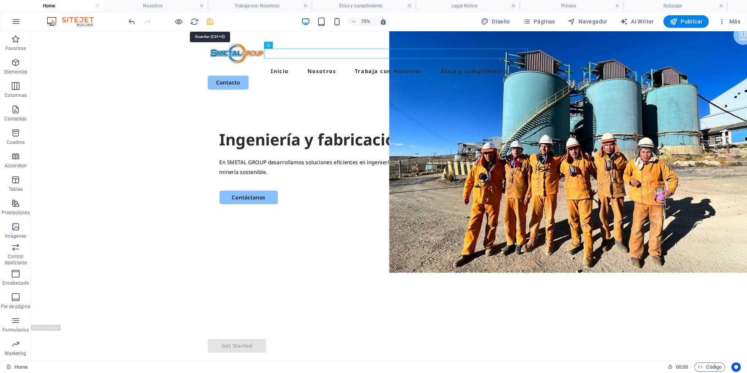
drag, startPoint x: 211, startPoint y: 21, endPoint x: 334, endPoint y: 73, distance: 133.5
click at [211, 21] on icon "save" at bounding box center [210, 21] width 9 height 9
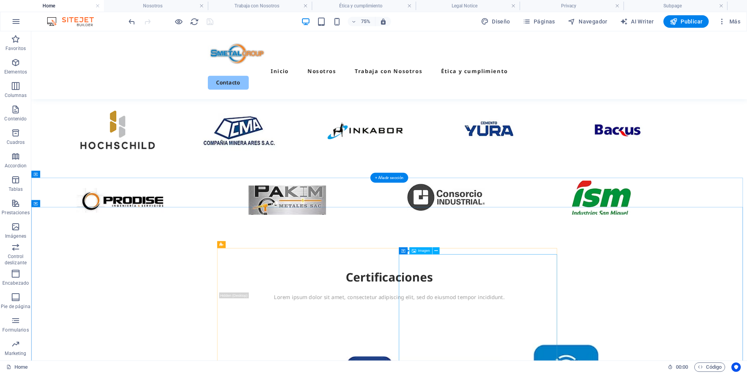
scroll to position [2541, 0]
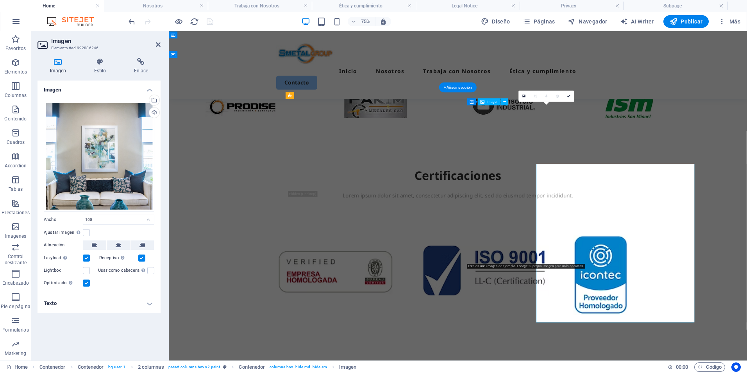
scroll to position [2505, 0]
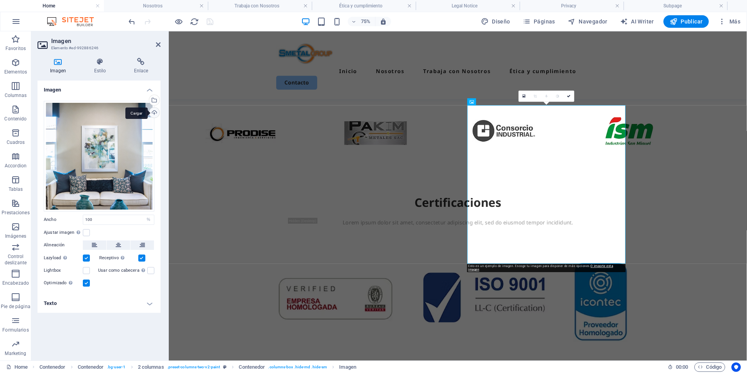
click at [157, 111] on div "Cargar" at bounding box center [154, 113] width 12 height 12
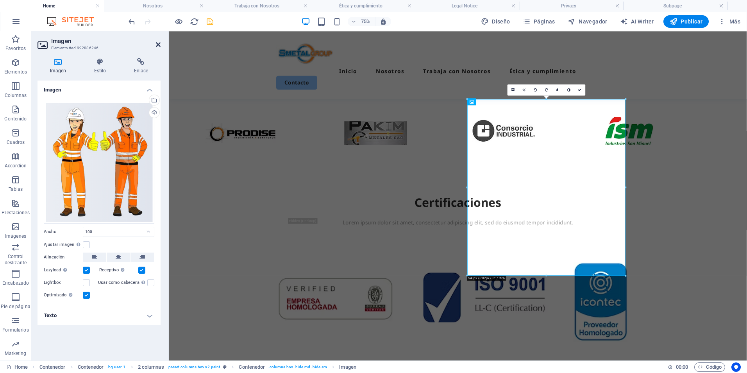
click at [157, 44] on icon at bounding box center [158, 44] width 5 height 6
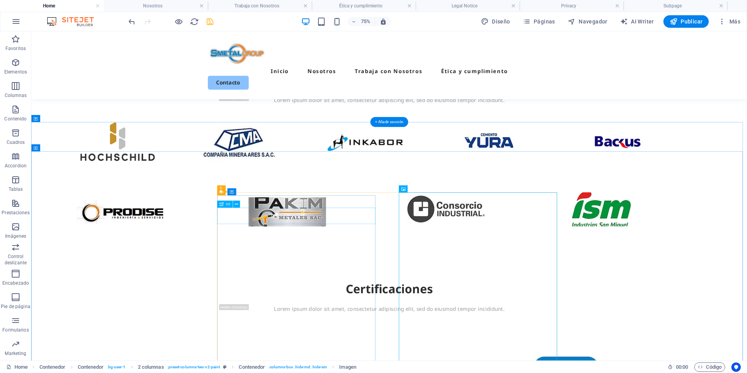
scroll to position [2329, 0]
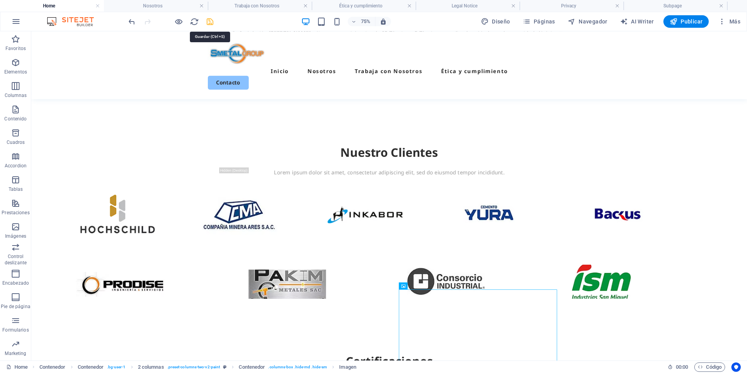
click at [210, 23] on icon "save" at bounding box center [210, 21] width 9 height 9
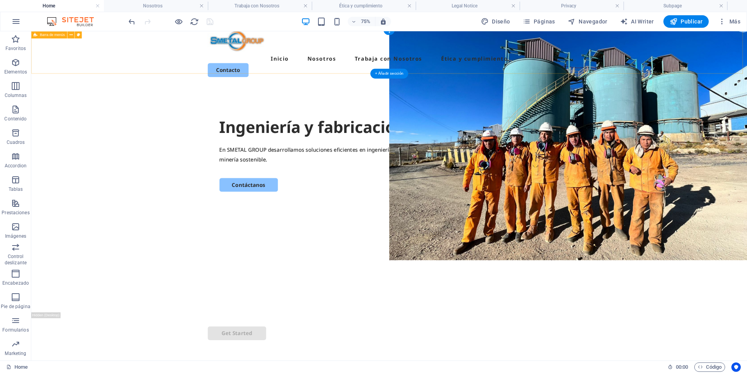
scroll to position [0, 0]
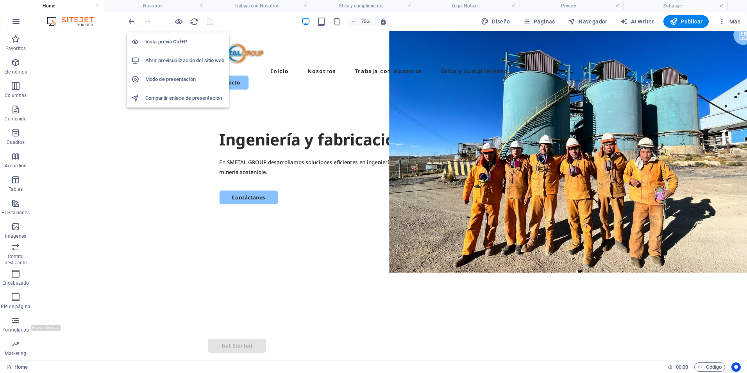
click at [184, 59] on h6 "Abrir previsualización del sitio web" at bounding box center [184, 60] width 79 height 9
click at [185, 102] on h6 "Compartir enlace de presentación" at bounding box center [184, 97] width 79 height 9
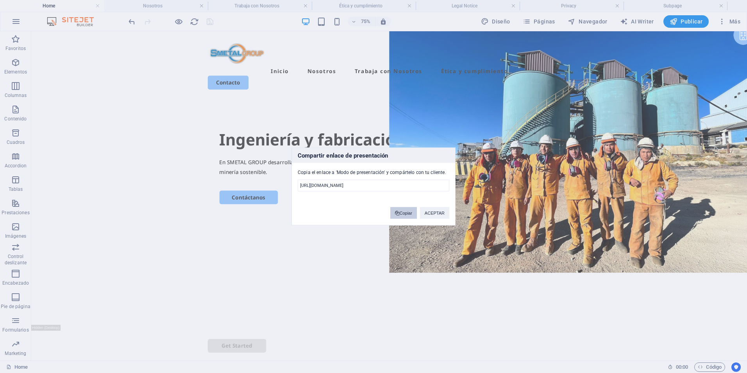
click at [403, 212] on button "Copiar" at bounding box center [403, 213] width 26 height 12
click at [431, 215] on button "ACEPTAR" at bounding box center [434, 213] width 29 height 12
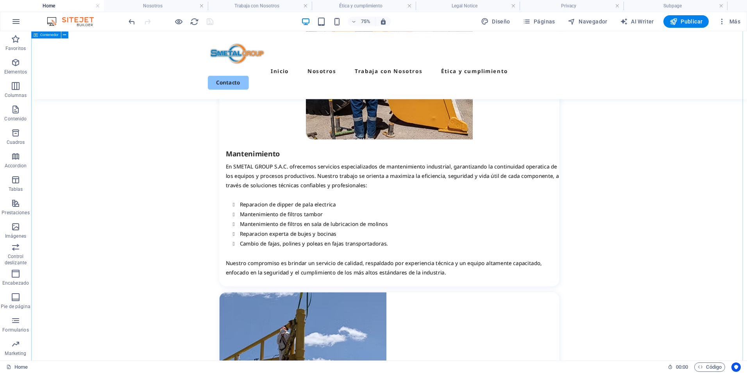
scroll to position [704, 0]
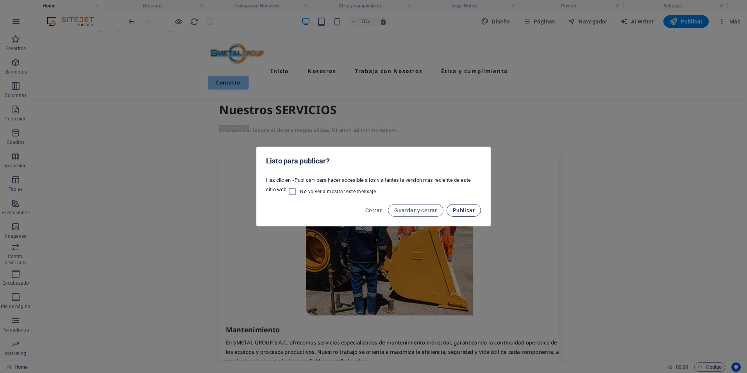
click at [466, 213] on span "Publicar" at bounding box center [464, 210] width 22 height 6
